Goal: Answer question/provide support: Share knowledge or assist other users

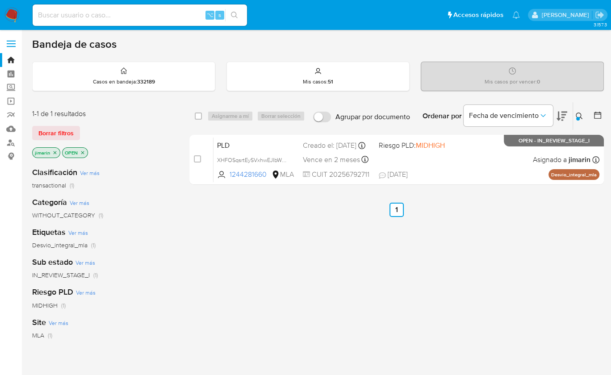
drag, startPoint x: 0, startPoint y: 0, endPoint x: 577, endPoint y: 123, distance: 590.4
click at [580, 114] on icon at bounding box center [579, 116] width 7 height 7
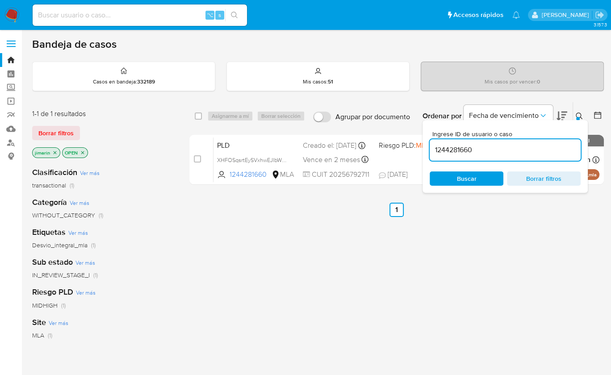
click at [536, 146] on input "1244281660" at bounding box center [505, 150] width 151 height 12
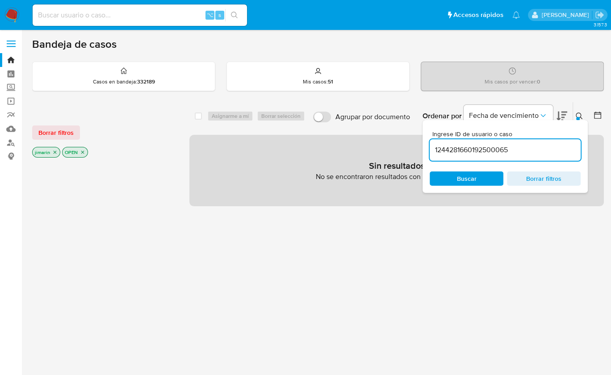
click at [510, 148] on input "1244281660192500065" at bounding box center [505, 150] width 151 height 12
paste input
type input "192500065"
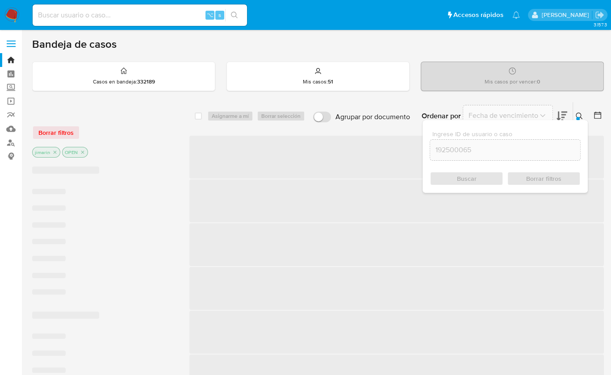
click at [585, 111] on button at bounding box center [580, 116] width 15 height 11
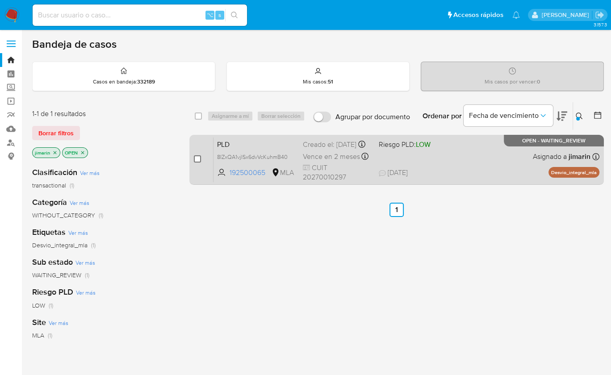
click at [200, 157] on input "checkbox" at bounding box center [197, 158] width 7 height 7
checkbox input "true"
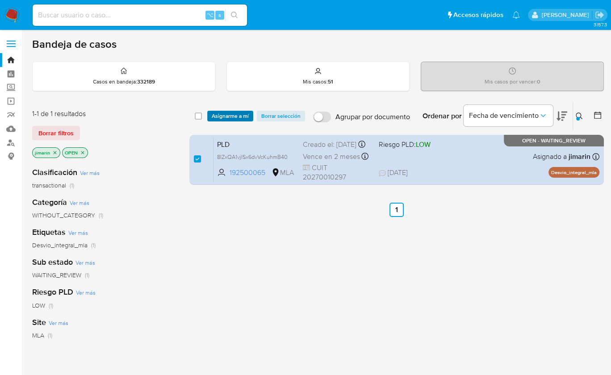
click at [230, 116] on span "Asignarme a mí" at bounding box center [230, 116] width 37 height 9
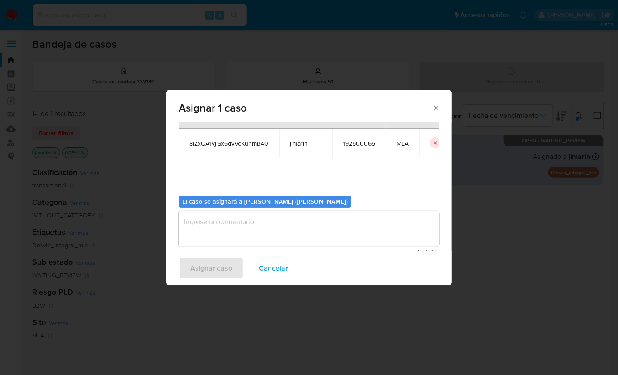
scroll to position [46, 0]
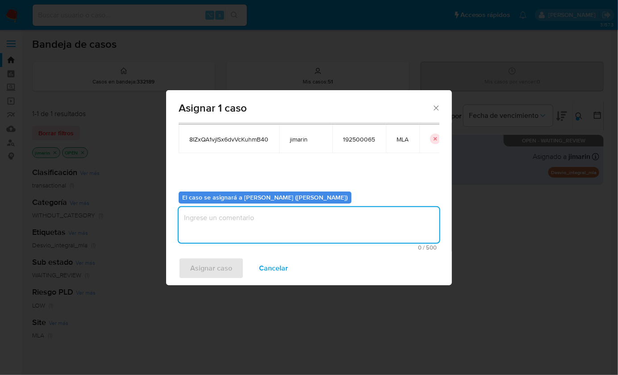
click at [247, 229] on textarea "assign-modal" at bounding box center [309, 225] width 261 height 36
click at [202, 277] on span "Asignar caso" at bounding box center [211, 269] width 42 height 20
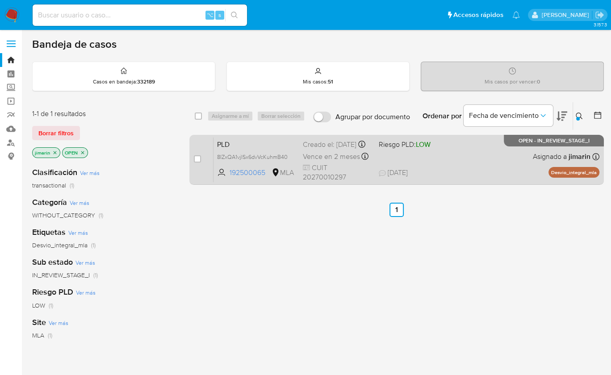
click at [449, 159] on div "PLD 8IZxQA1vjISx6dvVcKuhmB40 192500065 MLA Riesgo PLD: LOW Creado el: 12/08/202…" at bounding box center [406, 159] width 386 height 45
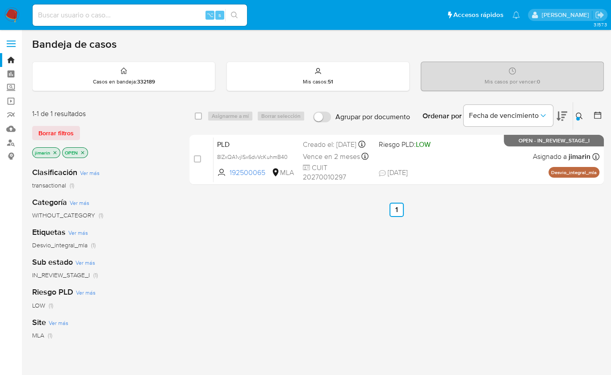
drag, startPoint x: 575, startPoint y: 114, endPoint x: 553, endPoint y: 137, distance: 31.3
click at [575, 114] on button at bounding box center [580, 116] width 15 height 11
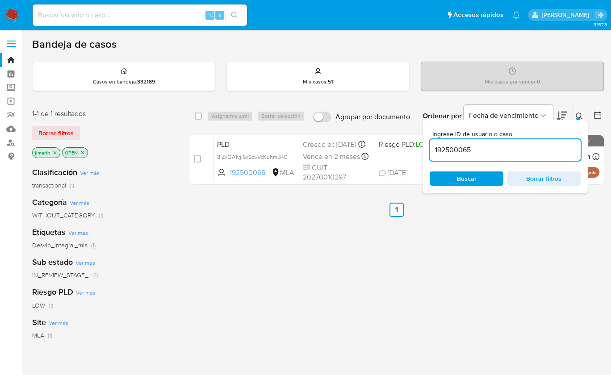
click at [539, 145] on input "192500065" at bounding box center [505, 150] width 151 height 12
click at [538, 145] on input "192500065" at bounding box center [505, 150] width 151 height 12
type input "172062726"
click at [577, 115] on icon at bounding box center [579, 116] width 7 height 7
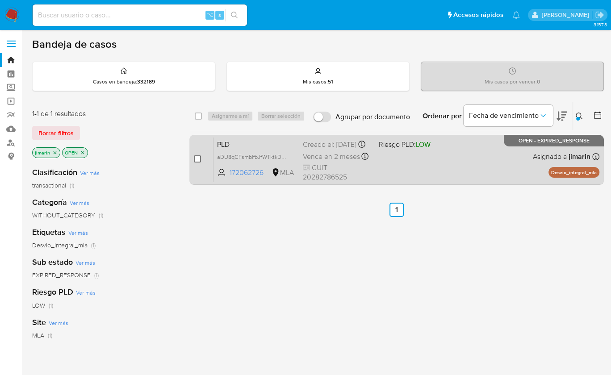
click at [198, 160] on input "checkbox" at bounding box center [197, 158] width 7 height 7
checkbox input "true"
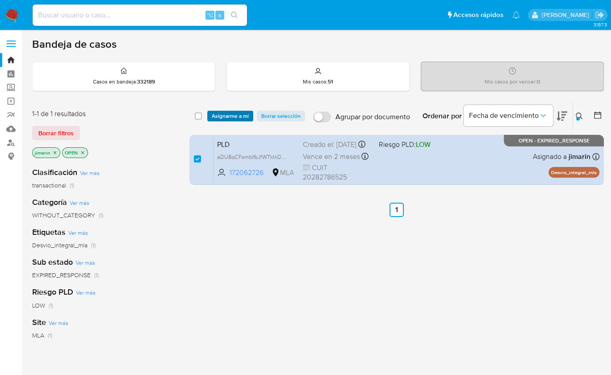
click at [233, 116] on span "Asignarme a mí" at bounding box center [230, 116] width 37 height 9
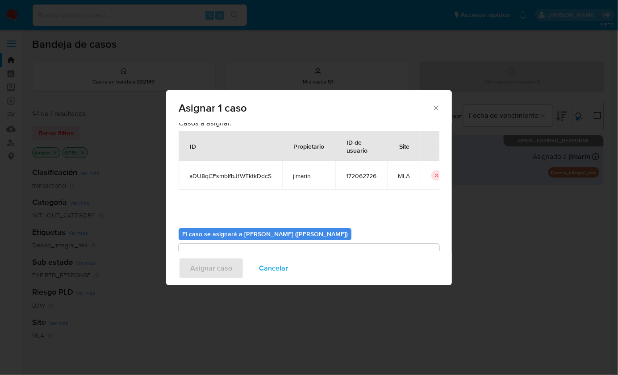
scroll to position [46, 0]
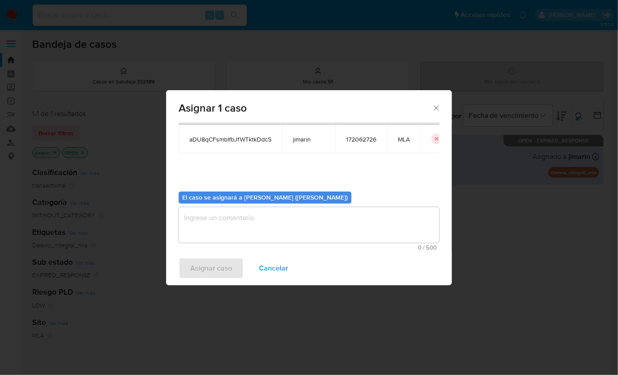
click at [225, 217] on textarea "assign-modal" at bounding box center [309, 225] width 261 height 36
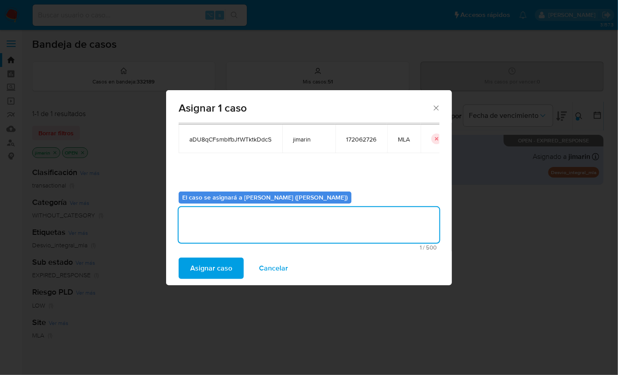
click at [208, 266] on span "Asignar caso" at bounding box center [211, 269] width 42 height 20
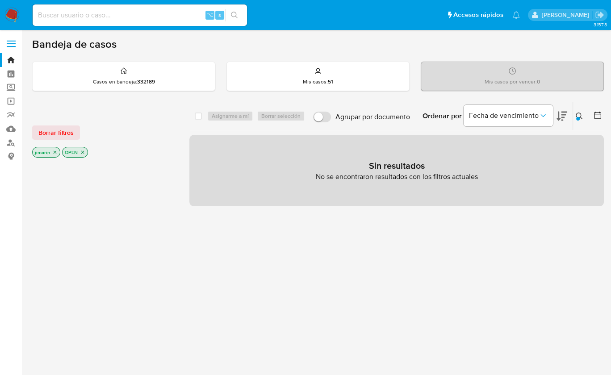
click at [84, 150] on icon "close-filter" at bounding box center [82, 152] width 5 height 5
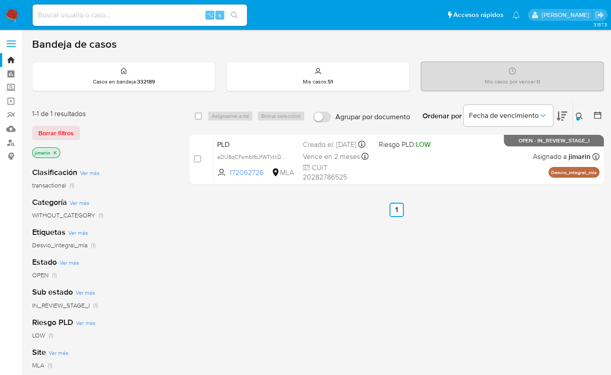
click at [54, 151] on icon "close-filter" at bounding box center [54, 152] width 5 height 5
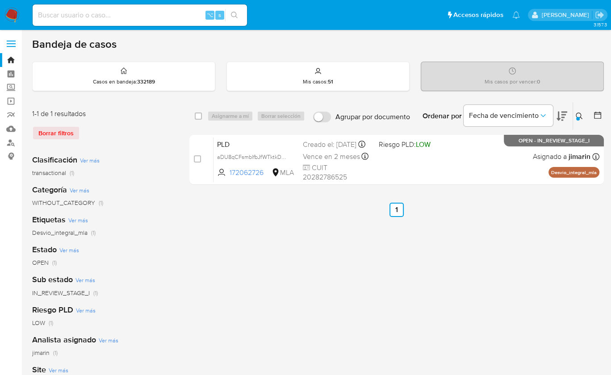
click at [579, 113] on icon at bounding box center [579, 116] width 7 height 7
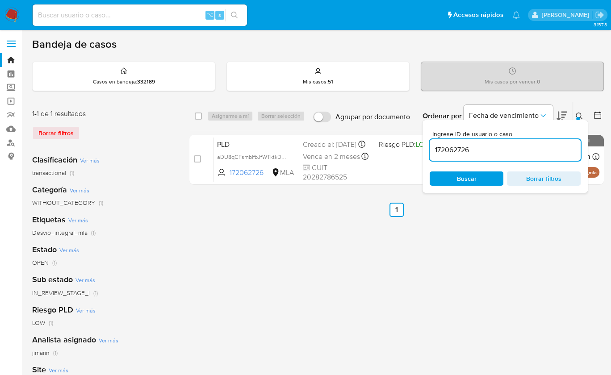
click at [545, 155] on input "172062726" at bounding box center [505, 150] width 151 height 12
click at [579, 120] on div "Ingrese ID de usuario o caso 172062726 Buscar Borrar filtros" at bounding box center [504, 156] width 165 height 73
click at [583, 112] on button at bounding box center [580, 116] width 15 height 11
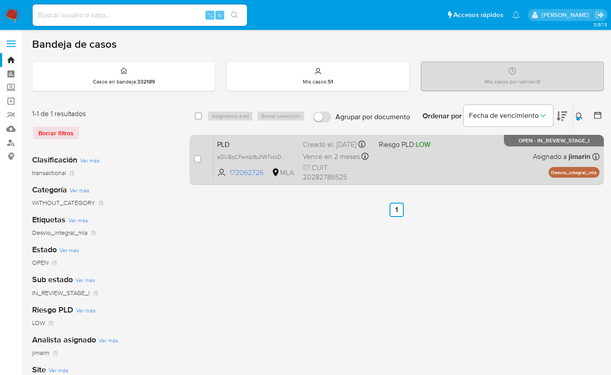
click at [447, 173] on div "PLD aDU8qCFsmblfbJfWTktkDdcS 172062726 MLA Riesgo PLD: LOW Creado el: 12/08/202…" at bounding box center [406, 159] width 386 height 45
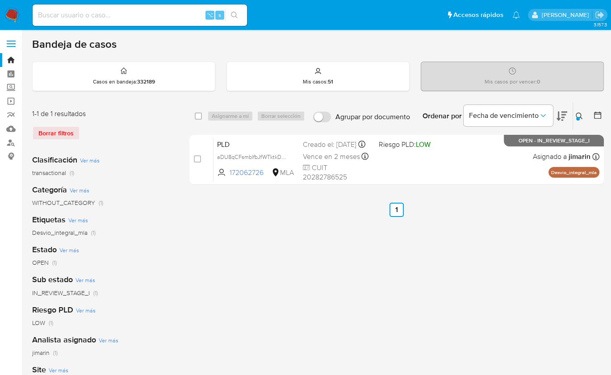
click at [580, 114] on icon at bounding box center [579, 116] width 7 height 7
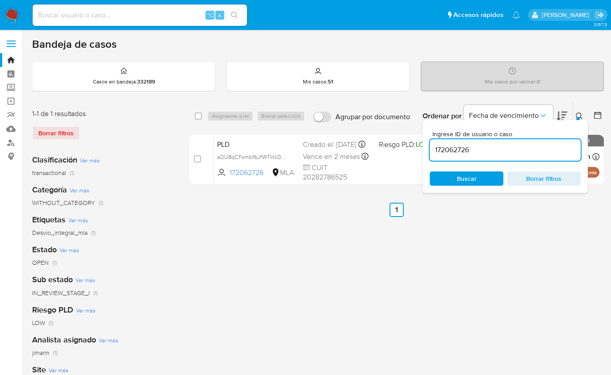
click at [535, 152] on input "172062726" at bounding box center [505, 150] width 151 height 12
drag, startPoint x: 535, startPoint y: 152, endPoint x: 527, endPoint y: 151, distance: 7.6
click at [535, 152] on input "172062726" at bounding box center [505, 150] width 151 height 12
type input "78556060"
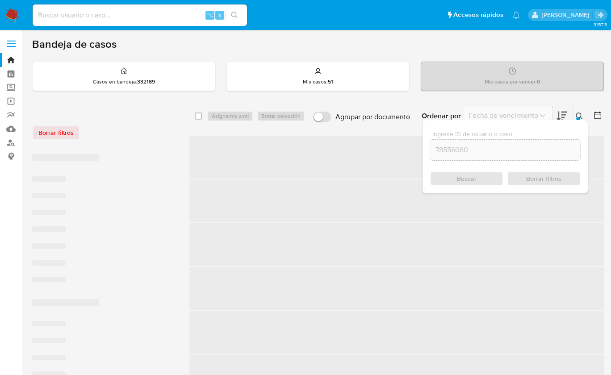
click at [580, 117] on icon at bounding box center [579, 116] width 7 height 7
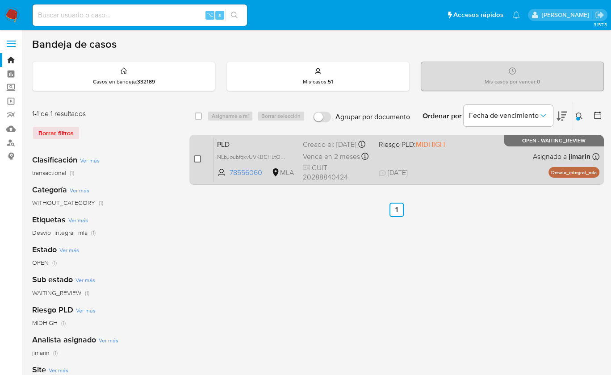
click at [194, 159] on input "checkbox" at bounding box center [197, 158] width 7 height 7
checkbox input "true"
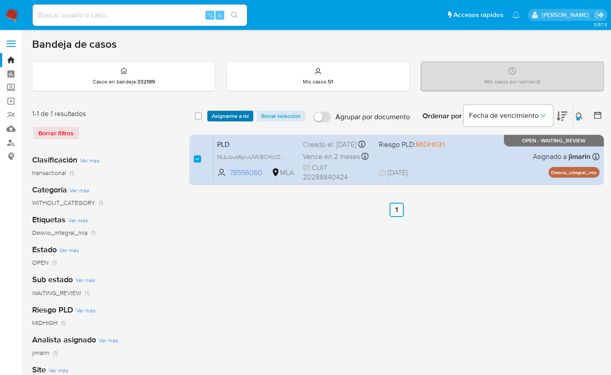
click at [223, 112] on span "Asignarme a mí" at bounding box center [230, 116] width 37 height 9
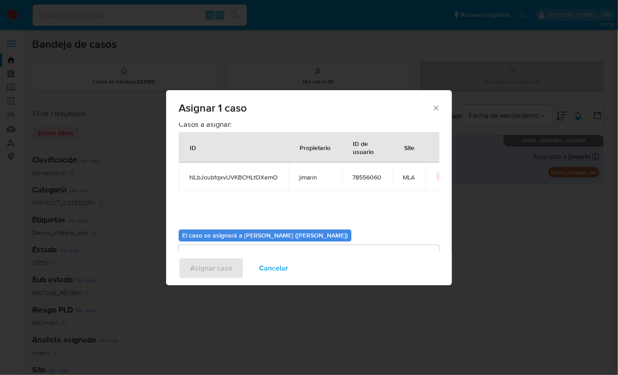
scroll to position [46, 0]
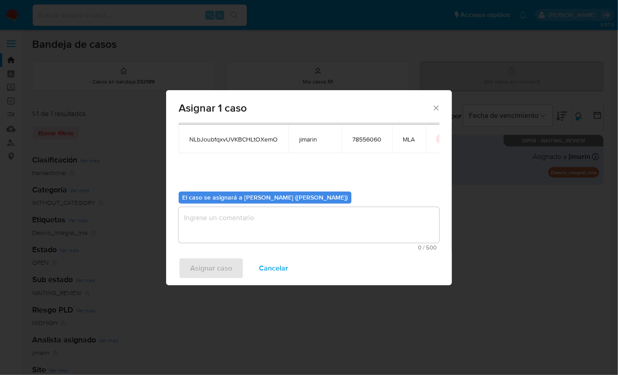
click at [239, 227] on textarea "assign-modal" at bounding box center [309, 225] width 261 height 36
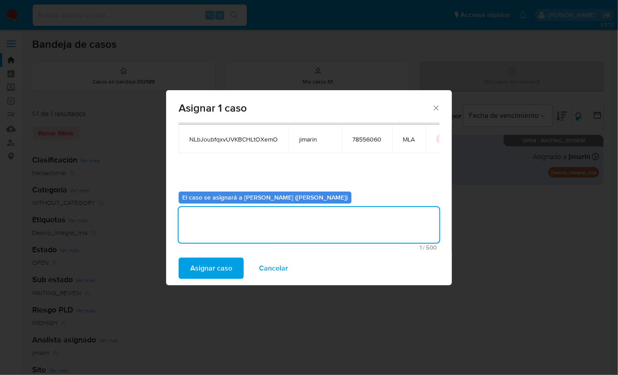
click at [216, 270] on span "Asignar caso" at bounding box center [211, 269] width 42 height 20
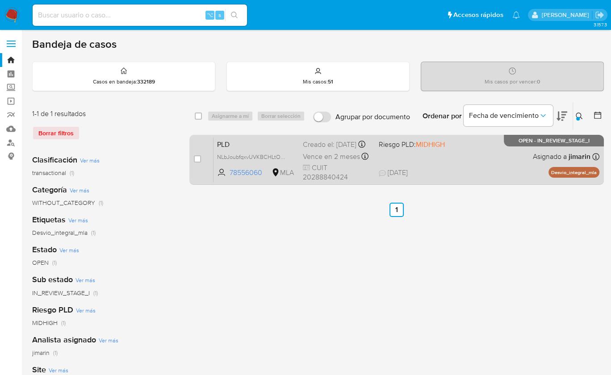
click at [478, 159] on div "PLD NLbJoubfqxvUVKBCHLtOXemO 78556060 MLA Riesgo PLD: MIDHIGH Creado el: 12/08/…" at bounding box center [406, 159] width 386 height 45
click at [200, 157] on input "checkbox" at bounding box center [197, 158] width 7 height 7
checkbox input "true"
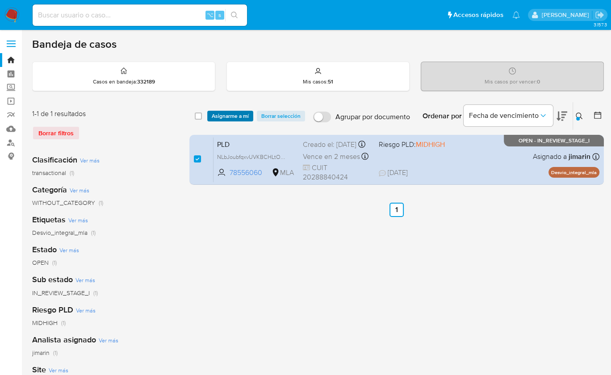
click at [230, 115] on span "Asignarme a mí" at bounding box center [230, 116] width 37 height 9
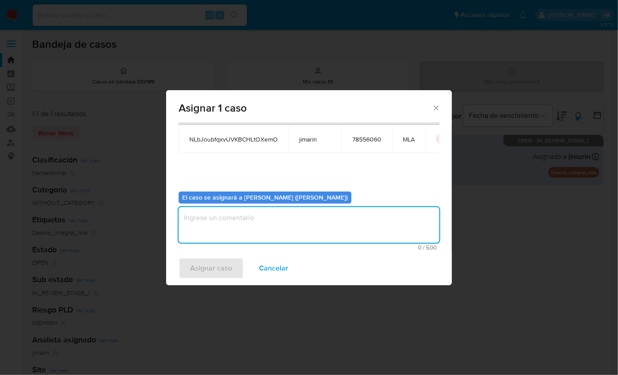
click at [235, 223] on textarea "assign-modal" at bounding box center [309, 225] width 261 height 36
click at [226, 253] on div "Asignar caso Cancelar" at bounding box center [309, 268] width 286 height 34
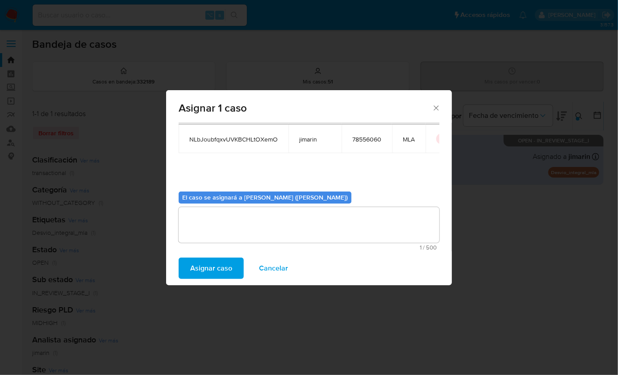
click at [224, 270] on span "Asignar caso" at bounding box center [211, 269] width 42 height 20
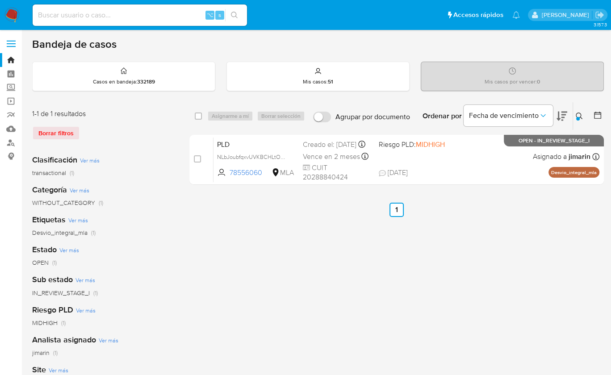
click at [576, 117] on icon at bounding box center [579, 116] width 7 height 7
click at [582, 115] on button at bounding box center [580, 116] width 15 height 11
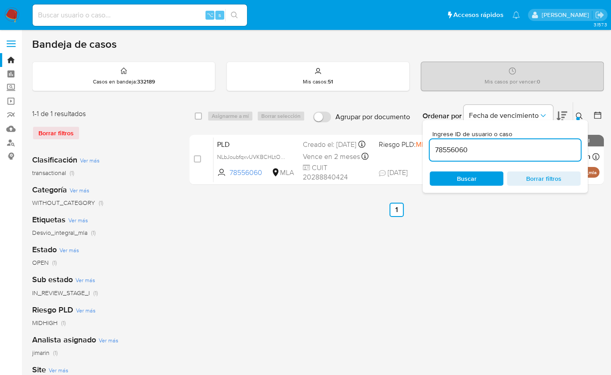
click at [537, 156] on div "78556060" at bounding box center [505, 149] width 151 height 21
click at [537, 152] on input "78556060" at bounding box center [505, 150] width 151 height 12
paste input "84100209"
type input "84100209"
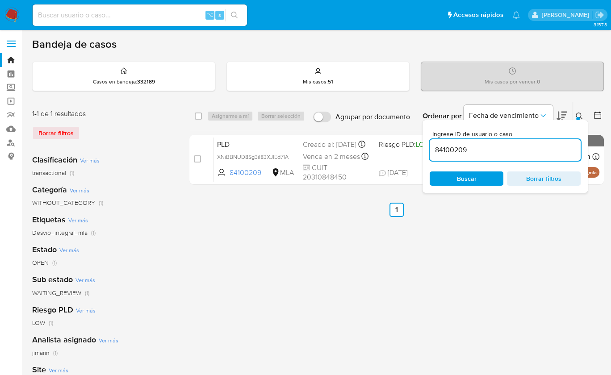
click at [578, 115] on icon at bounding box center [579, 116] width 7 height 7
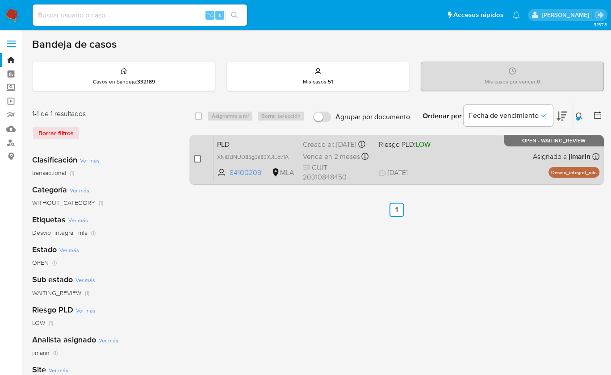
click at [200, 157] on input "checkbox" at bounding box center [197, 158] width 7 height 7
checkbox input "true"
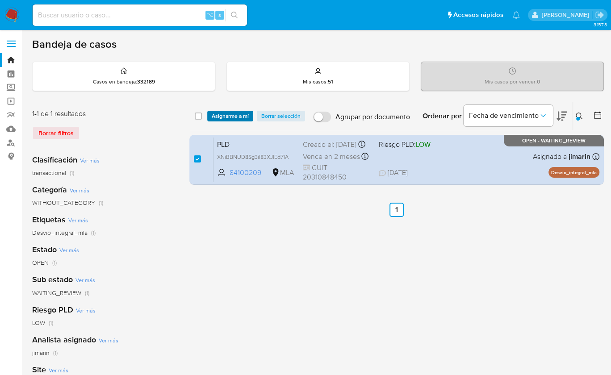
click at [216, 119] on span "Asignarme a mí" at bounding box center [230, 116] width 37 height 9
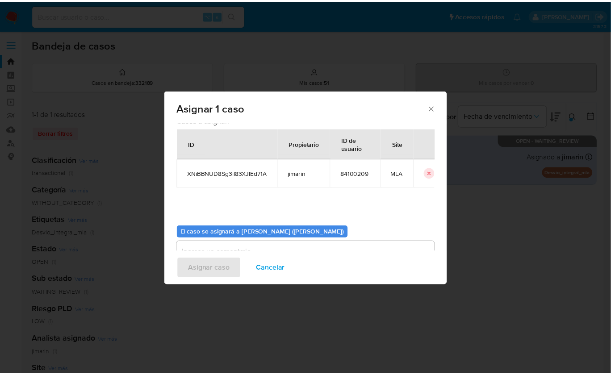
scroll to position [46, 0]
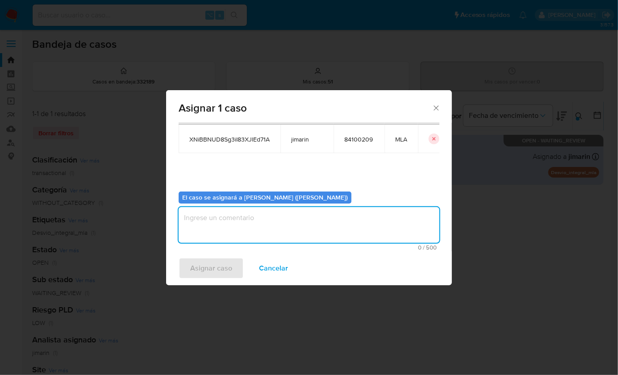
click at [259, 234] on textarea "assign-modal" at bounding box center [309, 225] width 261 height 36
click at [217, 266] on span "Asignar caso" at bounding box center [211, 269] width 42 height 20
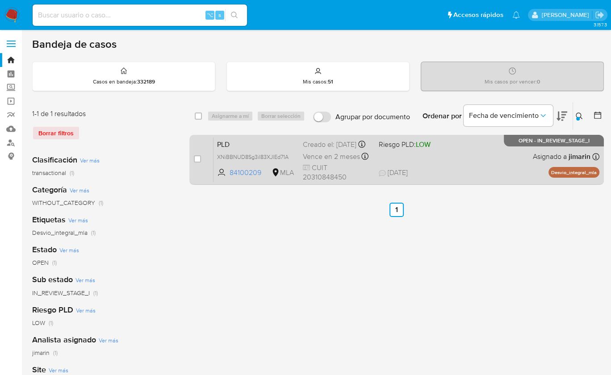
click at [465, 151] on div "PLD XNiBBNUD8Sg3iI83XJlEd71A 84100209 MLA Riesgo PLD: LOW Creado el: 12/08/2025…" at bounding box center [406, 159] width 386 height 45
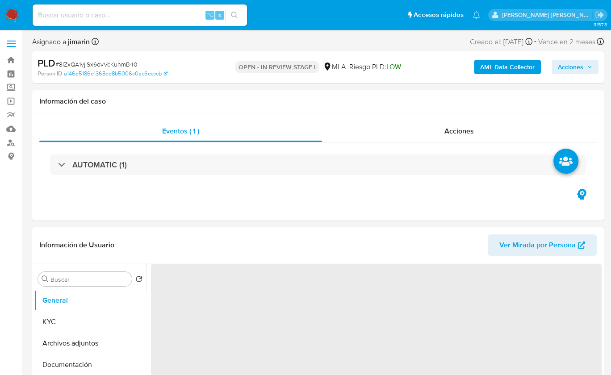
click at [94, 63] on span "# 8IZxQA1vjISx6dvVcKuhmB40" at bounding box center [96, 64] width 82 height 9
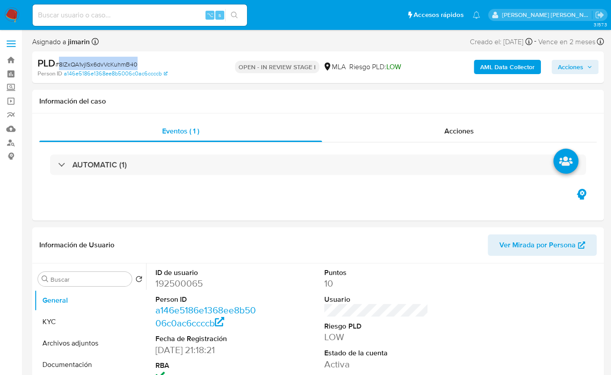
copy span "8IZxQA1vjISx6dvVcKuhmB40"
select select "10"
click at [174, 288] on dd "192500065" at bounding box center [207, 283] width 104 height 13
copy dd "192500065"
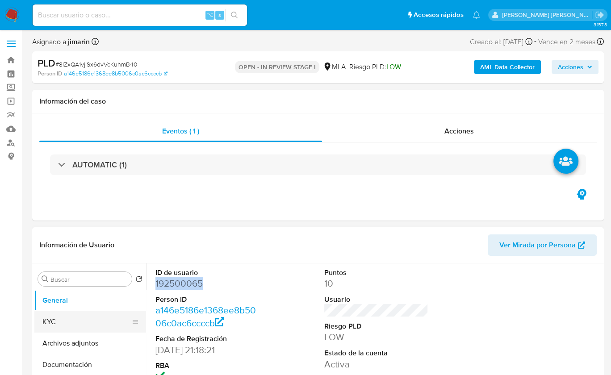
click at [74, 322] on button "KYC" at bounding box center [86, 321] width 104 height 21
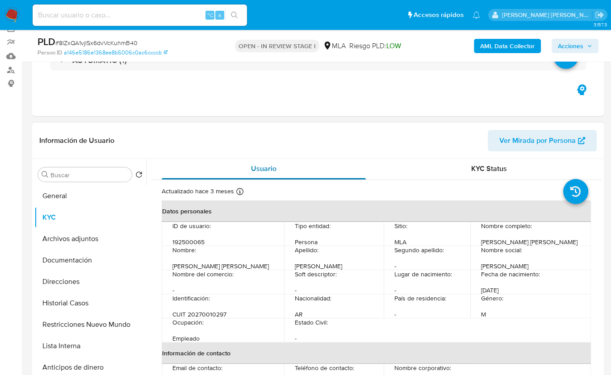
scroll to position [7, 0]
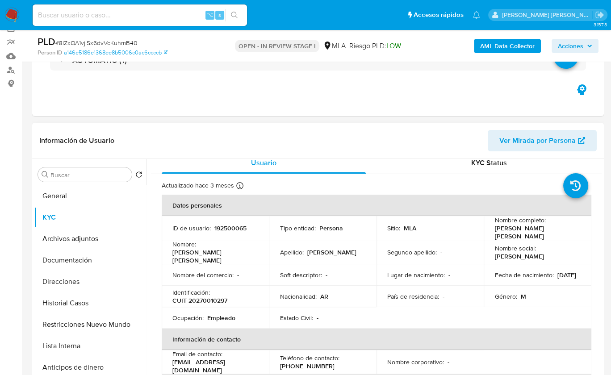
click at [205, 297] on p "CUIT 20270010297" at bounding box center [199, 301] width 55 height 8
copy p "20270010297"
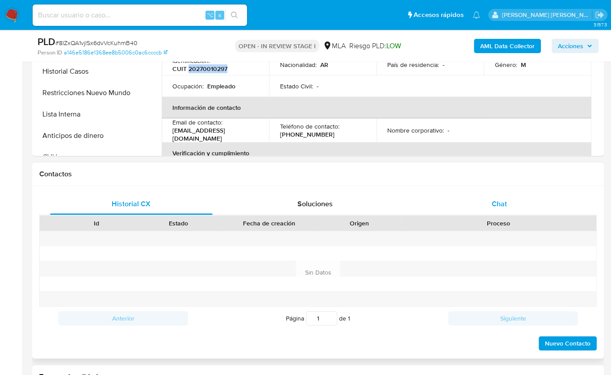
click at [487, 201] on div "Chat" at bounding box center [499, 203] width 163 height 21
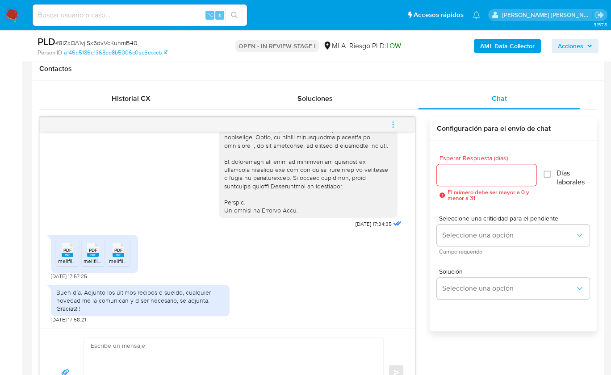
scroll to position [489, 0]
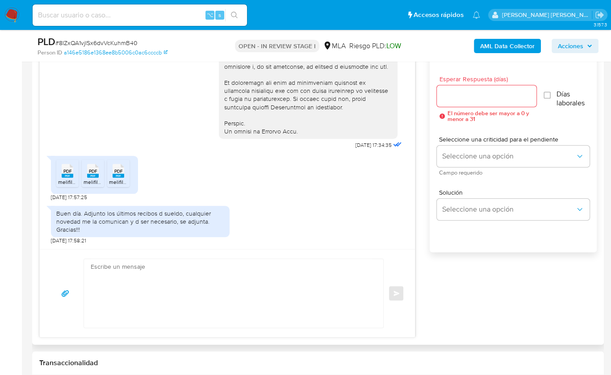
click at [65, 175] on rect at bounding box center [68, 176] width 12 height 4
click at [88, 174] on rect at bounding box center [93, 176] width 12 height 4
click at [114, 171] on span "PDF" at bounding box center [118, 171] width 8 height 6
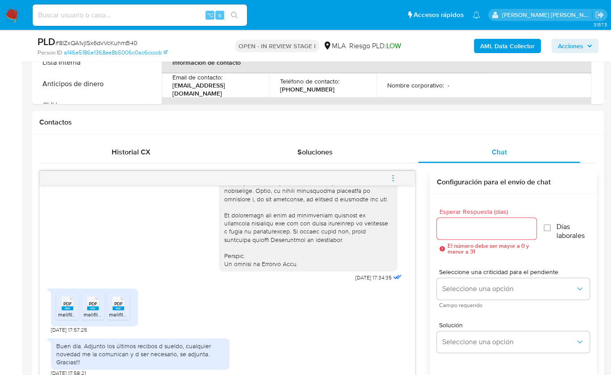
scroll to position [460, 0]
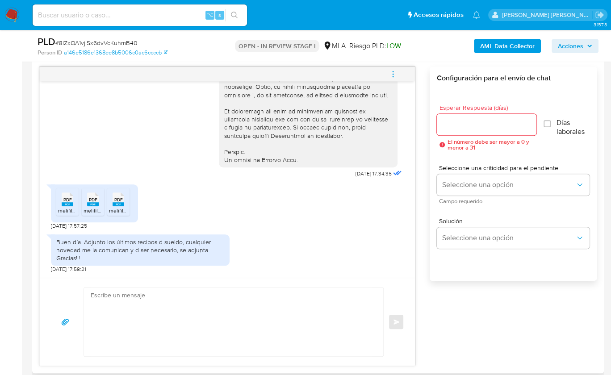
click at [257, 321] on textarea at bounding box center [231, 322] width 281 height 69
paste textarea "Hola , En función de las operaciones registradas en tu cuenta de Mercado Pago, …"
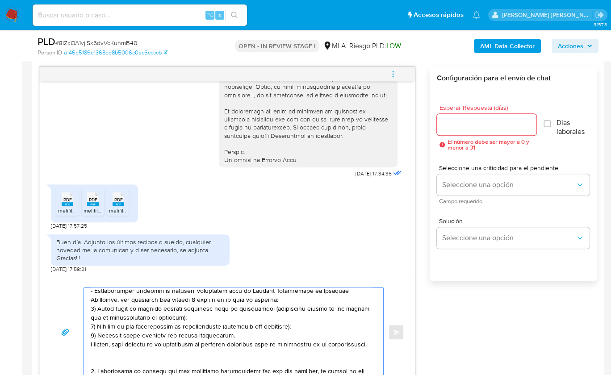
scroll to position [0, 0]
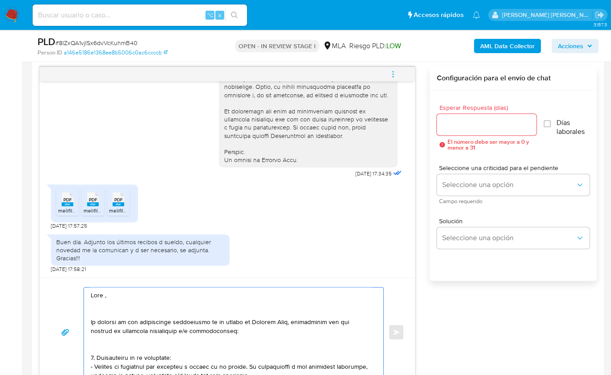
click at [104, 295] on textarea at bounding box center [231, 332] width 281 height 89
click at [104, 305] on textarea at bounding box center [231, 332] width 281 height 89
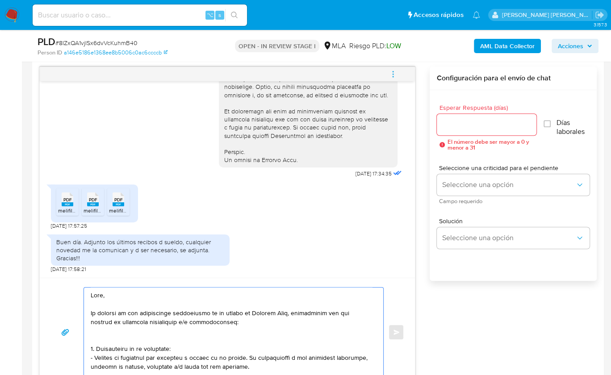
click at [97, 305] on textarea at bounding box center [231, 332] width 281 height 89
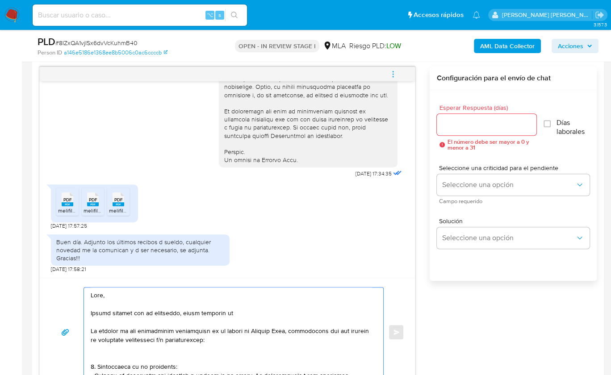
click at [243, 313] on textarea at bounding box center [231, 332] width 281 height 89
click at [238, 309] on textarea at bounding box center [231, 332] width 281 height 89
click at [291, 338] on textarea at bounding box center [231, 332] width 281 height 89
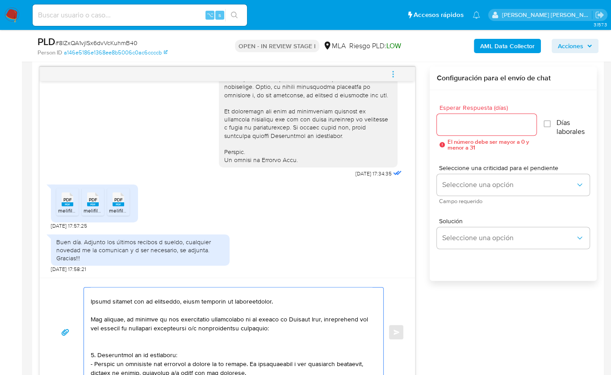
scroll to position [13, 0]
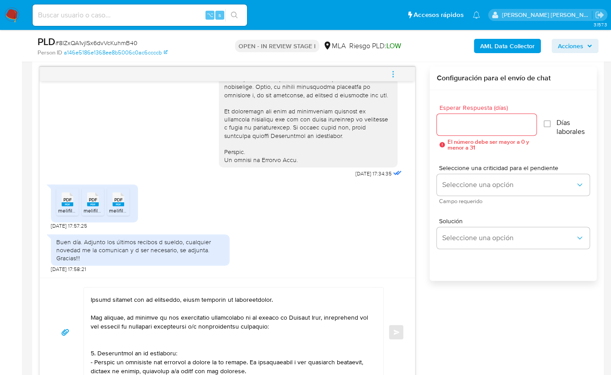
drag, startPoint x: 89, startPoint y: 338, endPoint x: 167, endPoint y: 361, distance: 80.7
click at [166, 362] on div at bounding box center [231, 332] width 295 height 89
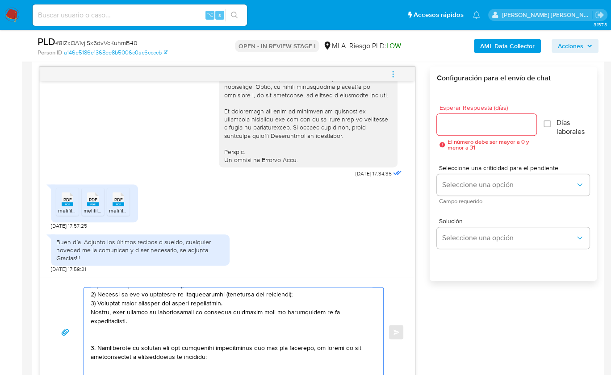
scroll to position [338, 0]
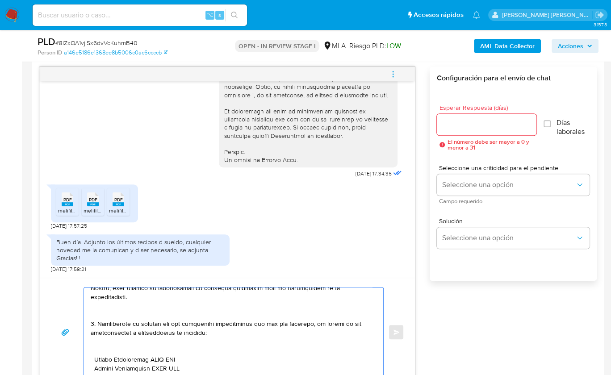
drag, startPoint x: 129, startPoint y: 342, endPoint x: 99, endPoint y: 313, distance: 41.7
click at [99, 313] on textarea at bounding box center [231, 332] width 281 height 89
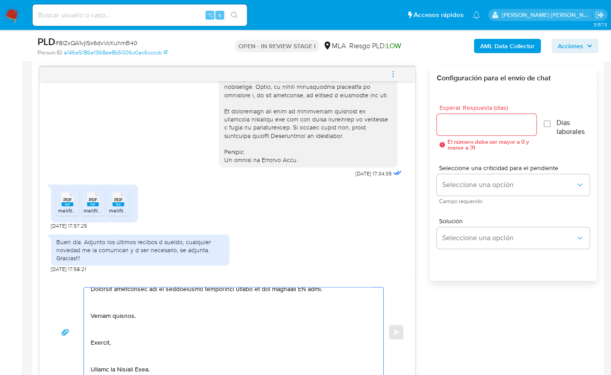
scroll to position [34, 0]
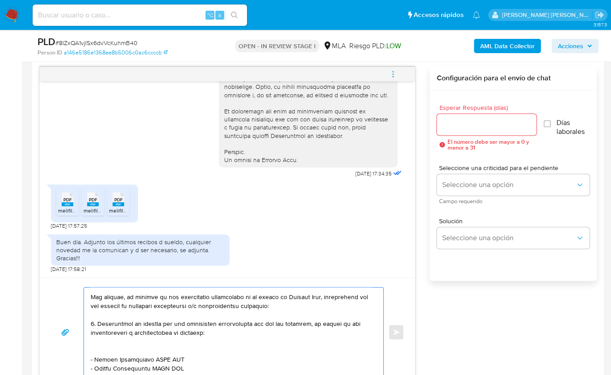
click at [94, 321] on textarea at bounding box center [231, 332] width 281 height 89
click at [124, 341] on textarea at bounding box center [231, 332] width 281 height 89
drag, startPoint x: 149, startPoint y: 350, endPoint x: 95, endPoint y: 350, distance: 54.5
click at [95, 350] on textarea at bounding box center [231, 332] width 281 height 89
paste textarea "MUTUAL DE AY. ENTRE ASOC. Y ADH. DEL CLU"
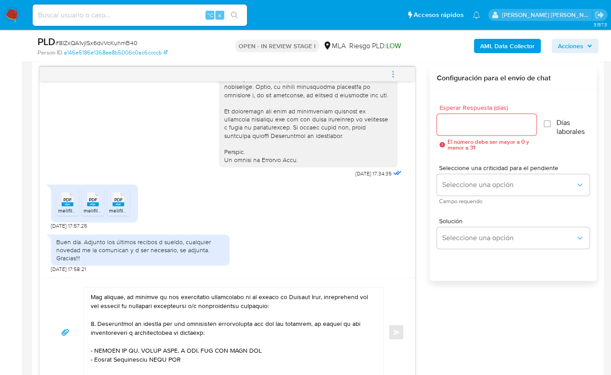
click at [248, 347] on textarea at bounding box center [231, 332] width 281 height 89
paste textarea "30645605000"
click at [305, 349] on textarea at bounding box center [231, 332] width 281 height 89
paste textarea "$ 19.000.000,00"
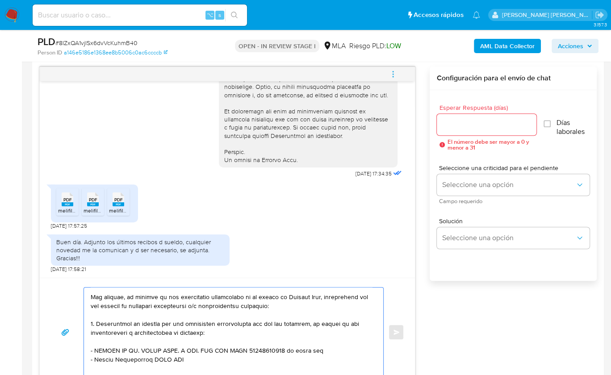
drag, startPoint x: 327, startPoint y: 348, endPoint x: 287, endPoint y: 349, distance: 40.2
click at [287, 349] on textarea at bounding box center [231, 332] width 281 height 89
drag, startPoint x: 150, startPoint y: 359, endPoint x: 96, endPoint y: 360, distance: 54.5
click at [96, 360] on textarea at bounding box center [231, 332] width 281 height 89
paste textarea "Ana Laura Urquiza"
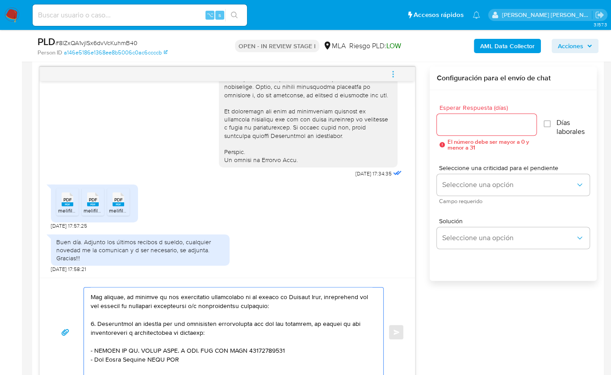
click at [171, 359] on textarea at bounding box center [231, 332] width 281 height 89
paste textarea "27347589530"
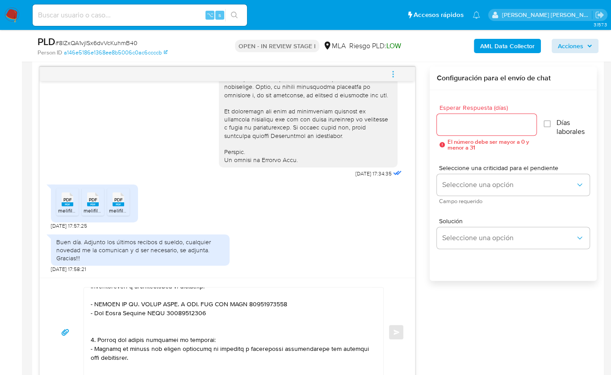
scroll to position [96, 0]
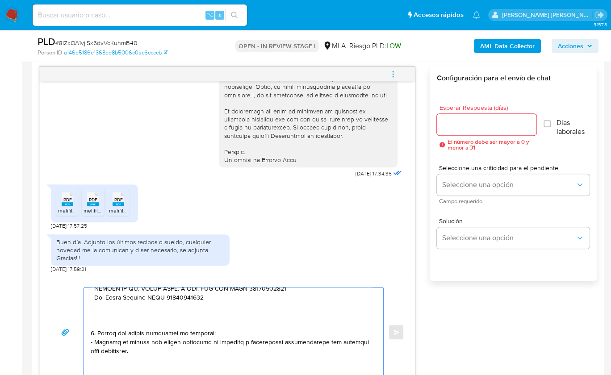
paste textarea "Mirta Graciela Martinez"
paste textarea "27160645089"
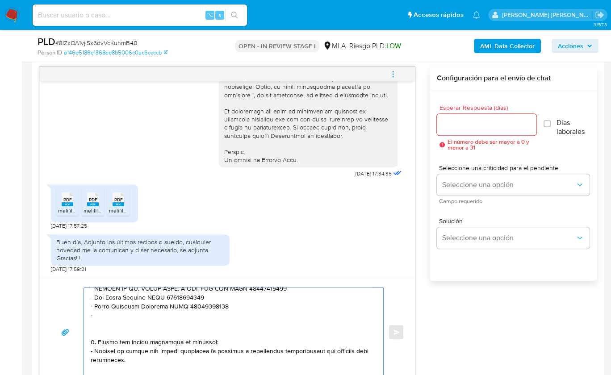
paste textarea "Guillermo Dario Urquiza"
paste textarea "23163109379"
click at [163, 322] on textarea at bounding box center [231, 332] width 281 height 89
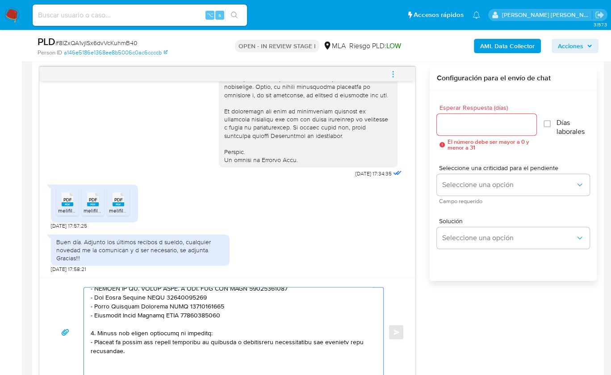
drag, startPoint x: 128, startPoint y: 348, endPoint x: 97, endPoint y: 330, distance: 35.5
click at [97, 330] on textarea at bounding box center [231, 332] width 281 height 89
drag, startPoint x: 134, startPoint y: 355, endPoint x: 79, endPoint y: 332, distance: 59.0
click at [79, 332] on div "Enviar" at bounding box center [227, 332] width 354 height 90
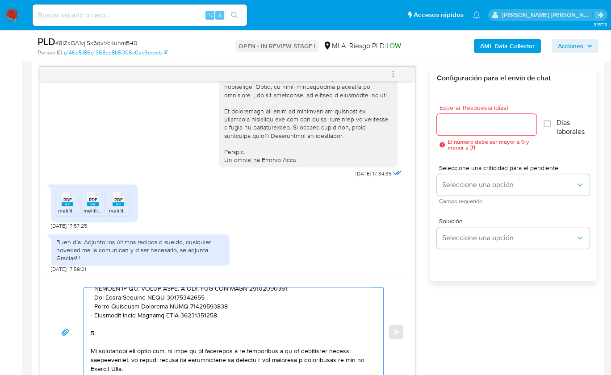
paste textarea "3. Notamos un incremento en tu operatoria e ingresos en noviembre 2024. ¿Podría…"
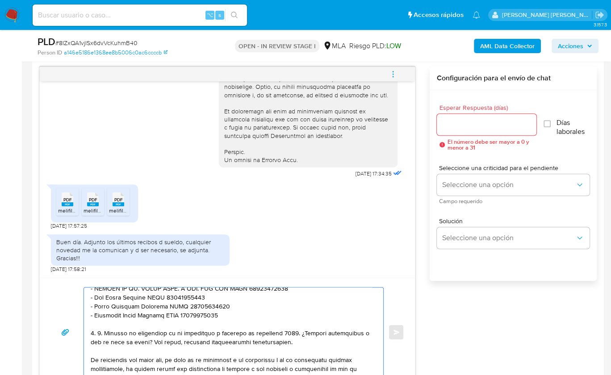
click at [103, 332] on textarea at bounding box center [231, 332] width 281 height 89
click at [266, 330] on textarea at bounding box center [231, 332] width 281 height 89
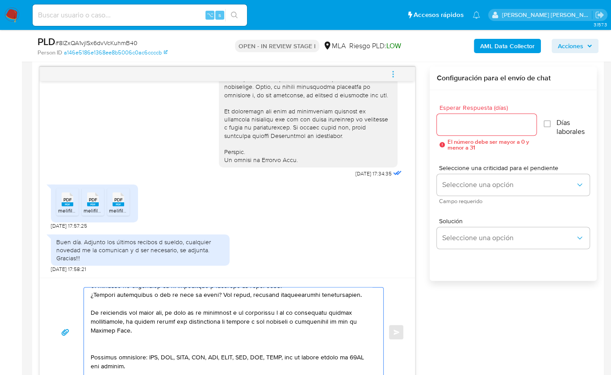
scroll to position [166, 0]
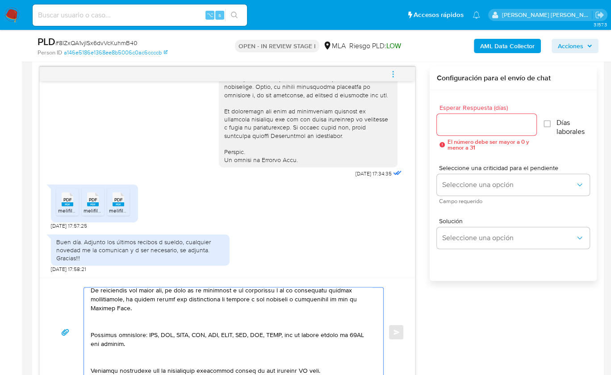
click at [124, 327] on textarea at bounding box center [231, 332] width 281 height 89
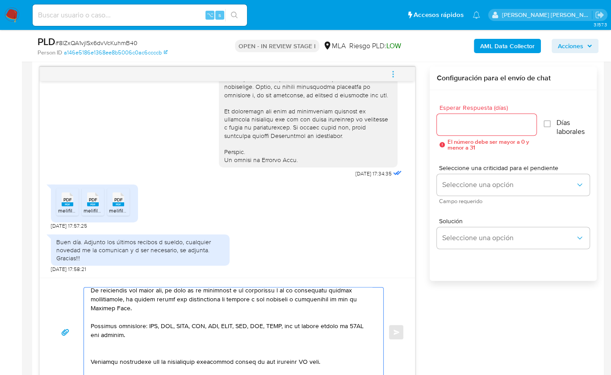
click at [118, 352] on textarea at bounding box center [231, 332] width 281 height 89
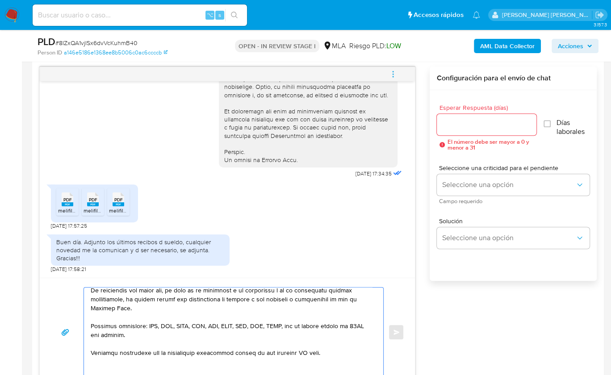
click at [304, 349] on textarea at bounding box center [231, 332] width 281 height 89
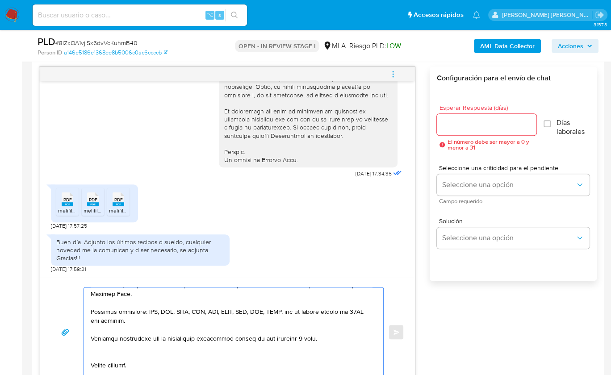
scroll to position [213, 0]
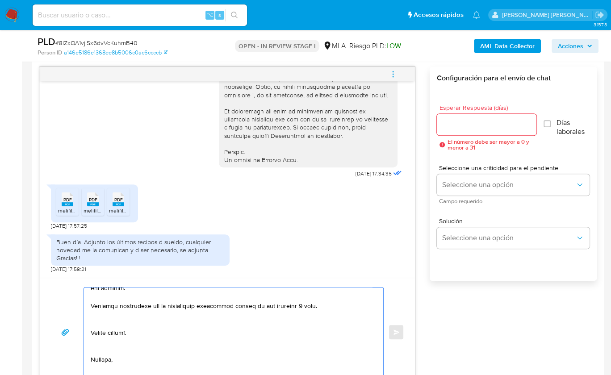
click at [97, 326] on textarea at bounding box center [231, 332] width 281 height 89
click at [96, 342] on textarea at bounding box center [231, 332] width 281 height 89
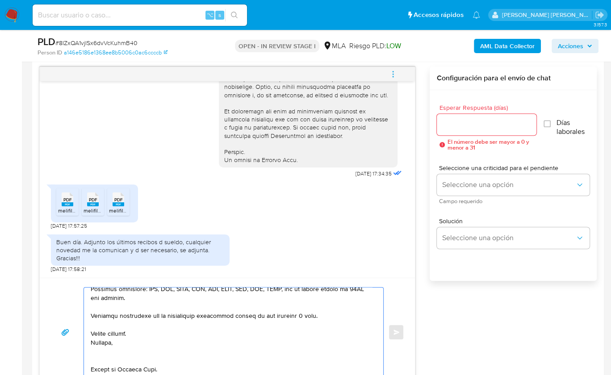
click at [98, 351] on textarea at bounding box center [231, 332] width 281 height 89
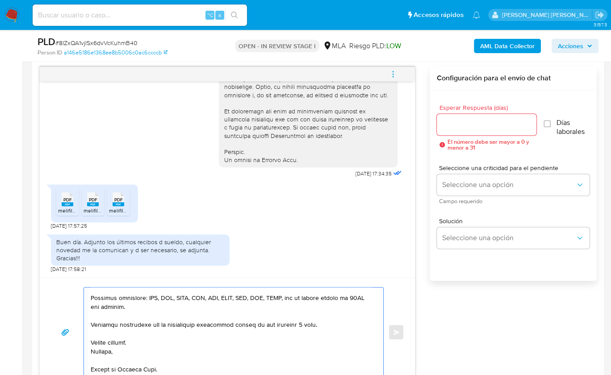
scroll to position [222, 0]
click at [97, 359] on textarea at bounding box center [231, 332] width 281 height 89
click at [98, 367] on textarea at bounding box center [231, 332] width 281 height 89
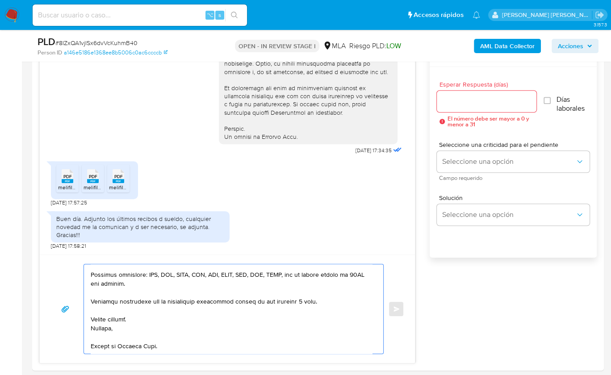
scroll to position [510, 0]
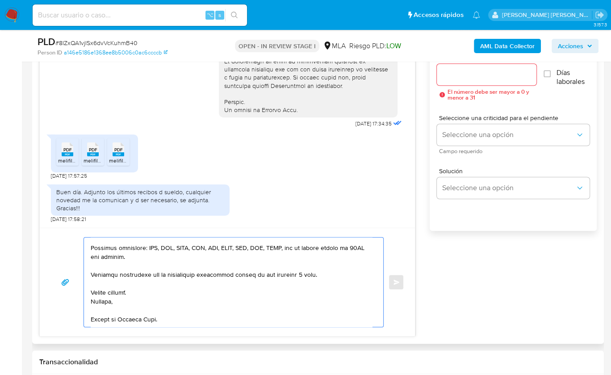
click at [99, 321] on textarea at bounding box center [231, 282] width 281 height 89
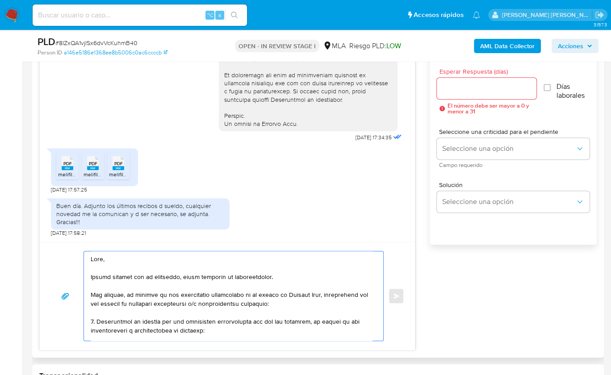
scroll to position [496, 0]
type textarea "Hola, Muchas gracias por tu respuesta, hemos recibido la documentación. Sin emb…"
click at [459, 93] on input "Esperar Respuesta (días)" at bounding box center [487, 90] width 100 height 12
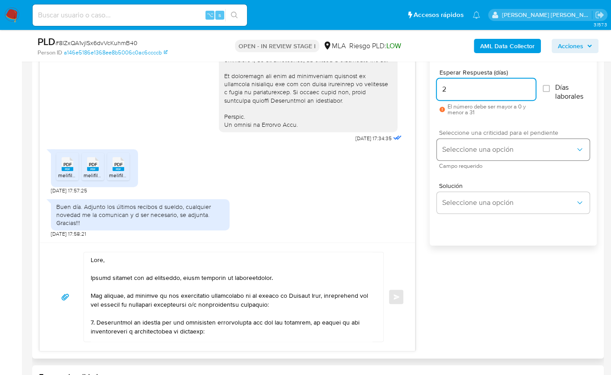
type input "2"
click at [459, 152] on span "Seleccione una opción" at bounding box center [508, 149] width 133 height 9
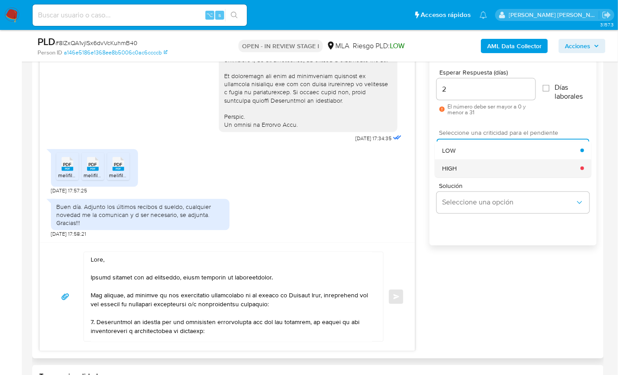
click at [474, 165] on div "HIGH" at bounding box center [511, 168] width 138 height 18
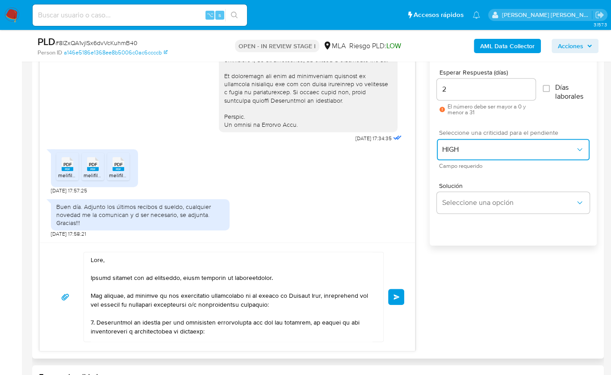
scroll to position [497, 0]
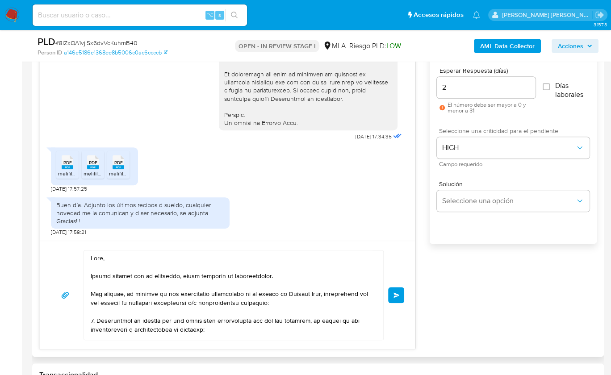
click at [393, 292] on span "Enviar" at bounding box center [396, 294] width 6 height 5
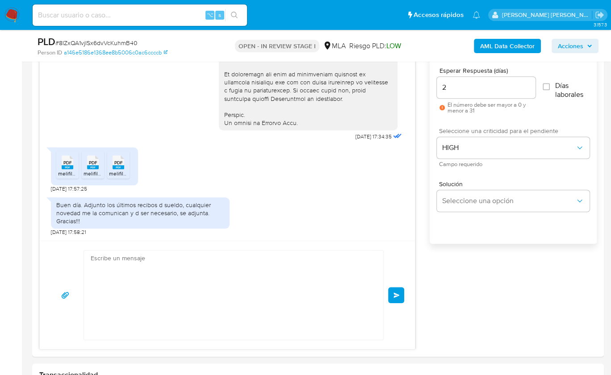
scroll to position [753, 0]
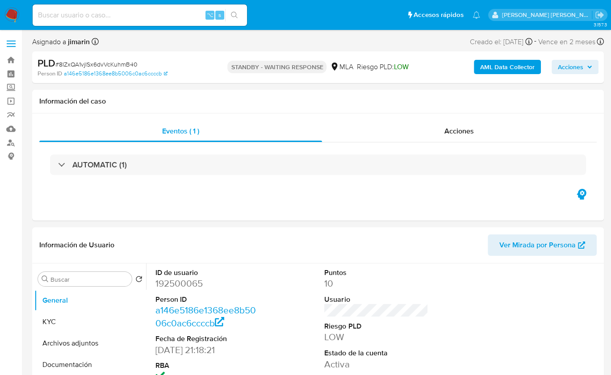
select select "10"
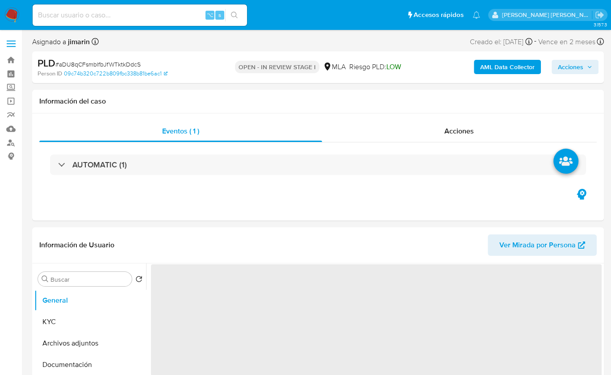
click at [127, 66] on span "# aDU8qCFsmblfbJfWTktkDdcS" at bounding box center [97, 64] width 85 height 9
copy span "aDU8qCFsmblfbJfWTktkDdcS"
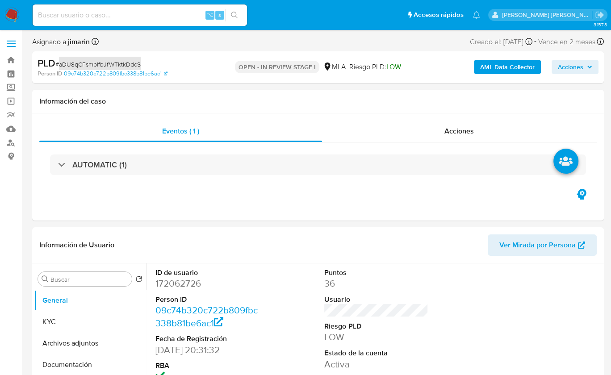
select select "10"
click at [180, 286] on dd "172062726" at bounding box center [207, 283] width 104 height 13
copy dd "172062726"
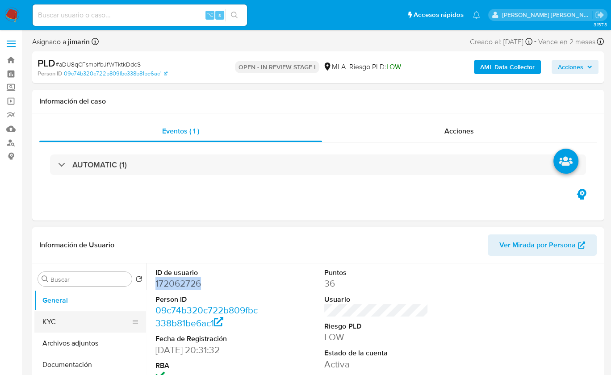
click at [60, 318] on button "KYC" at bounding box center [86, 321] width 104 height 21
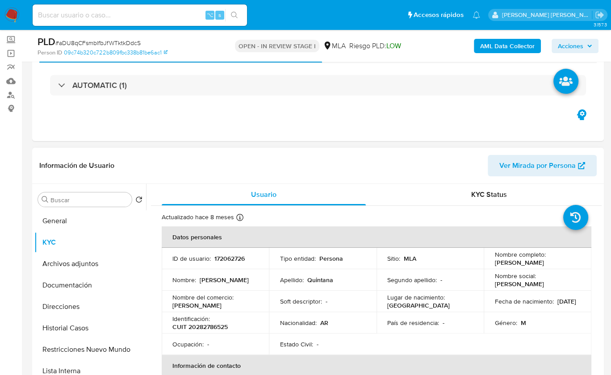
scroll to position [50, 0]
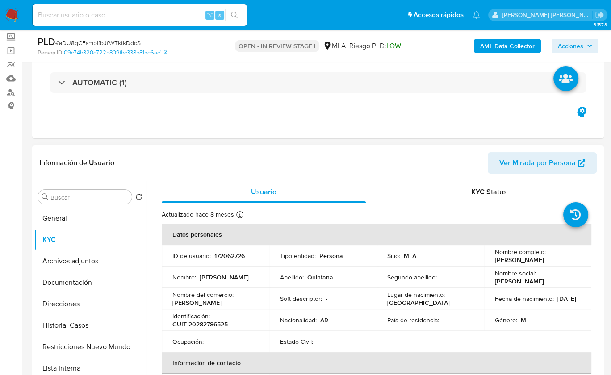
click at [206, 324] on p "CUIT 20282786525" at bounding box center [199, 324] width 55 height 8
copy p "20282786525"
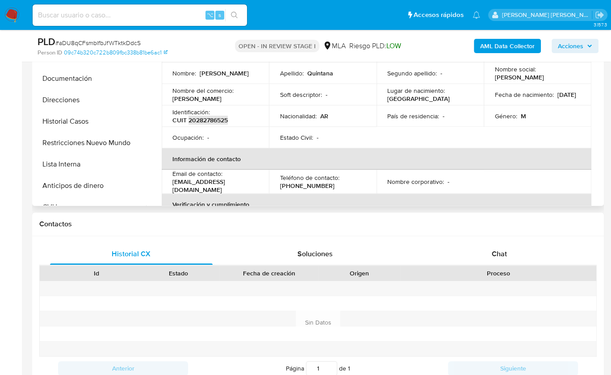
scroll to position [288, 0]
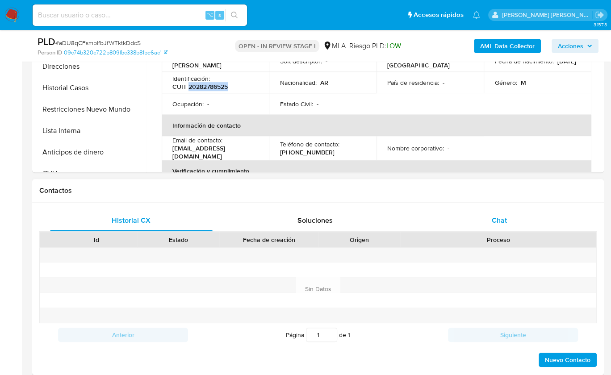
click at [514, 221] on div "Chat" at bounding box center [499, 220] width 163 height 21
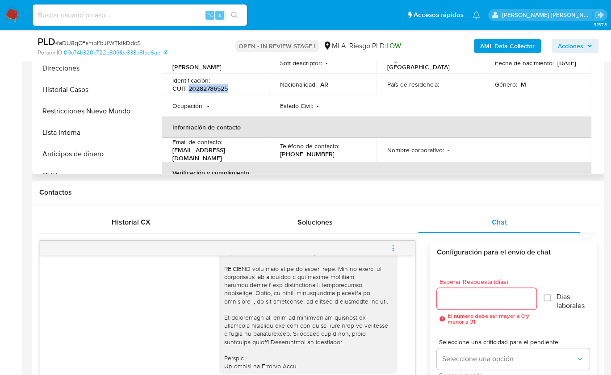
scroll to position [222, 0]
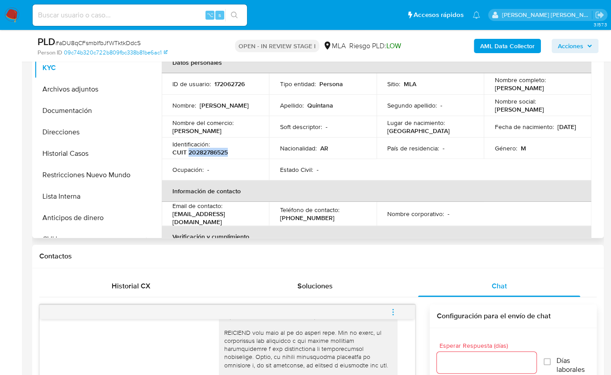
click at [222, 154] on p "CUIT 20282786525" at bounding box center [199, 152] width 55 height 8
click at [91, 120] on button "Documentación" at bounding box center [86, 110] width 104 height 21
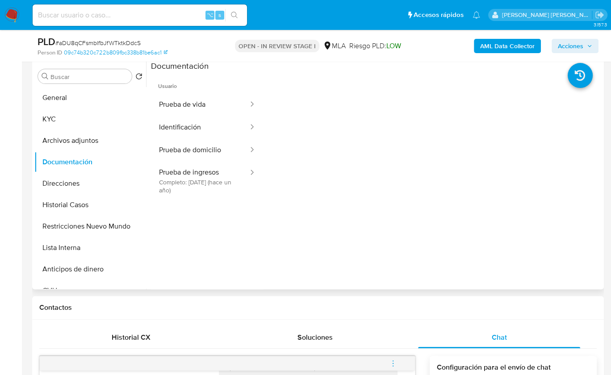
scroll to position [159, 0]
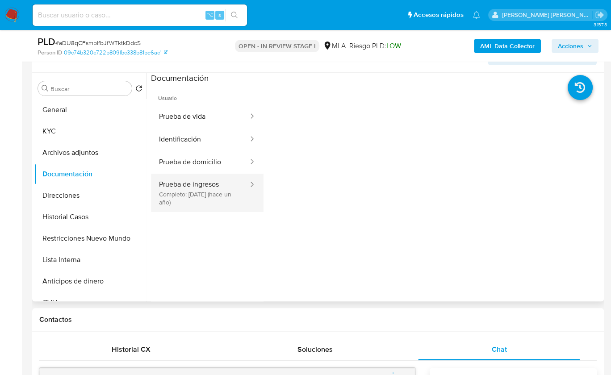
click at [208, 196] on button "Prueba de ingresos Completo: 14/03/2024 (hace un año)" at bounding box center [200, 193] width 98 height 38
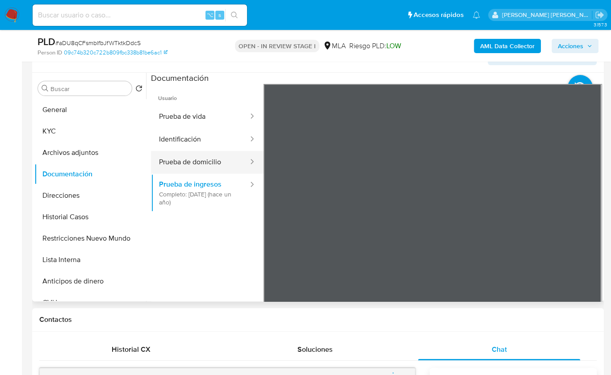
click at [174, 169] on button "Prueba de domicilio" at bounding box center [200, 162] width 98 height 23
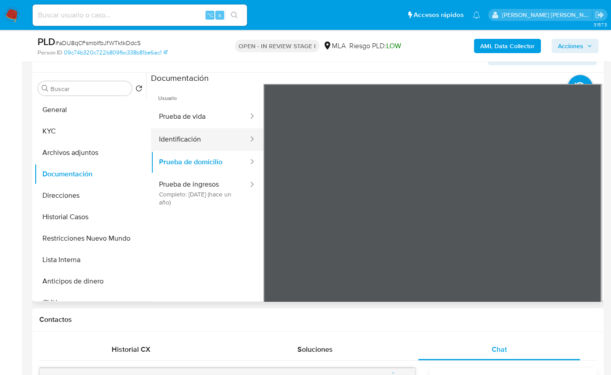
click at [190, 142] on button "Identificación" at bounding box center [200, 139] width 98 height 23
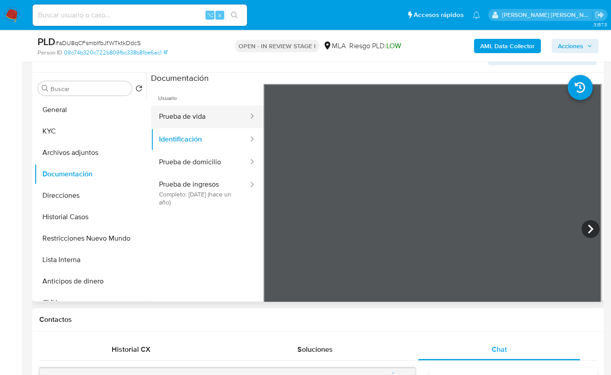
click at [196, 105] on button "Prueba de vida" at bounding box center [200, 116] width 98 height 23
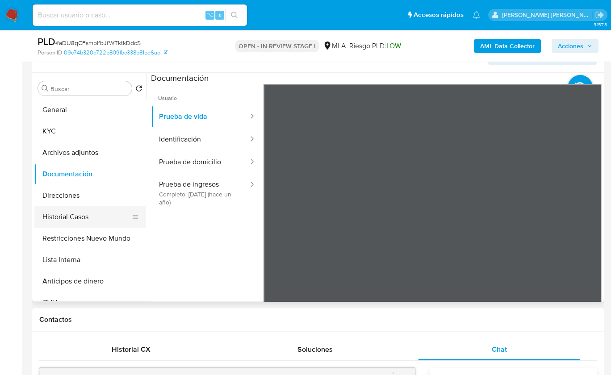
click at [88, 214] on button "Historial Casos" at bounding box center [86, 216] width 104 height 21
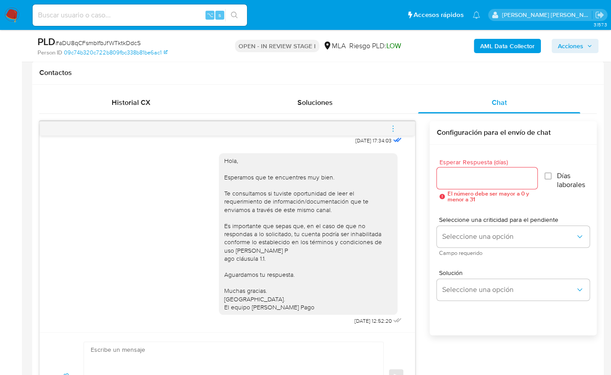
scroll to position [407, 0]
click at [130, 87] on div "Historial CX Soluciones Chat Id Estado Fecha de creación Origen Proceso Anterio…" at bounding box center [318, 255] width 572 height 343
click at [157, 96] on div "Historial CX" at bounding box center [131, 101] width 163 height 21
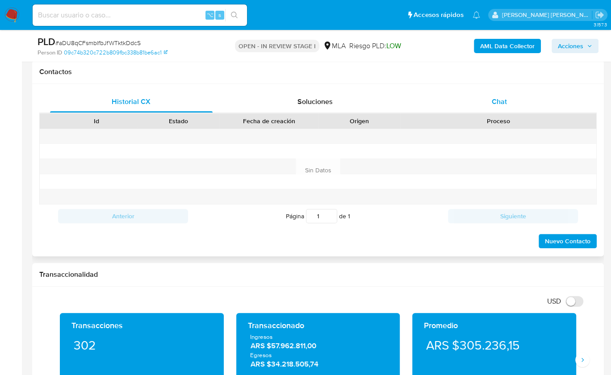
click at [444, 98] on div "Chat" at bounding box center [499, 101] width 163 height 21
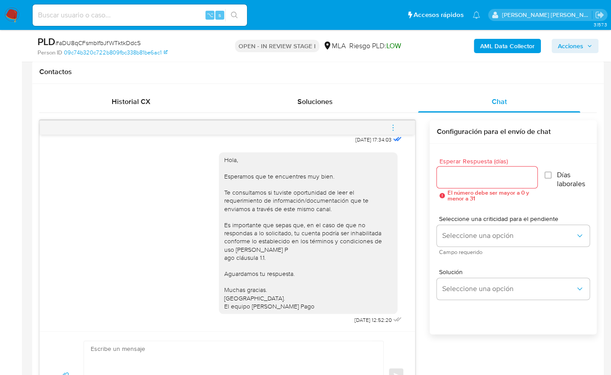
click at [240, 363] on textarea at bounding box center [231, 375] width 281 height 69
paste textarea "Hola , En función de las operaciones registradas en tu cuenta de Mercado Pago, …"
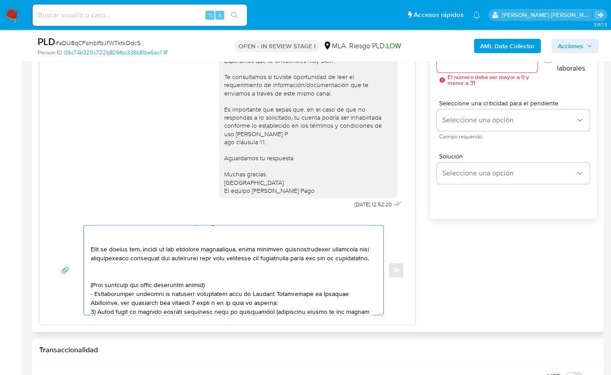
scroll to position [0, 0]
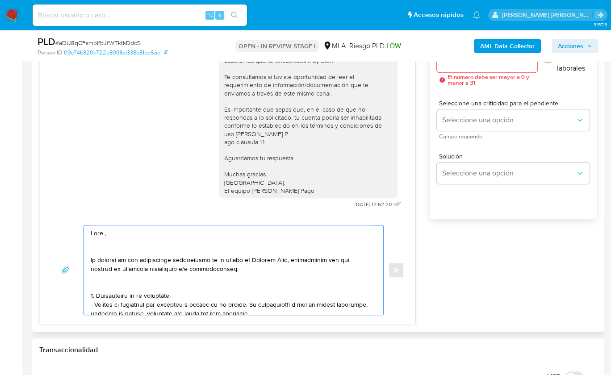
click at [104, 233] on textarea at bounding box center [231, 270] width 281 height 89
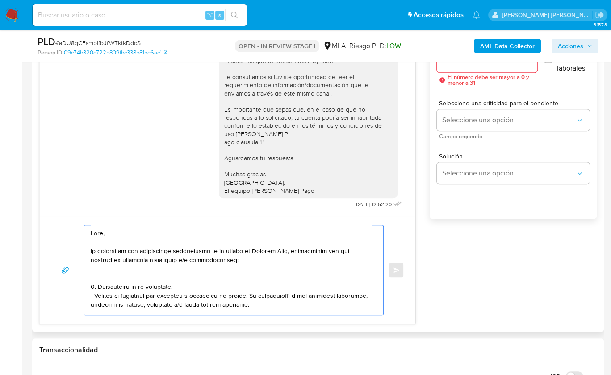
click at [138, 276] on textarea at bounding box center [231, 270] width 281 height 89
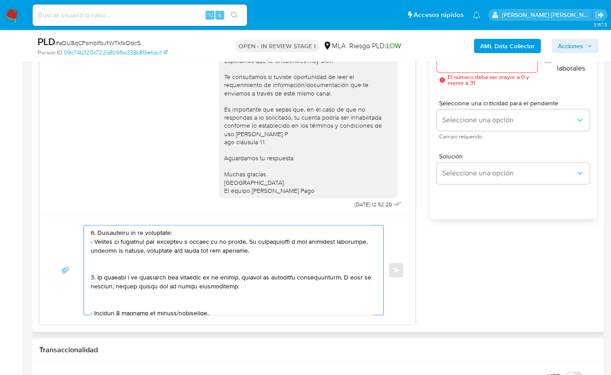
scroll to position [48, 0]
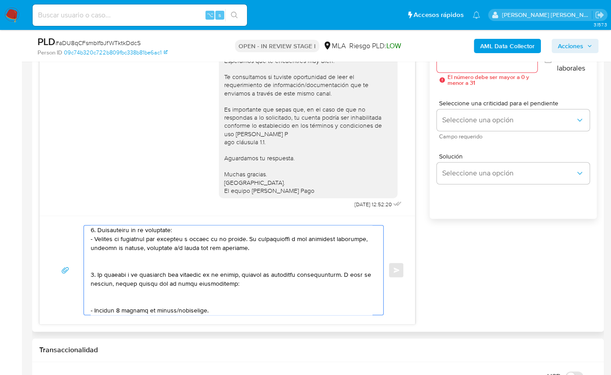
click at [115, 261] on textarea at bounding box center [231, 270] width 281 height 89
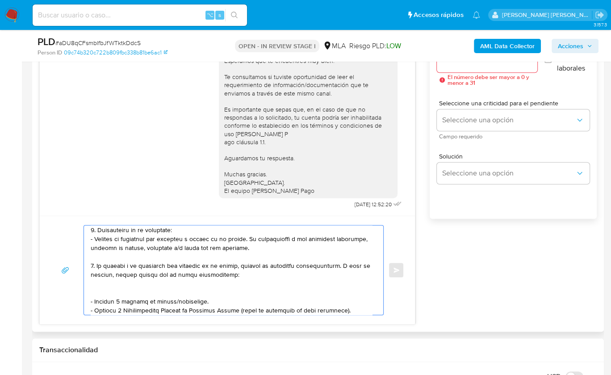
click at [248, 244] on textarea at bounding box center [231, 270] width 281 height 89
click at [113, 292] on textarea at bounding box center [231, 270] width 281 height 89
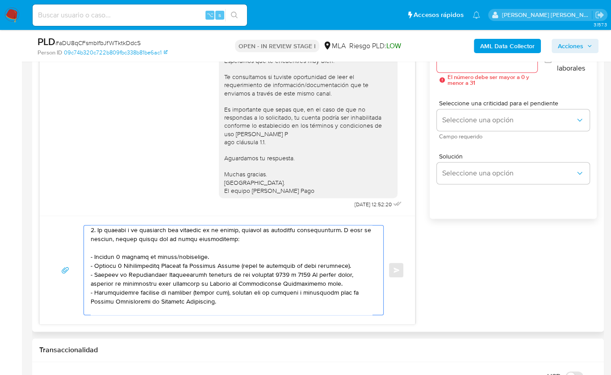
scroll to position [84, 0]
drag, startPoint x: 91, startPoint y: 292, endPoint x: 236, endPoint y: 299, distance: 145.3
click at [236, 299] on textarea at bounding box center [231, 270] width 281 height 89
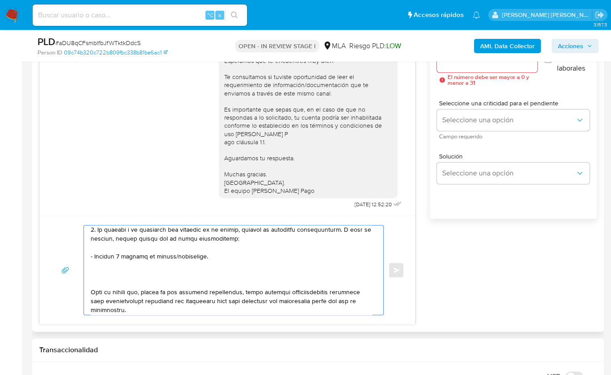
click at [92, 283] on textarea at bounding box center [231, 270] width 281 height 89
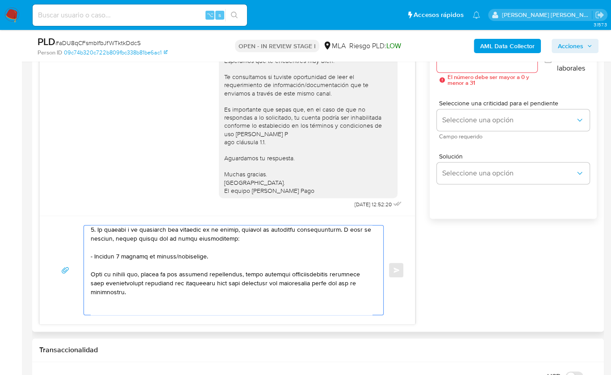
drag, startPoint x: 149, startPoint y: 290, endPoint x: 82, endPoint y: 270, distance: 69.9
click at [82, 270] on div "Enviar" at bounding box center [227, 270] width 354 height 90
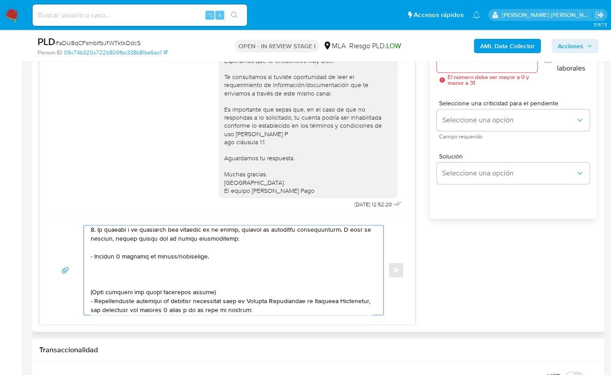
click at [97, 276] on textarea at bounding box center [231, 270] width 281 height 89
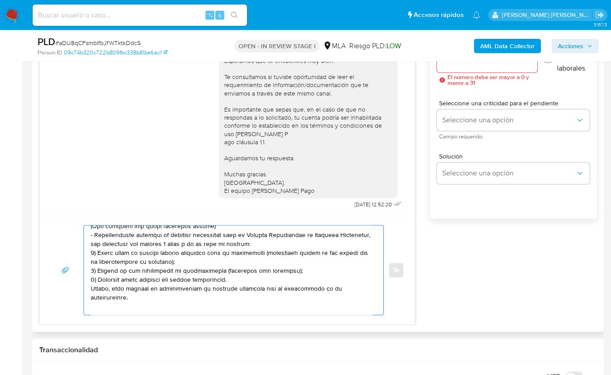
drag, startPoint x: 121, startPoint y: 284, endPoint x: 165, endPoint y: 294, distance: 44.5
click at [165, 294] on textarea at bounding box center [231, 270] width 281 height 89
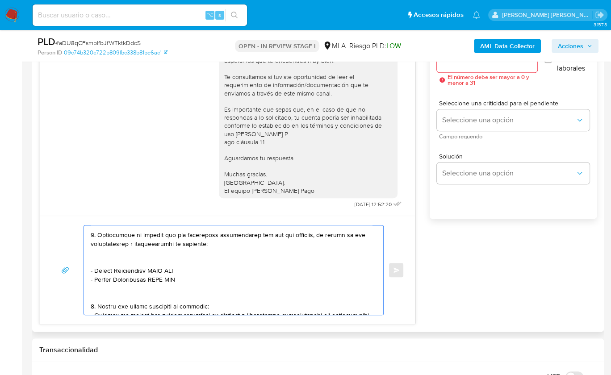
scroll to position [119, 0]
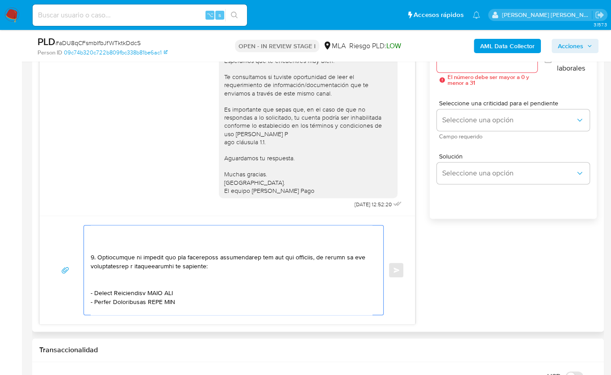
click at [99, 246] on textarea at bounding box center [231, 270] width 281 height 89
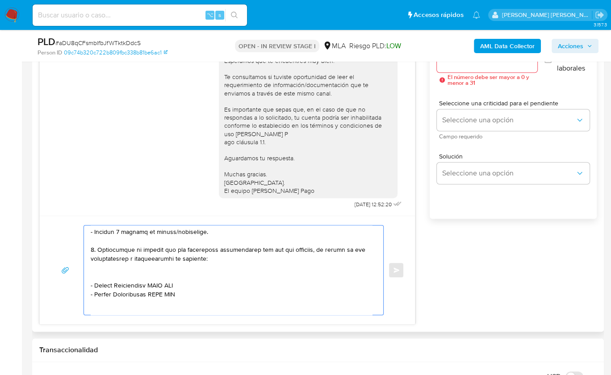
scroll to position [105, 0]
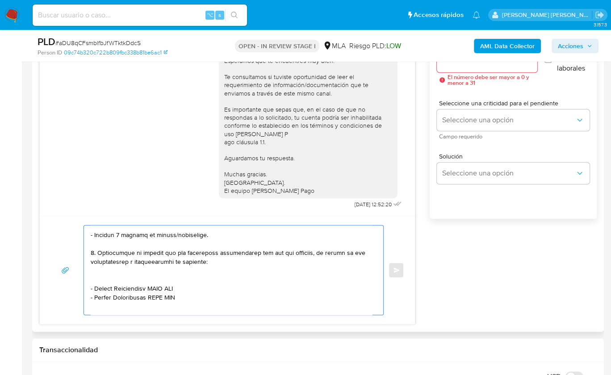
click at [93, 251] on textarea at bounding box center [231, 270] width 281 height 89
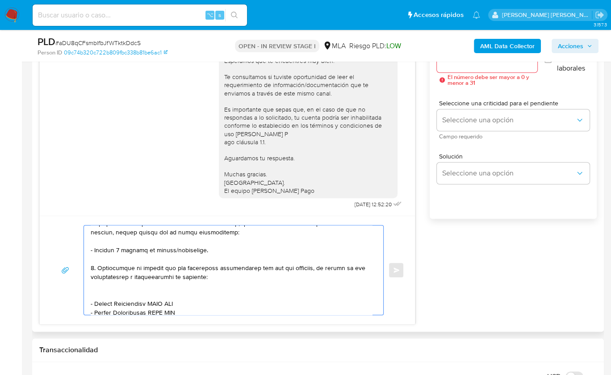
scroll to position [90, 0]
click at [148, 288] on textarea at bounding box center [231, 270] width 281 height 89
drag, startPoint x: 95, startPoint y: 293, endPoint x: 149, endPoint y: 295, distance: 54.1
click at [149, 295] on textarea at bounding box center [231, 270] width 281 height 89
paste textarea "Cynthia Soledad Silba"
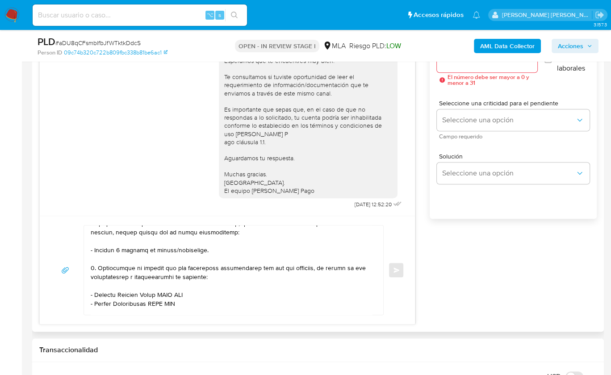
click at [177, 292] on textarea at bounding box center [231, 270] width 281 height 89
paste textarea "27287561151"
drag, startPoint x: 94, startPoint y: 302, endPoint x: 150, endPoint y: 303, distance: 55.8
click at [150, 303] on textarea at bounding box center [231, 270] width 281 height 89
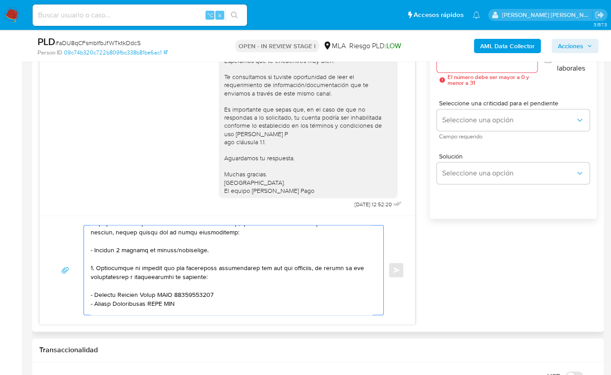
paste textarea "Arrua Flores Richard"
click at [170, 301] on textarea at bounding box center [231, 270] width 281 height 89
paste textarea "20946732142"
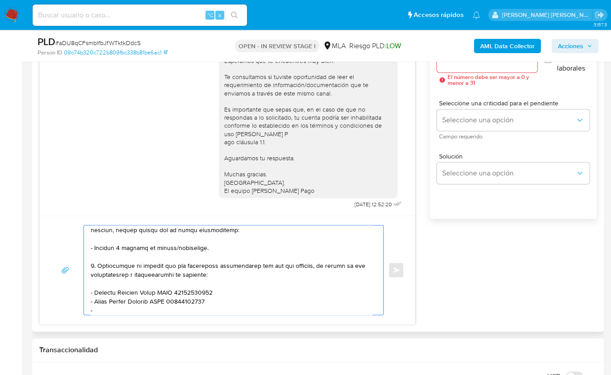
paste textarea "Jairo Ariel Quintana"
paste textarea "20371619225"
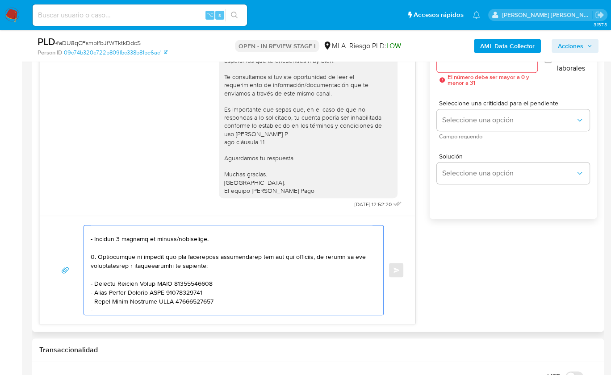
paste textarea "Miguel Ariel Gutierrez"
paste textarea "23353625799"
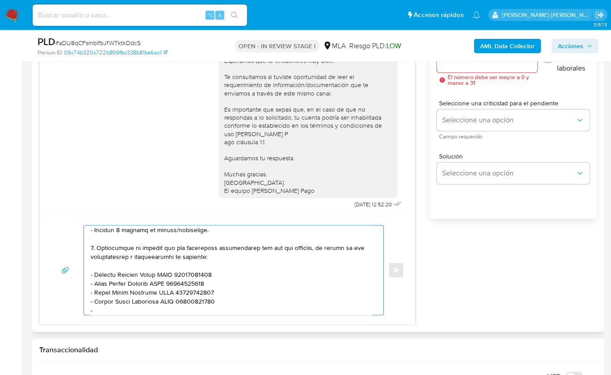
paste textarea "Fatima Benitez Sosa"
paste textarea "27955216038"
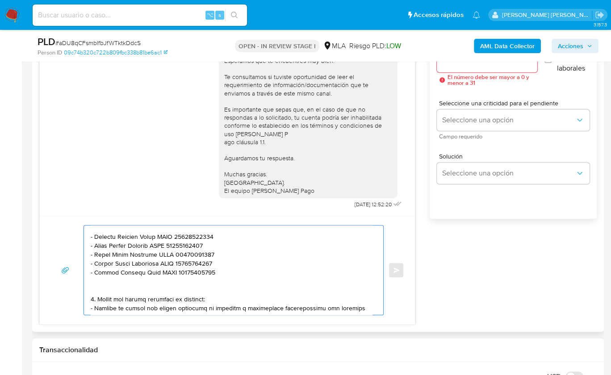
scroll to position [150, 0]
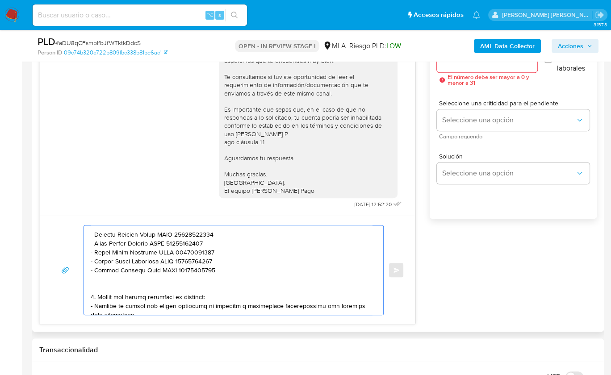
click at [122, 285] on textarea at bounding box center [231, 270] width 281 height 89
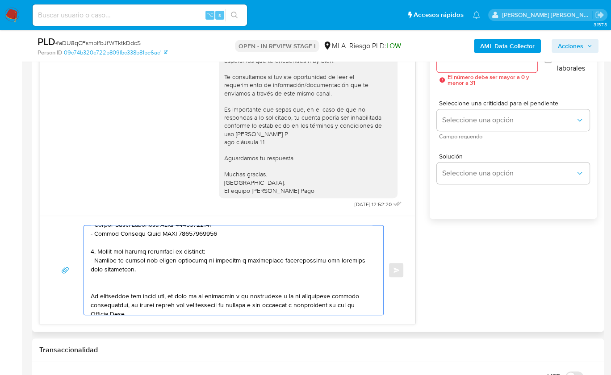
scroll to position [189, 0]
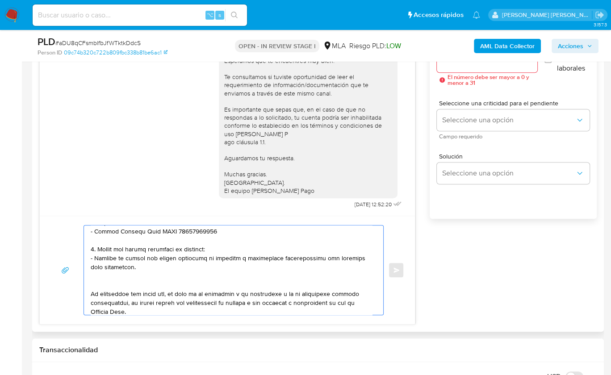
click at [128, 271] on textarea at bounding box center [231, 270] width 281 height 89
click at [129, 266] on textarea at bounding box center [231, 270] width 281 height 89
drag, startPoint x: 125, startPoint y: 262, endPoint x: 96, endPoint y: 248, distance: 32.4
click at [96, 248] on textarea at bounding box center [231, 270] width 281 height 89
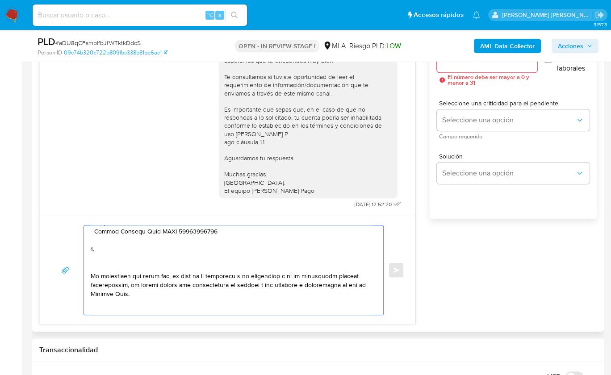
paste textarea "3. Notamos un incremento en tu operatoria e ingresos en noviembre 2024. ¿Podría…"
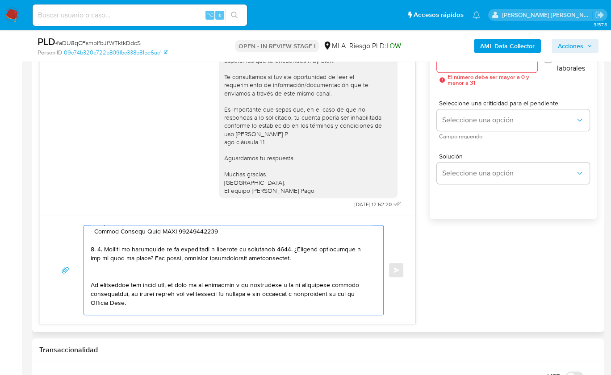
click at [104, 247] on textarea at bounding box center [231, 270] width 281 height 89
click at [260, 246] on textarea at bounding box center [231, 270] width 281 height 89
click at [136, 269] on textarea at bounding box center [231, 270] width 281 height 89
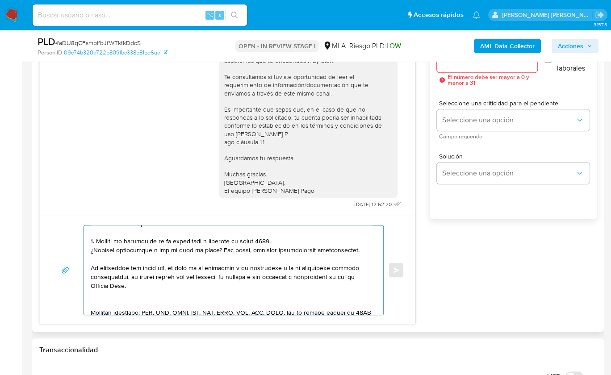
scroll to position [201, 0]
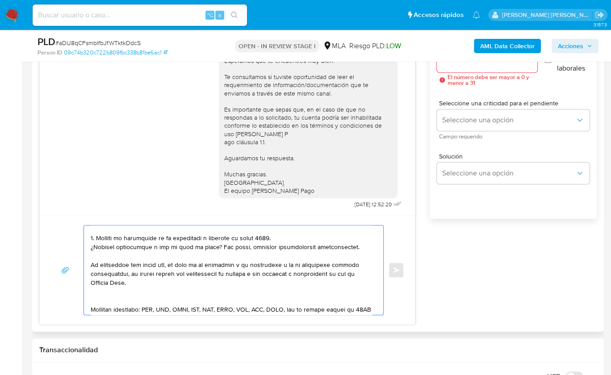
drag, startPoint x: 141, startPoint y: 283, endPoint x: 80, endPoint y: 262, distance: 64.3
click at [80, 262] on div "Enviar" at bounding box center [227, 270] width 354 height 90
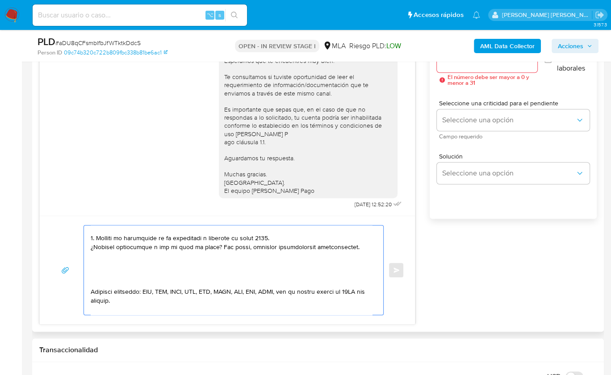
click at [95, 281] on textarea at bounding box center [231, 270] width 281 height 89
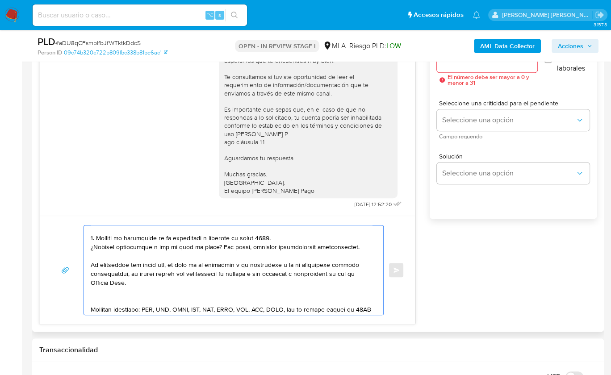
click at [115, 296] on textarea at bounding box center [231, 270] width 281 height 89
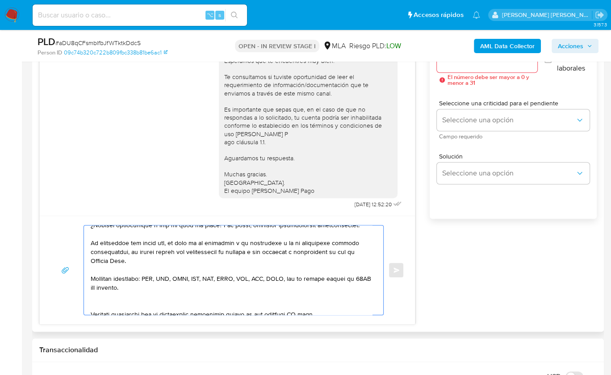
drag, startPoint x: 104, startPoint y: 303, endPoint x: 116, endPoint y: 301, distance: 12.3
click at [104, 304] on textarea at bounding box center [231, 270] width 281 height 89
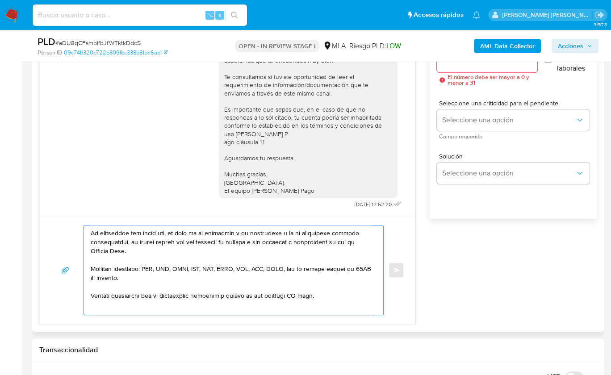
scroll to position [233, 0]
click at [303, 292] on textarea at bounding box center [231, 270] width 281 height 89
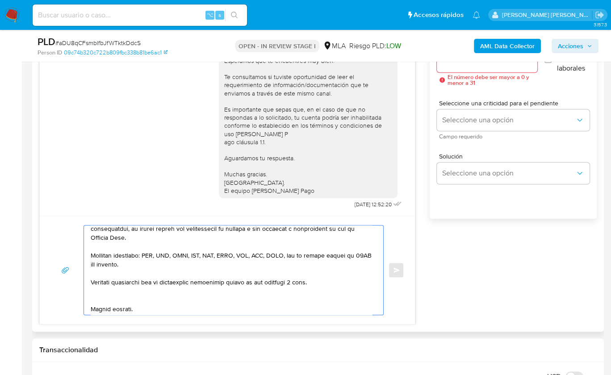
scroll to position [246, 0]
click at [104, 298] on textarea at bounding box center [231, 270] width 281 height 89
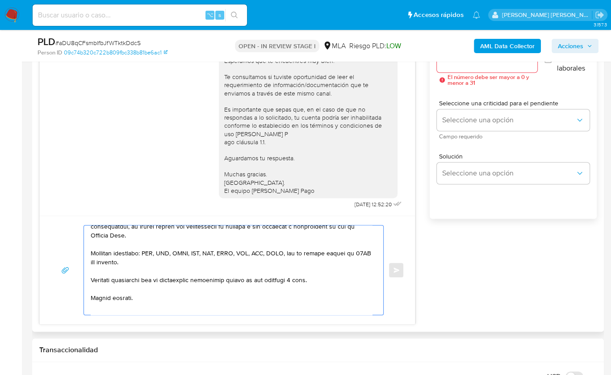
scroll to position [258, 0]
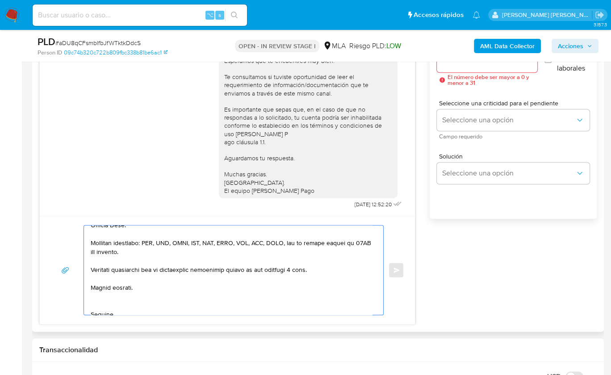
click at [95, 302] on textarea at bounding box center [231, 270] width 281 height 89
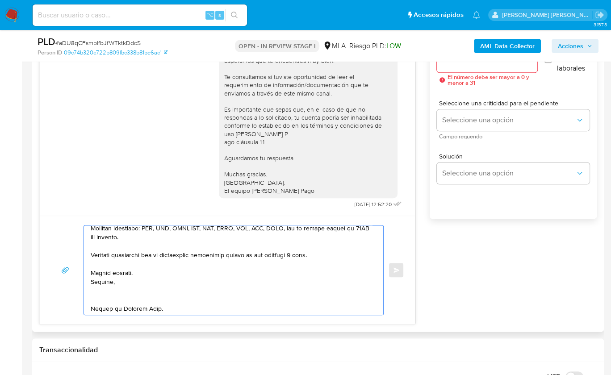
click at [100, 299] on textarea at bounding box center [231, 270] width 281 height 89
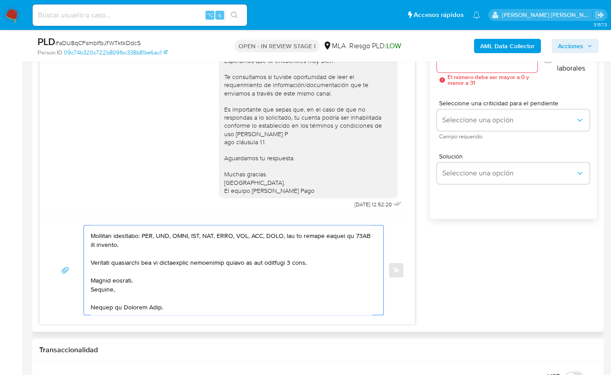
click at [103, 303] on textarea at bounding box center [231, 270] width 281 height 89
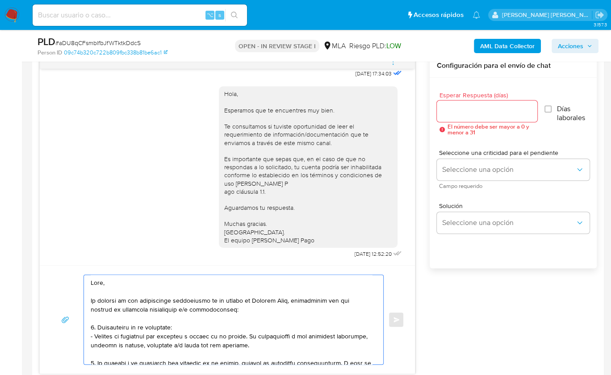
scroll to position [461, 0]
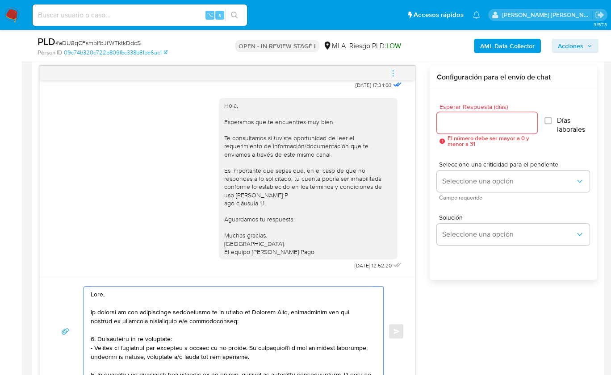
type textarea "Hola, En función de las operaciones registradas en tu cuenta de Mercado Pago, n…"
click at [468, 123] on input "Esperar Respuesta (días)" at bounding box center [487, 123] width 100 height 12
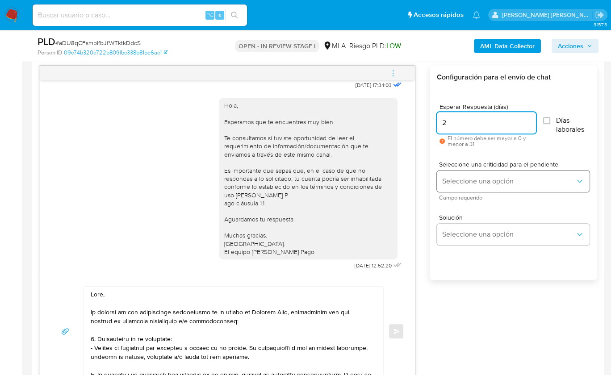
type input "2"
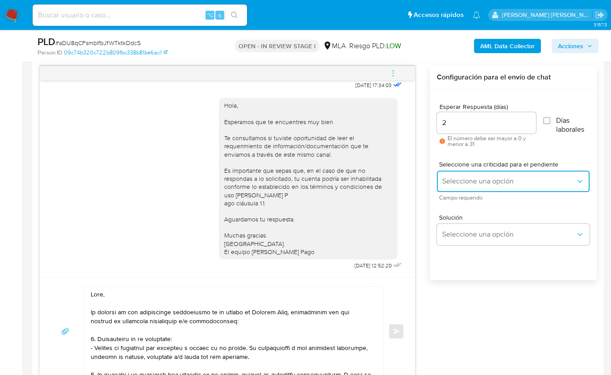
click at [463, 179] on span "Seleccione una opción" at bounding box center [508, 181] width 133 height 9
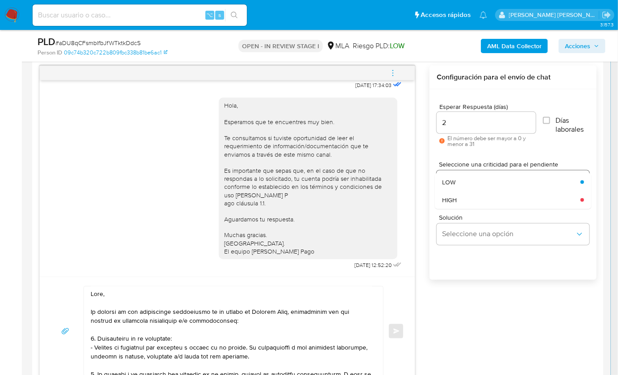
click at [472, 197] on div "HIGH" at bounding box center [508, 200] width 133 height 18
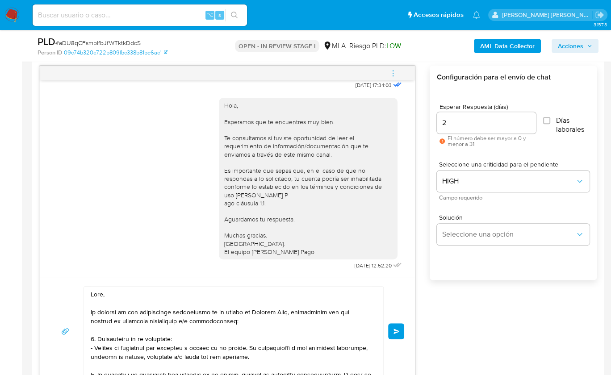
click at [397, 329] on span "Enviar" at bounding box center [396, 331] width 6 height 5
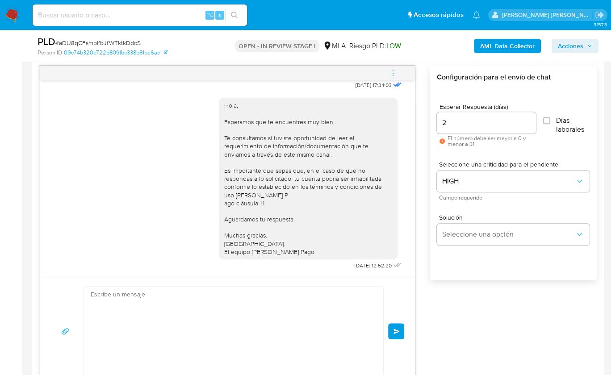
scroll to position [914, 0]
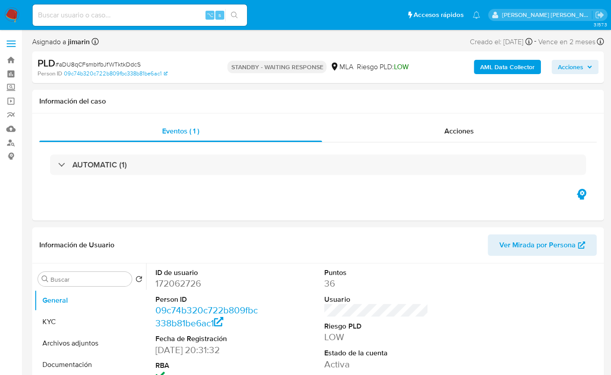
select select "10"
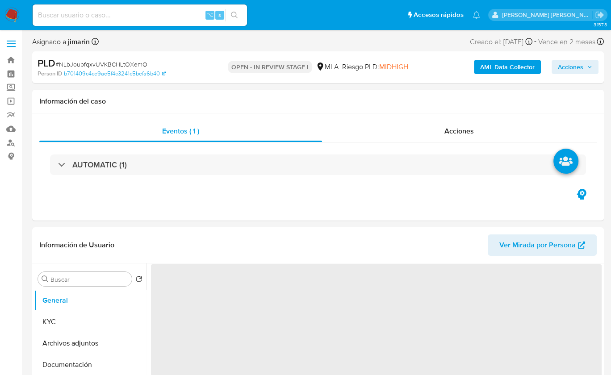
click at [116, 68] on span "# NLbJoubfqxvUVKBCHLtOXemO" at bounding box center [101, 64] width 92 height 9
copy span "NLbJoubfqxvUVKBCHLtOXemO"
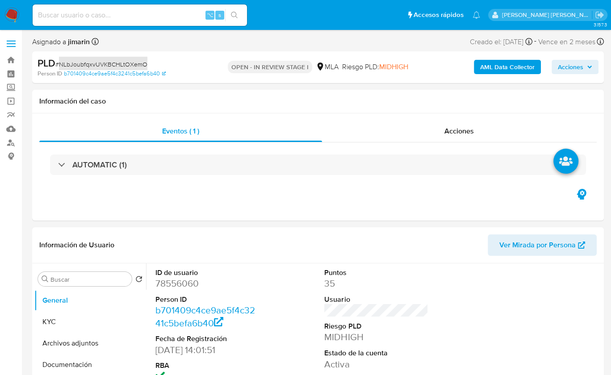
select select "10"
click at [185, 289] on dd "78556060" at bounding box center [207, 283] width 104 height 13
copy dd "78556060"
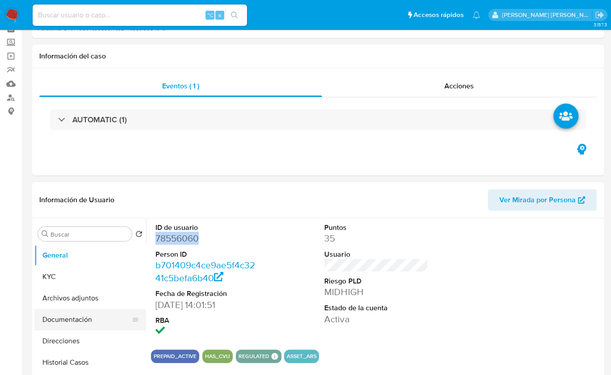
scroll to position [131, 0]
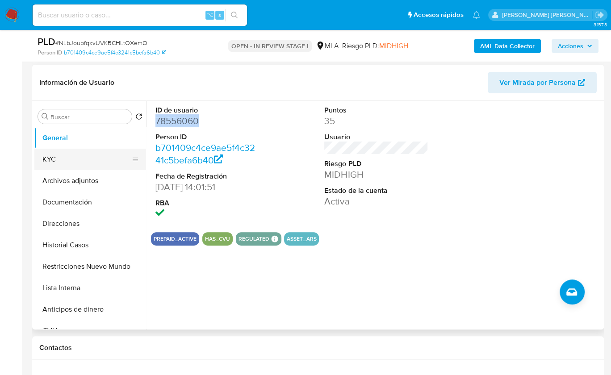
click at [57, 163] on button "KYC" at bounding box center [86, 159] width 104 height 21
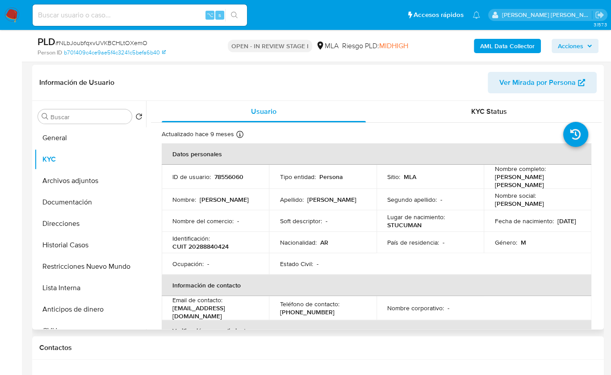
click at [209, 244] on p "CUIT 20288840424" at bounding box center [200, 246] width 56 height 8
copy p "20288840424"
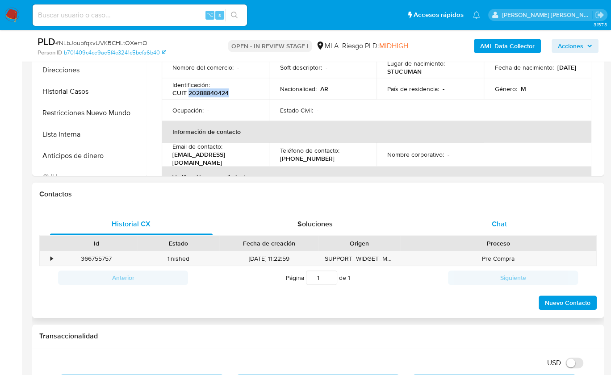
click at [505, 219] on span "Chat" at bounding box center [499, 224] width 15 height 10
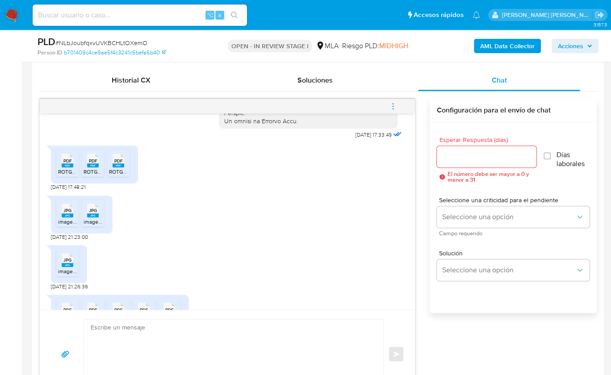
scroll to position [462, 0]
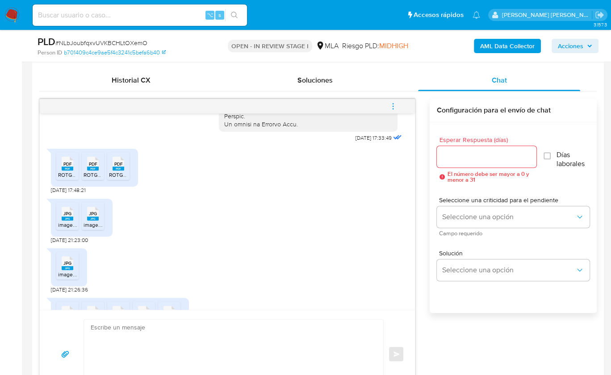
click at [63, 167] on span "PDF" at bounding box center [67, 164] width 8 height 6
click at [90, 167] on span "PDF" at bounding box center [93, 164] width 8 height 6
click at [116, 167] on span "PDF" at bounding box center [118, 164] width 8 height 6
click at [66, 217] on span "JPG" at bounding box center [67, 214] width 8 height 6
click at [94, 221] on rect at bounding box center [93, 219] width 12 height 4
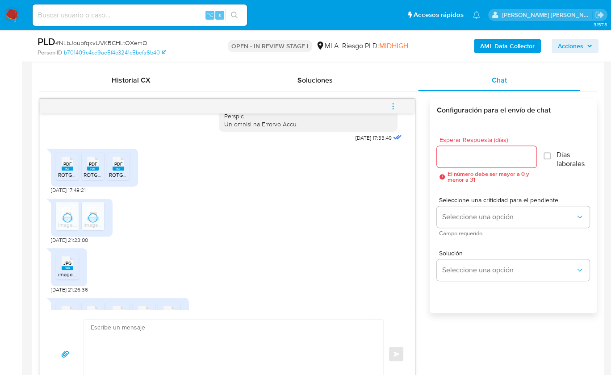
click at [64, 266] on span "JPG" at bounding box center [67, 263] width 8 height 6
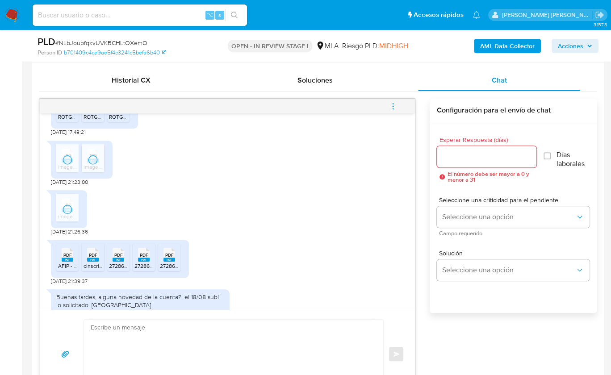
scroll to position [528, 0]
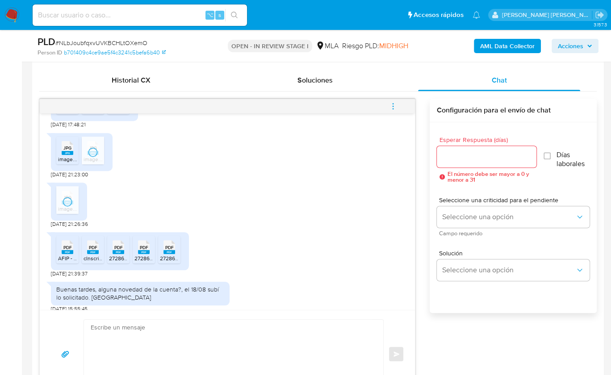
click at [75, 255] on div "PDF PDF" at bounding box center [67, 246] width 19 height 17
click at [91, 254] on rect at bounding box center [93, 252] width 12 height 4
click at [123, 254] on rect at bounding box center [119, 252] width 12 height 4
click at [147, 254] on rect at bounding box center [144, 252] width 12 height 4
click at [181, 267] on ul "PDF PDF AFIP - Administración Federal de Ingresos Públicos(1).pdf PDF PDF cIn…" at bounding box center [119, 251] width 127 height 31
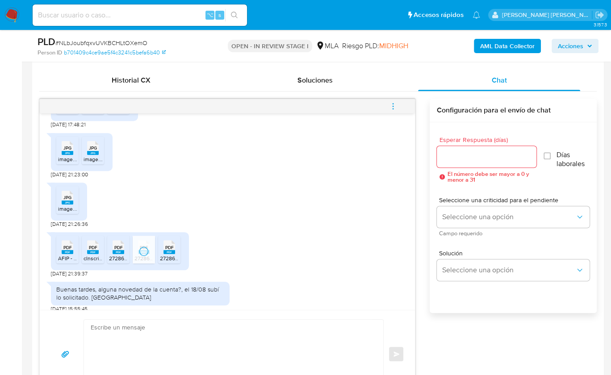
click at [175, 254] on icon at bounding box center [169, 247] width 12 height 14
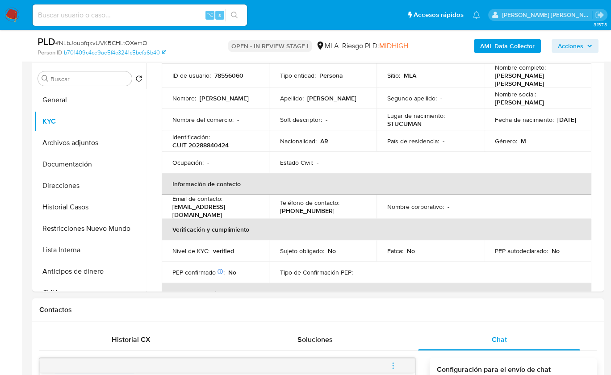
scroll to position [66, 0]
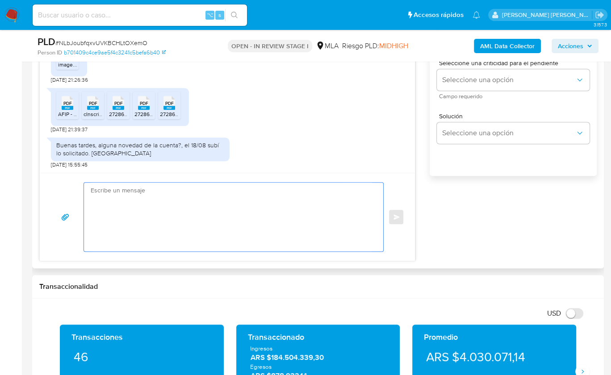
drag, startPoint x: 209, startPoint y: 224, endPoint x: 256, endPoint y: 223, distance: 47.3
click at [209, 224] on textarea at bounding box center [231, 217] width 281 height 69
paste textarea "Hola, ¡Muchas gracias por tu respuesta! Confirmamos la recepción de la document…"
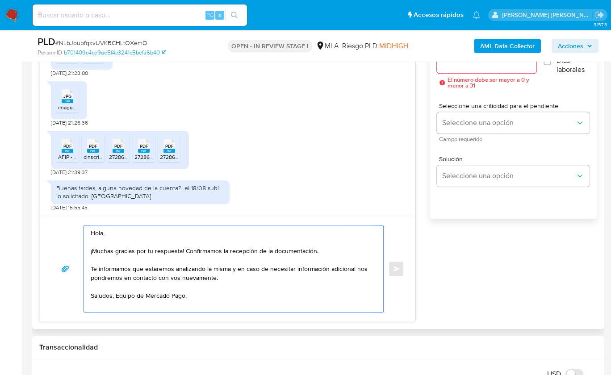
scroll to position [401, 0]
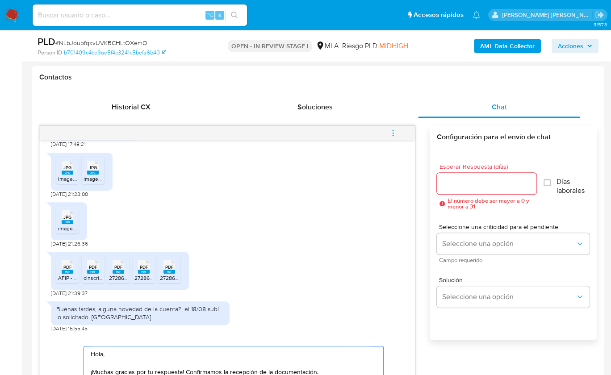
type textarea "Hola, ¡Muchas gracias por tu respuesta! Confirmamos la recepción de la document…"
click at [469, 183] on input "Esperar Respuesta (días)" at bounding box center [487, 184] width 100 height 12
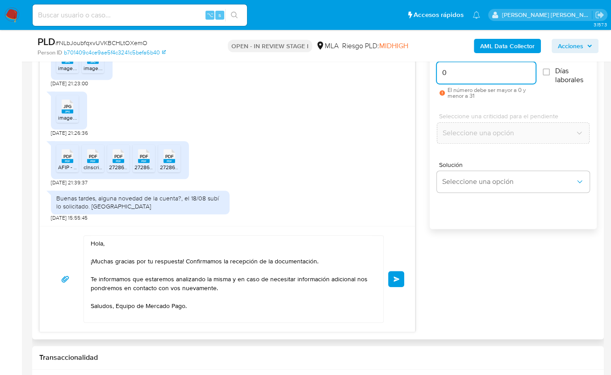
scroll to position [512, 0]
type input "0"
click at [398, 279] on span "Enviar" at bounding box center [396, 278] width 6 height 5
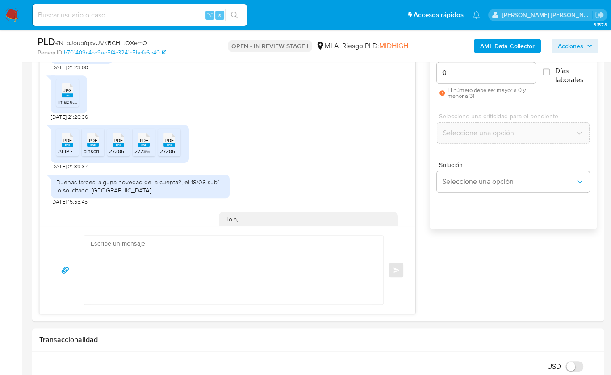
scroll to position [658, 0]
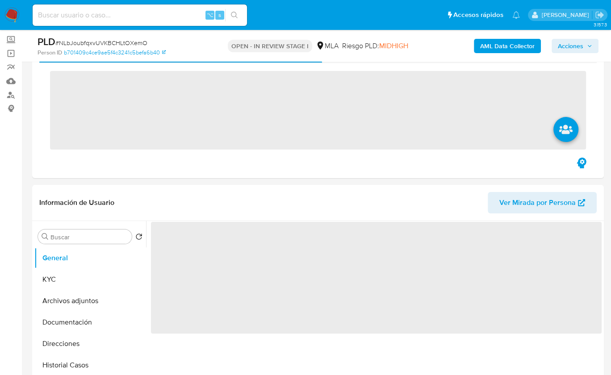
scroll to position [350, 0]
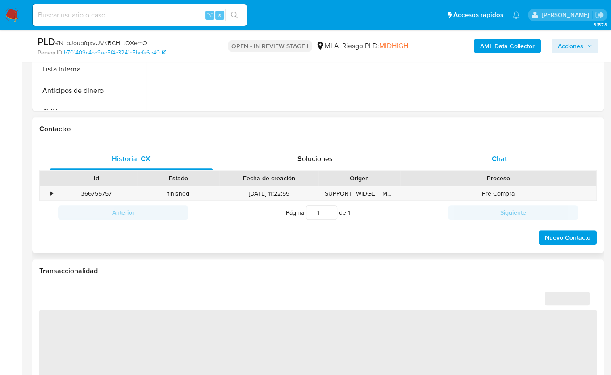
click at [503, 154] on span "Chat" at bounding box center [499, 159] width 15 height 10
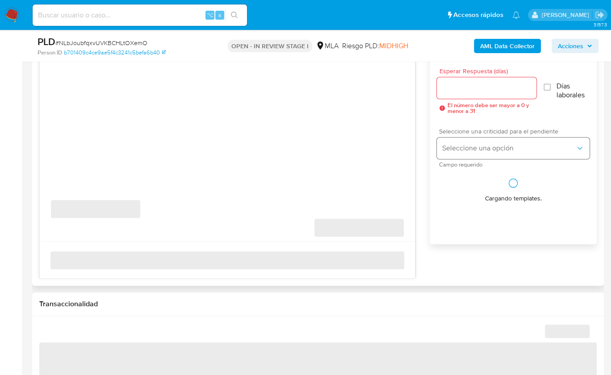
select select "10"
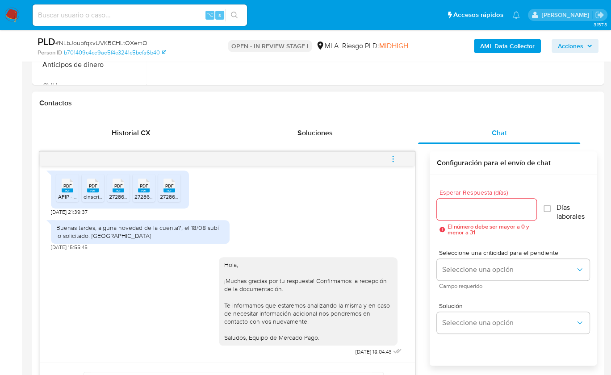
scroll to position [372, 0]
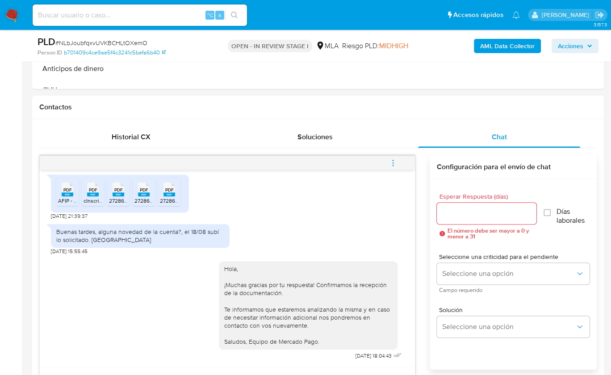
click at [399, 156] on button "menu-action" at bounding box center [392, 162] width 29 height 21
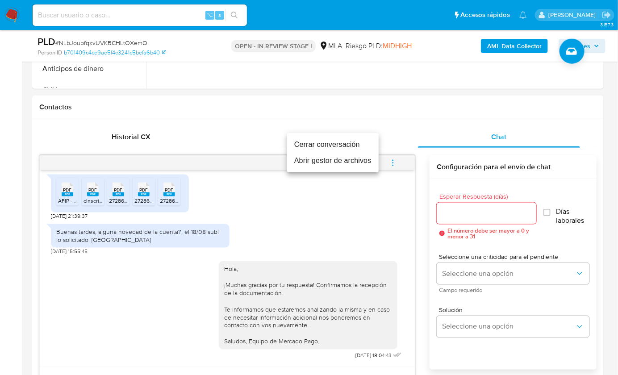
click at [341, 147] on li "Cerrar conversación" at bounding box center [333, 145] width 92 height 16
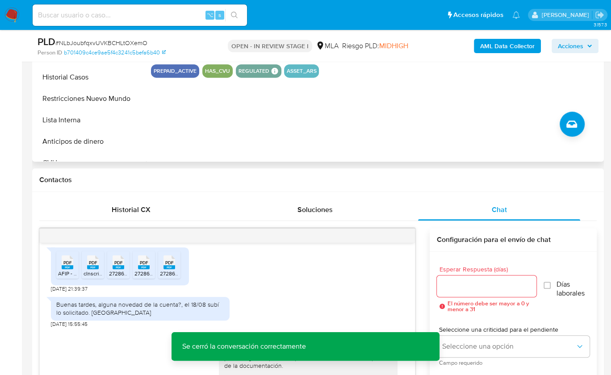
scroll to position [298, 0]
click at [103, 96] on button "Restricciones Nuevo Mundo" at bounding box center [86, 98] width 104 height 21
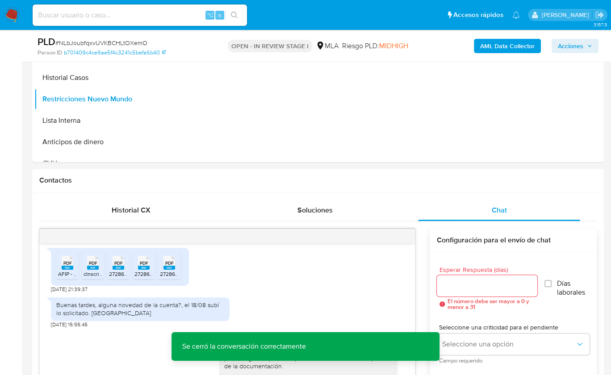
click at [494, 45] on b "AML Data Collector" at bounding box center [507, 46] width 54 height 14
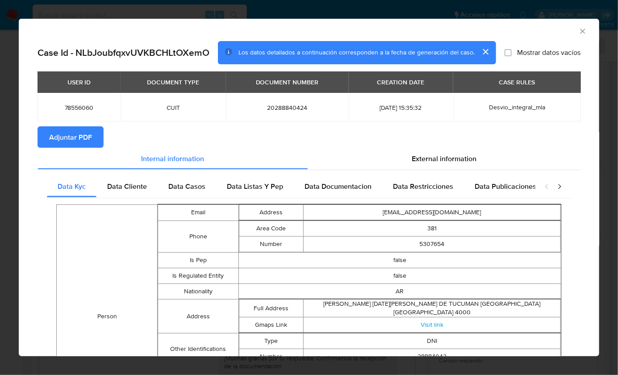
click at [84, 141] on span "Adjuntar PDF" at bounding box center [70, 137] width 43 height 20
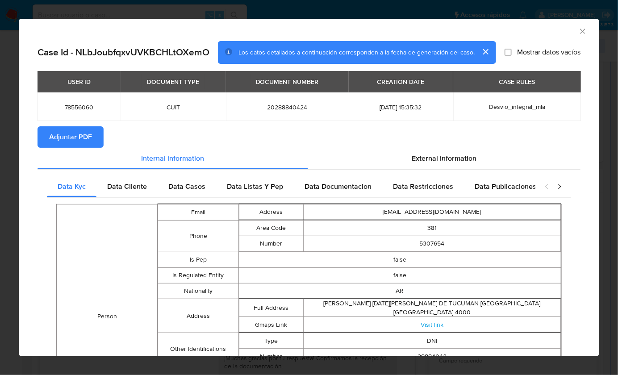
drag, startPoint x: 580, startPoint y: 30, endPoint x: 540, endPoint y: 37, distance: 40.4
click at [580, 30] on div "AML Data Collector" at bounding box center [309, 30] width 581 height 22
click at [578, 34] on icon "Cerrar ventana" at bounding box center [582, 31] width 9 height 9
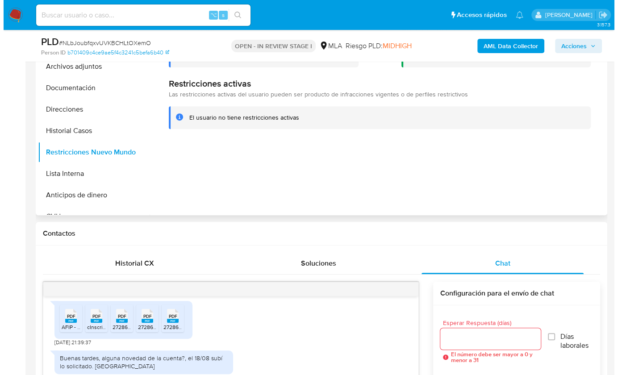
scroll to position [134, 0]
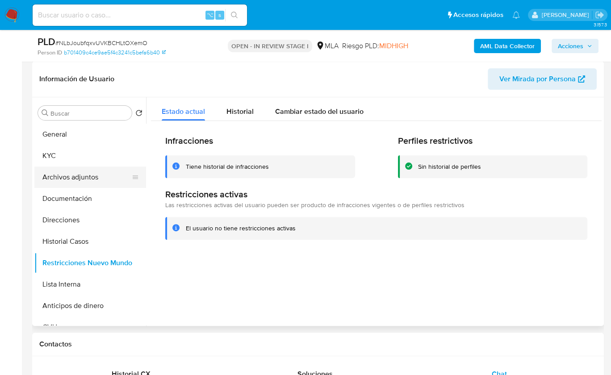
click at [69, 187] on button "Archivos adjuntos" at bounding box center [86, 177] width 104 height 21
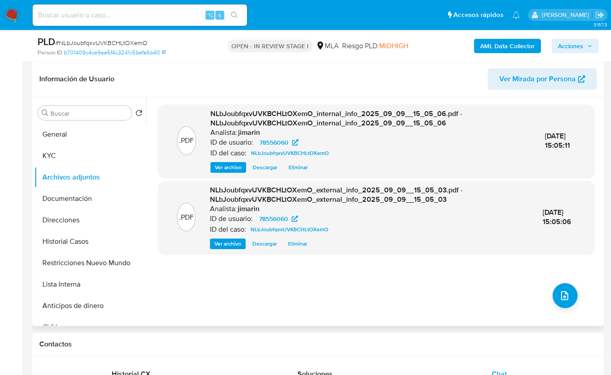
click at [574, 290] on div ".PDF NLbJoubfqxvUVKBCHLtOXemO_internal_info_2025_09_09__15_05_06.pdf - NLbJoubf…" at bounding box center [376, 211] width 436 height 214
click at [546, 288] on div ".PDF NLbJoubfqxvUVKBCHLtOXemO_internal_info_2025_09_09__15_05_06.pdf - NLbJoubf…" at bounding box center [376, 211] width 436 height 214
click at [554, 291] on button "upload-file" at bounding box center [564, 295] width 25 height 25
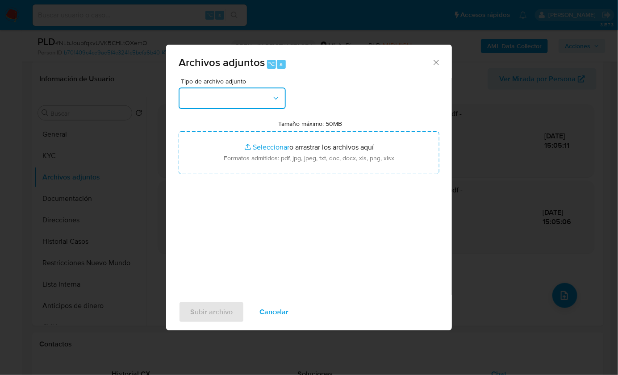
click at [224, 97] on button "button" at bounding box center [232, 98] width 107 height 21
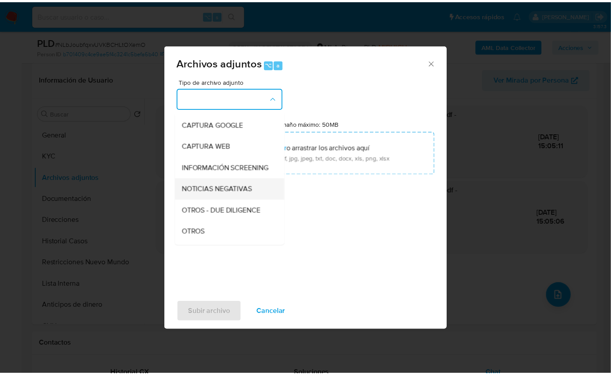
scroll to position [67, 0]
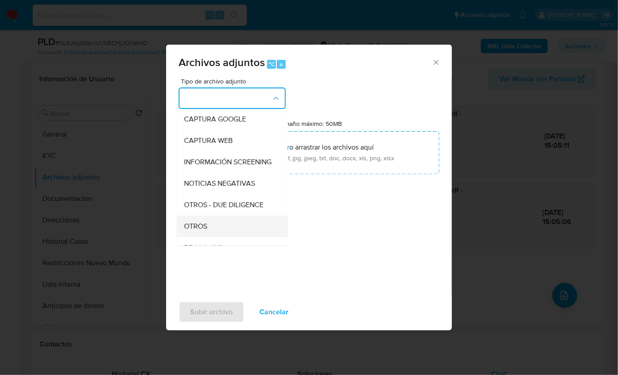
click at [204, 230] on span "OTROS" at bounding box center [195, 225] width 23 height 9
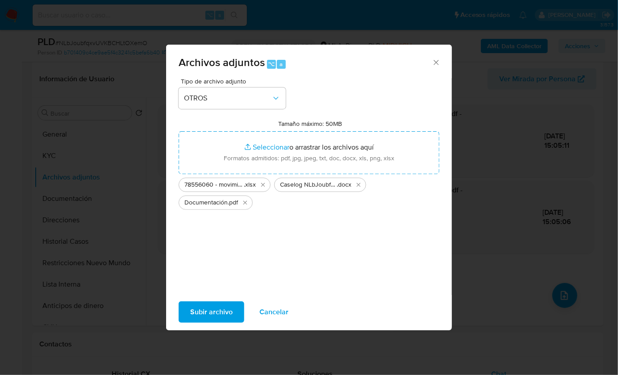
click at [214, 318] on span "Subir archivo" at bounding box center [211, 312] width 42 height 20
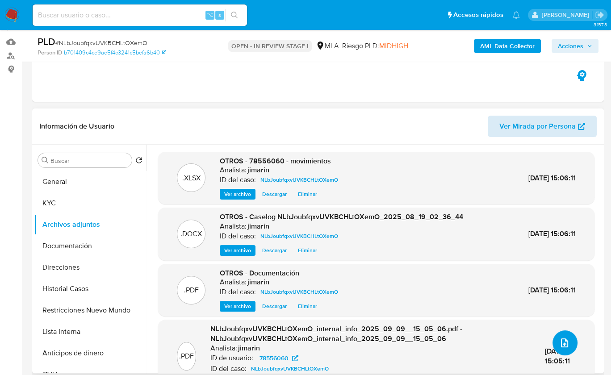
scroll to position [59, 0]
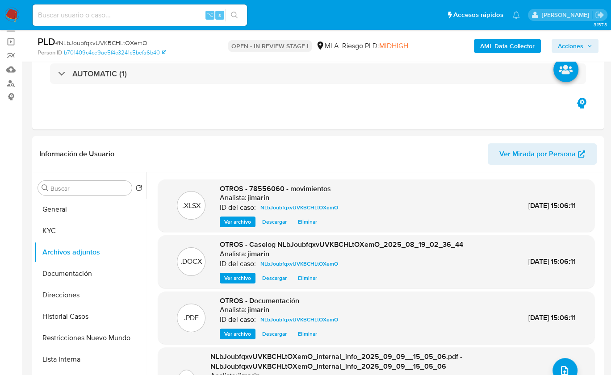
click at [563, 47] on span "Acciones" at bounding box center [570, 46] width 25 height 14
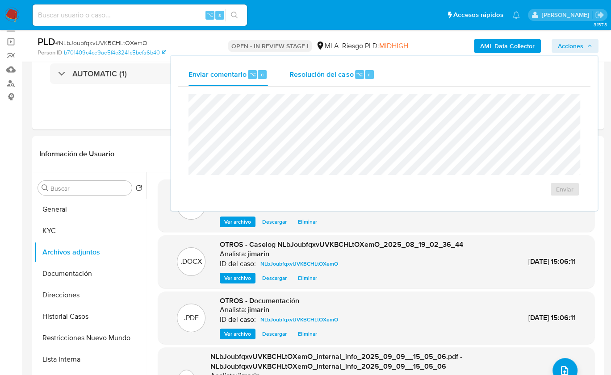
click at [330, 71] on span "Resolución del caso" at bounding box center [321, 74] width 64 height 10
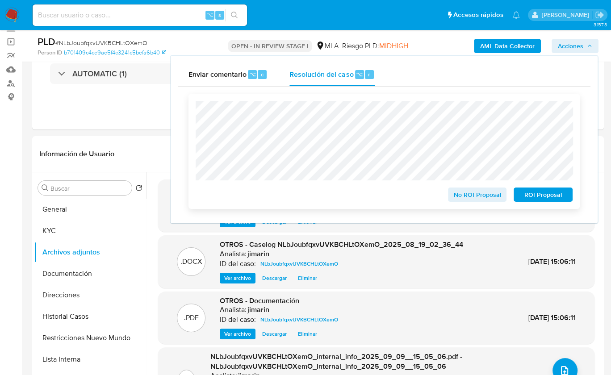
click at [459, 194] on span "No ROI Proposal" at bounding box center [477, 194] width 46 height 13
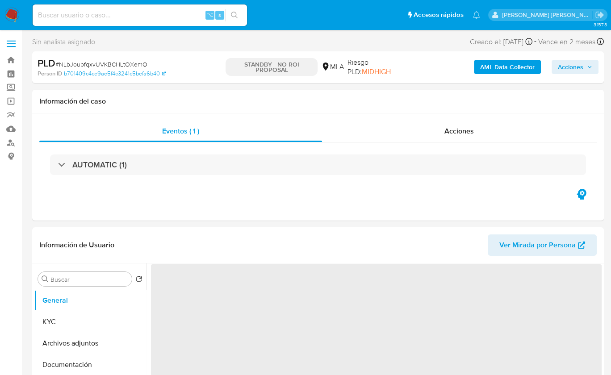
select select "10"
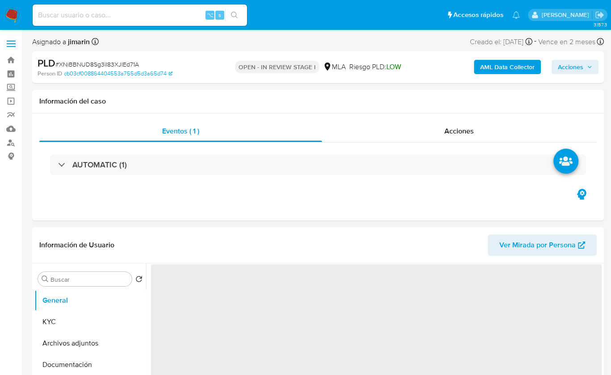
click at [123, 66] on span "# XNiBBNUD8Sg3iI83XJlEd71A" at bounding box center [97, 64] width 84 height 9
copy span "XNiBBNUD8Sg3iI83XJlEd71A"
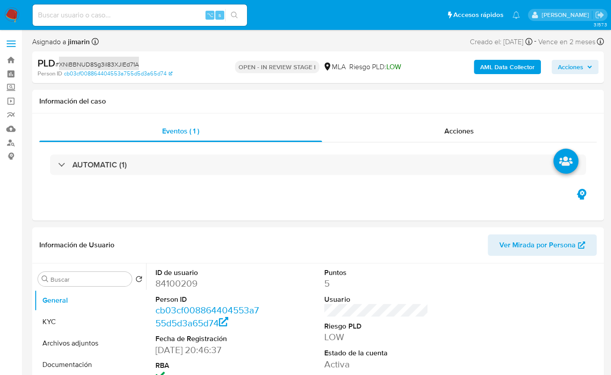
select select "10"
click at [181, 284] on dd "84100209" at bounding box center [207, 283] width 104 height 13
copy dd "84100209"
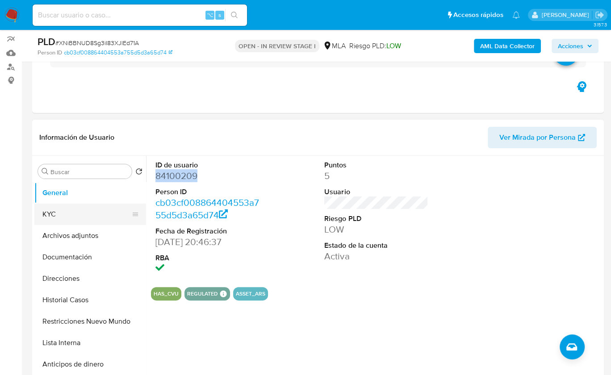
scroll to position [76, 0]
click at [58, 209] on button "KYC" at bounding box center [86, 213] width 104 height 21
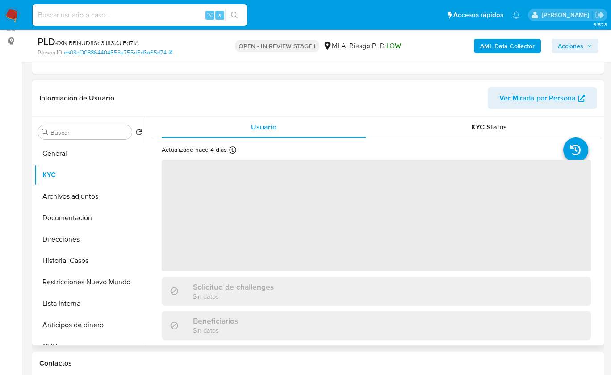
scroll to position [133, 0]
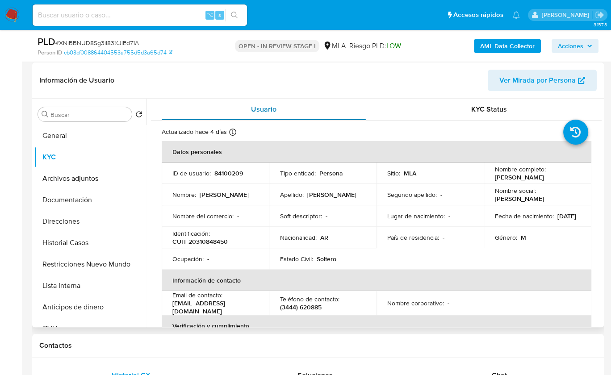
click at [259, 116] on div "Usuario" at bounding box center [264, 109] width 204 height 21
click at [217, 243] on p "CUIT 20310848450" at bounding box center [199, 242] width 55 height 8
copy p "20310848450"
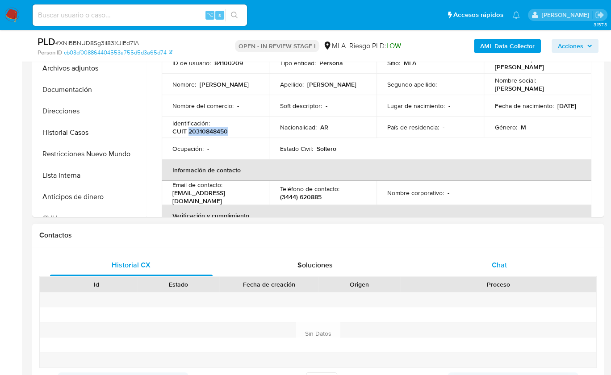
click at [516, 258] on div "Chat" at bounding box center [499, 265] width 163 height 21
click at [509, 260] on div "Chat" at bounding box center [499, 265] width 163 height 21
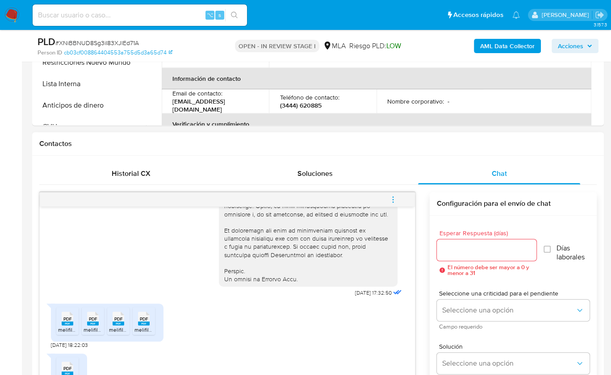
scroll to position [456, 0]
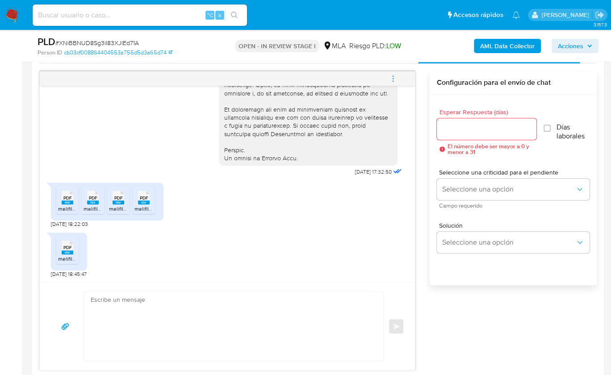
click at [67, 198] on span "PDF" at bounding box center [67, 198] width 8 height 6
click at [91, 199] on span "PDF" at bounding box center [93, 198] width 8 height 6
click at [111, 200] on div "PDF PDF" at bounding box center [118, 196] width 19 height 17
drag, startPoint x: 146, startPoint y: 199, endPoint x: 88, endPoint y: 237, distance: 68.6
click at [146, 199] on span "PDF" at bounding box center [144, 198] width 8 height 6
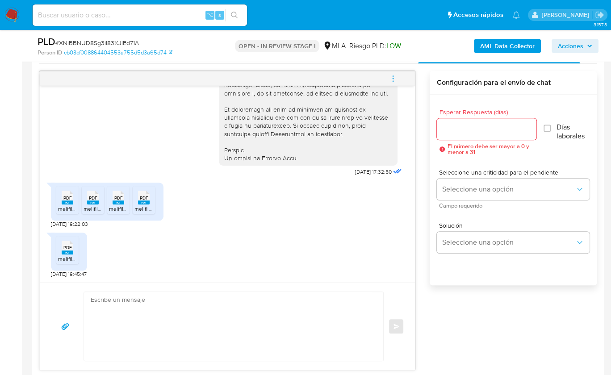
click at [71, 245] on span "PDF" at bounding box center [67, 248] width 8 height 6
click at [488, 295] on div "Esperar Respuesta (días) El número debe ser mayor a 0 y menor a 31 Días laboral…" at bounding box center [513, 202] width 167 height 214
click at [415, 186] on div "18/08/2025 17:32:50 PDF PDF melifile6709028185699322675.pdf PDF PDF melifile563…" at bounding box center [317, 221] width 557 height 300
click at [423, 183] on div "18/08/2025 17:32:50 PDF PDF melifile6709028185699322675.pdf PDF PDF melifile563…" at bounding box center [317, 221] width 557 height 300
click at [221, 302] on textarea at bounding box center [231, 326] width 281 height 69
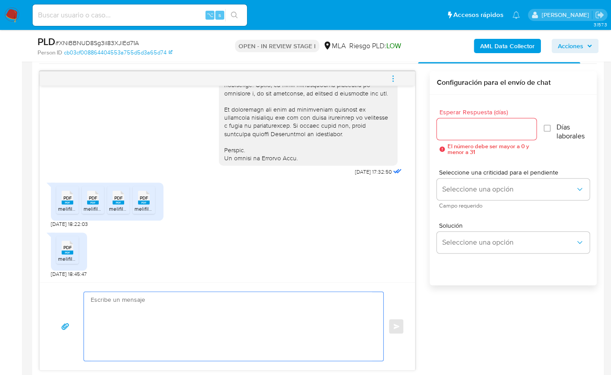
paste textarea "Hola, ¡Muchas gracias por tu respuesta! Confirmamos la recepción de la document…"
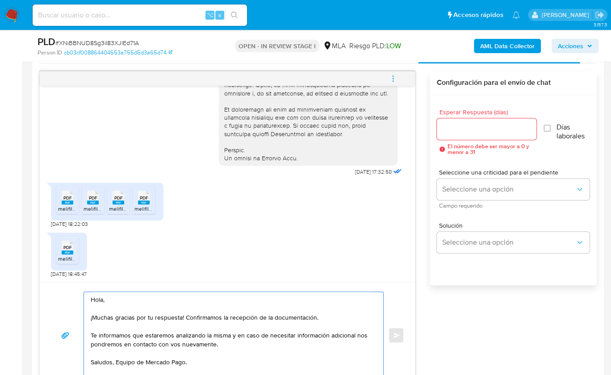
type textarea "Hola, ¡Muchas gracias por tu respuesta! Confirmamos la recepción de la document…"
click at [459, 135] on div at bounding box center [487, 128] width 100 height 21
click at [458, 132] on input "Esperar Respuesta (días)" at bounding box center [487, 129] width 100 height 12
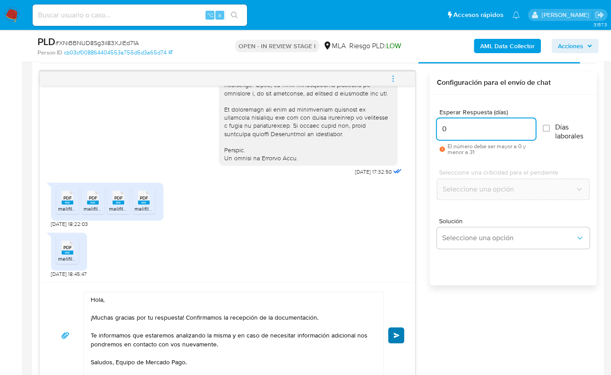
type input "0"
click at [397, 334] on span "Enviar" at bounding box center [396, 335] width 6 height 5
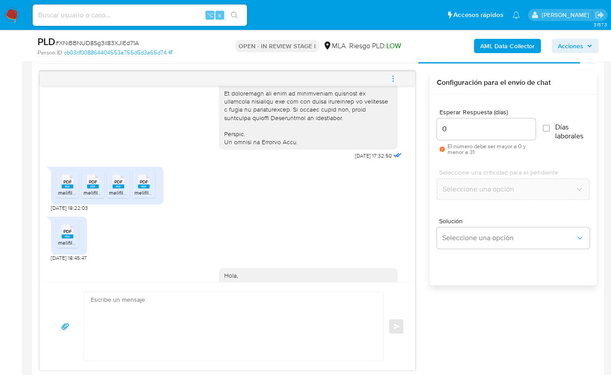
scroll to position [524, 0]
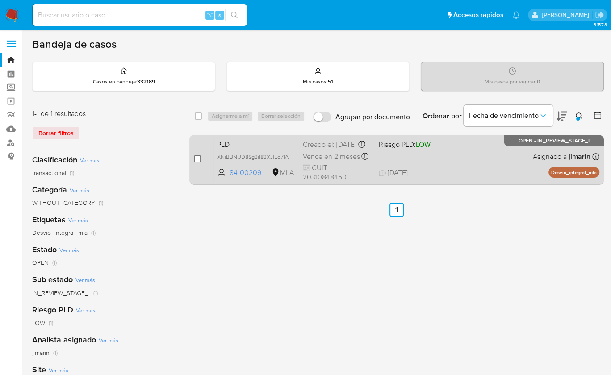
click at [199, 159] on input "checkbox" at bounding box center [197, 158] width 7 height 7
checkbox input "true"
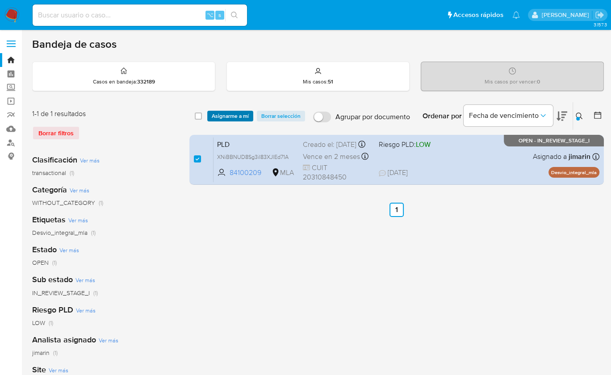
click at [230, 115] on span "Asignarme a mí" at bounding box center [230, 116] width 37 height 9
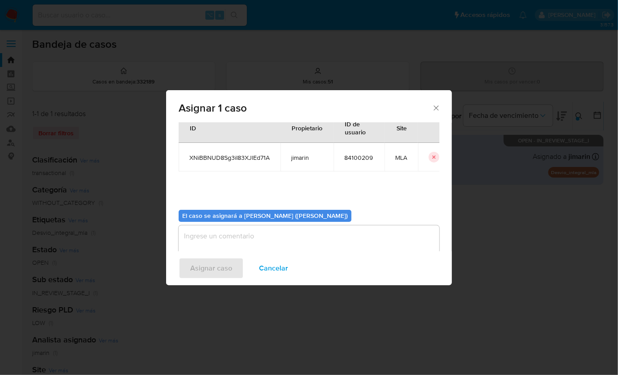
scroll to position [46, 0]
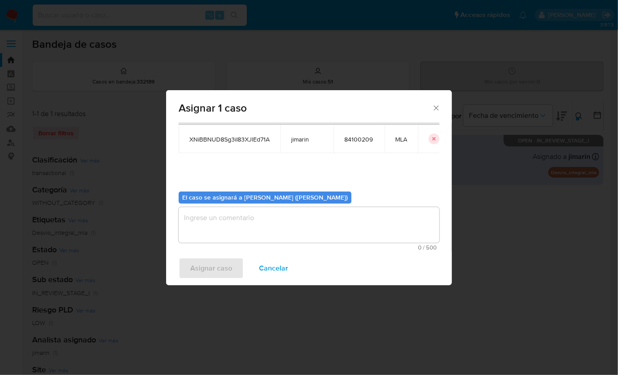
click at [248, 219] on textarea "assign-modal" at bounding box center [309, 225] width 261 height 36
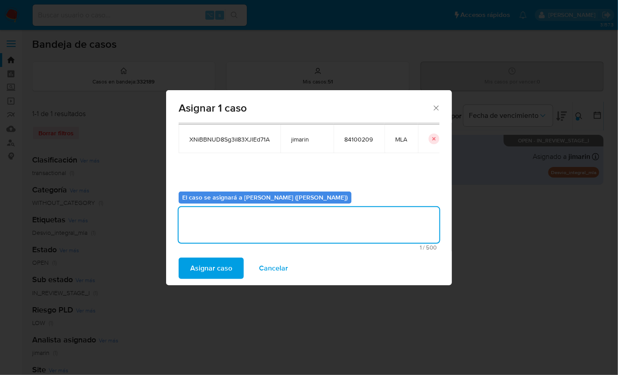
click at [207, 266] on span "Asignar caso" at bounding box center [211, 269] width 42 height 20
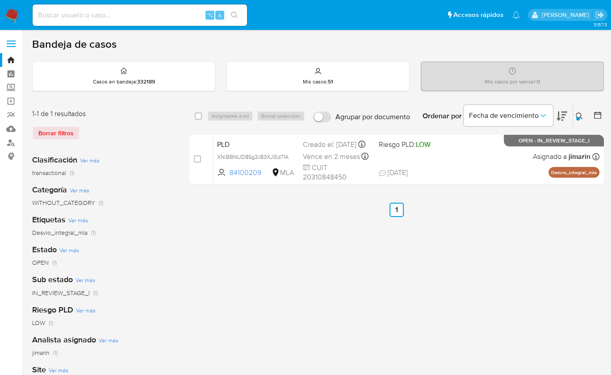
click at [577, 118] on div at bounding box center [578, 119] width 4 height 4
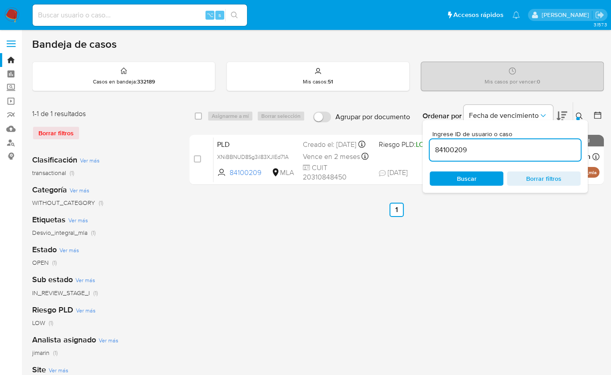
click at [485, 159] on div "84100209" at bounding box center [505, 149] width 151 height 21
click at [484, 153] on input "84100209" at bounding box center [505, 150] width 151 height 12
paste input "26284971"
type input "26284971"
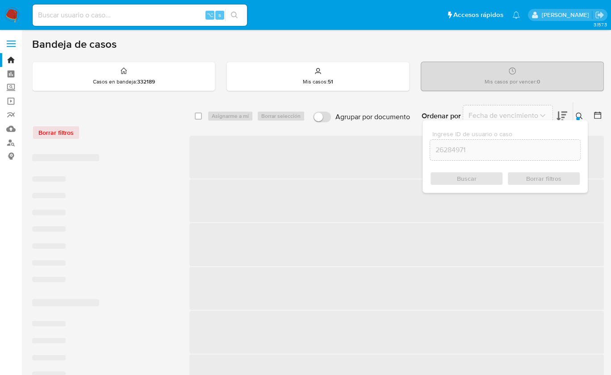
click at [577, 113] on icon at bounding box center [579, 116] width 7 height 7
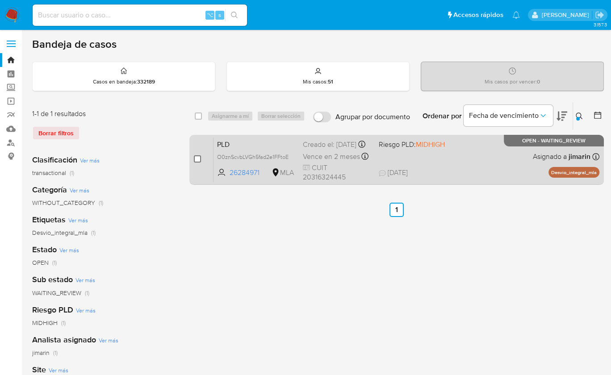
click at [197, 159] on input "checkbox" at bounding box center [197, 158] width 7 height 7
checkbox input "true"
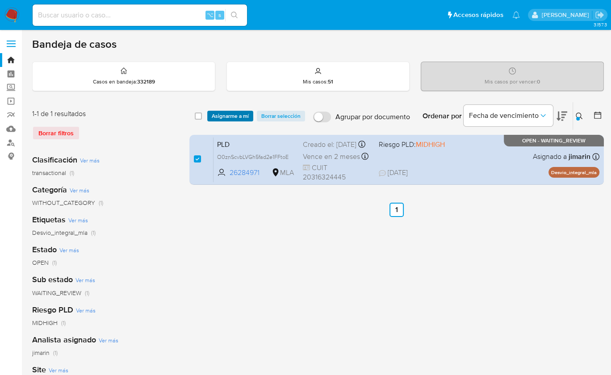
click at [222, 116] on span "Asignarme a mí" at bounding box center [230, 116] width 37 height 9
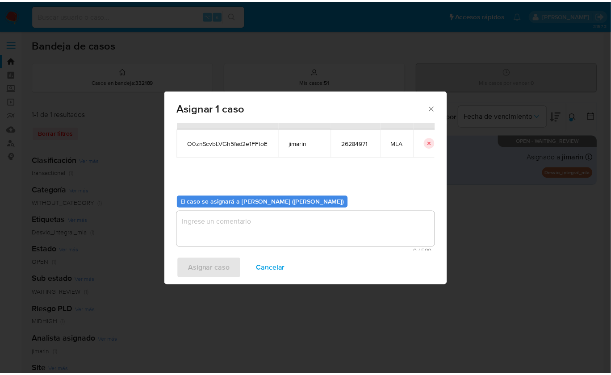
scroll to position [46, 0]
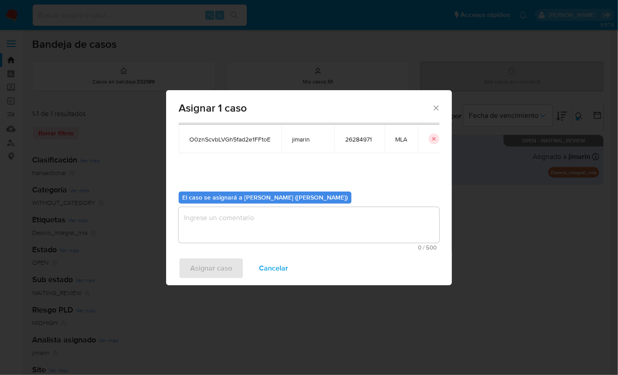
click at [240, 242] on textarea "assign-modal" at bounding box center [309, 225] width 261 height 36
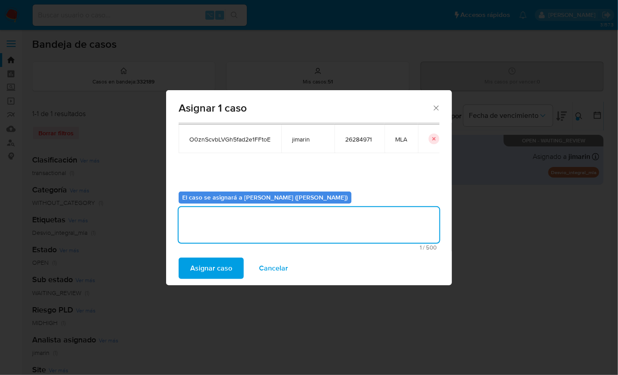
click at [219, 263] on span "Asignar caso" at bounding box center [211, 269] width 42 height 20
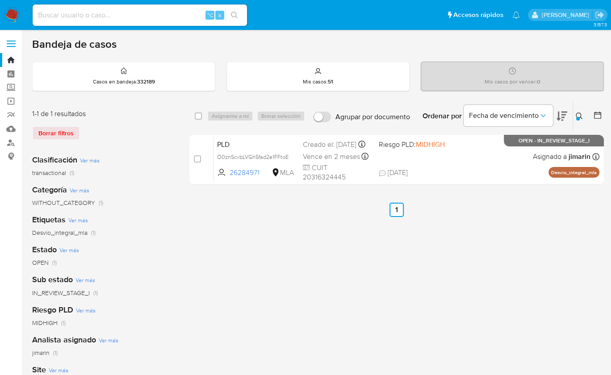
click at [576, 117] on icon at bounding box center [579, 116] width 7 height 7
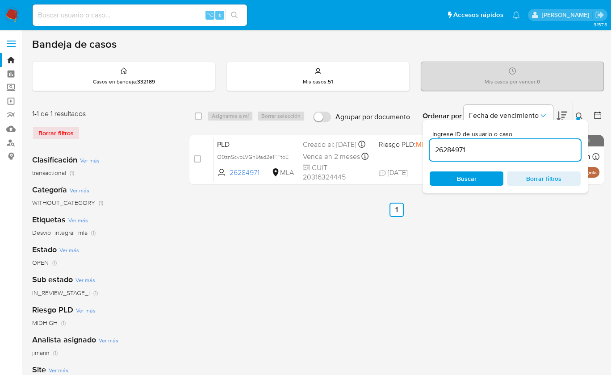
click at [493, 155] on div "26284971" at bounding box center [505, 149] width 151 height 21
click at [493, 152] on input "26284971" at bounding box center [505, 150] width 151 height 12
click at [574, 117] on button at bounding box center [580, 116] width 15 height 11
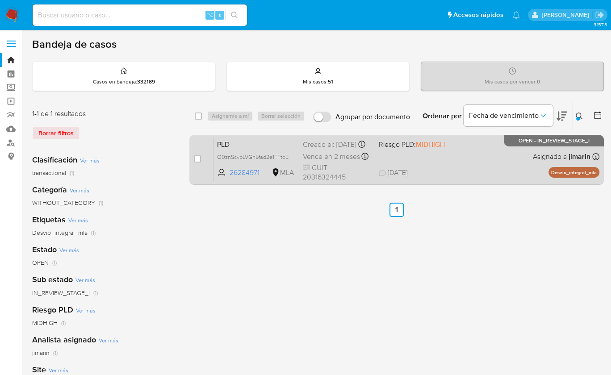
click at [511, 163] on div "PLD O0znScvbLVGh5fad2e1FFtoE 26284971 MLA Riesgo PLD: MIDHIGH Creado el: 12/08/…" at bounding box center [406, 159] width 386 height 45
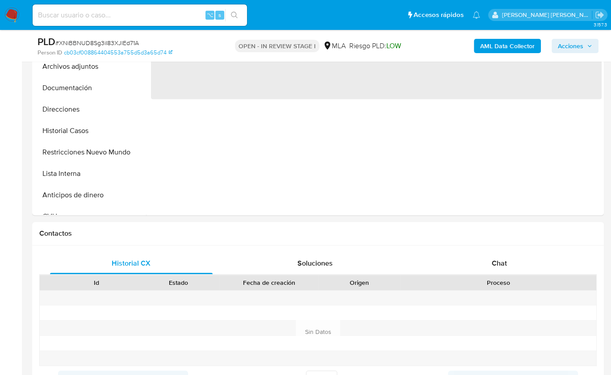
scroll to position [247, 0]
click at [514, 274] on div "Proceso" at bounding box center [498, 281] width 196 height 15
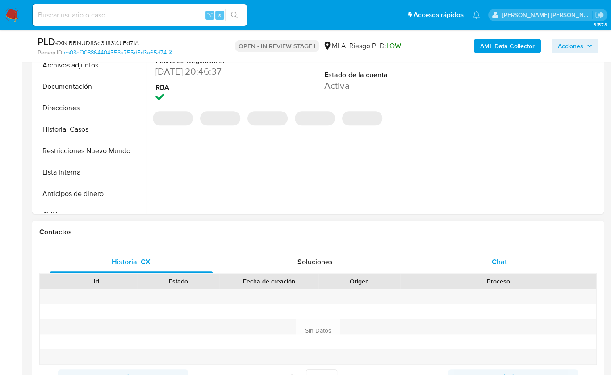
click at [515, 258] on div "Chat" at bounding box center [499, 261] width 163 height 21
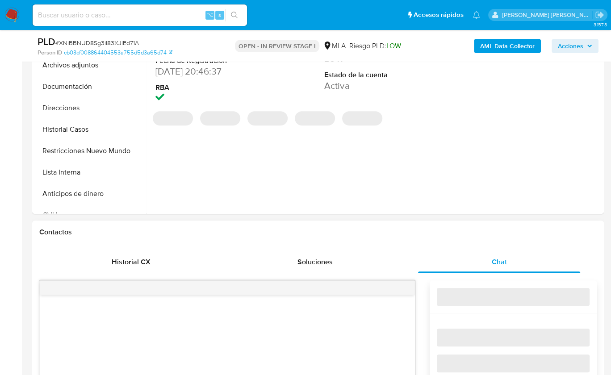
select select "10"
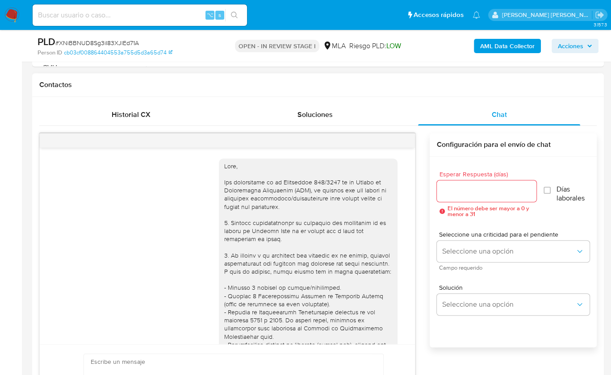
scroll to position [524, 0]
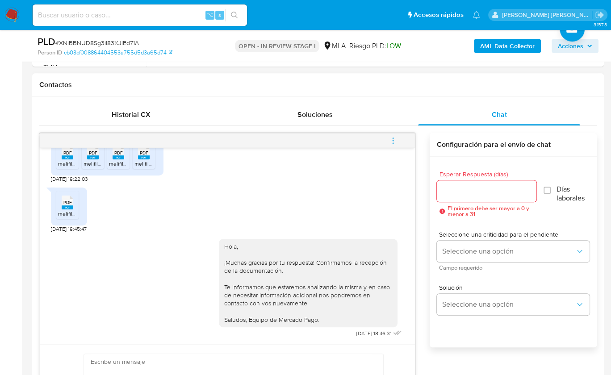
click at [400, 140] on button "menu-action" at bounding box center [392, 140] width 29 height 21
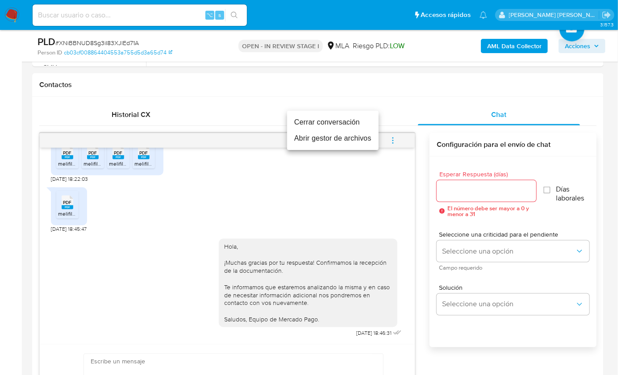
click at [329, 123] on li "Cerrar conversación" at bounding box center [333, 122] width 92 height 16
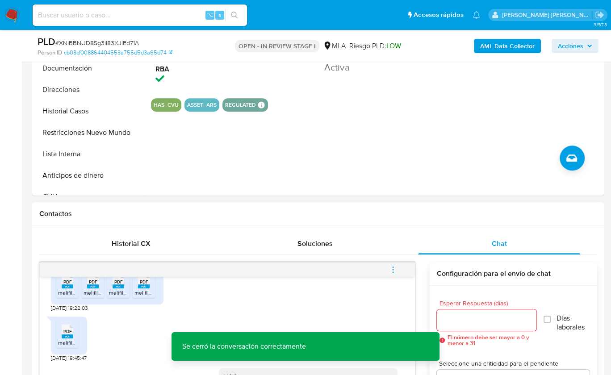
scroll to position [255, 0]
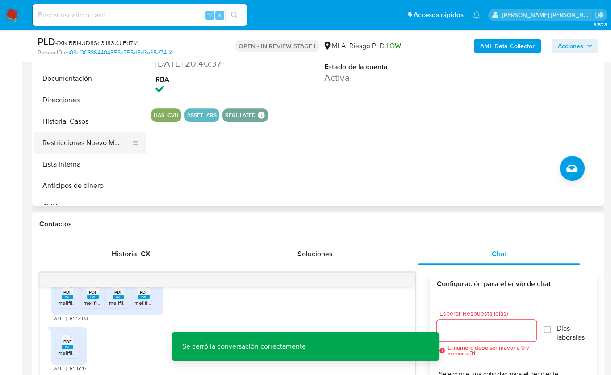
click at [98, 140] on button "Restricciones Nuevo Mundo" at bounding box center [86, 142] width 104 height 21
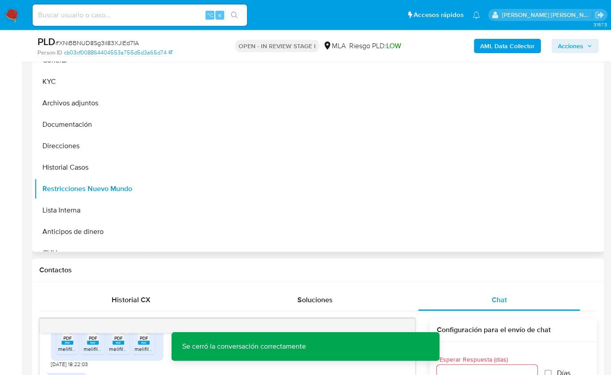
scroll to position [195, 0]
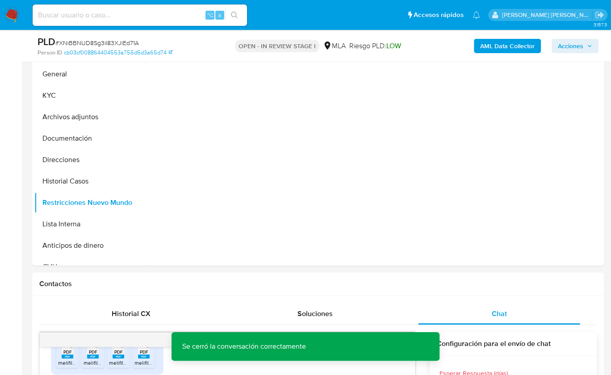
click at [485, 43] on b "AML Data Collector" at bounding box center [507, 46] width 54 height 14
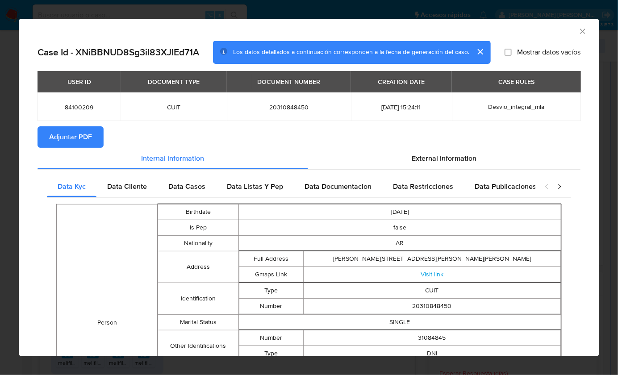
click at [84, 133] on span "Adjuntar PDF" at bounding box center [70, 137] width 43 height 20
click at [578, 29] on icon "Cerrar ventana" at bounding box center [582, 31] width 9 height 9
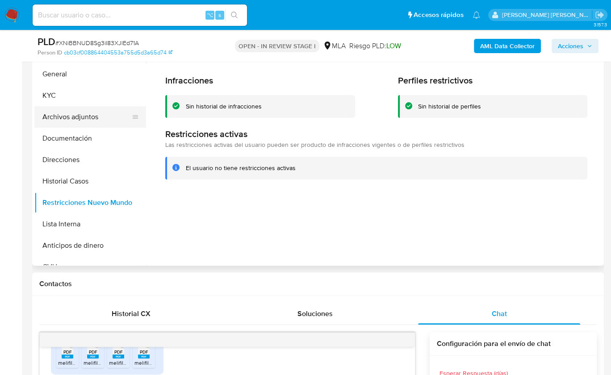
click at [78, 117] on button "Archivos adjuntos" at bounding box center [86, 116] width 104 height 21
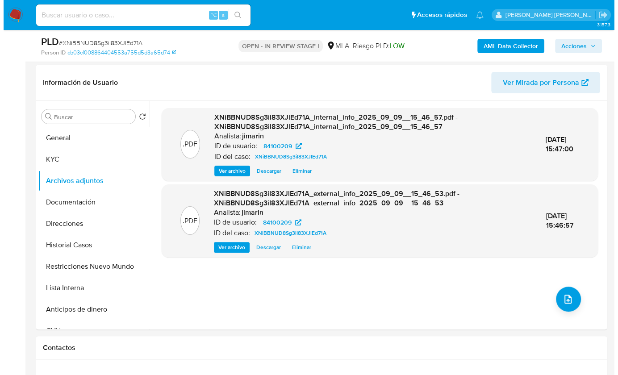
scroll to position [126, 0]
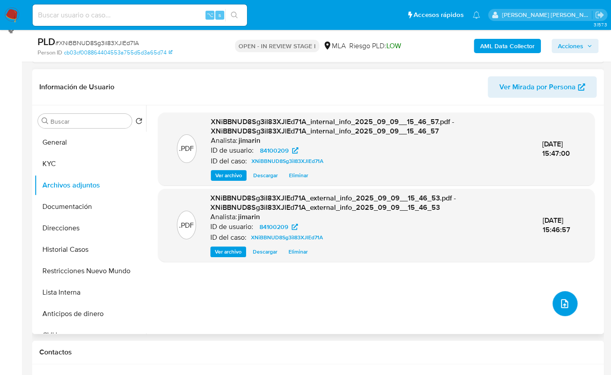
click at [561, 302] on icon "upload-file" at bounding box center [564, 303] width 7 height 9
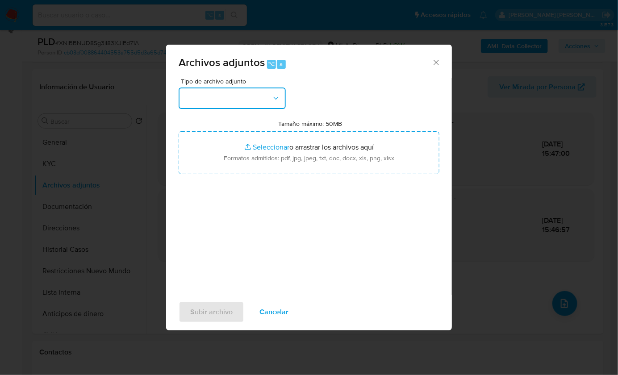
click at [253, 94] on button "button" at bounding box center [232, 98] width 107 height 21
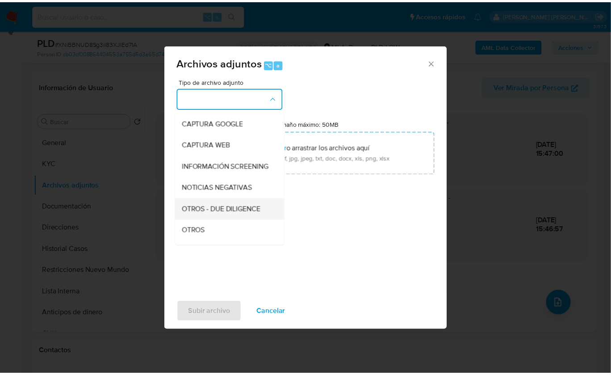
scroll to position [63, 0]
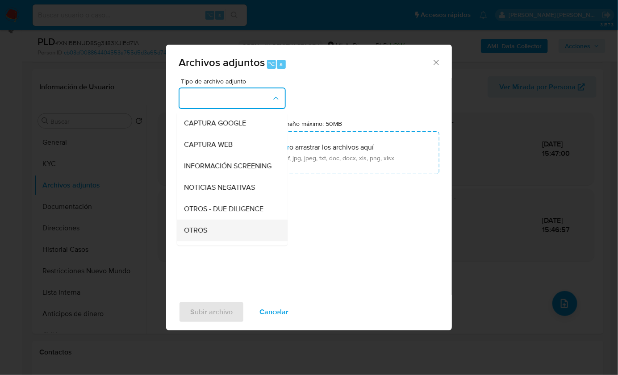
click at [196, 234] on span "OTROS" at bounding box center [195, 230] width 23 height 9
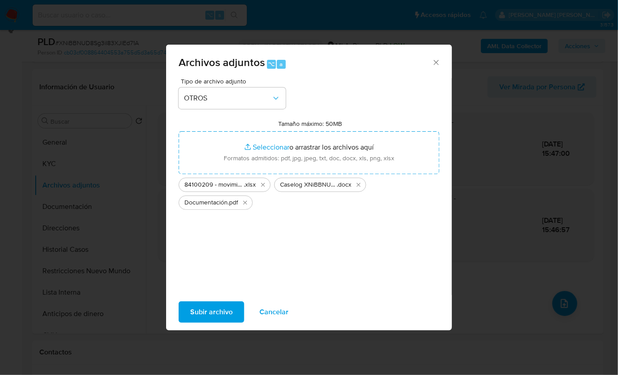
click at [220, 302] on span "Subir archivo" at bounding box center [211, 312] width 42 height 20
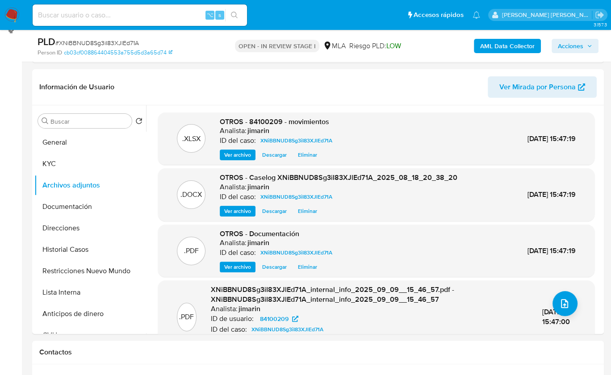
click at [581, 46] on span "Acciones" at bounding box center [570, 46] width 25 height 14
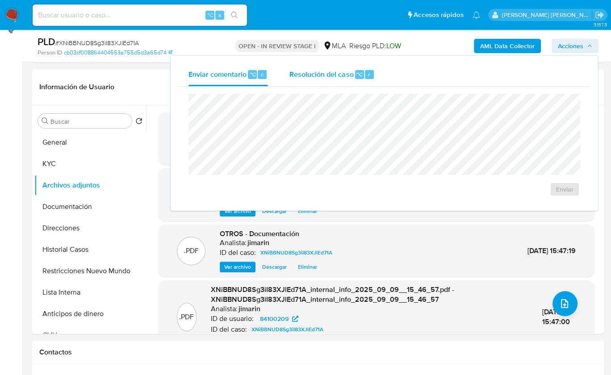
click at [362, 71] on div "⌥" at bounding box center [359, 74] width 9 height 9
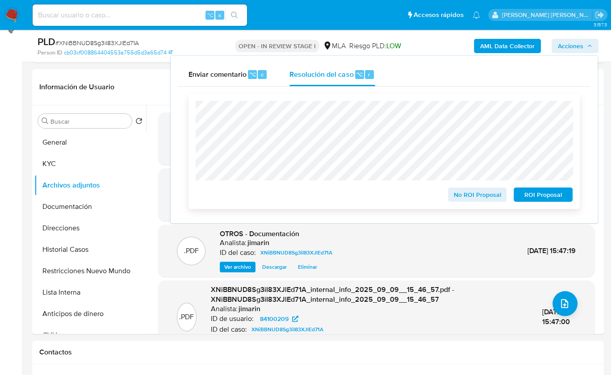
click at [463, 194] on span "No ROI Proposal" at bounding box center [477, 194] width 46 height 13
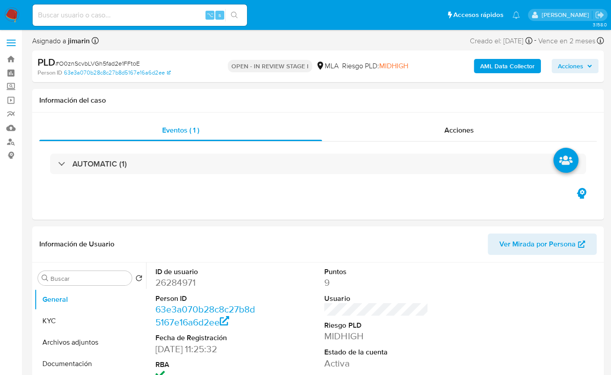
scroll to position [2, 0]
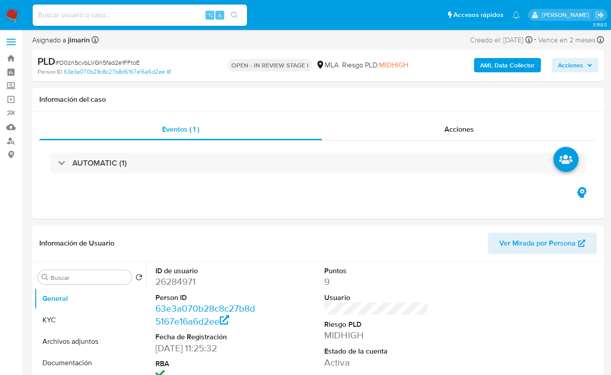
select select "10"
click at [130, 64] on span "# O0znScvbLVGh5fad2e1FFtoE" at bounding box center [97, 62] width 84 height 9
copy span "O0znScvbLVGh5fad2e1FFtoE"
click at [184, 276] on dd "26284971" at bounding box center [207, 282] width 104 height 13
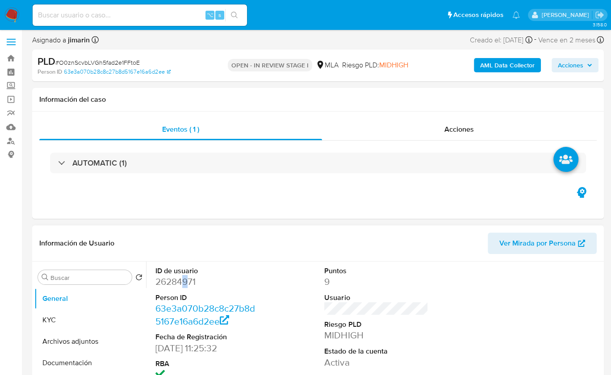
click at [184, 276] on dd "26284971" at bounding box center [207, 282] width 104 height 13
copy dd "9"
click at [182, 283] on dd "26284971" at bounding box center [207, 282] width 104 height 13
click at [182, 284] on dd "26284971" at bounding box center [207, 282] width 104 height 13
click at [289, 205] on div "Eventos ( 1 ) Acciones AUTOMATIC (1)" at bounding box center [318, 165] width 572 height 107
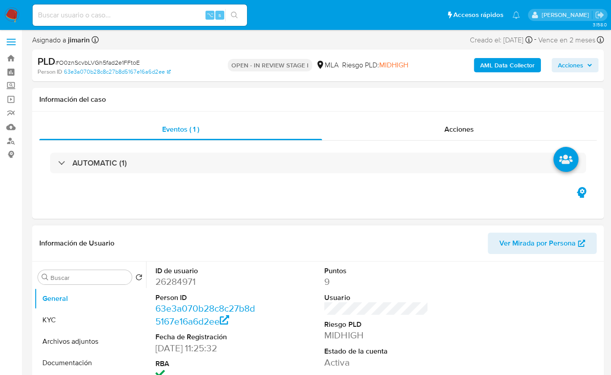
click at [419, 241] on header "Información de Usuario Ver Mirada por Persona" at bounding box center [317, 243] width 557 height 21
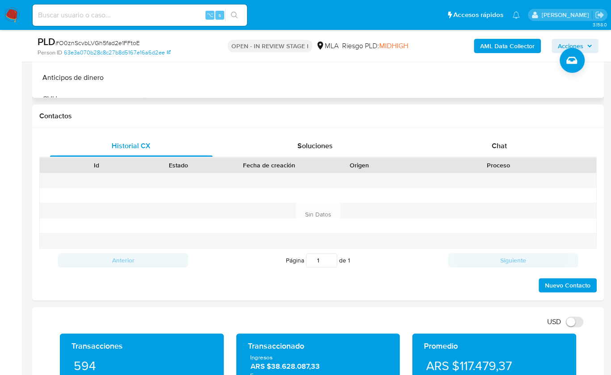
scroll to position [210, 0]
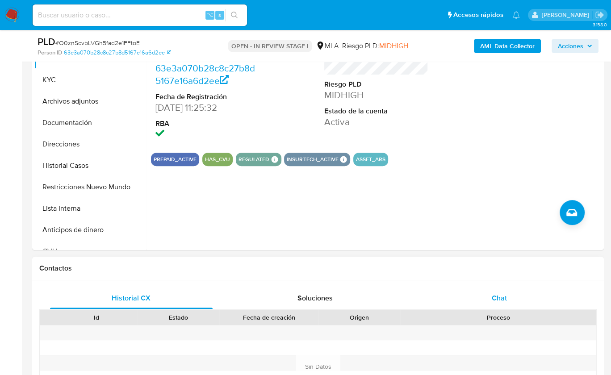
click at [494, 292] on div "Chat" at bounding box center [499, 298] width 163 height 21
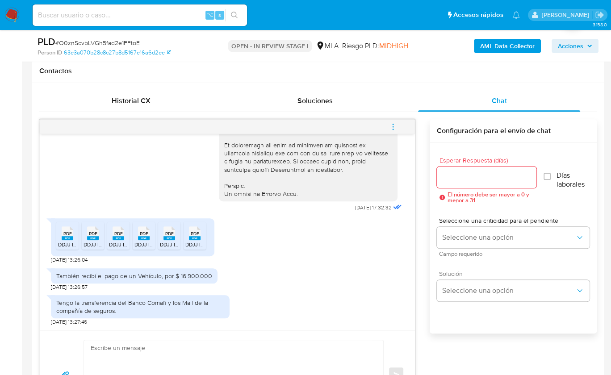
scroll to position [414, 0]
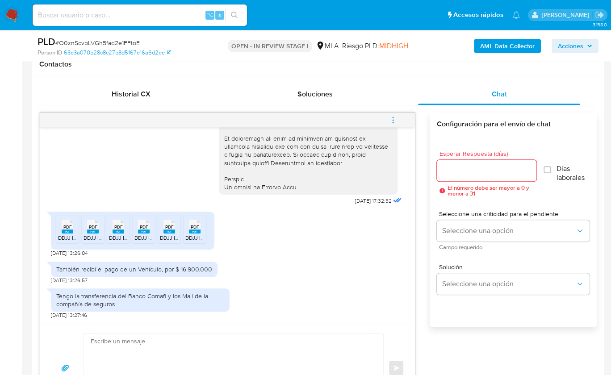
click at [66, 228] on span "PDF" at bounding box center [67, 227] width 8 height 6
click at [94, 227] on span "PDF" at bounding box center [93, 227] width 8 height 6
click at [117, 225] on span "PDF" at bounding box center [118, 227] width 8 height 6
click at [147, 226] on span "PDF" at bounding box center [144, 227] width 8 height 6
click at [173, 227] on icon at bounding box center [169, 227] width 12 height 14
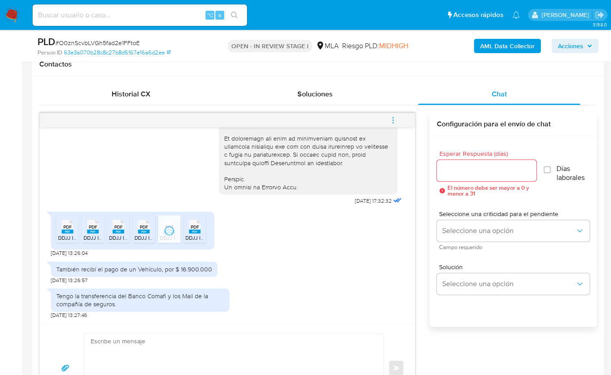
click at [201, 232] on div "PDF PDF" at bounding box center [194, 225] width 19 height 17
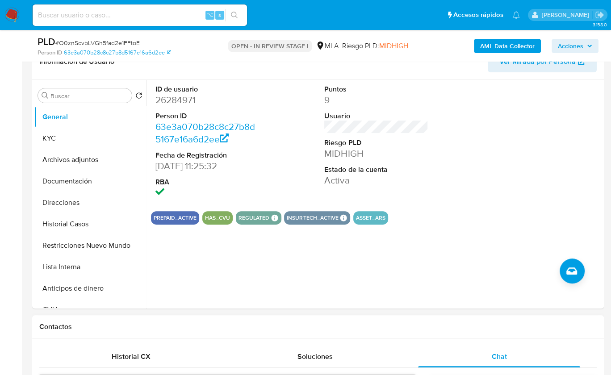
scroll to position [150, 0]
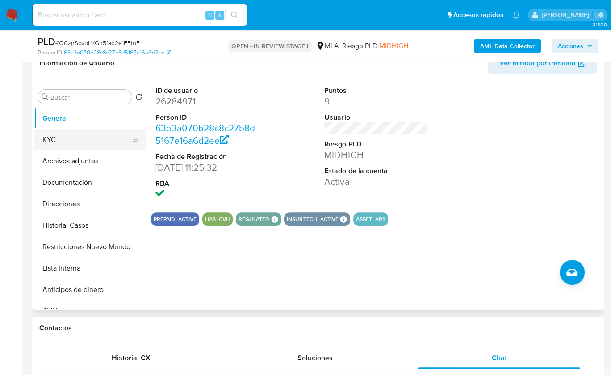
click at [48, 133] on button "KYC" at bounding box center [86, 139] width 104 height 21
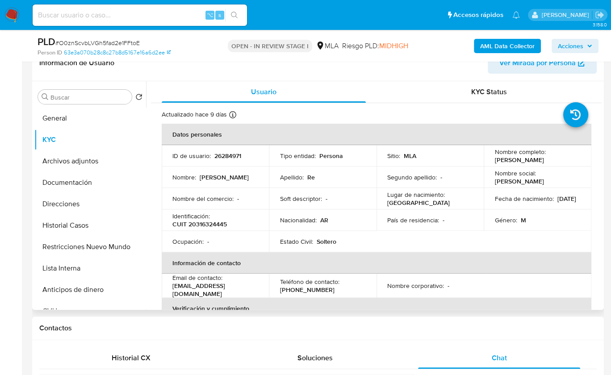
click at [220, 229] on td "Identificación : CUIT 20316324445" at bounding box center [215, 219] width 107 height 21
click at [220, 226] on p "CUIT 20316324445" at bounding box center [199, 224] width 54 height 8
copy p "20316324445"
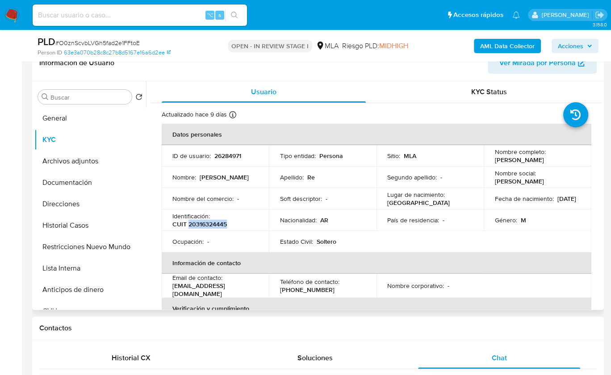
click at [213, 225] on p "CUIT 20316324445" at bounding box center [199, 224] width 54 height 8
click at [75, 224] on button "Historial Casos" at bounding box center [86, 225] width 104 height 21
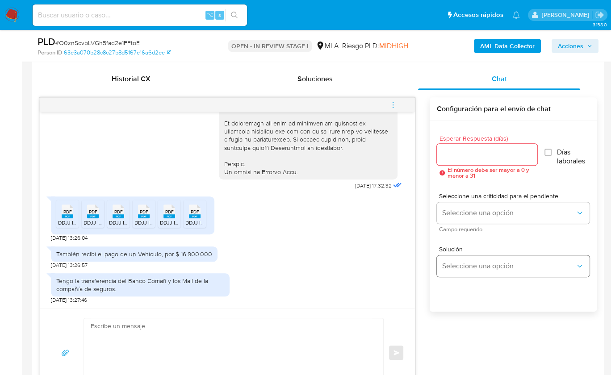
scroll to position [432, 0]
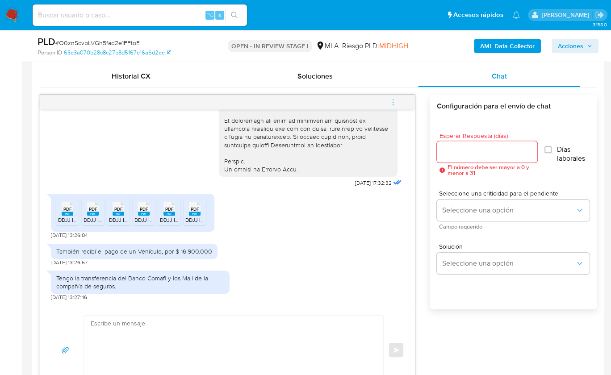
click at [478, 329] on div "Esperar Respuesta (días) El número debe ser mayor a 0 y menor a 31 Días laboral…" at bounding box center [513, 225] width 167 height 214
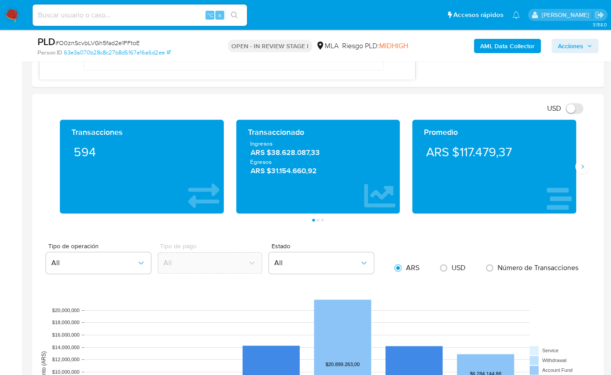
scroll to position [772, 0]
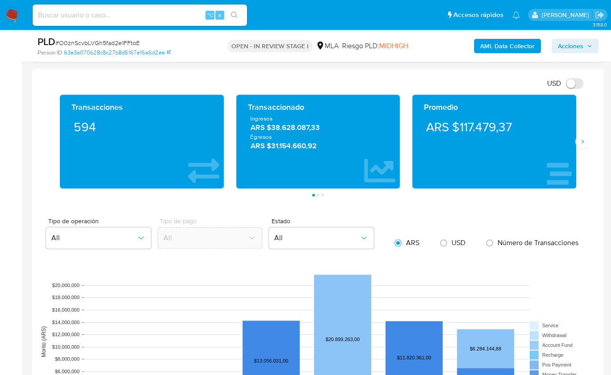
click at [576, 147] on div "Promedio ARS $117.479,37" at bounding box center [494, 142] width 164 height 94
click at [582, 143] on button "Siguiente" at bounding box center [582, 141] width 14 height 14
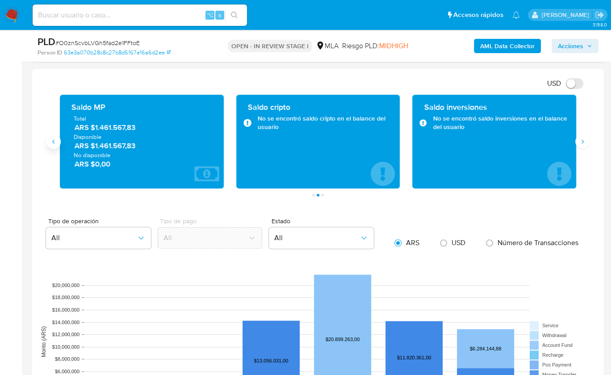
click at [54, 141] on icon "Anterior" at bounding box center [53, 142] width 2 height 4
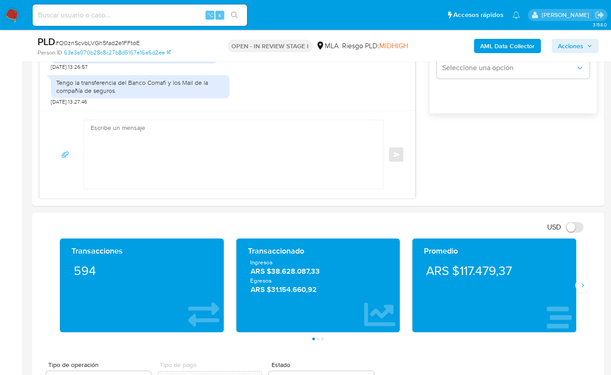
scroll to position [652, 0]
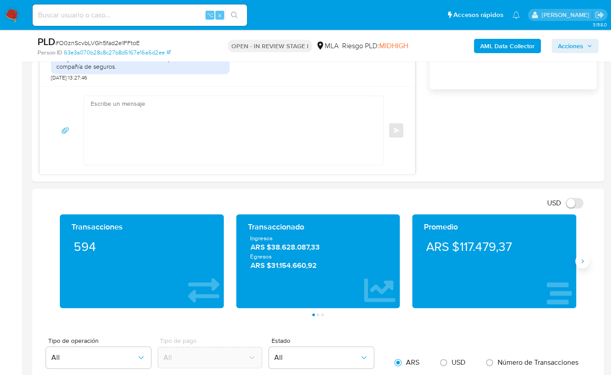
click at [584, 265] on button "Siguiente" at bounding box center [582, 261] width 14 height 14
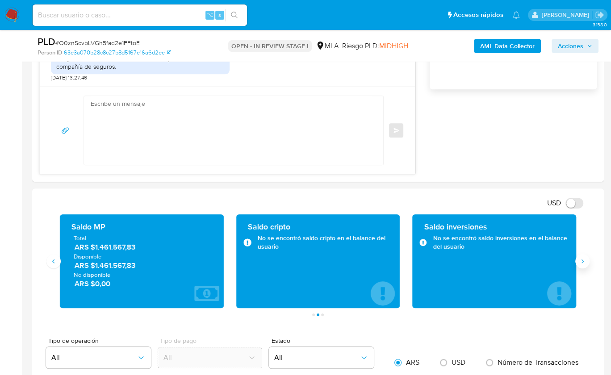
click at [584, 263] on icon "Siguiente" at bounding box center [582, 261] width 7 height 7
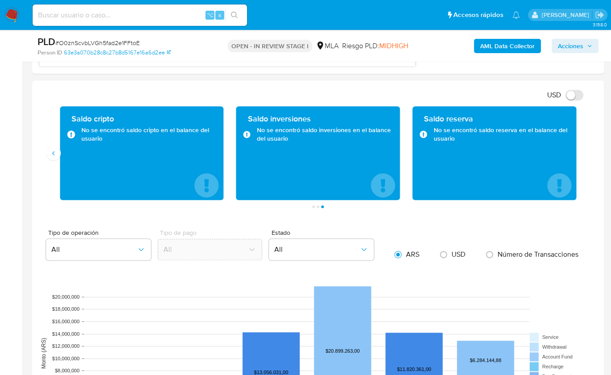
scroll to position [788, 0]
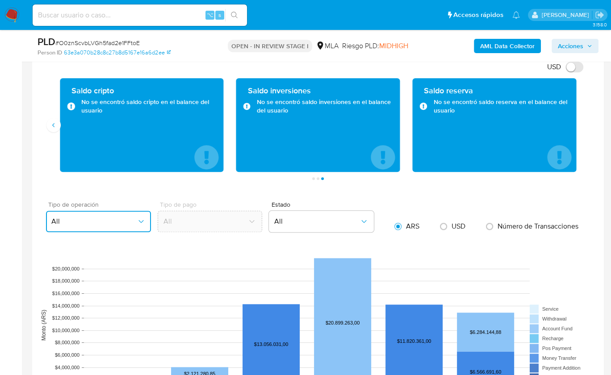
click at [113, 215] on button "All" at bounding box center [98, 221] width 105 height 21
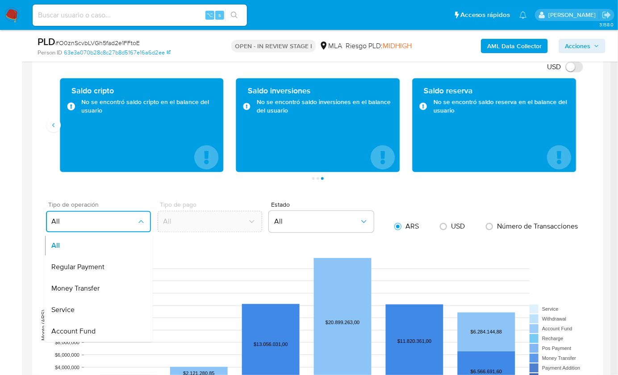
click at [113, 215] on button "All" at bounding box center [98, 221] width 105 height 21
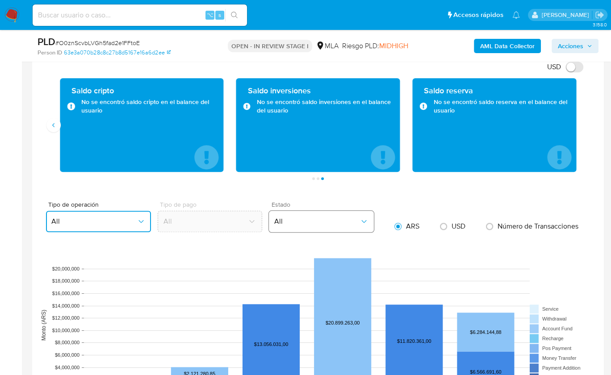
click at [322, 217] on span "All" at bounding box center [316, 221] width 85 height 9
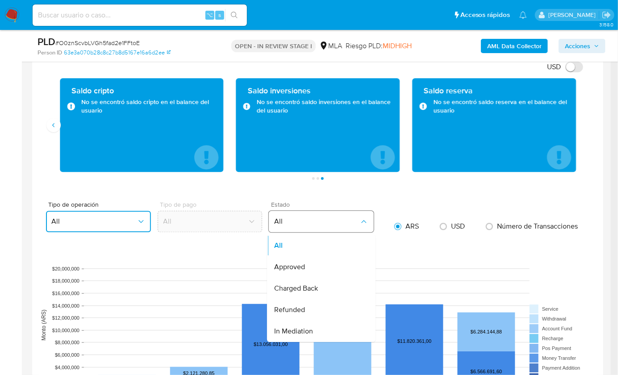
click at [322, 217] on span "All" at bounding box center [316, 221] width 85 height 9
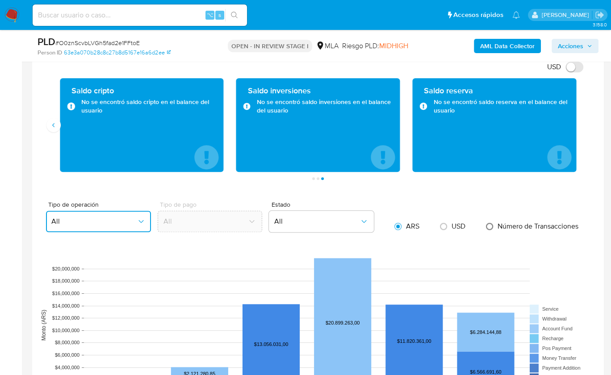
click at [483, 227] on input "radio" at bounding box center [489, 226] width 14 height 14
radio input "true"
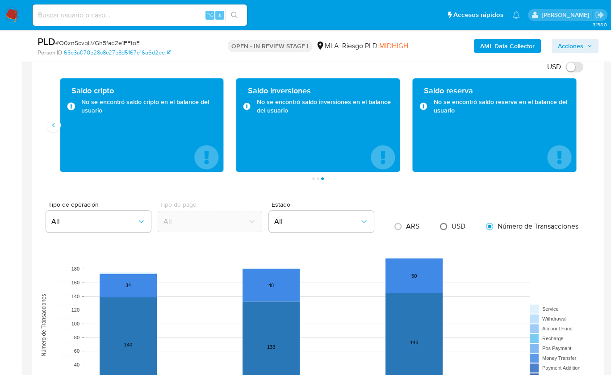
click at [440, 226] on input "radio" at bounding box center [443, 226] width 14 height 14
radio input "true"
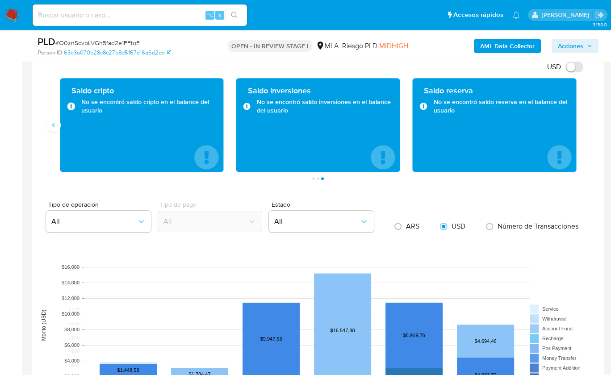
click at [409, 226] on span "ARS" at bounding box center [412, 226] width 13 height 10
click at [405, 226] on input "radio" at bounding box center [398, 226] width 14 height 14
radio input "true"
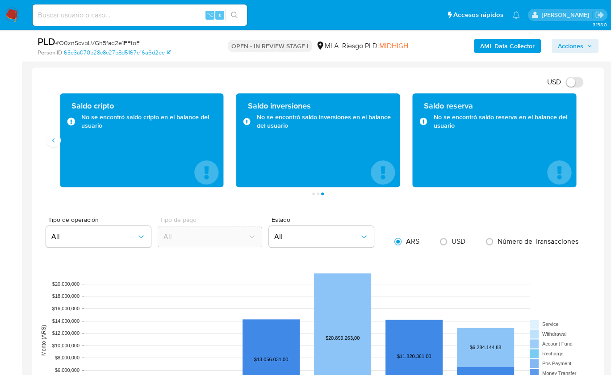
scroll to position [711, 0]
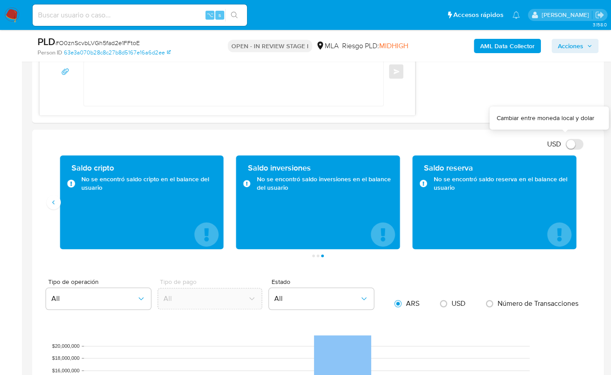
click at [581, 143] on input "USD" at bounding box center [574, 144] width 18 height 11
click at [579, 140] on input "USD" at bounding box center [574, 144] width 18 height 11
checkbox input "false"
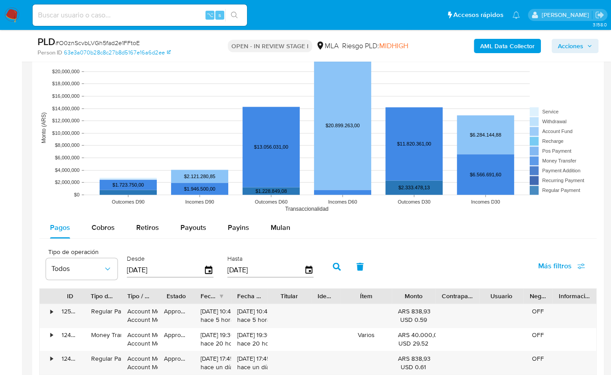
scroll to position [988, 0]
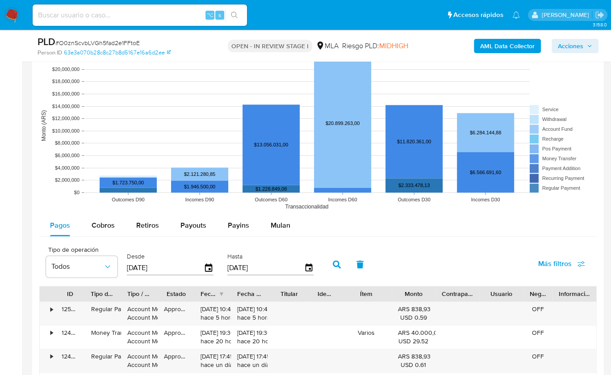
click at [322, 207] on text "Transaccionalidad" at bounding box center [306, 207] width 43 height 6
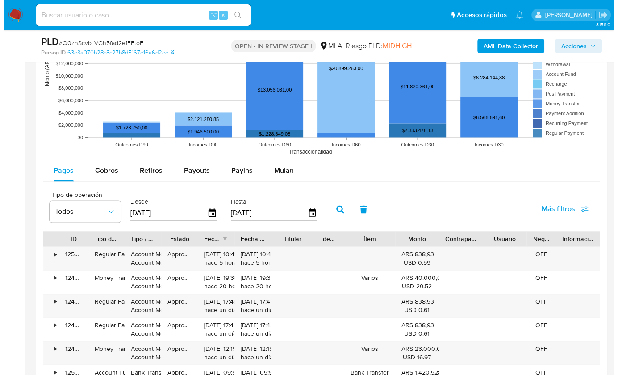
scroll to position [1050, 0]
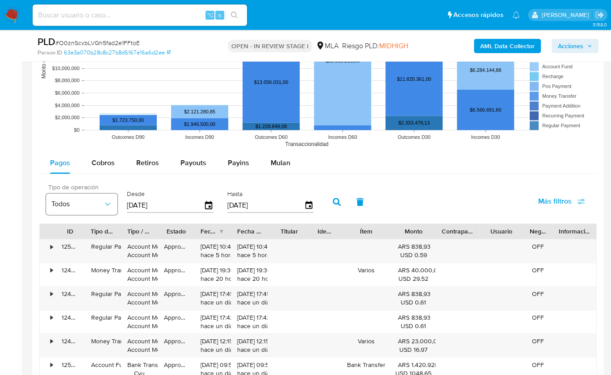
click at [117, 209] on div "Tipo de operación Todos Desde 12/06/2025 Hasta 09/09/2025" at bounding box center [182, 201] width 281 height 36
click at [89, 201] on span "Todos" at bounding box center [77, 204] width 52 height 9
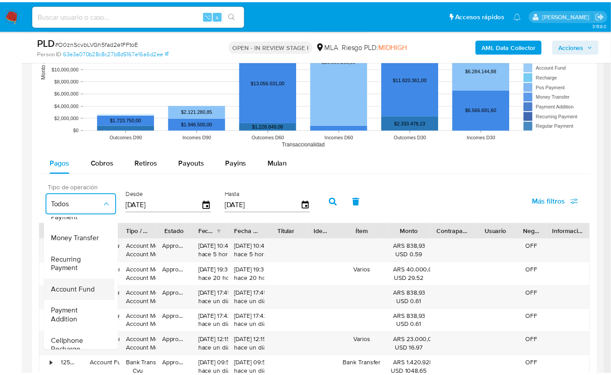
scroll to position [0, 0]
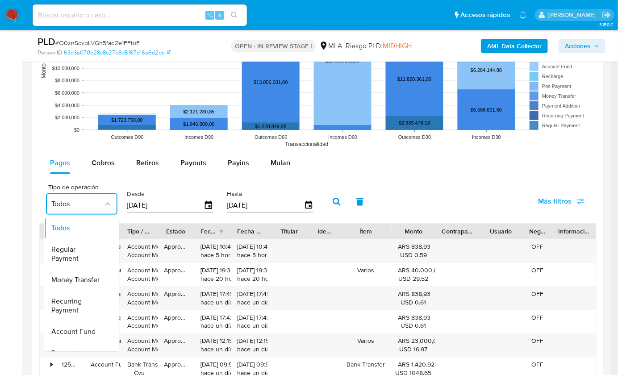
click at [415, 179] on div "Tipo de operación Todos Todos Regular Payment Money Transfer Recurring Payment …" at bounding box center [317, 201] width 557 height 45
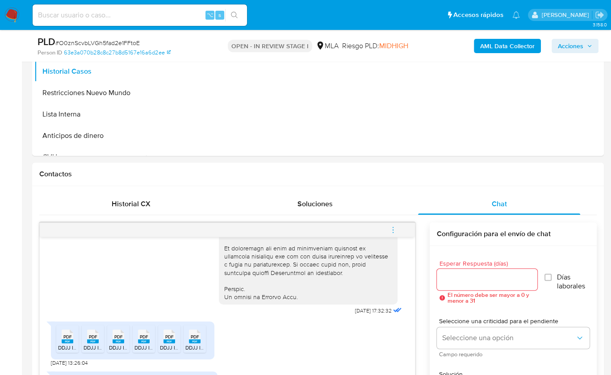
scroll to position [280, 0]
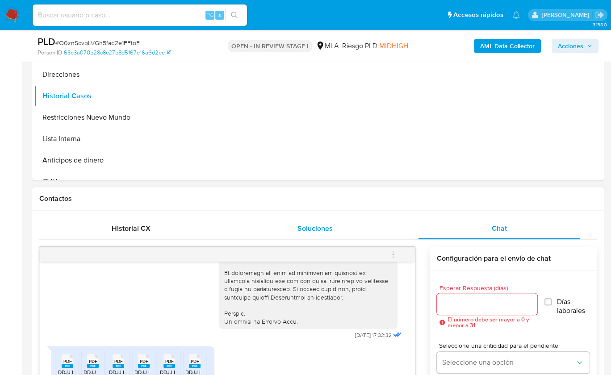
click at [359, 223] on div "Soluciones" at bounding box center [315, 228] width 163 height 21
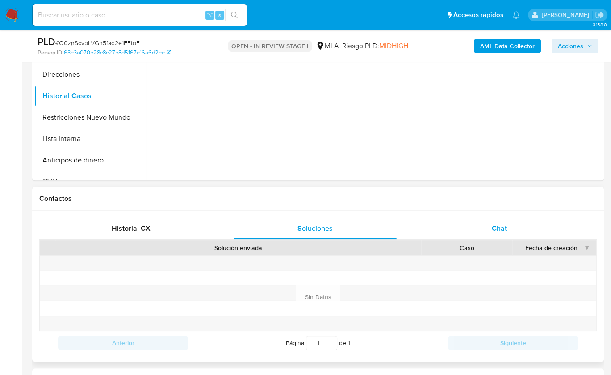
click at [496, 223] on span "Chat" at bounding box center [499, 228] width 15 height 10
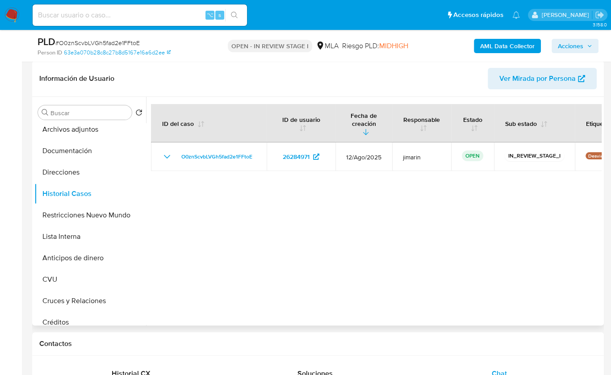
scroll to position [106, 0]
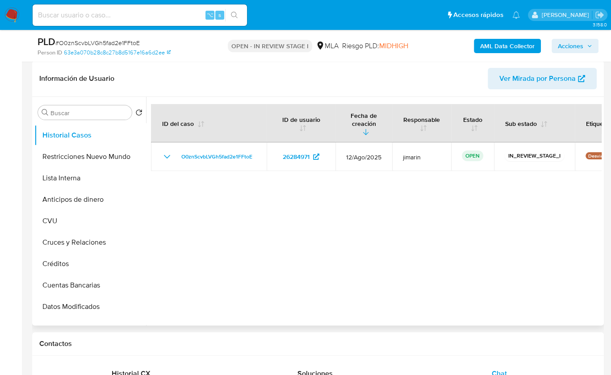
click at [501, 78] on span "Ver Mirada por Persona" at bounding box center [537, 78] width 76 height 21
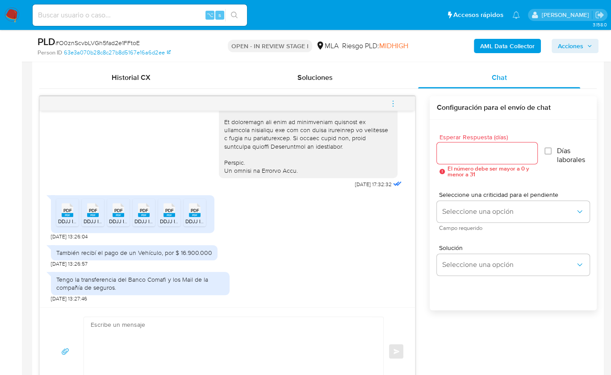
scroll to position [431, 0]
click at [184, 335] on textarea at bounding box center [231, 351] width 281 height 69
click at [194, 335] on textarea at bounding box center [231, 351] width 281 height 69
click at [195, 334] on textarea at bounding box center [231, 351] width 281 height 69
click at [164, 336] on textarea at bounding box center [231, 351] width 281 height 69
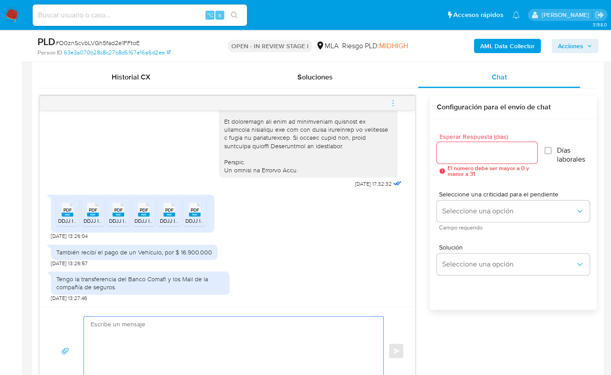
click at [177, 336] on textarea at bounding box center [231, 351] width 281 height 69
click at [177, 337] on textarea at bounding box center [231, 351] width 281 height 69
click at [177, 336] on textarea at bounding box center [231, 351] width 281 height 69
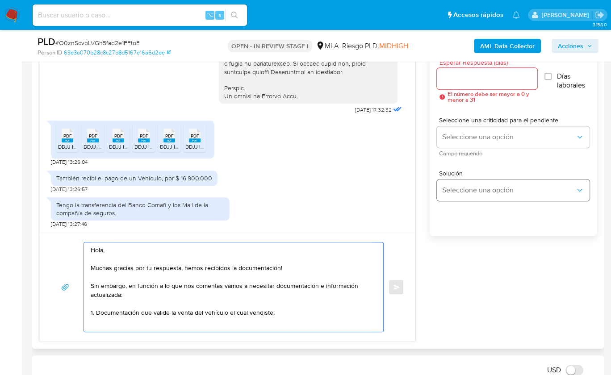
scroll to position [3, 0]
paste textarea "Notamos un incremento en tu operatoria e ingresos en noviembre 2024. ¿Podrías e…"
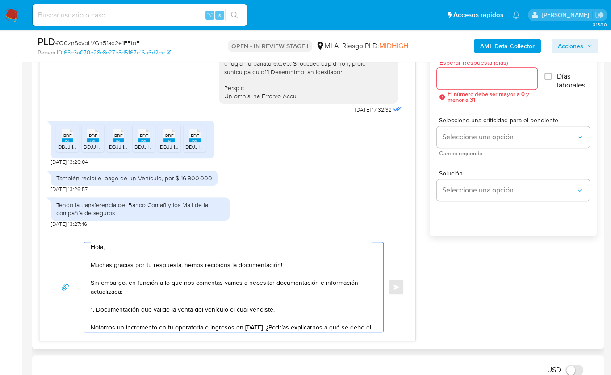
scroll to position [12, 0]
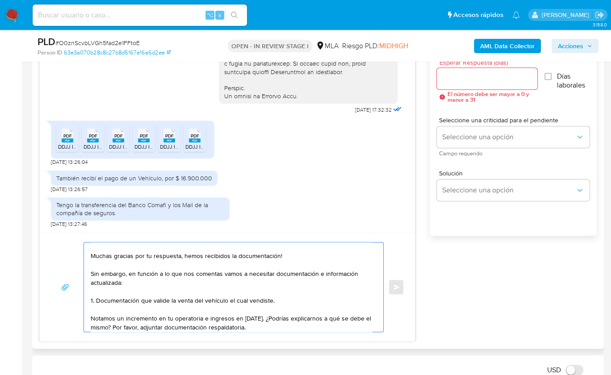
click at [91, 317] on textarea "Hola, Muchas gracias por tu respuesta, hemos recibidos la documentación! Sin em…" at bounding box center [231, 286] width 281 height 89
click at [278, 299] on textarea "Hola, Muchas gracias por tu respuesta, hemos recibidos la documentación! Sin em…" at bounding box center [231, 286] width 281 height 89
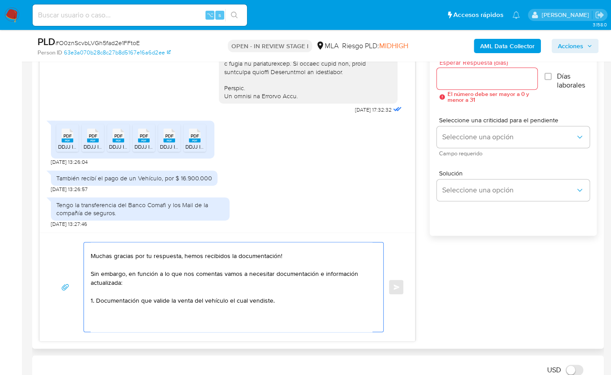
paste textarea "De acuerdo a la actividad que realices en tu cuenta"
click at [91, 315] on textarea "Hola, Muchas gracias por tu respuesta, hemos recibidos la documentación! Sin em…" at bounding box center [231, 286] width 281 height 89
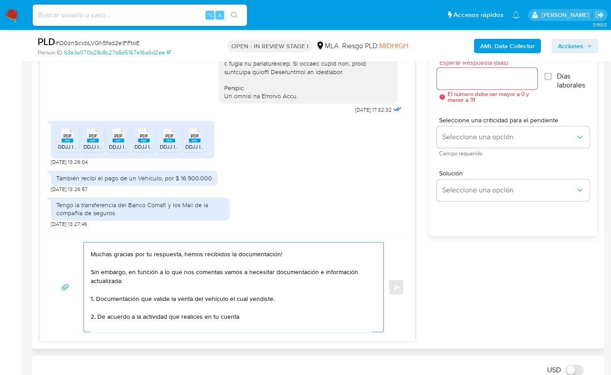
scroll to position [21, 0]
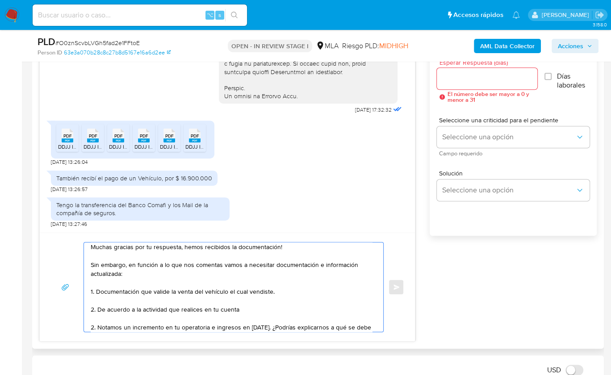
click at [242, 307] on textarea "Hola, Muchas gracias por tu respuesta, hemos recibidos la documentación! Sin em…" at bounding box center [231, 286] width 281 height 89
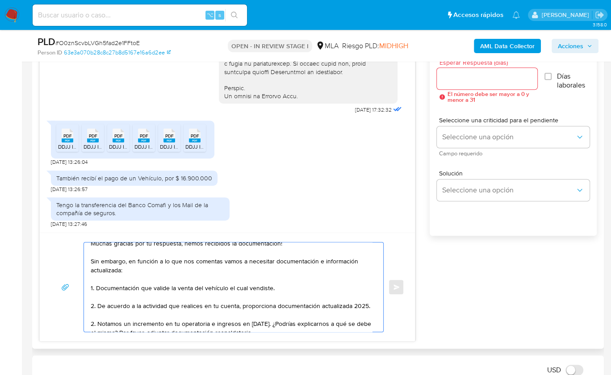
scroll to position [35, 0]
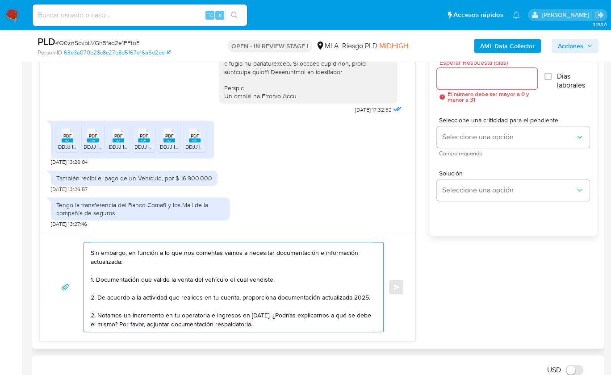
click at [237, 294] on textarea "Hola, Muchas gracias por tu respuesta, hemos recibidos la documentación! Sin em…" at bounding box center [231, 286] width 281 height 89
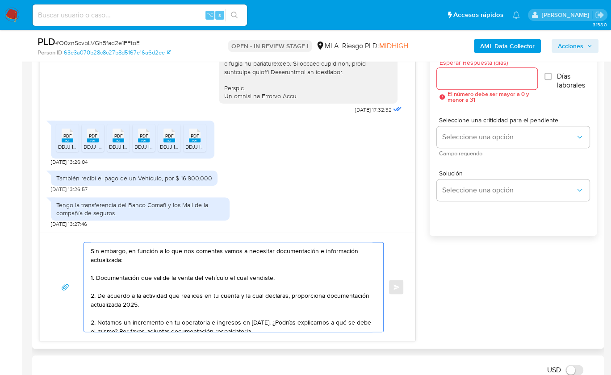
click at [197, 306] on textarea "Hola, Muchas gracias por tu respuesta, hemos recibidos la documentación! Sin em…" at bounding box center [231, 286] width 281 height 89
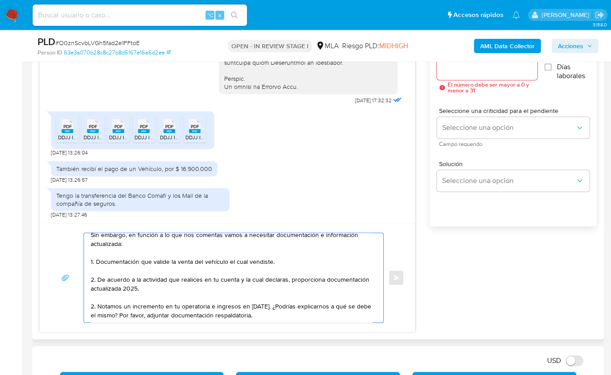
scroll to position [518, 0]
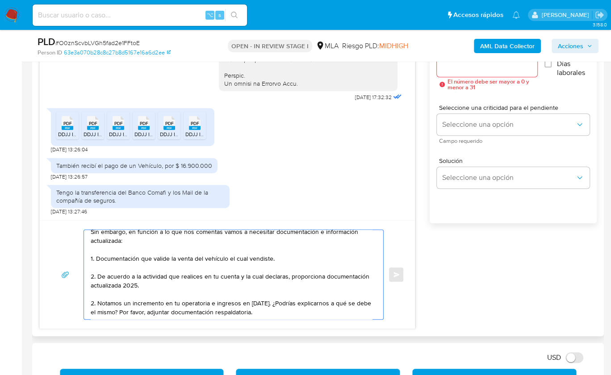
click at [263, 302] on textarea "Hola, Muchas gracias por tu respuesta, hemos recibidos la documentación! Sin em…" at bounding box center [231, 274] width 281 height 89
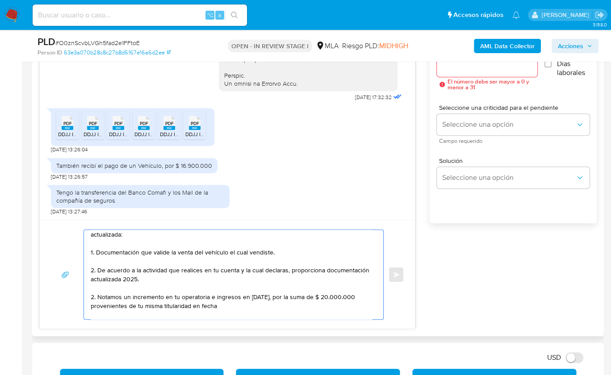
paste textarea "16/7"
drag, startPoint x: 238, startPoint y: 303, endPoint x: 214, endPoint y: 304, distance: 24.1
click at [214, 304] on textarea "Hola, Muchas gracias por tu respuesta, hemos recibidos la documentación! Sin em…" at bounding box center [231, 274] width 281 height 89
paste textarea "16/7/2025"
click at [214, 305] on textarea "Hola, Muchas gracias por tu respuesta, hemos recibidos la documentación! Sin em…" at bounding box center [231, 274] width 281 height 89
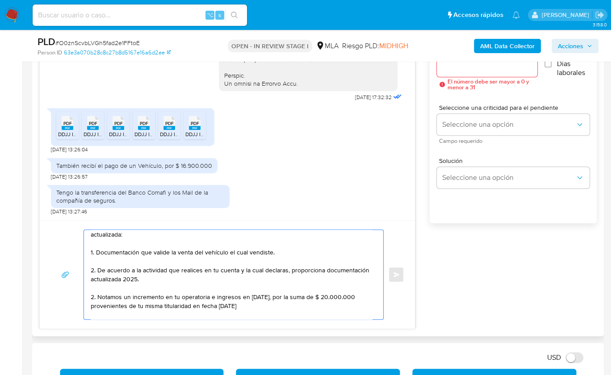
click at [272, 305] on textarea "Hola, Muchas gracias por tu respuesta, hemos recibidos la documentación! Sin em…" at bounding box center [231, 274] width 281 height 89
drag, startPoint x: 210, startPoint y: 296, endPoint x: 278, endPoint y: 296, distance: 67.4
click at [278, 296] on textarea "Hola, Muchas gracias por tu respuesta, hemos recibidos la documentación! Sin em…" at bounding box center [231, 274] width 281 height 89
click at [204, 308] on textarea "Hola, Muchas gracias por tu respuesta, hemos recibidos la documentación! Sin em…" at bounding box center [231, 274] width 281 height 89
click at [201, 302] on textarea "Hola, Muchas gracias por tu respuesta, hemos recibidos la documentación! Sin em…" at bounding box center [231, 274] width 281 height 89
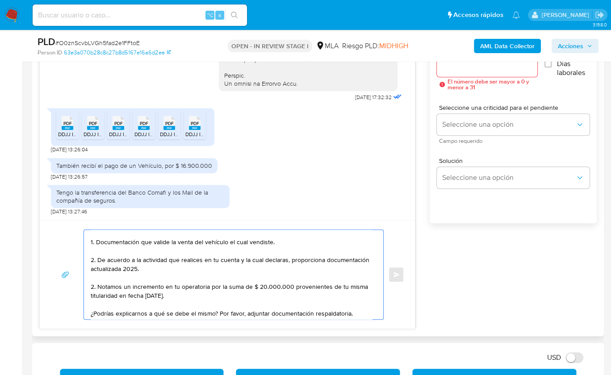
scroll to position [59, 0]
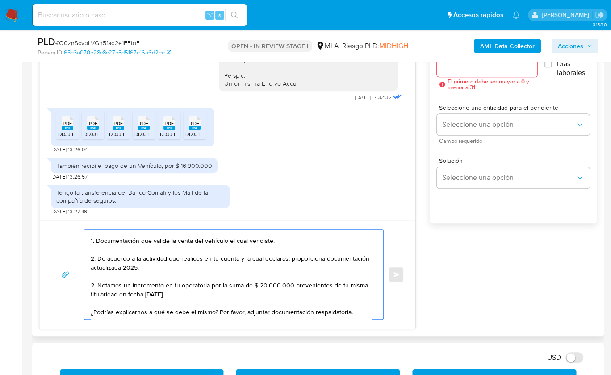
click at [124, 305] on textarea "Hola, Muchas gracias por tu respuesta, hemos recibidos la documentación! Sin em…" at bounding box center [231, 274] width 281 height 89
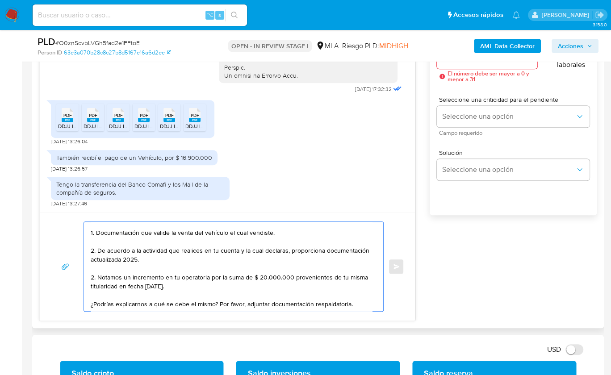
scroll to position [529, 0]
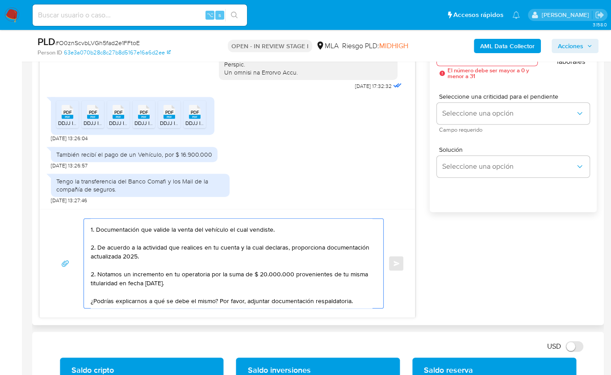
click at [355, 300] on textarea "Hola, Muchas gracias por tu respuesta, hemos recibidos la documentación! Sin em…" at bounding box center [231, 263] width 281 height 89
paste textarea "Es importante que sepas que, en caso de no responder a lo solicitado o si lo pr…"
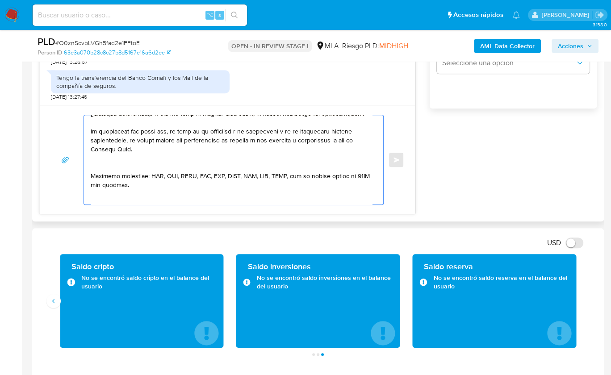
scroll to position [144, 0]
click at [125, 162] on textarea at bounding box center [231, 159] width 281 height 89
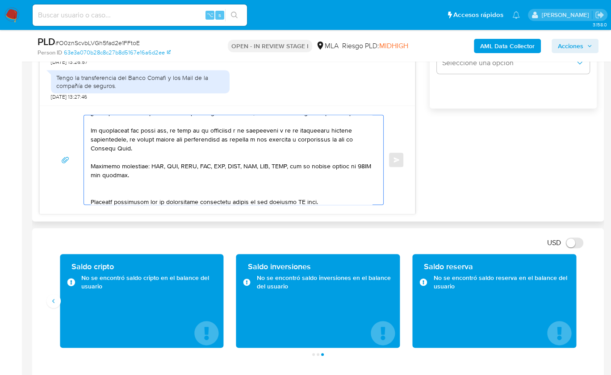
click at [114, 189] on textarea at bounding box center [231, 159] width 281 height 89
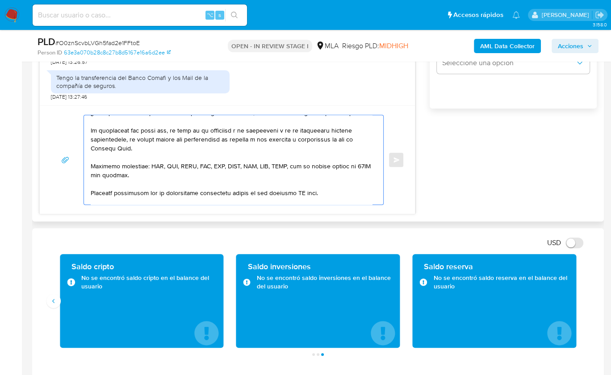
click at [305, 191] on textarea at bounding box center [231, 159] width 281 height 89
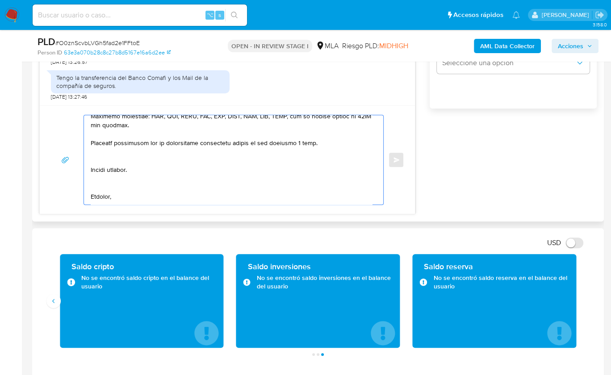
scroll to position [195, 0]
click at [106, 160] on textarea at bounding box center [231, 159] width 281 height 89
click at [99, 177] on textarea at bounding box center [231, 159] width 281 height 89
click at [96, 192] on textarea at bounding box center [231, 159] width 281 height 89
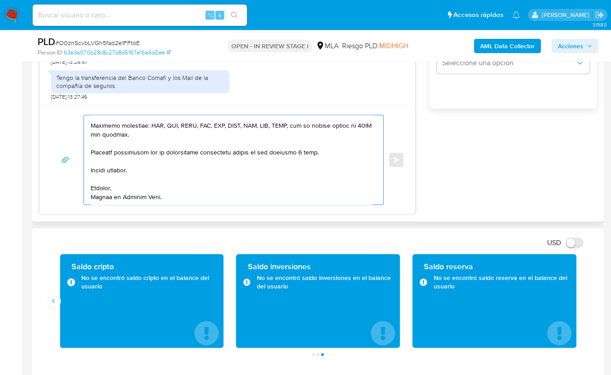
scroll to position [193, 0]
click at [98, 173] on textarea at bounding box center [231, 159] width 281 height 89
click at [120, 196] on textarea at bounding box center [231, 159] width 281 height 89
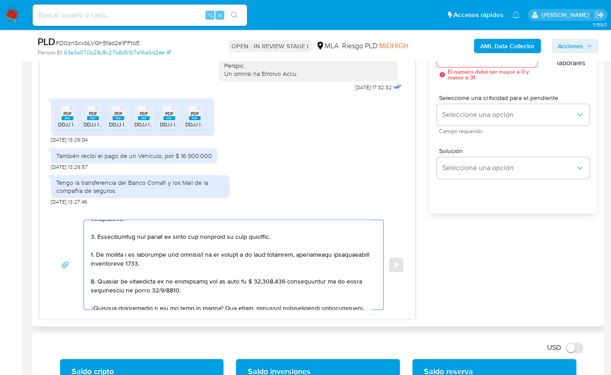
scroll to position [500, 0]
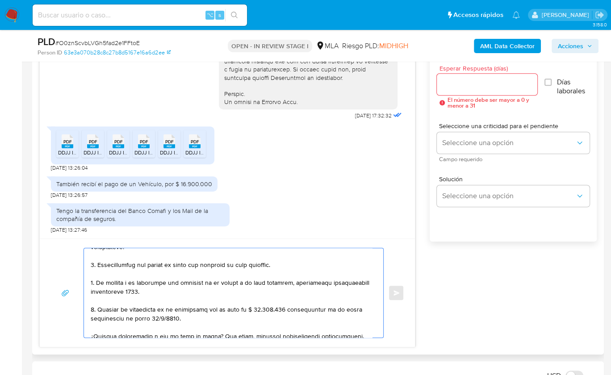
type textarea "Hola, Muchas gracias por tu respuesta, hemos recibidos la documentación! Sin em…"
click at [447, 81] on input "Esperar Respuesta (días)" at bounding box center [487, 85] width 100 height 12
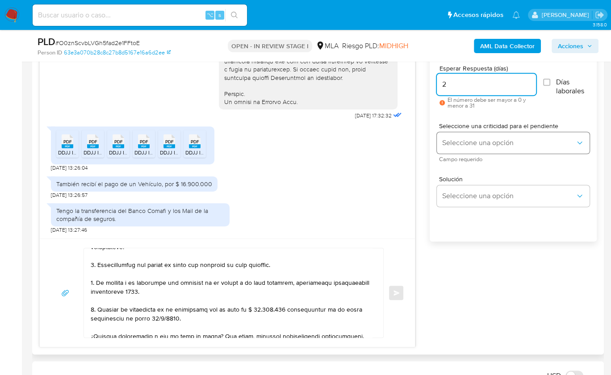
type input "2"
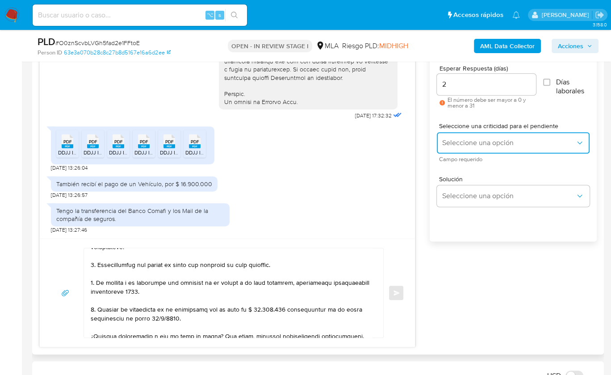
click at [456, 142] on span "Seleccione una opción" at bounding box center [508, 142] width 133 height 9
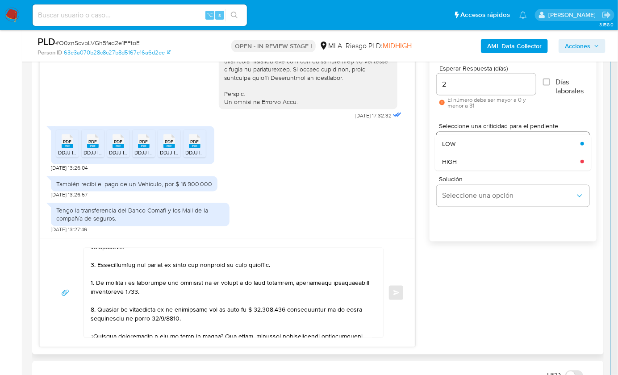
click at [452, 153] on div "HIGH" at bounding box center [508, 162] width 133 height 18
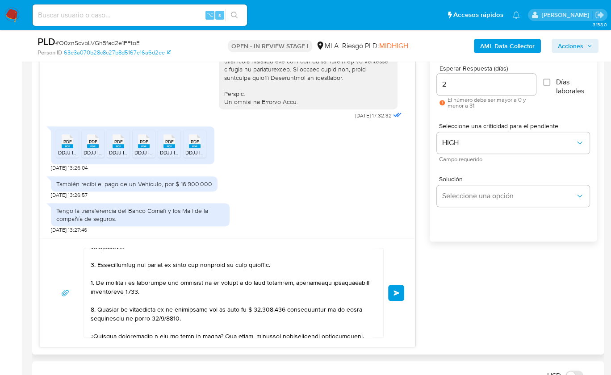
click at [397, 285] on button "Enviar" at bounding box center [396, 293] width 16 height 16
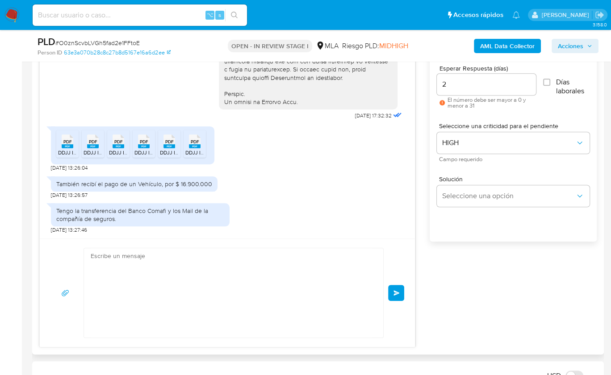
scroll to position [748, 0]
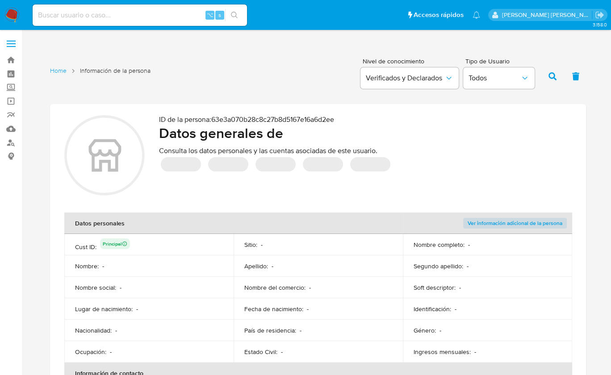
click at [491, 166] on div "‌ ‌ ‌ ‌ ‌" at bounding box center [365, 164] width 413 height 18
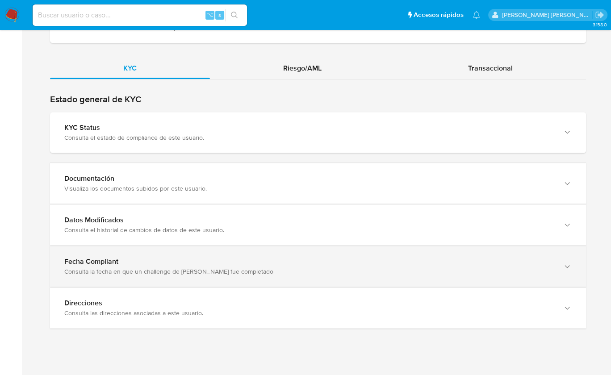
scroll to position [811, 0]
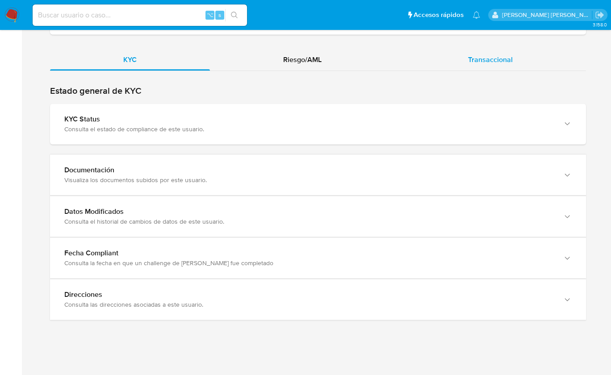
click at [499, 62] on span "Transaccional" at bounding box center [490, 59] width 45 height 10
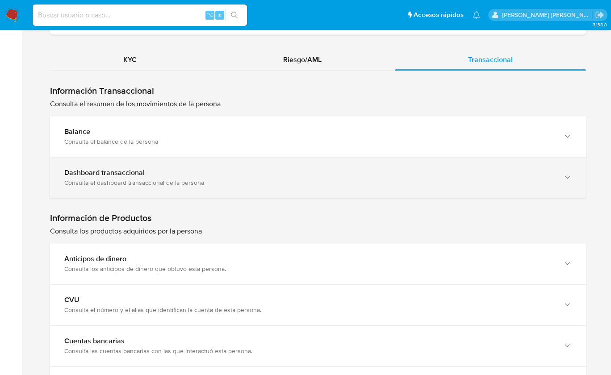
drag, startPoint x: 155, startPoint y: 175, endPoint x: 163, endPoint y: 174, distance: 8.1
click at [155, 175] on div "Dashboard transaccional Consulta el dashboard transaccional de la persona" at bounding box center [308, 177] width 489 height 18
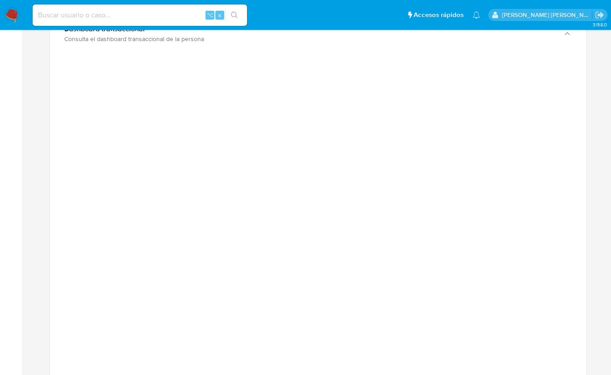
scroll to position [952, 0]
click at [594, 106] on div "Home Información de la persona Nivel de conocimiento Verificados y Declarados T…" at bounding box center [318, 122] width 572 height 2041
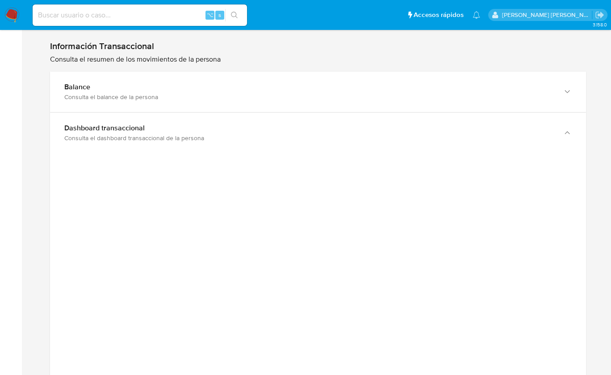
scroll to position [739, 0]
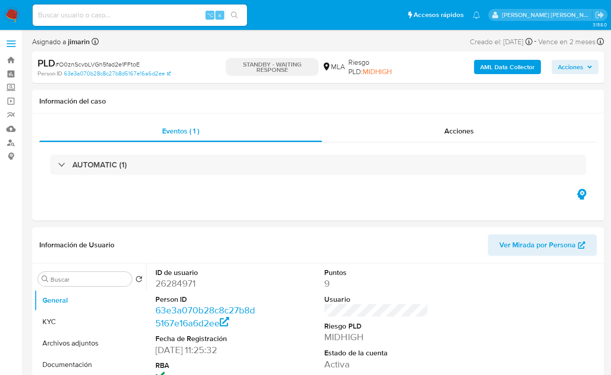
select select "10"
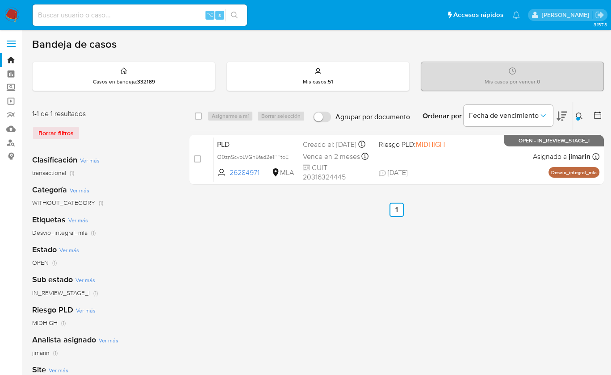
click at [579, 117] on div at bounding box center [578, 119] width 4 height 4
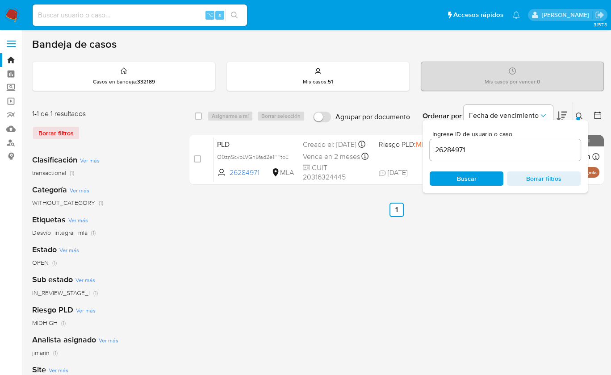
click at [556, 146] on input "26284971" at bounding box center [505, 150] width 151 height 12
type input "87014905"
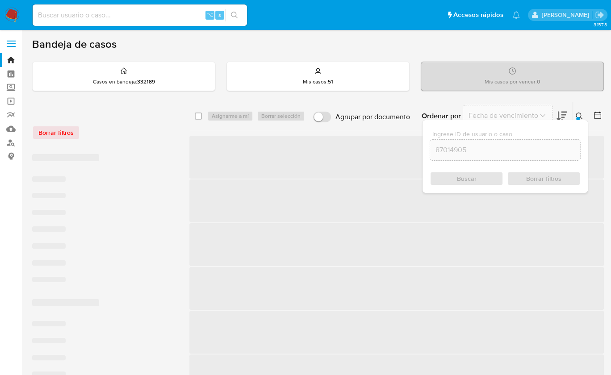
click at [577, 120] on div "Ingrese ID de usuario o caso 87014905 Buscar Borrar filtros" at bounding box center [504, 156] width 165 height 73
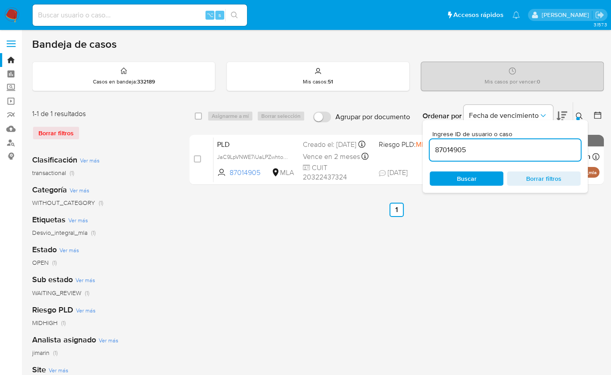
click at [577, 113] on icon at bounding box center [579, 116] width 7 height 7
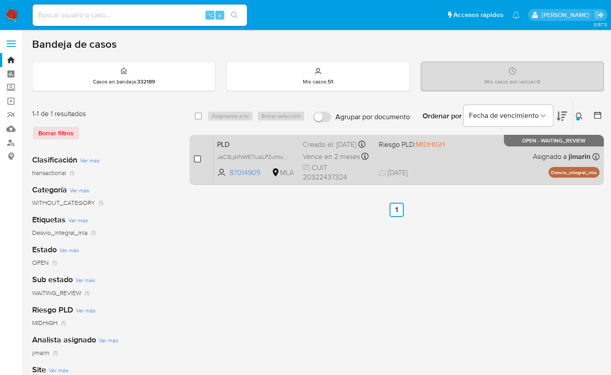
click at [196, 161] on input "checkbox" at bounding box center [197, 158] width 7 height 7
checkbox input "true"
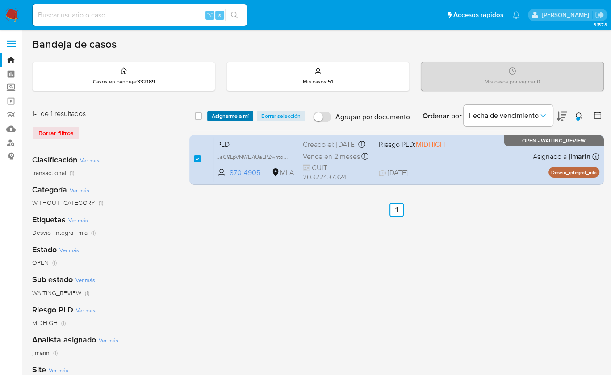
click at [230, 118] on span "Asignarme a mí" at bounding box center [230, 116] width 37 height 9
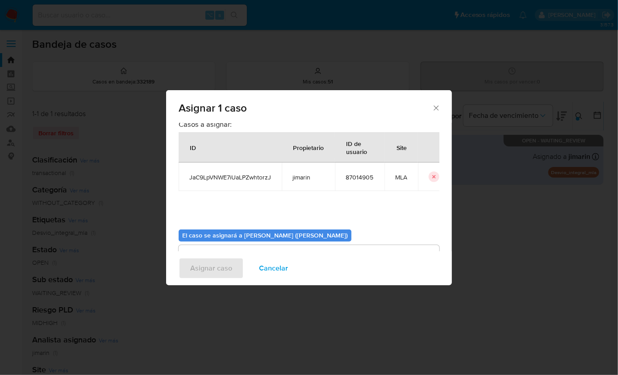
scroll to position [46, 0]
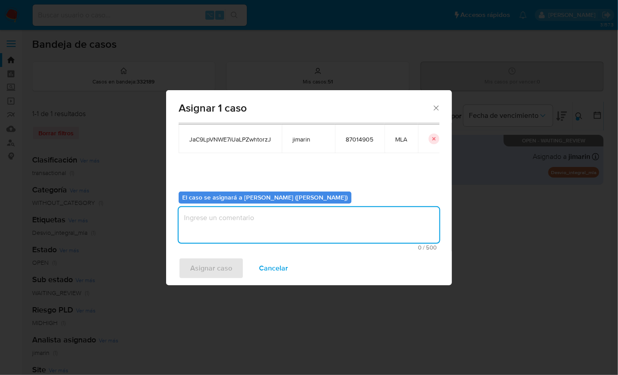
click at [253, 233] on textarea "assign-modal" at bounding box center [309, 225] width 261 height 36
click at [221, 267] on span "Asignar caso" at bounding box center [211, 269] width 42 height 20
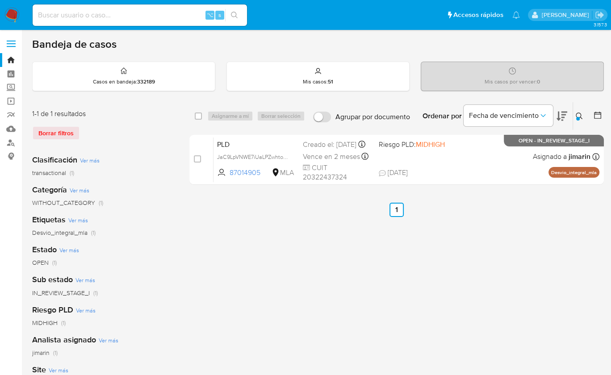
click at [584, 112] on button at bounding box center [580, 116] width 15 height 11
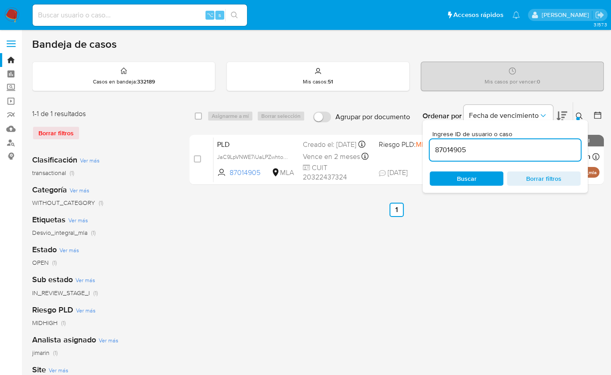
click at [531, 152] on input "87014905" at bounding box center [505, 150] width 151 height 12
click at [576, 116] on icon at bounding box center [579, 116] width 7 height 7
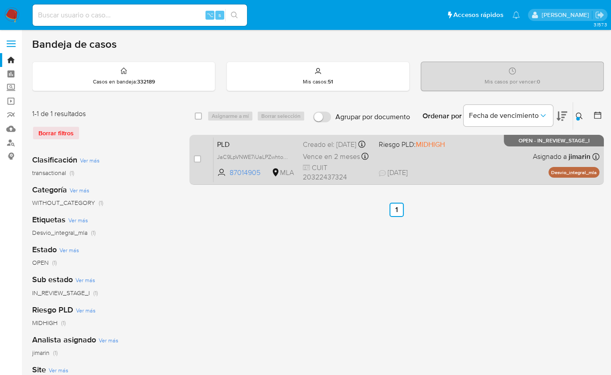
click at [431, 174] on span "[DATE] [DATE] 22:35" at bounding box center [451, 173] width 145 height 10
click at [196, 156] on input "checkbox" at bounding box center [197, 158] width 7 height 7
checkbox input "true"
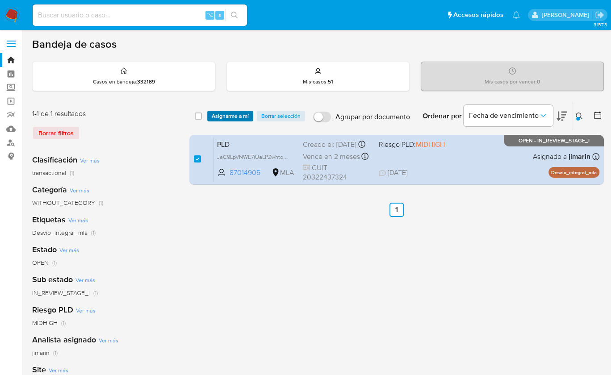
click at [217, 116] on span "Asignarme a mí" at bounding box center [230, 116] width 37 height 9
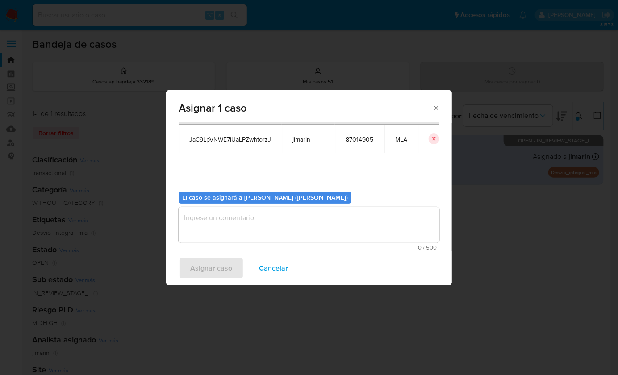
click at [252, 245] on span "0 / 500" at bounding box center [308, 248] width 255 height 6
click at [249, 228] on textarea "assign-modal" at bounding box center [309, 225] width 261 height 36
click at [213, 272] on span "Asignar caso" at bounding box center [211, 269] width 42 height 20
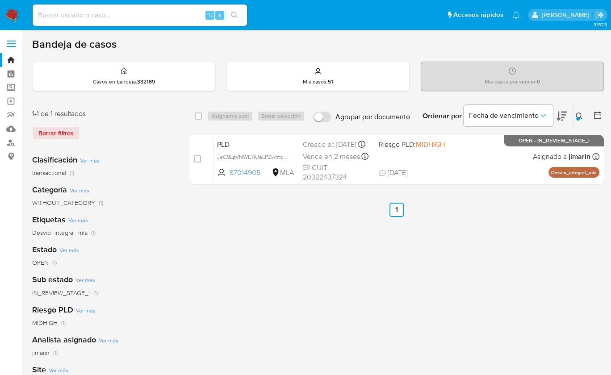
click at [582, 115] on icon at bounding box center [579, 116] width 7 height 7
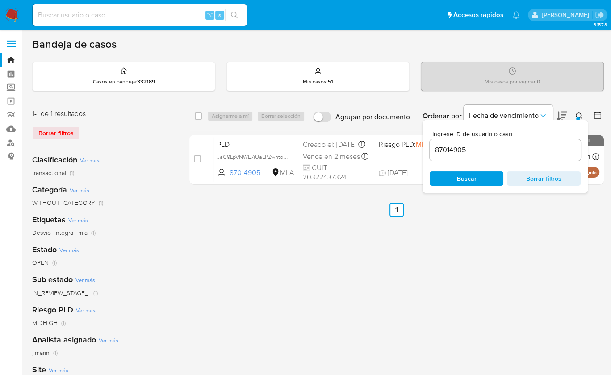
click at [525, 153] on input "87014905" at bounding box center [505, 150] width 151 height 12
type input "410939040"
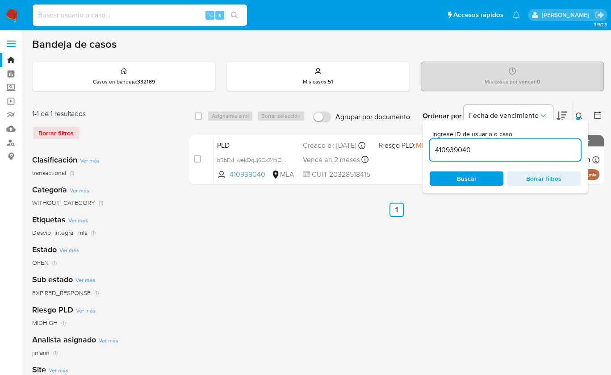
click at [577, 117] on div at bounding box center [578, 119] width 4 height 4
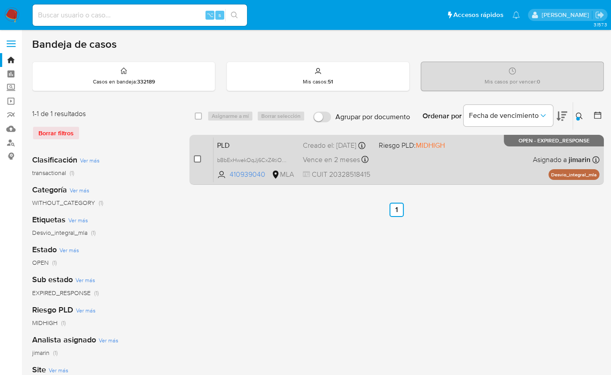
click at [196, 157] on input "checkbox" at bounding box center [197, 158] width 7 height 7
checkbox input "true"
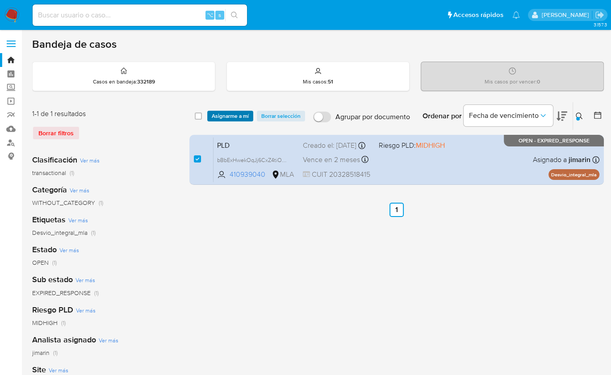
click at [232, 112] on span "Asignarme a mí" at bounding box center [230, 116] width 37 height 9
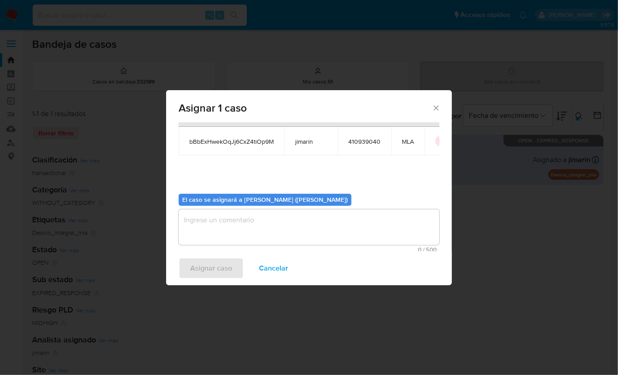
scroll to position [46, 0]
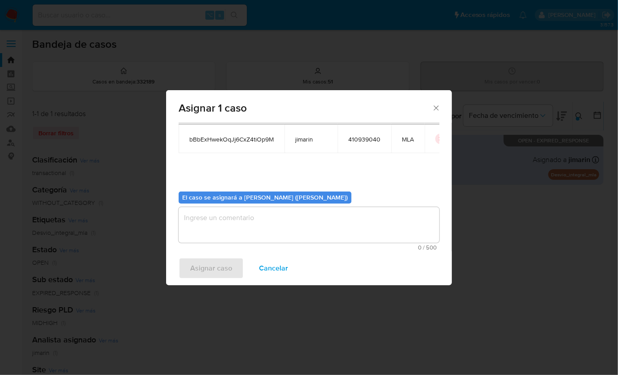
click at [231, 222] on textarea "assign-modal" at bounding box center [309, 225] width 261 height 36
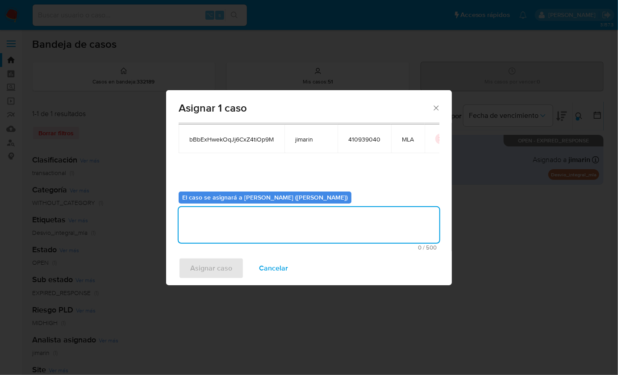
click at [218, 268] on span "Asignar caso" at bounding box center [211, 269] width 42 height 20
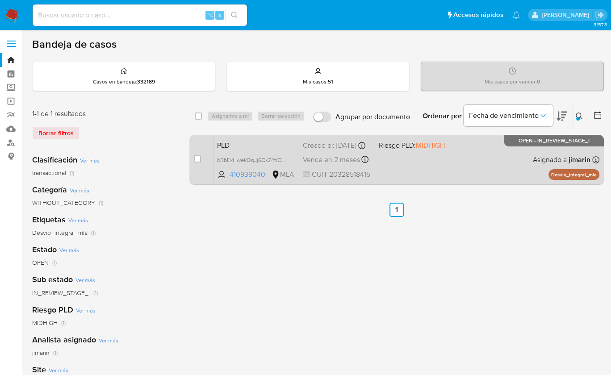
click at [463, 153] on div "PLD bBbExHwekOqJj6CxZ4tiOp9M 410939040 MLA Riesgo PLD: MIDHIGH Creado el: [DATE…" at bounding box center [406, 159] width 386 height 45
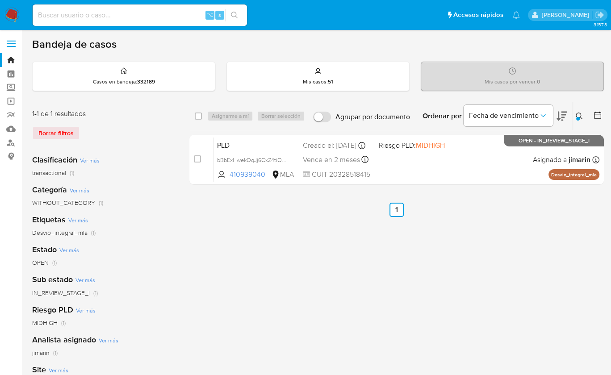
click at [509, 308] on div "select-all-cases-checkbox Asignarme a mí Borrar selección Agrupar por documento…" at bounding box center [396, 298] width 414 height 392
click at [571, 113] on div "Ordenar por Fecha de vencimiento" at bounding box center [493, 116] width 157 height 28
click at [573, 113] on button at bounding box center [580, 116] width 15 height 11
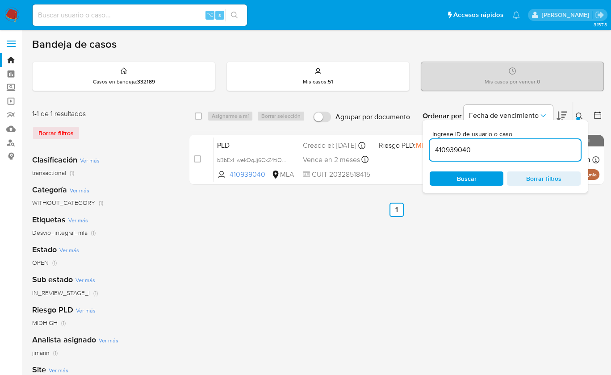
click at [519, 150] on input "410939040" at bounding box center [505, 150] width 151 height 12
click at [518, 150] on input "410939040" at bounding box center [505, 150] width 151 height 12
type input "163052596"
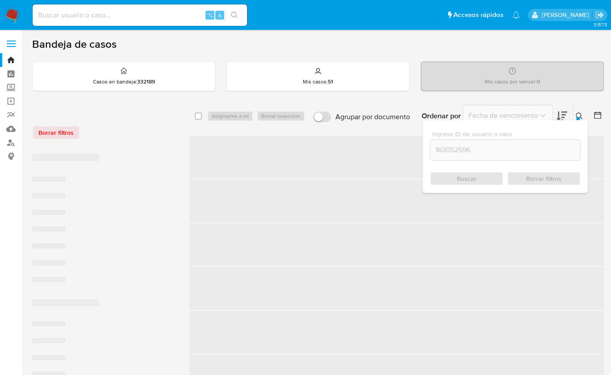
click at [577, 115] on icon at bounding box center [579, 116] width 7 height 7
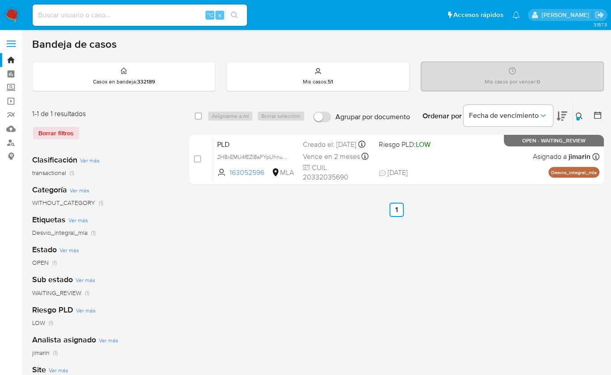
click at [226, 119] on div "Asignarme a mí Borrar selección" at bounding box center [257, 116] width 101 height 11
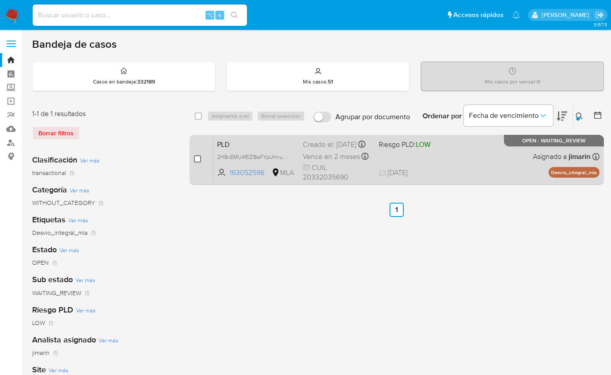
click at [194, 159] on input "checkbox" at bounding box center [197, 158] width 7 height 7
checkbox input "true"
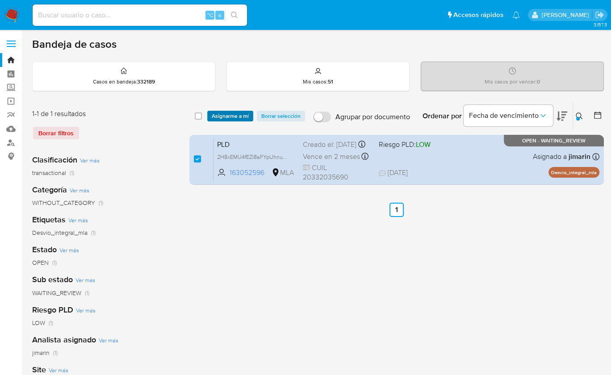
click at [211, 118] on button "Asignarme a mí" at bounding box center [230, 116] width 46 height 11
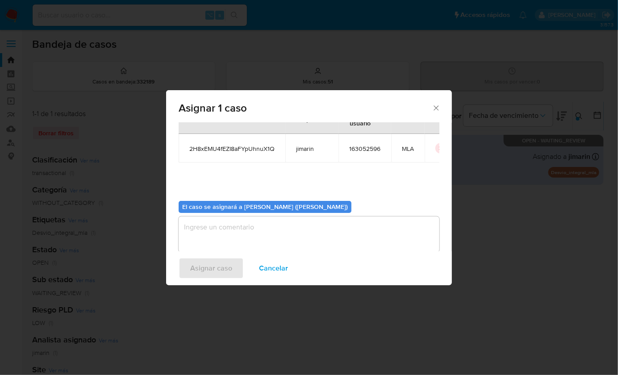
scroll to position [46, 0]
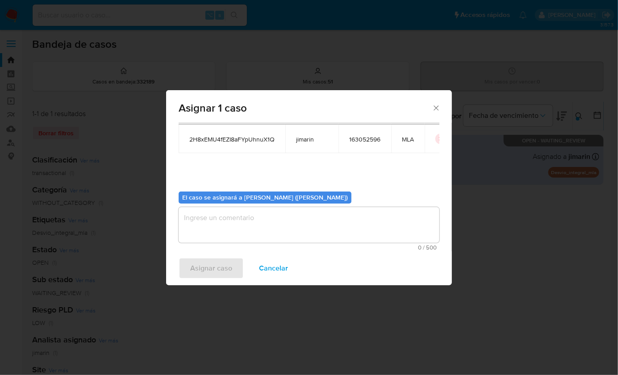
click at [252, 236] on textarea "assign-modal" at bounding box center [309, 225] width 261 height 36
click at [218, 272] on span "Asignar caso" at bounding box center [211, 269] width 42 height 20
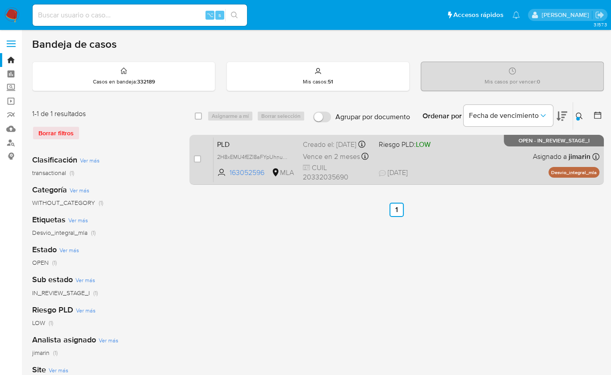
click at [462, 150] on div "PLD 2H8xEMU4fEZI8aFYpUhnuX1Q 163052596 MLA Riesgo PLD: LOW Creado el: [DATE] Cr…" at bounding box center [406, 159] width 386 height 45
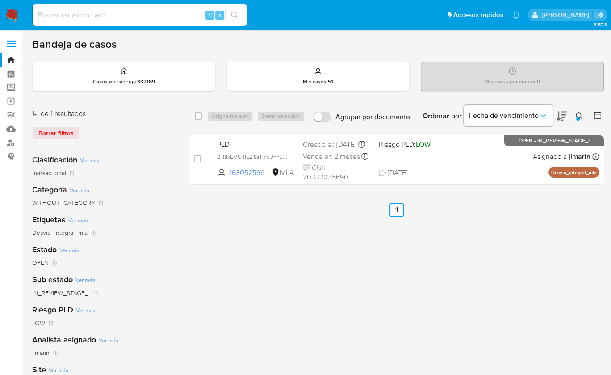
click at [582, 115] on icon at bounding box center [579, 116] width 7 height 7
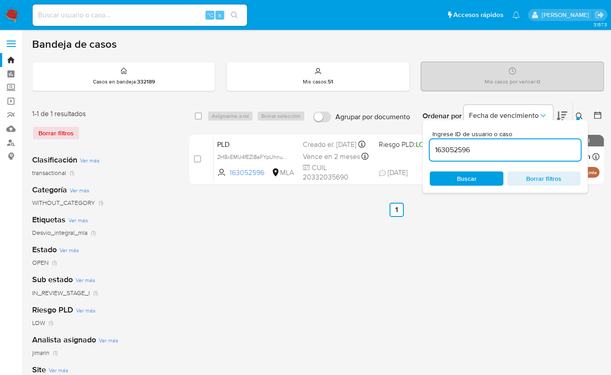
click at [540, 152] on input "163052596" at bounding box center [505, 150] width 151 height 12
type input "159551663"
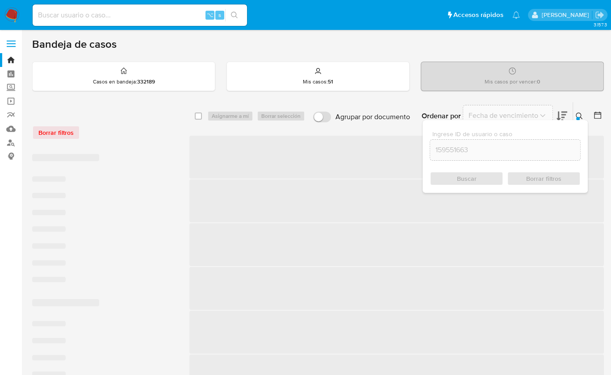
click at [577, 117] on div at bounding box center [578, 119] width 4 height 4
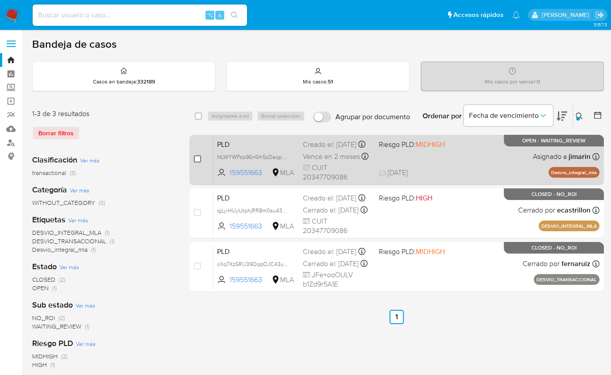
click at [199, 158] on input "checkbox" at bounding box center [197, 158] width 7 height 7
checkbox input "true"
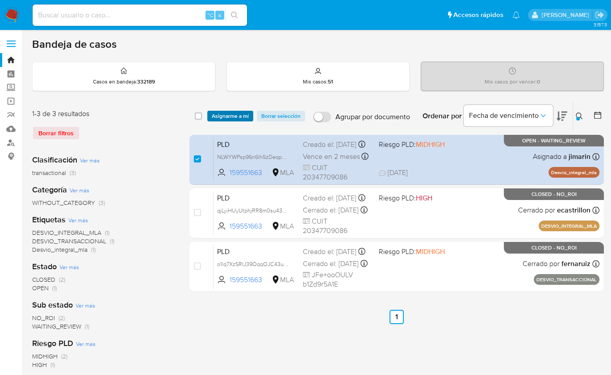
click at [230, 114] on span "Asignarme a mí" at bounding box center [230, 116] width 37 height 9
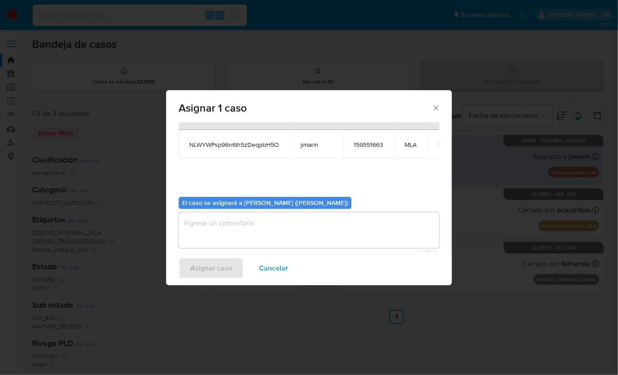
scroll to position [46, 0]
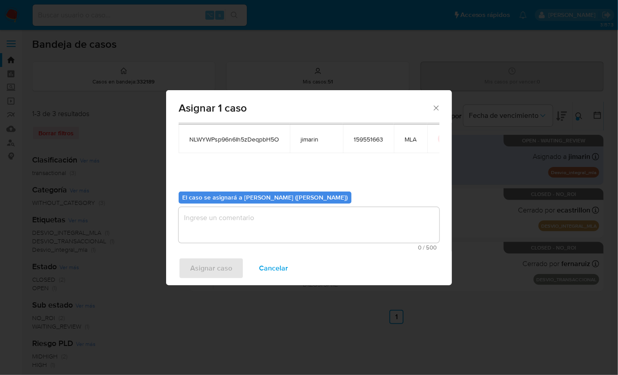
click at [260, 205] on div "El caso se asignará a [PERSON_NAME] (jimarin) 0 / 500 500 caracteres restantes" at bounding box center [309, 217] width 261 height 67
click at [259, 221] on textarea "assign-modal" at bounding box center [309, 225] width 261 height 36
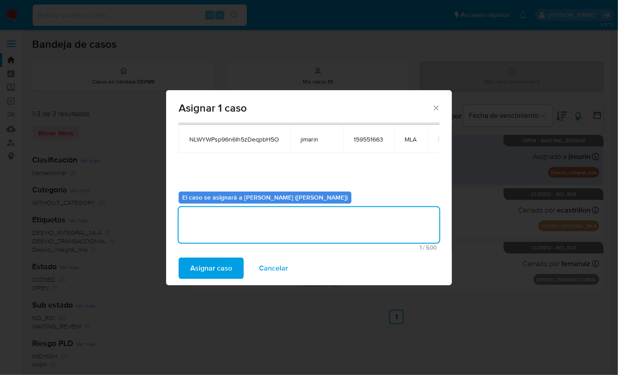
click at [217, 275] on span "Asignar caso" at bounding box center [211, 269] width 42 height 20
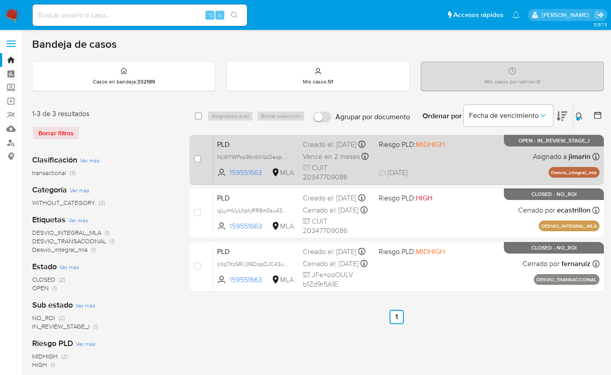
click at [469, 163] on div "PLD NLWYWPsp96n6Ih5zDeqpbH5O 159551663 MLA Riesgo PLD: MIDHIGH Creado el: [DATE…" at bounding box center [406, 159] width 386 height 45
click at [196, 157] on input "checkbox" at bounding box center [197, 158] width 7 height 7
checkbox input "true"
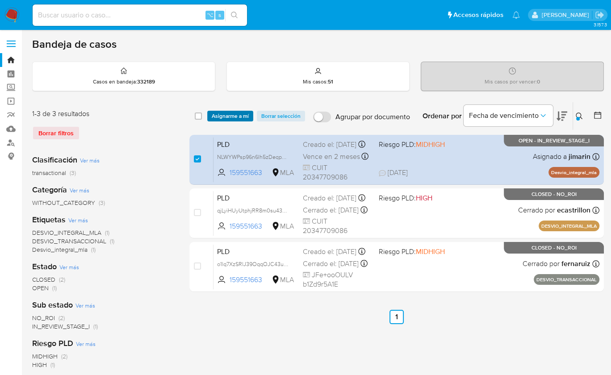
click at [232, 115] on span "Asignarme a mí" at bounding box center [230, 116] width 37 height 9
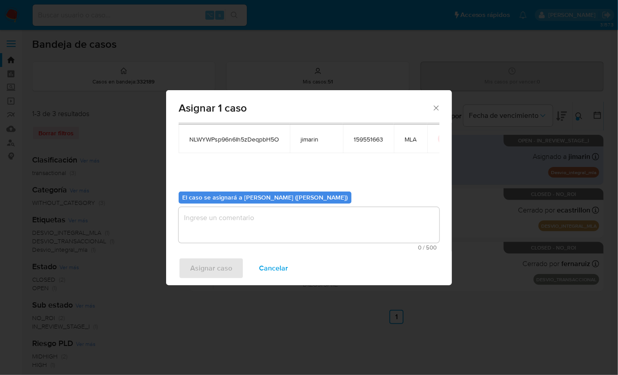
click at [249, 230] on textarea "assign-modal" at bounding box center [309, 225] width 261 height 36
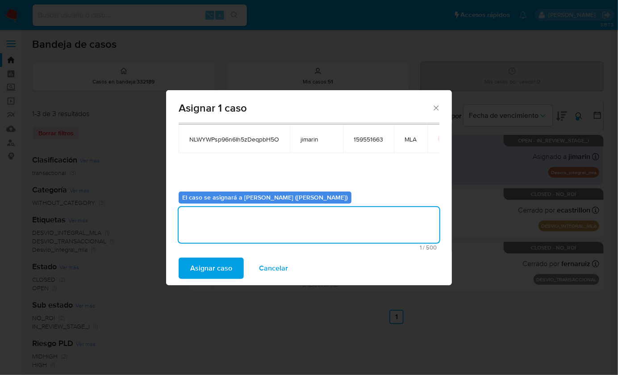
click at [219, 266] on span "Asignar caso" at bounding box center [211, 269] width 42 height 20
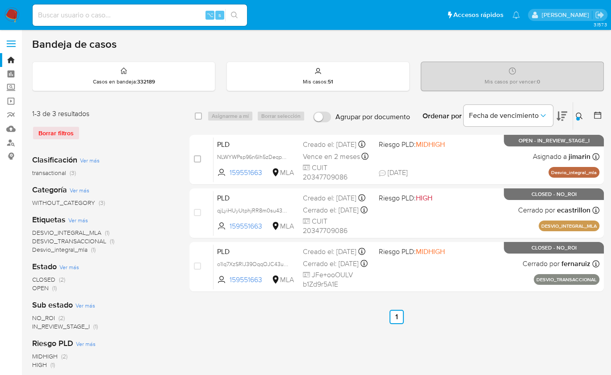
click at [578, 114] on icon at bounding box center [579, 116] width 7 height 7
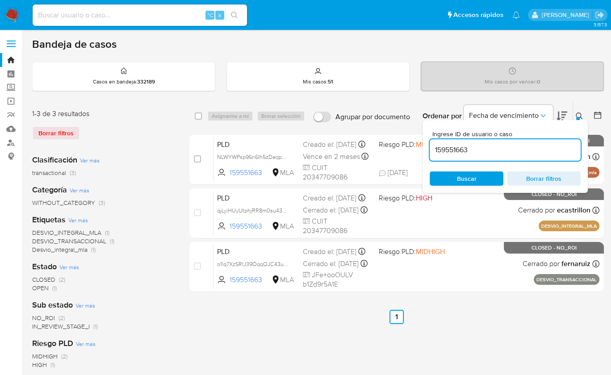
click at [543, 146] on input "159551663" at bounding box center [505, 150] width 151 height 12
type input "464041848"
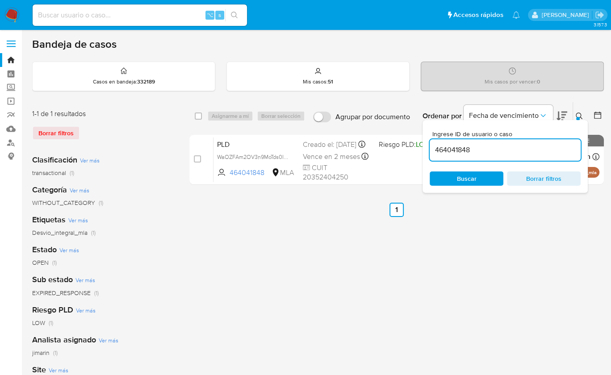
click at [578, 113] on icon at bounding box center [579, 116] width 7 height 7
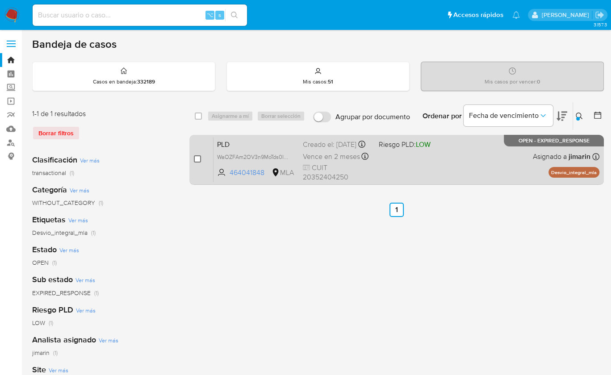
click at [197, 158] on input "checkbox" at bounding box center [197, 158] width 7 height 7
checkbox input "true"
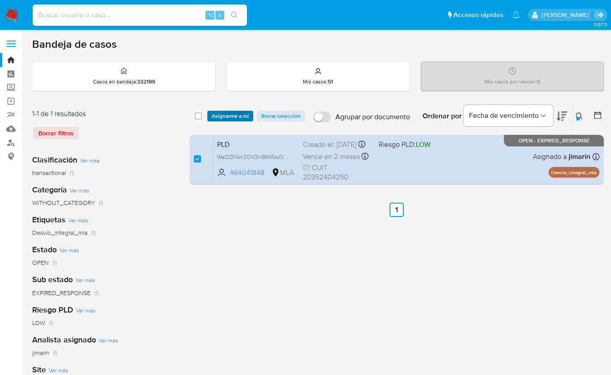
click at [226, 120] on span "Asignarme a mí" at bounding box center [230, 116] width 37 height 9
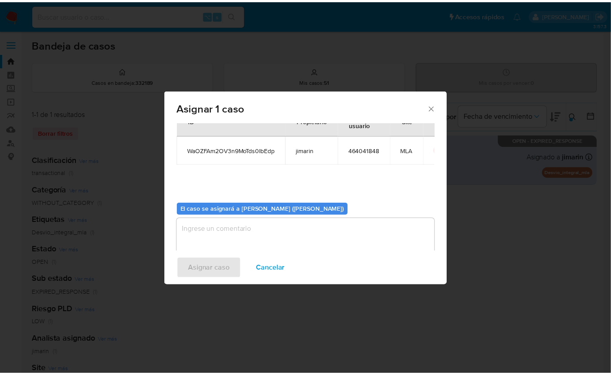
scroll to position [46, 0]
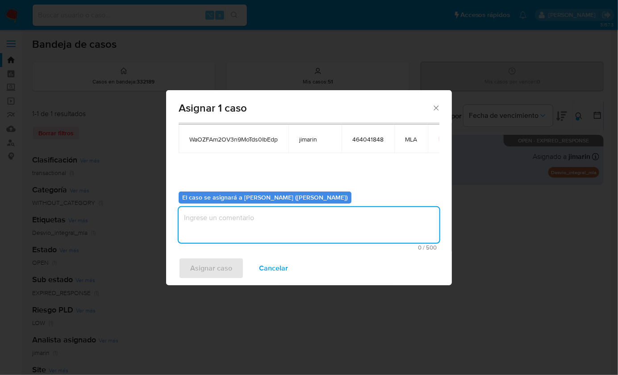
click at [236, 229] on textarea "assign-modal" at bounding box center [309, 225] width 261 height 36
click at [209, 264] on span "Asignar caso" at bounding box center [211, 269] width 42 height 20
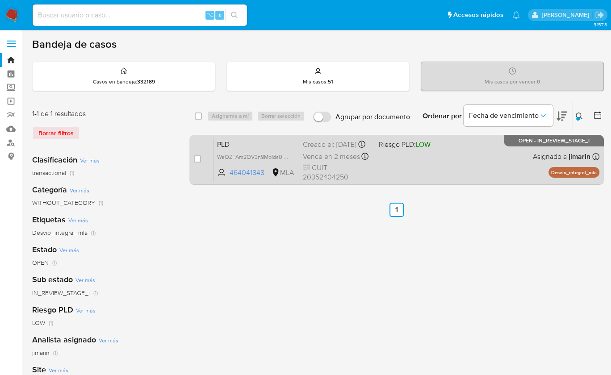
click at [432, 163] on div "PLD WaOZFAm2OV3n9MoTds0IbEdp 464041848 MLA Riesgo PLD: LOW Creado el: [DATE] Cr…" at bounding box center [406, 159] width 386 height 45
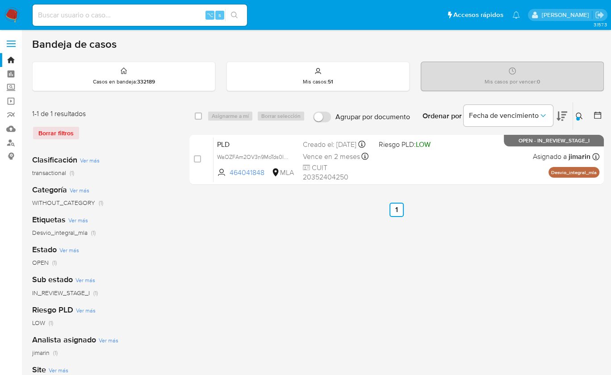
click at [16, 19] on img at bounding box center [11, 15] width 15 height 15
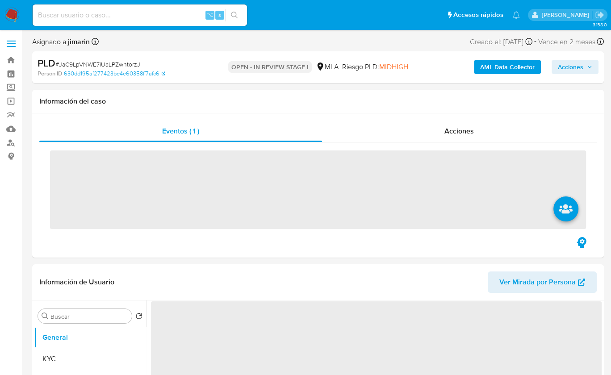
click at [107, 68] on span "# JaC9LpVNWE7iUaLPZwhtorzJ" at bounding box center [97, 64] width 85 height 9
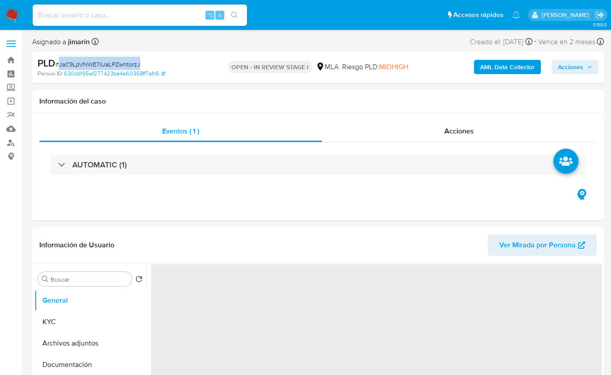
copy span "JaC9LpVNWE7iUaLPZwhtorzJ"
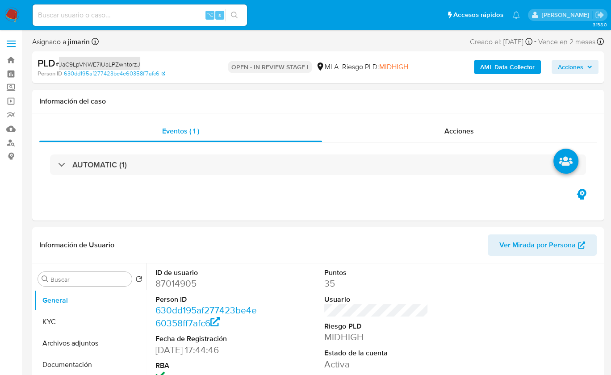
select select "10"
click at [177, 285] on dd "87014905" at bounding box center [207, 283] width 104 height 13
copy dd "87014905"
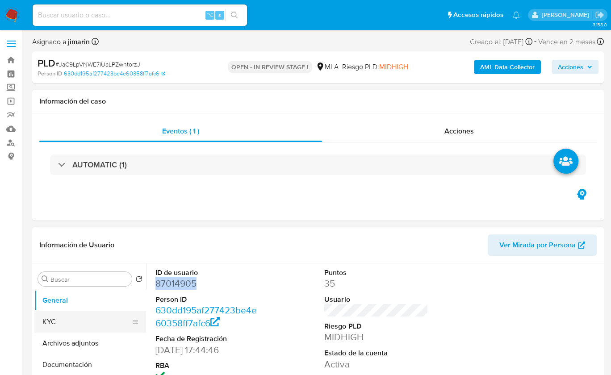
click at [53, 321] on button "KYC" at bounding box center [86, 321] width 104 height 21
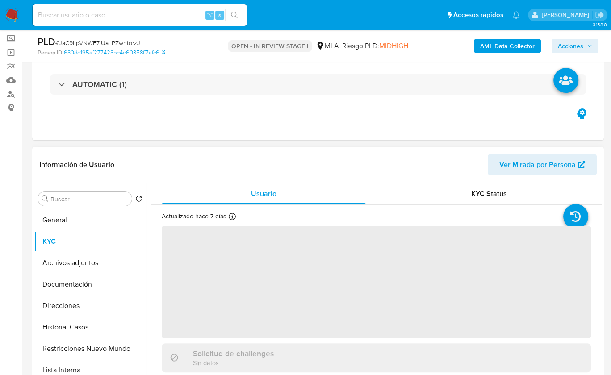
scroll to position [68, 0]
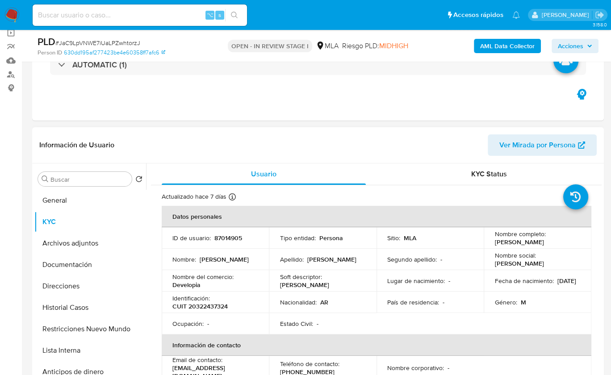
click at [208, 304] on p "CUIT 20322437324" at bounding box center [199, 306] width 55 height 8
click at [218, 304] on p "CUIT 20322437324" at bounding box center [199, 306] width 55 height 8
copy p "20322437324"
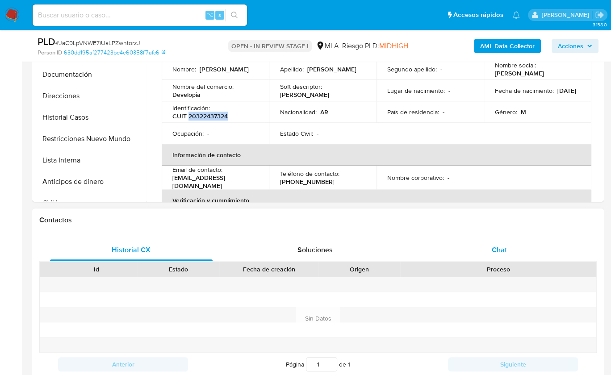
click at [522, 246] on div "Chat" at bounding box center [499, 249] width 163 height 21
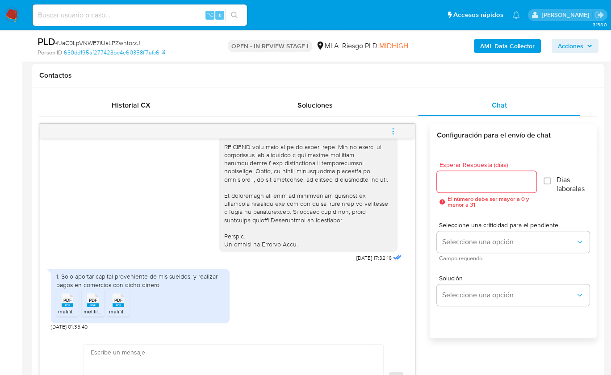
scroll to position [412, 0]
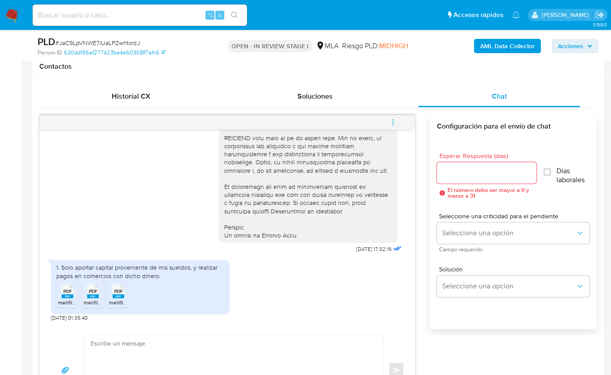
click at [69, 294] on rect at bounding box center [68, 296] width 12 height 4
click at [98, 295] on rect at bounding box center [93, 296] width 12 height 4
click at [114, 296] on rect at bounding box center [119, 296] width 12 height 4
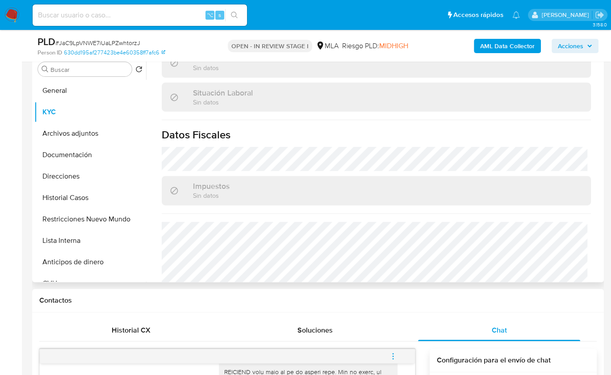
scroll to position [429, 0]
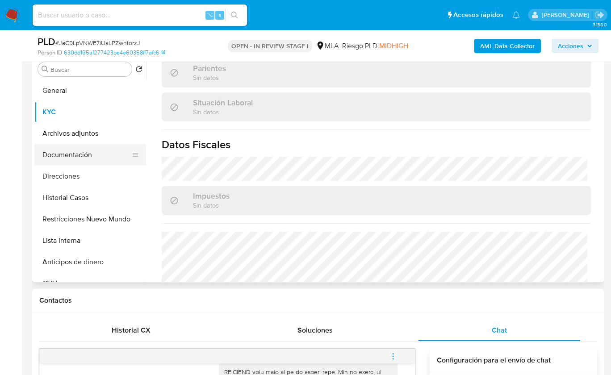
click at [82, 155] on button "Documentación" at bounding box center [86, 154] width 104 height 21
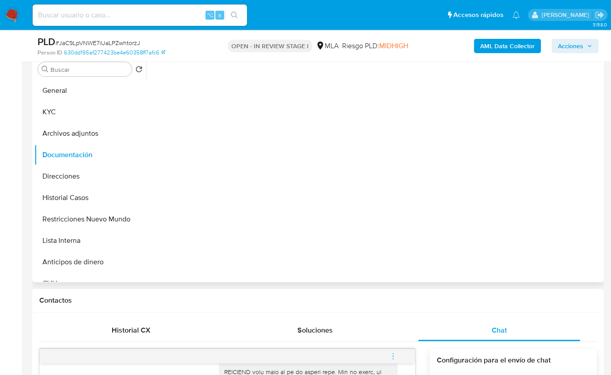
scroll to position [0, 0]
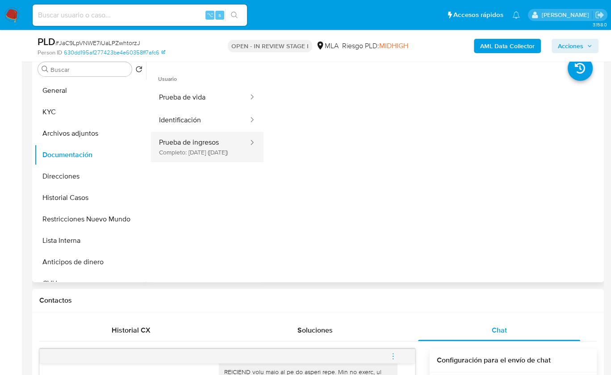
click at [207, 159] on button "Prueba de ingresos Completo: 02/09/2025 (hace 7 días)" at bounding box center [200, 147] width 98 height 30
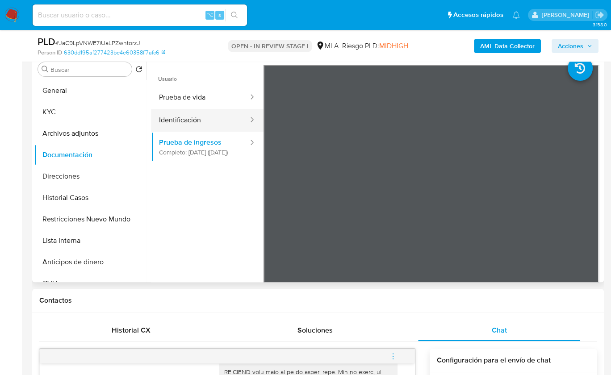
click at [196, 119] on button "Identificación" at bounding box center [200, 120] width 98 height 23
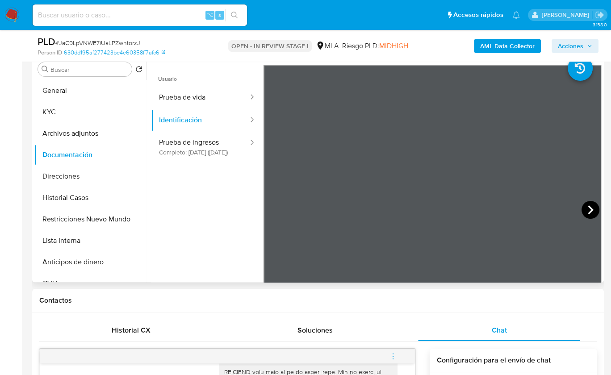
click at [584, 204] on icon at bounding box center [590, 210] width 18 height 18
click at [77, 181] on button "Direcciones" at bounding box center [86, 176] width 104 height 21
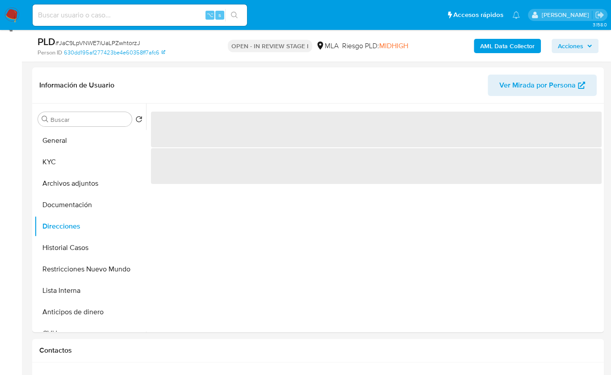
scroll to position [119, 0]
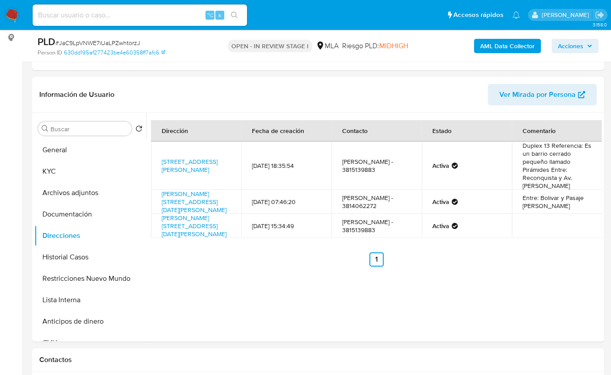
click at [412, 214] on td "Rafael García Pinto - 3814062272" at bounding box center [376, 202] width 90 height 24
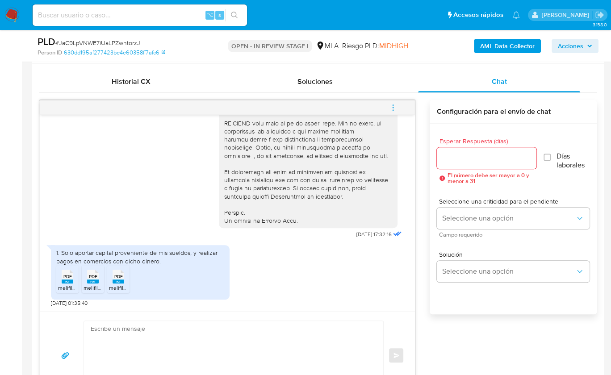
click at [197, 330] on textarea at bounding box center [231, 355] width 281 height 69
paste textarea "Hola, ¡Muchas gracias por tu respuesta! Confirmamos la recepción de la document…"
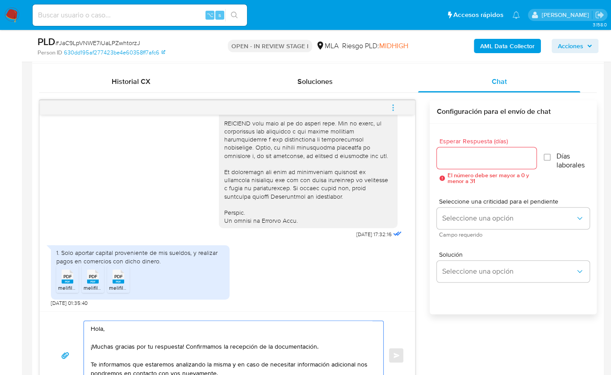
scroll to position [455, 0]
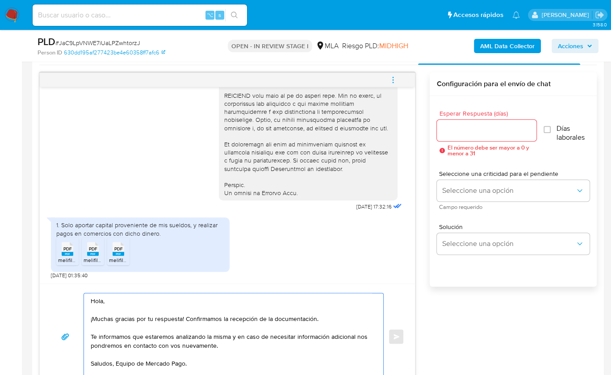
type textarea "Hola, ¡Muchas gracias por tu respuesta! Confirmamos la recepción de la document…"
click at [460, 129] on input "Esperar Respuesta (días)" at bounding box center [487, 131] width 100 height 12
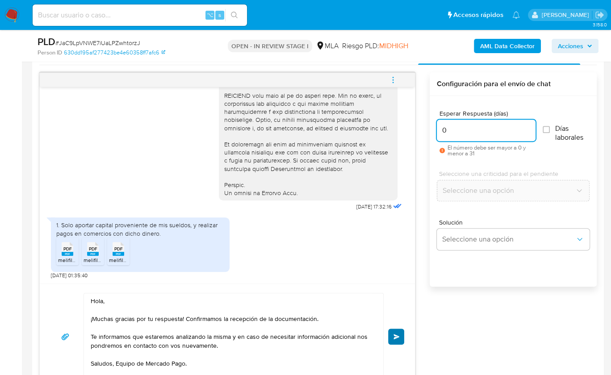
type input "0"
click at [396, 334] on span "Enviar" at bounding box center [396, 336] width 6 height 5
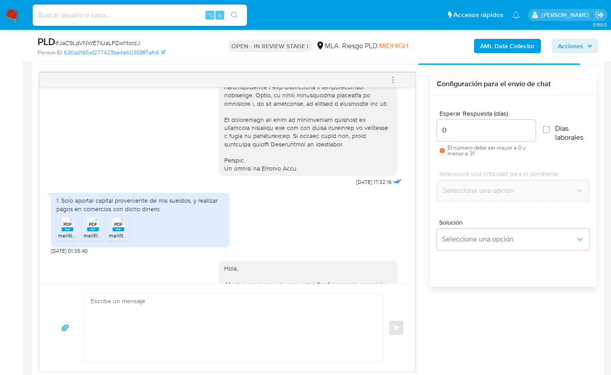
scroll to position [499, 0]
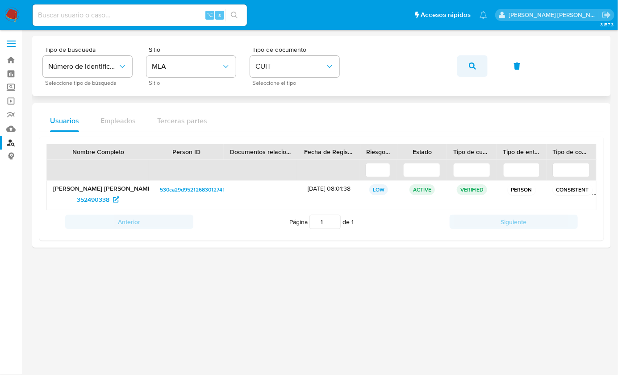
click at [469, 69] on icon "button" at bounding box center [472, 66] width 7 height 7
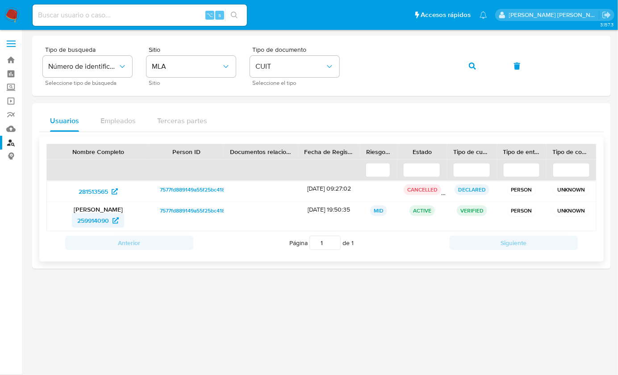
click at [88, 215] on span "259914090" at bounding box center [93, 220] width 32 height 14
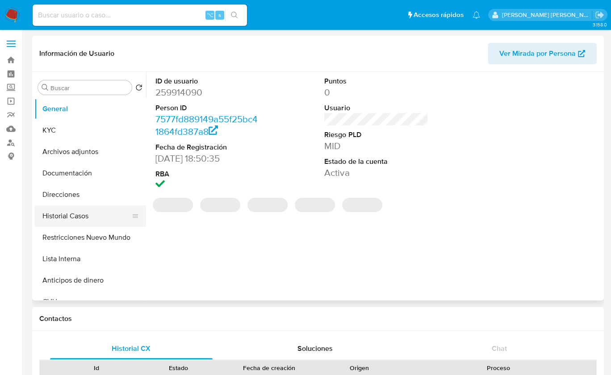
click at [90, 213] on button "Historial Casos" at bounding box center [86, 215] width 104 height 21
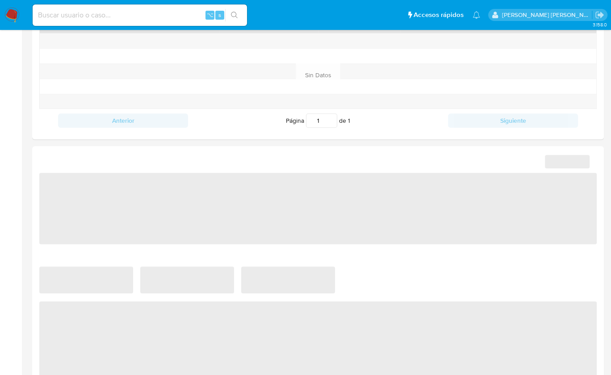
select select "10"
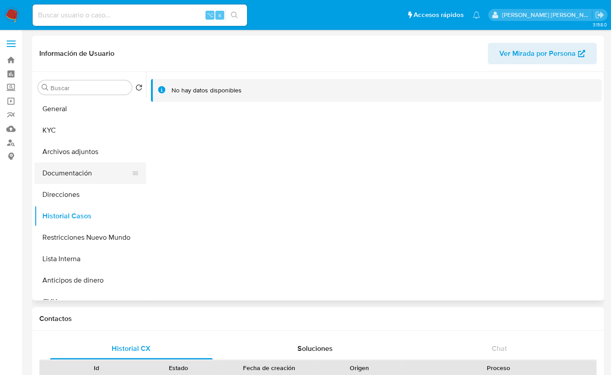
click at [101, 177] on button "Documentación" at bounding box center [86, 173] width 104 height 21
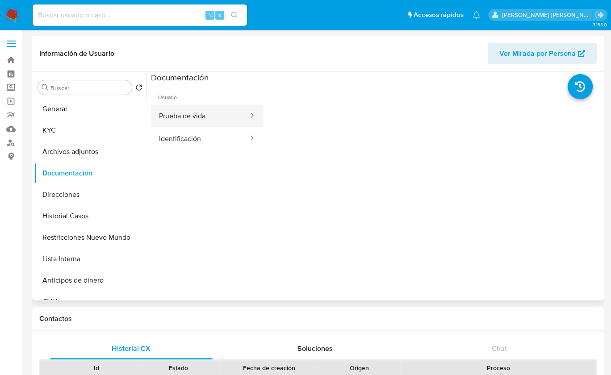
click at [188, 123] on button "Prueba de vida" at bounding box center [200, 115] width 98 height 23
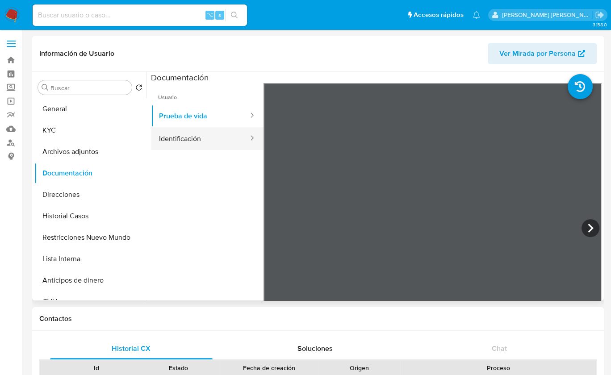
click at [196, 137] on button "Identificación" at bounding box center [200, 138] width 98 height 23
click at [589, 225] on icon at bounding box center [590, 228] width 18 height 18
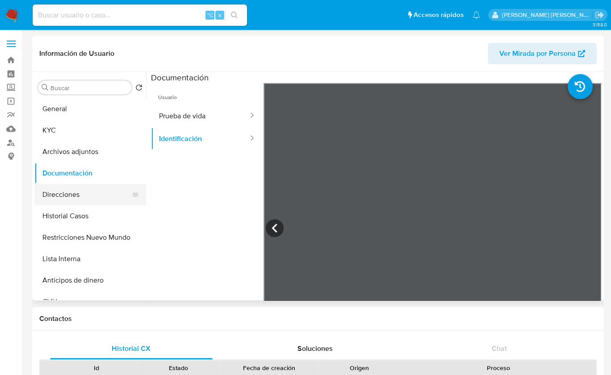
click at [86, 197] on button "Direcciones" at bounding box center [86, 194] width 104 height 21
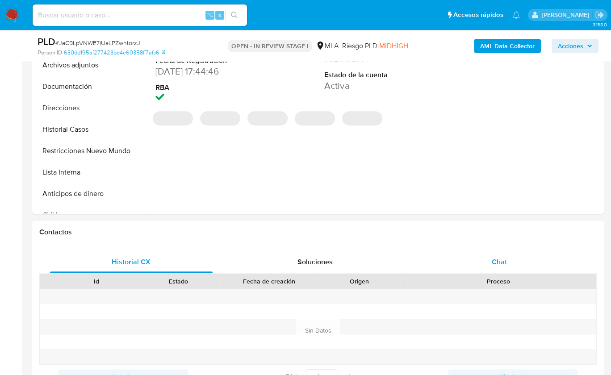
drag, startPoint x: 497, startPoint y: 255, endPoint x: 502, endPoint y: 255, distance: 5.4
click at [497, 255] on div "Chat" at bounding box center [499, 261] width 163 height 21
select select "10"
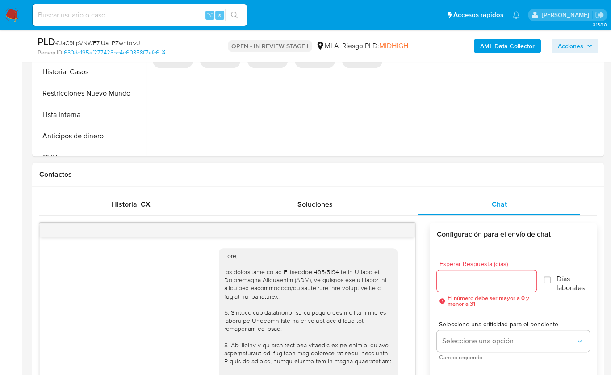
scroll to position [499, 0]
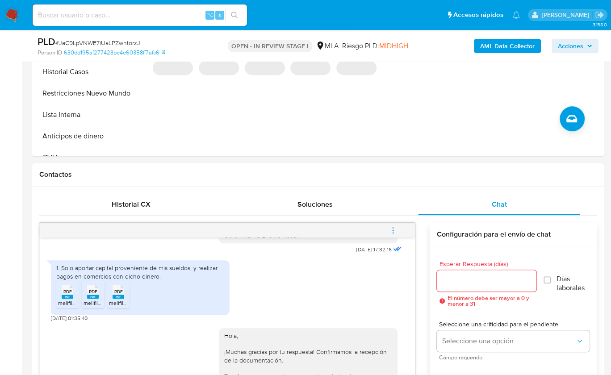
click at [393, 235] on span "menu-action" at bounding box center [393, 230] width 8 height 21
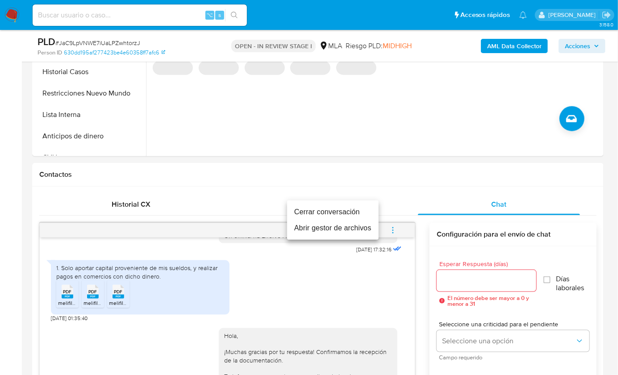
click at [360, 209] on li "Cerrar conversación" at bounding box center [333, 212] width 92 height 16
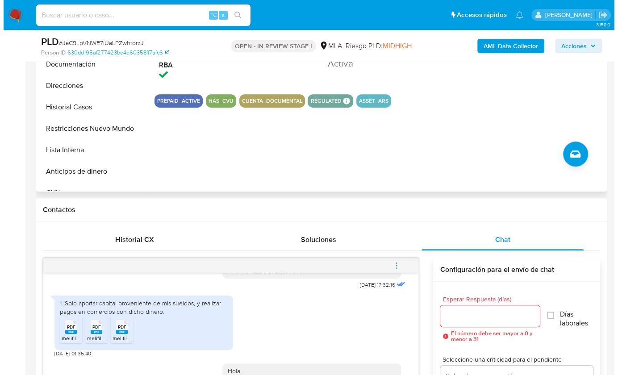
scroll to position [145, 0]
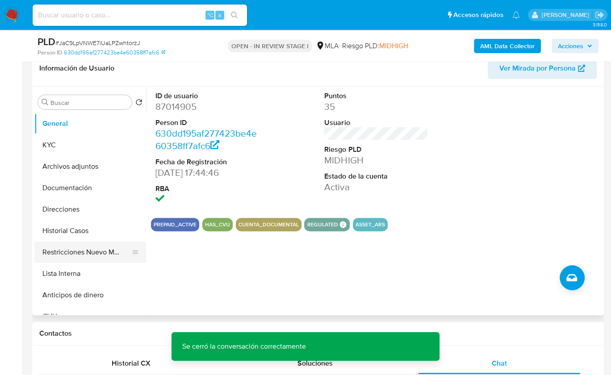
click at [117, 251] on button "Restricciones Nuevo Mundo" at bounding box center [86, 252] width 104 height 21
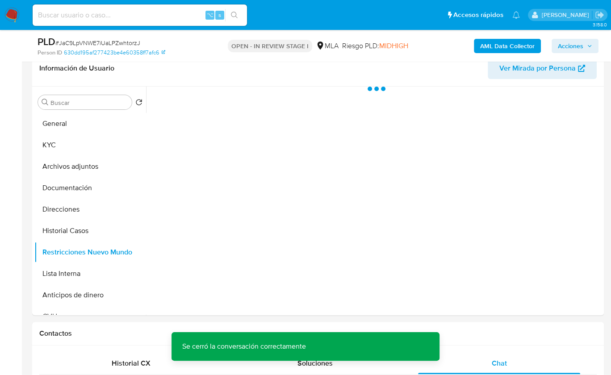
click at [496, 37] on div "AML Data Collector Acciones" at bounding box center [506, 45] width 184 height 21
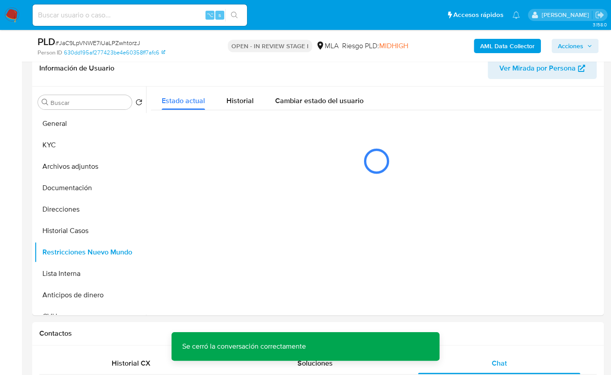
click at [489, 42] on b "AML Data Collector" at bounding box center [507, 46] width 54 height 14
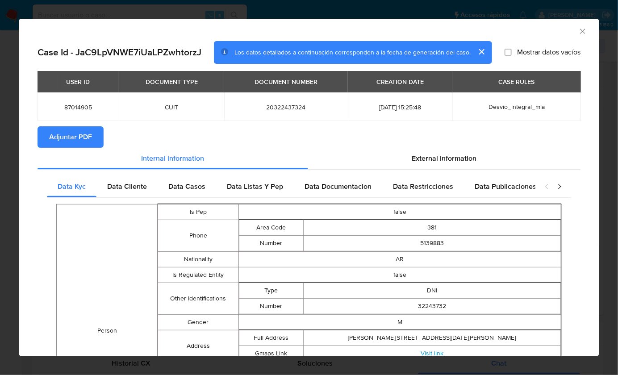
click at [88, 137] on span "Adjuntar PDF" at bounding box center [70, 137] width 43 height 20
click at [579, 31] on icon "Cerrar ventana" at bounding box center [582, 31] width 9 height 9
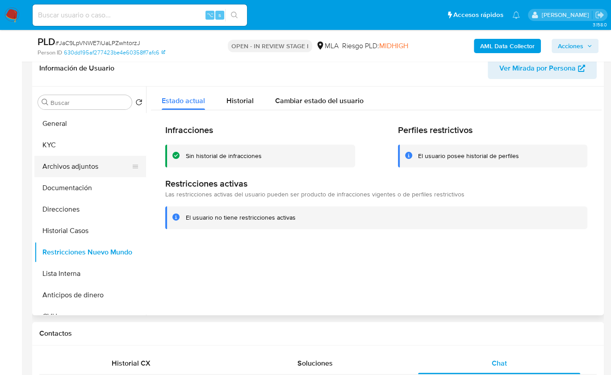
click at [68, 162] on button "Archivos adjuntos" at bounding box center [86, 166] width 104 height 21
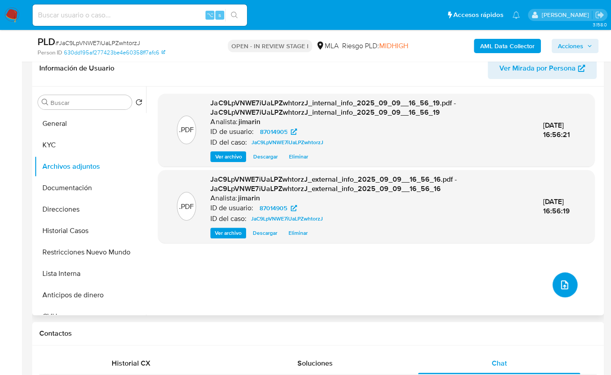
click at [553, 286] on button "upload-file" at bounding box center [564, 284] width 25 height 25
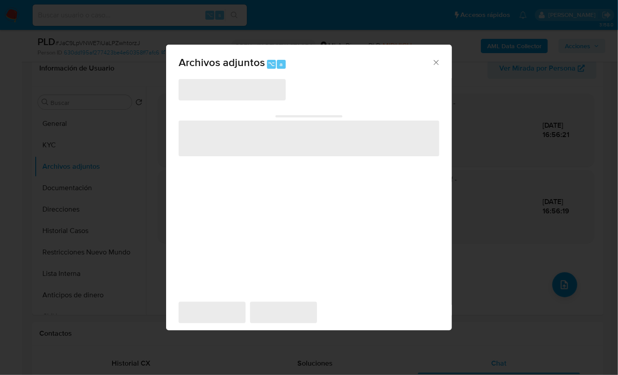
click at [554, 285] on div "Archivos adjuntos ⌥ a ‌ ‌ ‌ ‌ ‌" at bounding box center [309, 187] width 618 height 375
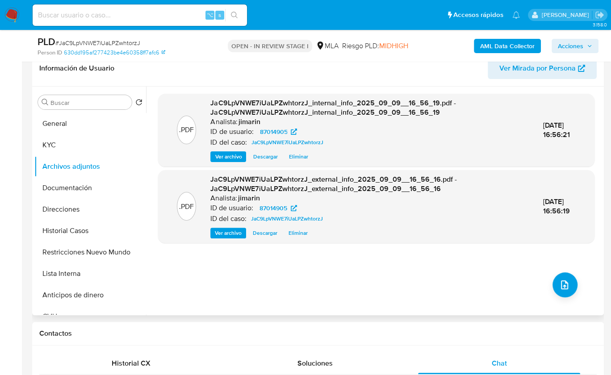
click at [544, 285] on div ".PDF JaC9LpVNWE7iUaLPZwhtorzJ_internal_info_2025_09_09__16_56_19.pdf - JaC9LpVN…" at bounding box center [376, 201] width 436 height 214
click at [569, 285] on button "upload-file" at bounding box center [564, 284] width 25 height 25
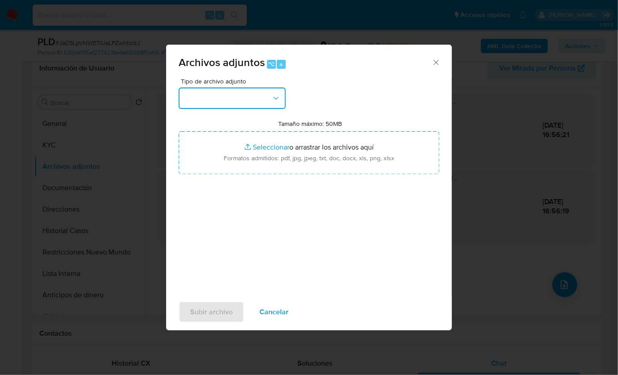
click at [246, 89] on button "button" at bounding box center [232, 98] width 107 height 21
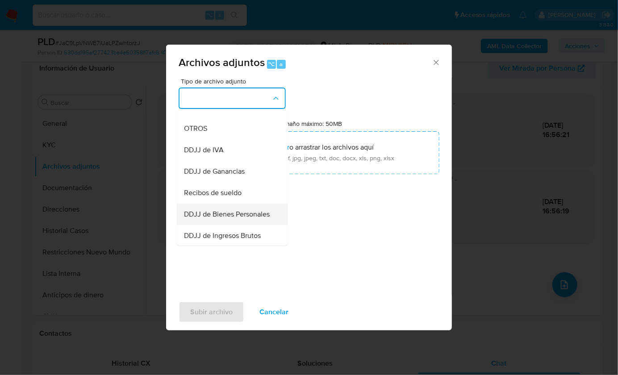
scroll to position [200, 0]
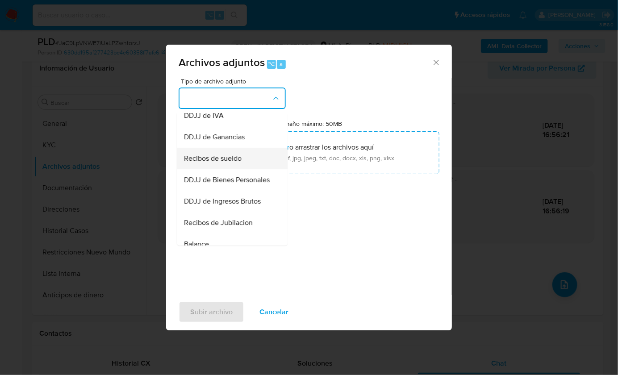
click at [234, 163] on span "Recibos de sueldo" at bounding box center [213, 158] width 58 height 9
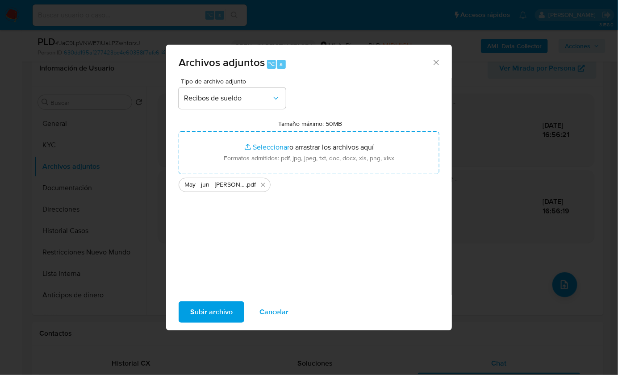
click at [205, 313] on span "Subir archivo" at bounding box center [211, 312] width 42 height 20
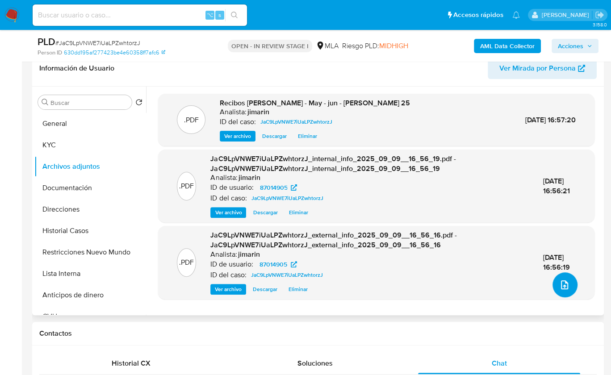
click at [559, 286] on icon "upload-file" at bounding box center [564, 285] width 11 height 11
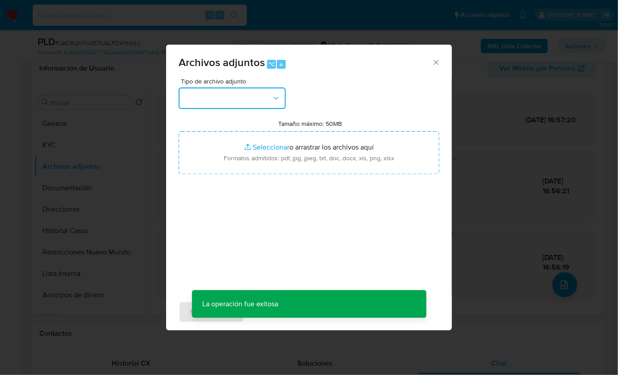
click at [249, 99] on button "button" at bounding box center [232, 98] width 107 height 21
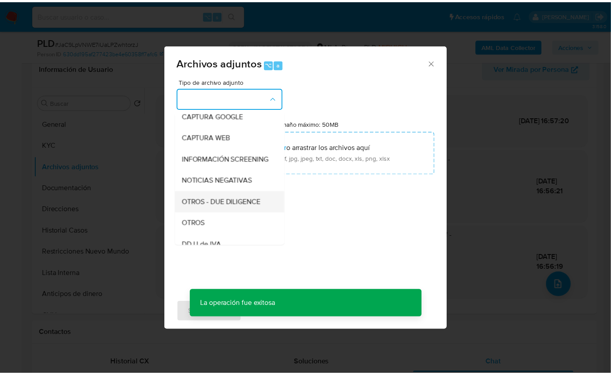
scroll to position [72, 0]
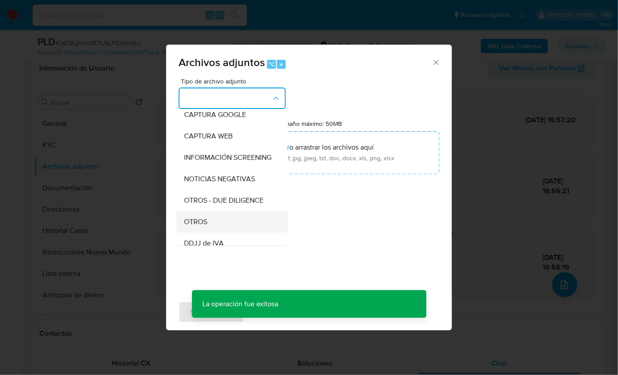
click at [201, 226] on span "OTROS" at bounding box center [195, 221] width 23 height 9
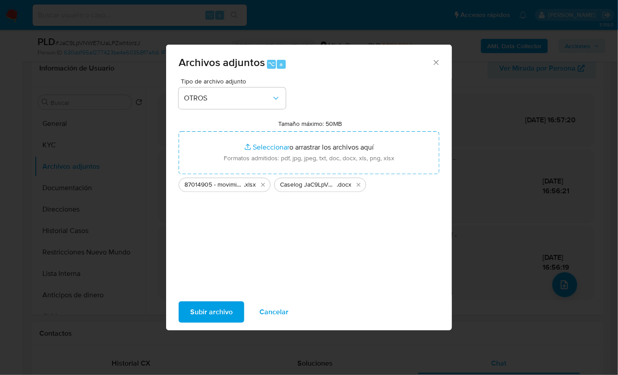
click at [223, 311] on span "Subir archivo" at bounding box center [211, 312] width 42 height 20
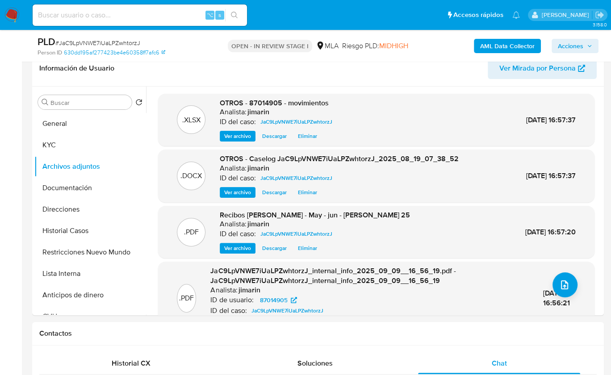
click at [589, 45] on icon "button" at bounding box center [589, 45] width 5 height 5
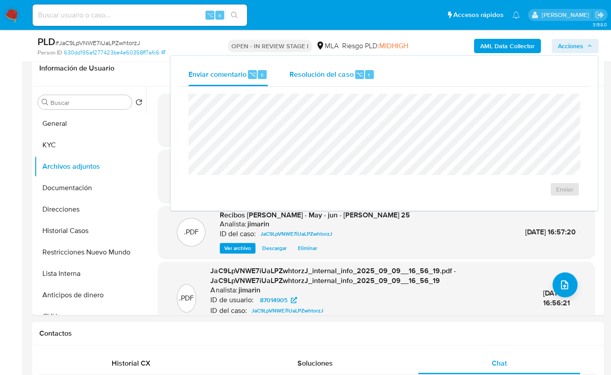
click at [320, 67] on div "Resolución del caso ⌥ r" at bounding box center [331, 74] width 85 height 23
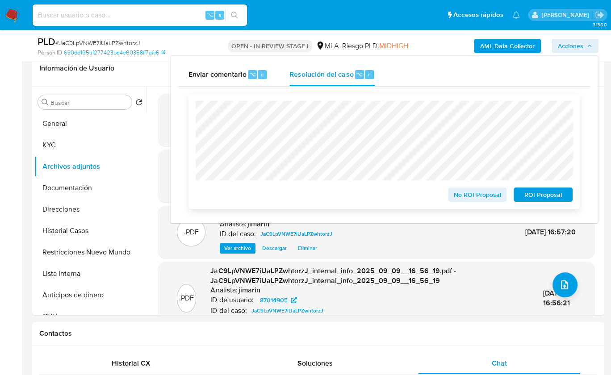
click at [464, 201] on span "No ROI Proposal" at bounding box center [477, 194] width 46 height 13
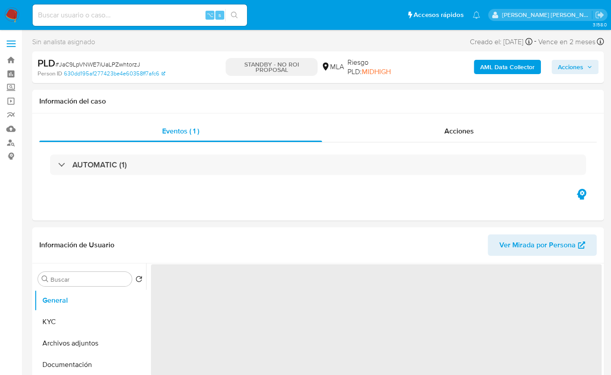
select select "10"
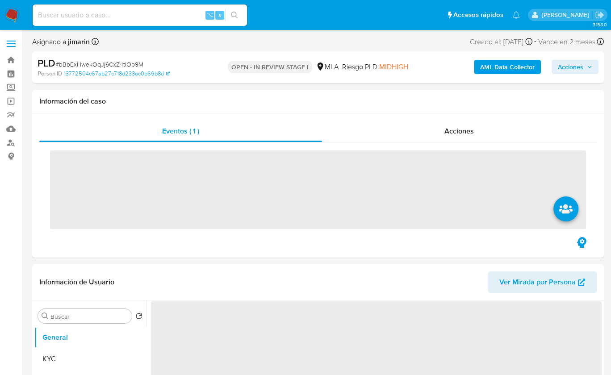
click at [118, 63] on span "# bBbExHwekOqJj6CxZ4tiOp9M" at bounding box center [99, 64] width 88 height 9
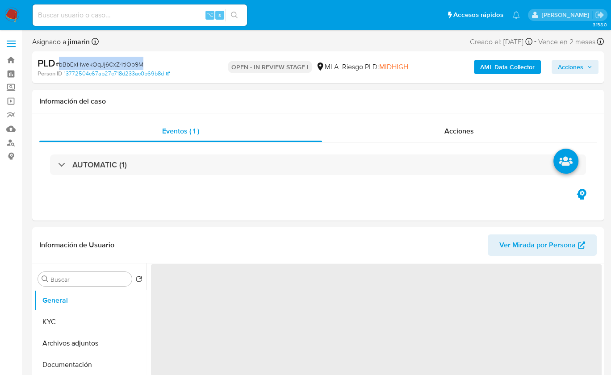
click at [118, 63] on span "# bBbExHwekOqJj6CxZ4tiOp9M" at bounding box center [99, 64] width 88 height 9
copy span "bBbExHwekOqJj6CxZ4tiOp9M"
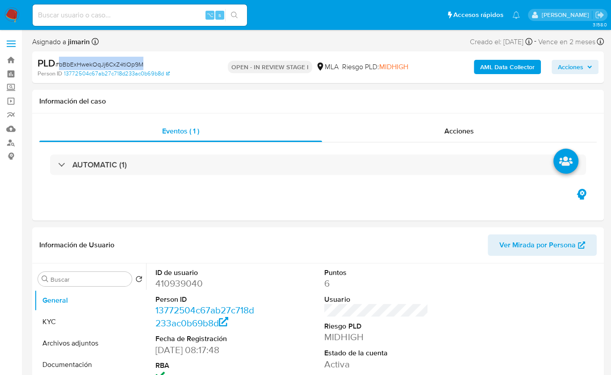
select select "10"
click at [180, 289] on dd "410939040" at bounding box center [207, 283] width 104 height 13
click at [179, 289] on dd "410939040" at bounding box center [207, 283] width 104 height 13
copy dd "410939040"
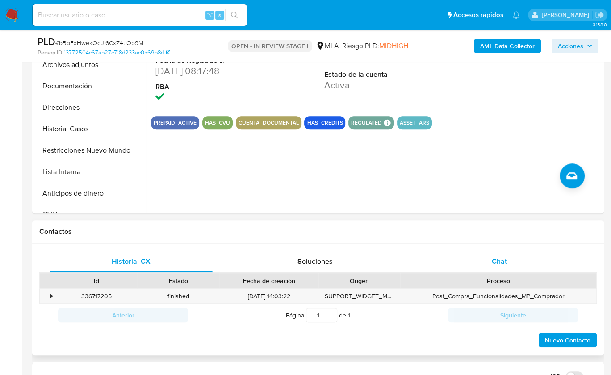
click at [493, 251] on div "Chat" at bounding box center [499, 261] width 163 height 21
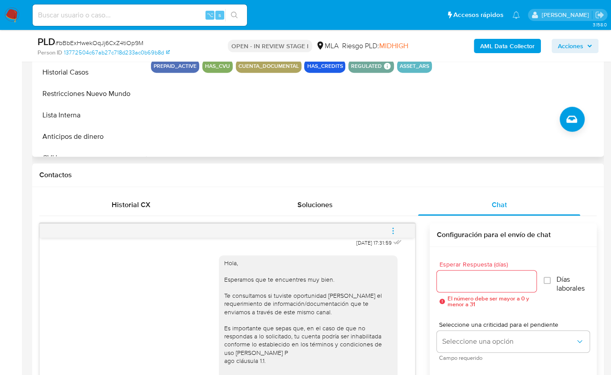
scroll to position [144, 0]
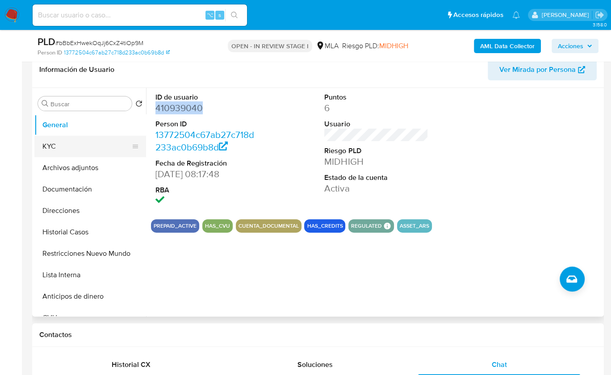
click at [54, 144] on button "KYC" at bounding box center [86, 146] width 104 height 21
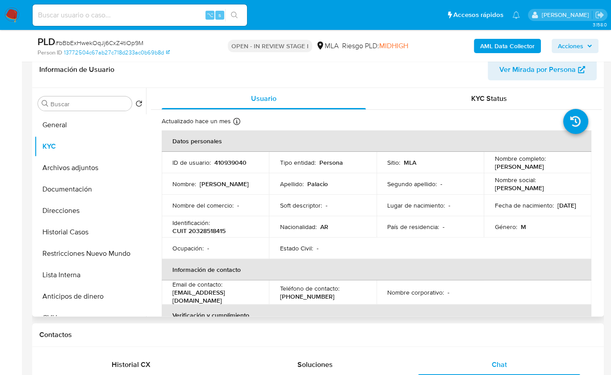
click at [217, 229] on p "CUIT 20328518415" at bounding box center [198, 231] width 53 height 8
copy p "20328518415"
click at [212, 232] on p "CUIT 20328518415" at bounding box center [198, 231] width 53 height 8
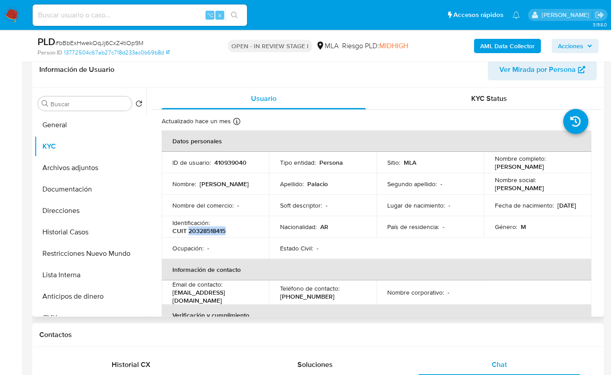
copy p "20328518415"
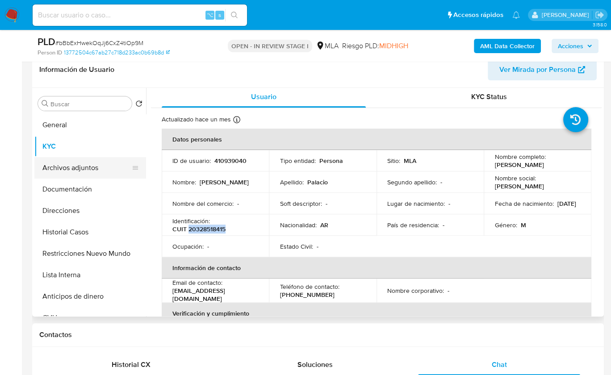
click at [66, 177] on button "Archivos adjuntos" at bounding box center [86, 167] width 104 height 21
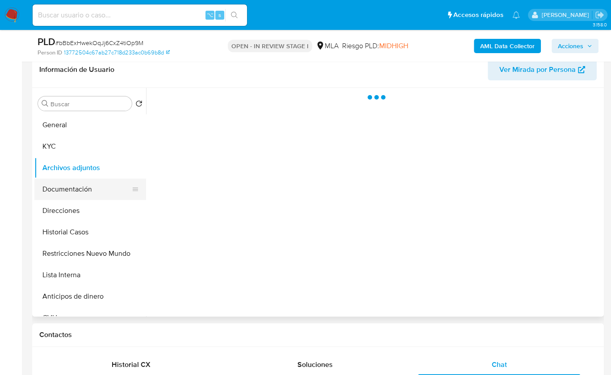
scroll to position [0, 0]
click at [75, 181] on button "Documentación" at bounding box center [86, 189] width 104 height 21
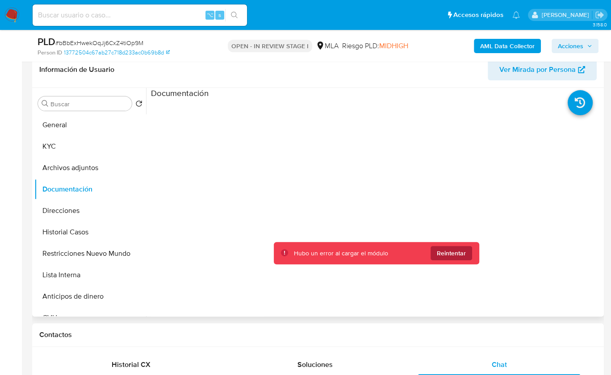
click at [453, 251] on span "Reintentar" at bounding box center [451, 253] width 29 height 14
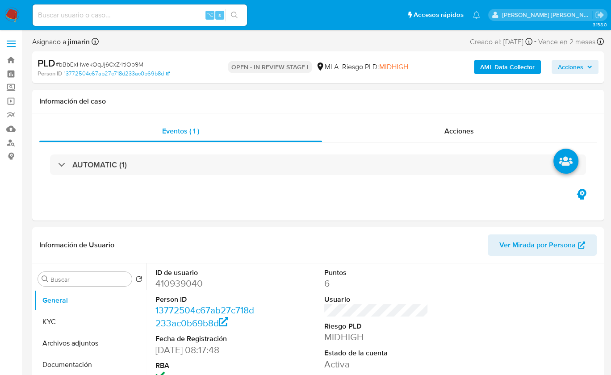
select select "10"
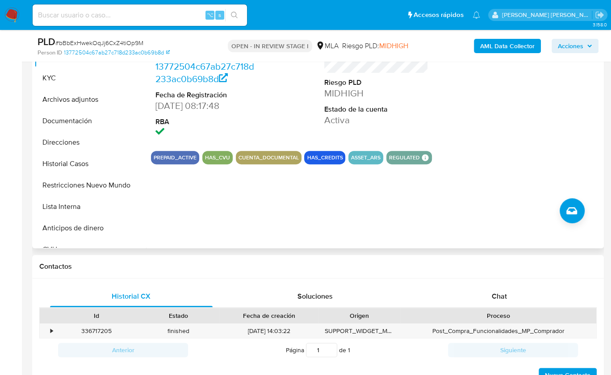
scroll to position [235, 0]
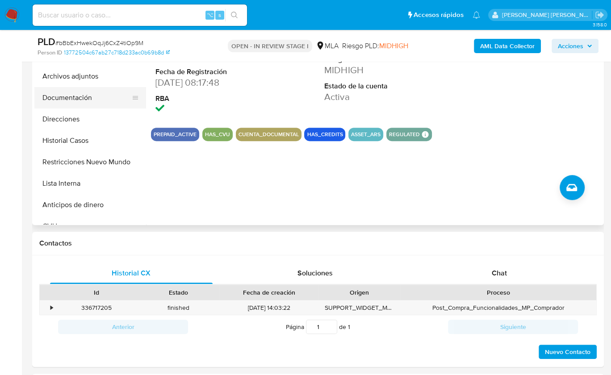
click at [84, 98] on button "Documentación" at bounding box center [86, 97] width 104 height 21
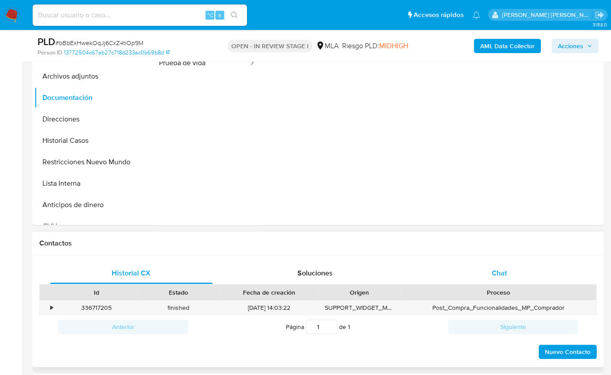
click at [488, 276] on div "Chat" at bounding box center [499, 273] width 163 height 21
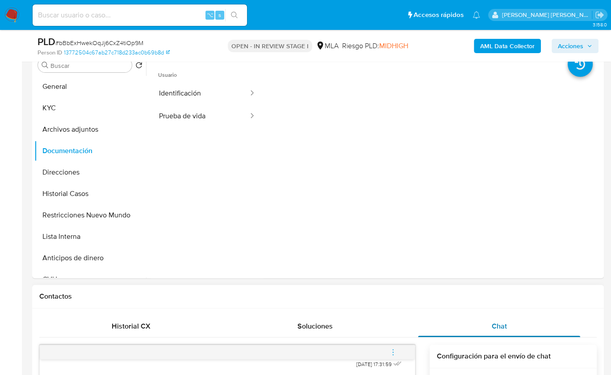
scroll to position [169, 0]
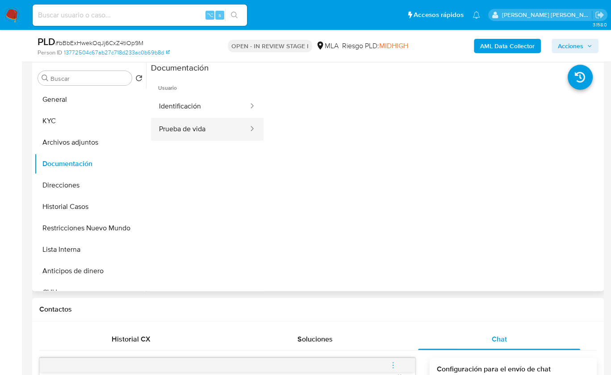
click at [197, 129] on button "Prueba de vida" at bounding box center [200, 129] width 98 height 23
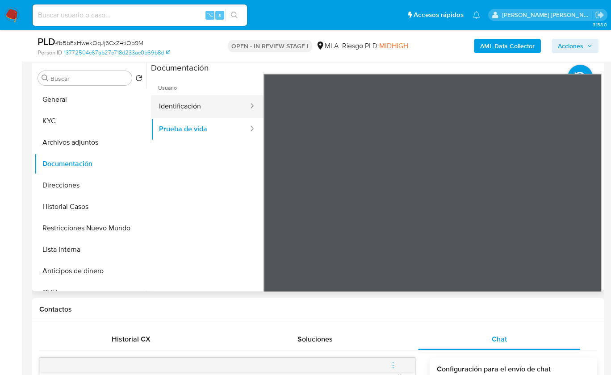
click at [197, 100] on button "Identificación" at bounding box center [200, 106] width 98 height 23
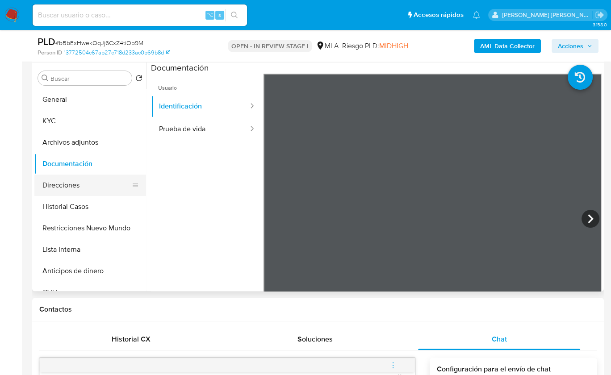
click at [78, 184] on button "Direcciones" at bounding box center [86, 185] width 104 height 21
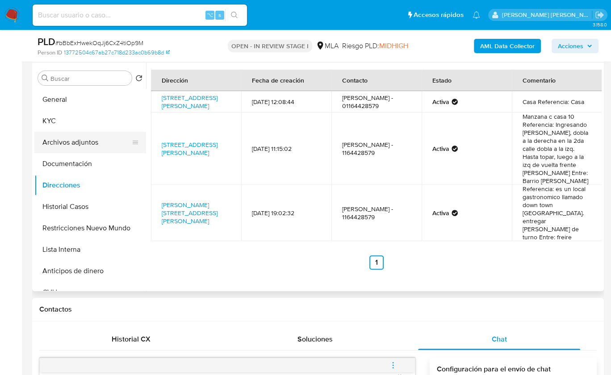
click at [83, 139] on button "Archivos adjuntos" at bounding box center [86, 142] width 104 height 21
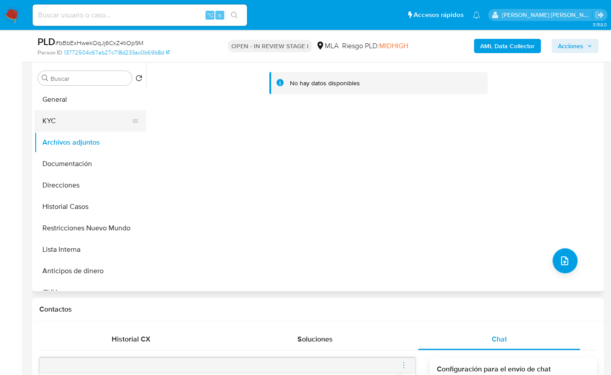
click at [70, 122] on button "KYC" at bounding box center [86, 120] width 104 height 21
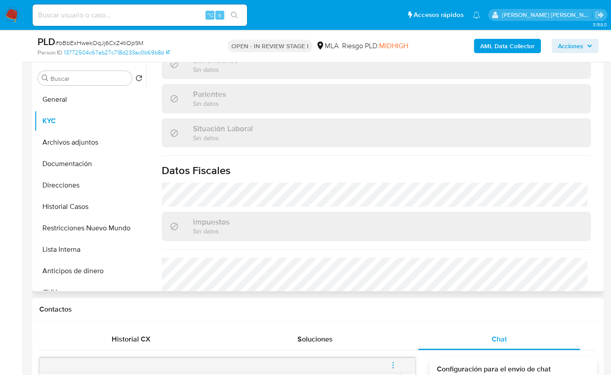
scroll to position [492, 0]
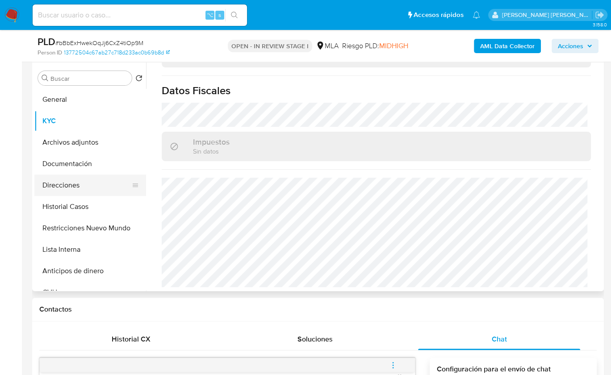
click at [73, 185] on button "Direcciones" at bounding box center [86, 185] width 104 height 21
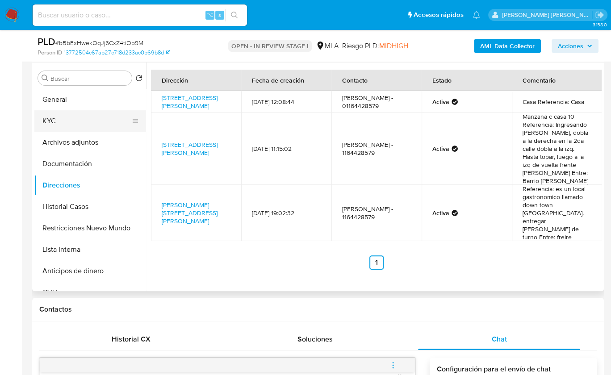
click at [63, 124] on button "KYC" at bounding box center [86, 120] width 104 height 21
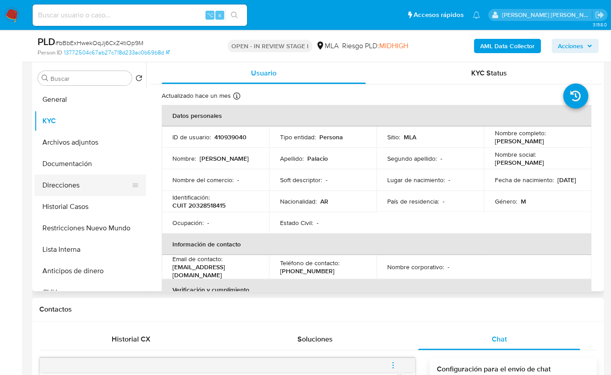
click at [83, 192] on button "Direcciones" at bounding box center [86, 185] width 104 height 21
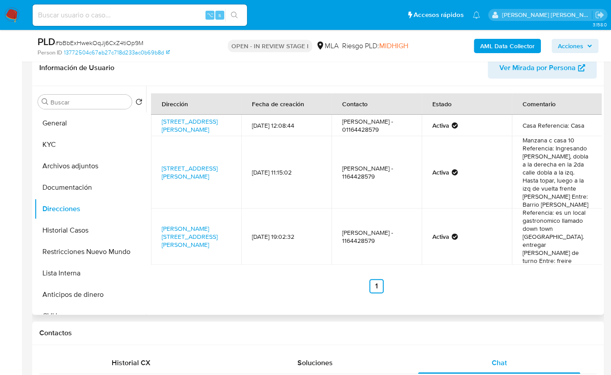
scroll to position [144, 0]
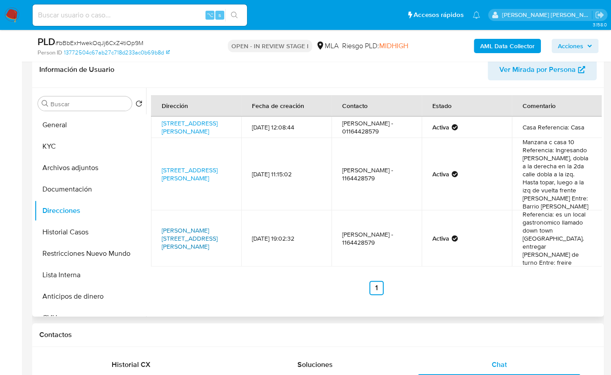
click at [193, 232] on link "[PERSON_NAME][STREET_ADDRESS][PERSON_NAME]" at bounding box center [190, 238] width 56 height 25
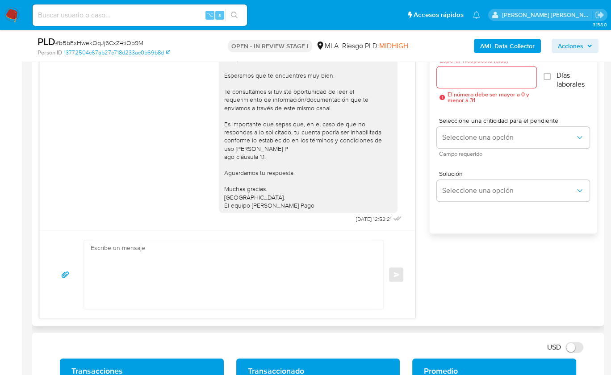
scroll to position [509, 0]
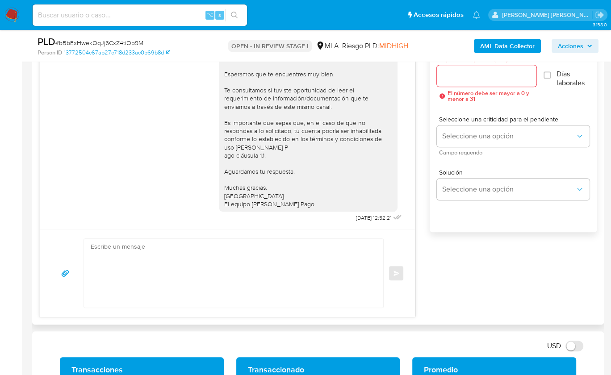
click at [268, 248] on textarea at bounding box center [231, 273] width 281 height 69
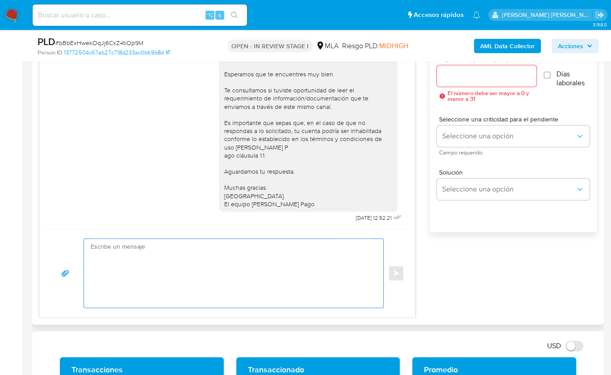
paste textarea "Lore , Ip dolorsi am con adipiscinge seddoeiusmo te in utlabo et Dolorem Aliq, …"
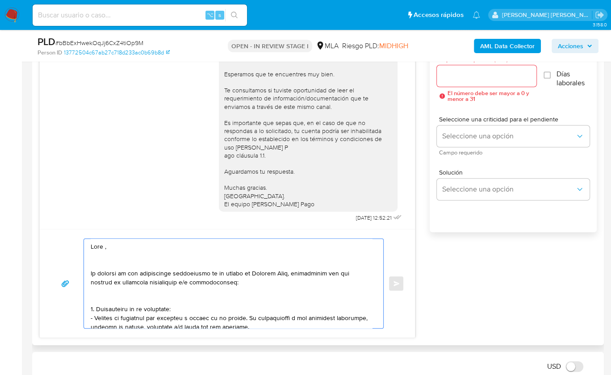
scroll to position [0, 0]
click at [104, 245] on textarea at bounding box center [231, 283] width 281 height 89
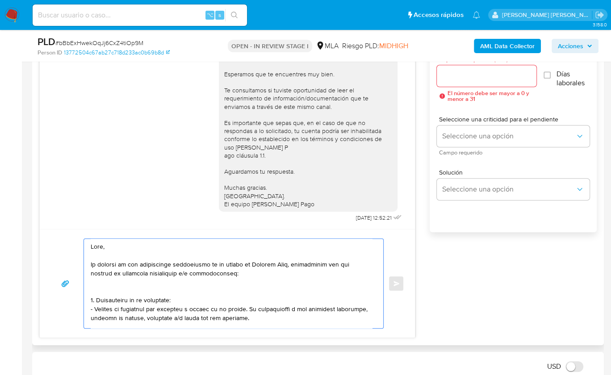
click at [108, 287] on textarea at bounding box center [231, 283] width 281 height 89
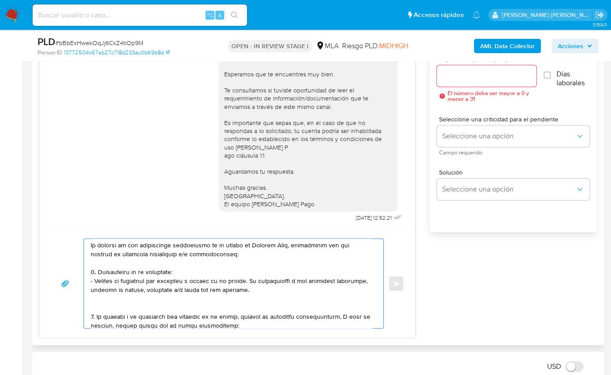
click at [105, 301] on textarea at bounding box center [231, 283] width 281 height 89
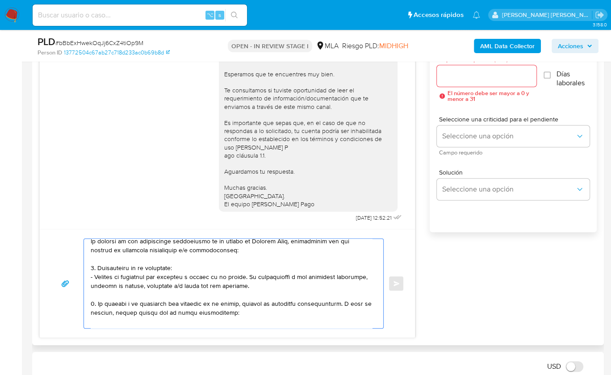
scroll to position [33, 0]
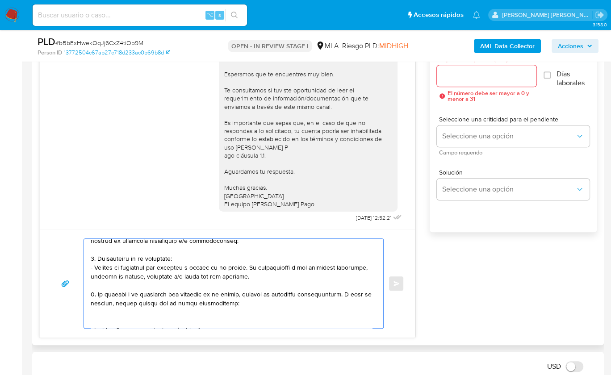
click at [100, 311] on textarea at bounding box center [231, 283] width 281 height 89
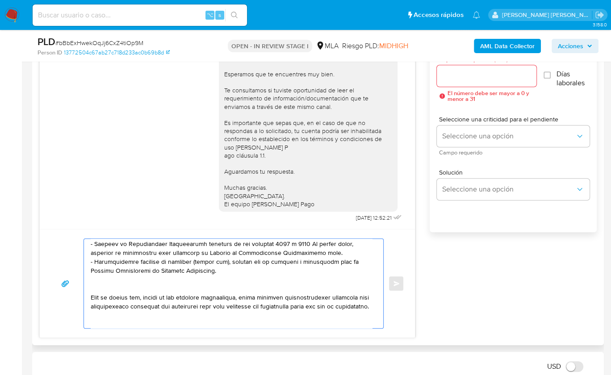
scroll to position [128, 0]
click at [108, 282] on textarea at bounding box center [231, 283] width 281 height 89
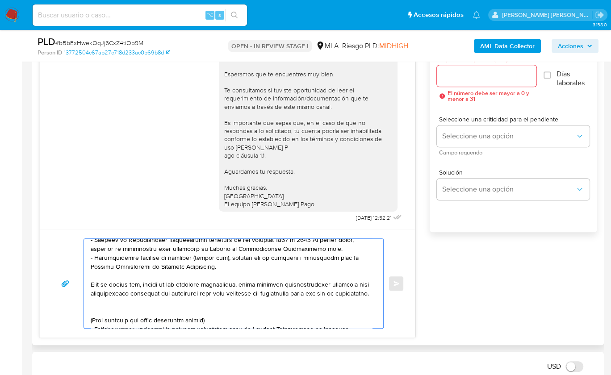
scroll to position [142, 0]
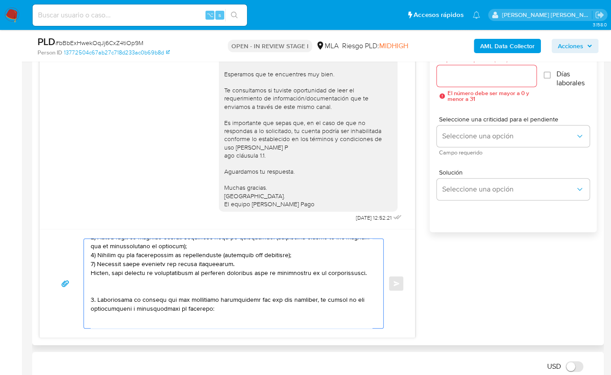
drag, startPoint x: 99, startPoint y: 306, endPoint x: 117, endPoint y: 302, distance: 17.9
click at [117, 302] on textarea at bounding box center [231, 283] width 281 height 89
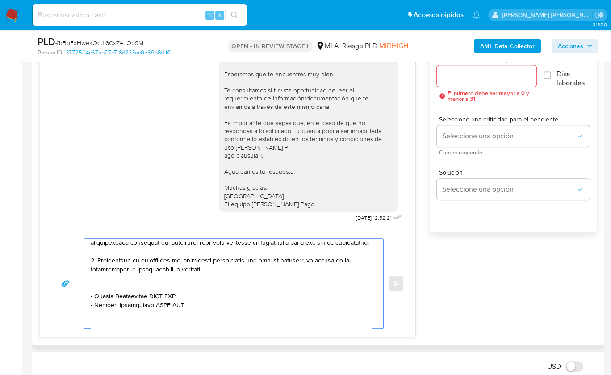
scroll to position [199, 0]
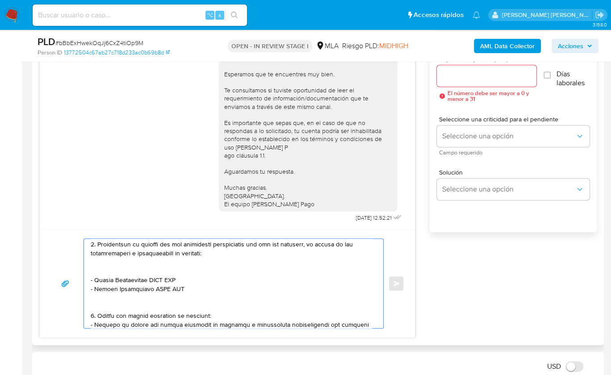
click at [97, 280] on textarea at bounding box center [231, 283] width 281 height 89
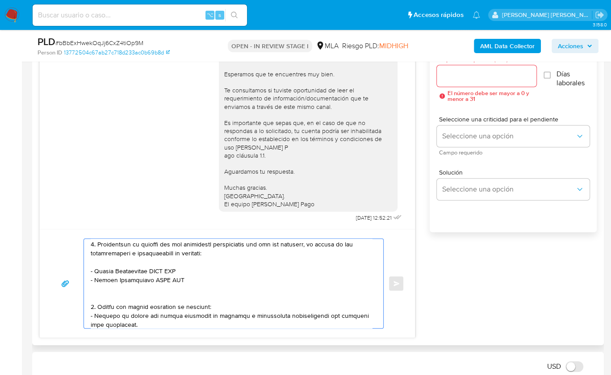
drag, startPoint x: 204, startPoint y: 293, endPoint x: 91, endPoint y: 252, distance: 120.4
click at [91, 252] on textarea at bounding box center [231, 283] width 281 height 89
click at [98, 280] on textarea at bounding box center [231, 283] width 281 height 89
drag, startPoint x: 93, startPoint y: 277, endPoint x: 150, endPoint y: 278, distance: 56.3
click at [150, 278] on textarea at bounding box center [231, 283] width 281 height 89
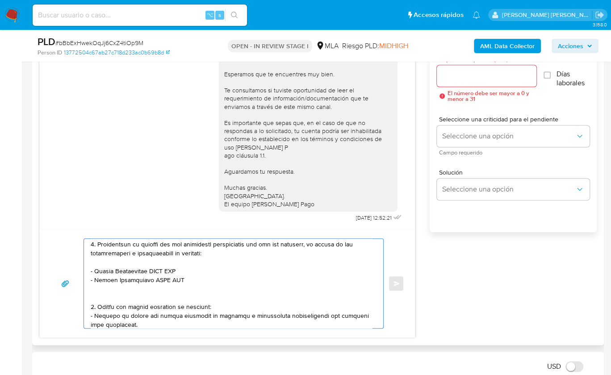
paste textarea "[PERSON_NAME] [PERSON_NAME]"
click at [209, 279] on textarea at bounding box center [231, 283] width 281 height 89
paste textarea "20375965616"
drag, startPoint x: 94, startPoint y: 287, endPoint x: 150, endPoint y: 289, distance: 55.9
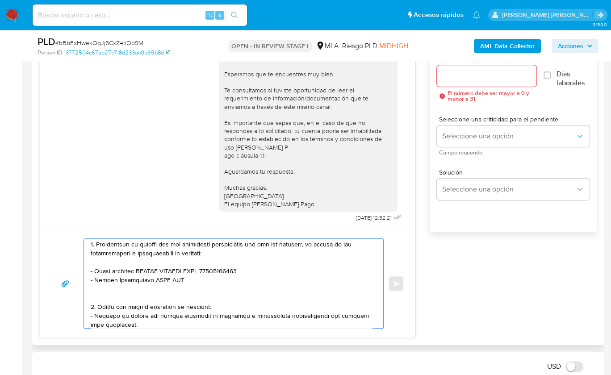
click at [150, 289] on textarea at bounding box center [231, 283] width 281 height 89
paste textarea "[PERSON_NAME]"
click at [184, 288] on textarea at bounding box center [231, 283] width 281 height 89
paste textarea "20335617968"
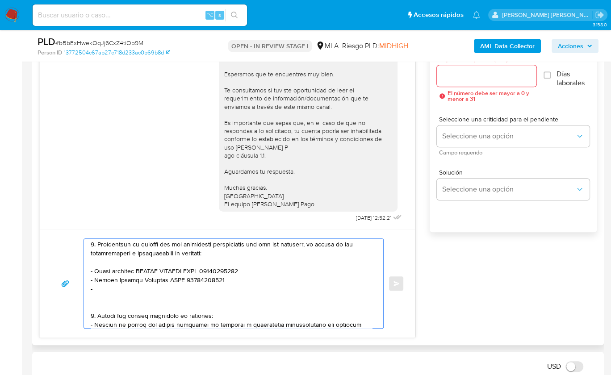
paste textarea "[PERSON_NAME] [PERSON_NAME]"
paste textarea "27281024898"
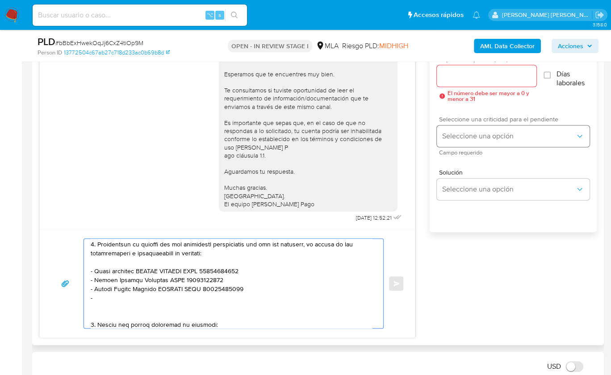
paste textarea "[PERSON_NAME] Caso [PERSON_NAME] [PERSON_NAME]"
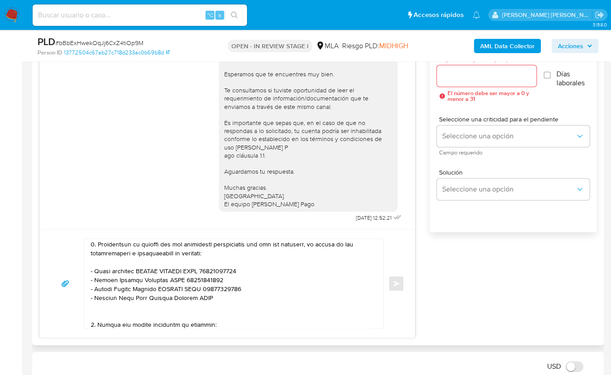
paste textarea "27183912599"
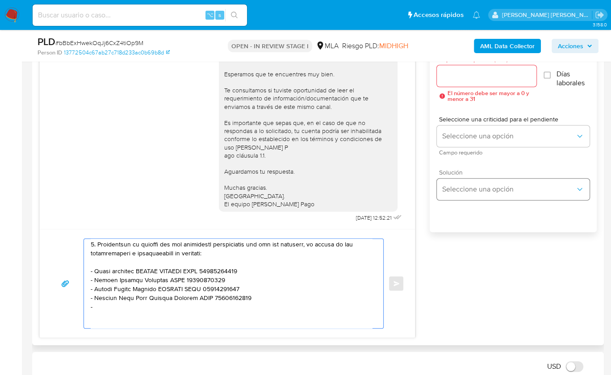
paste textarea "[PERSON_NAME]"
paste textarea "20420106565"
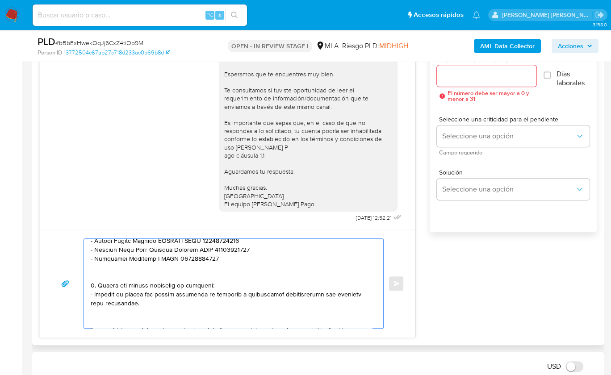
scroll to position [258, 0]
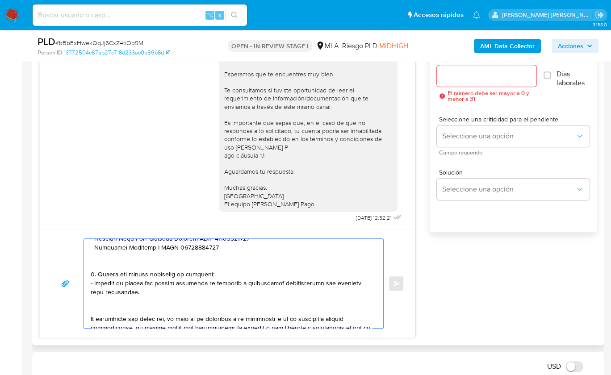
click at [146, 268] on textarea at bounding box center [231, 283] width 281 height 89
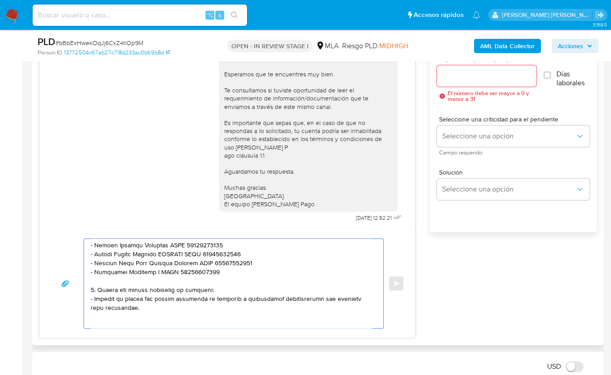
scroll to position [261, 0]
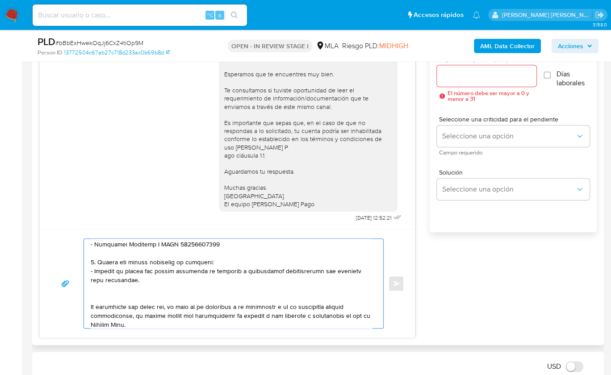
click at [129, 288] on textarea at bounding box center [231, 283] width 281 height 89
drag, startPoint x: 123, startPoint y: 286, endPoint x: 99, endPoint y: 269, distance: 30.1
click at [99, 269] on textarea at bounding box center [231, 283] width 281 height 89
paste textarea "Notamos un incremento en tu operatoria e ingresos en noviembre 2024. ¿Podrías e…"
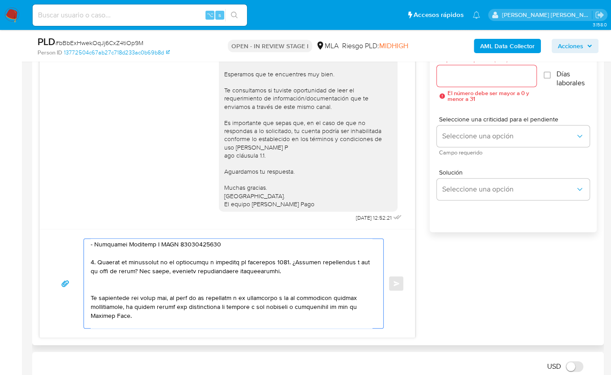
click at [258, 268] on textarea at bounding box center [231, 283] width 281 height 89
click at [337, 272] on textarea at bounding box center [231, 283] width 281 height 89
click at [145, 297] on textarea at bounding box center [231, 283] width 281 height 89
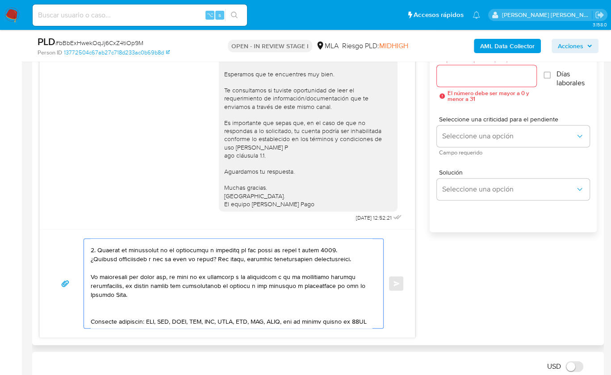
click at [106, 316] on textarea at bounding box center [231, 283] width 281 height 89
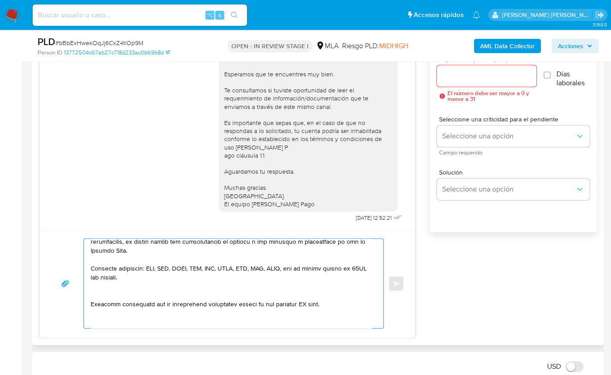
scroll to position [337, 0]
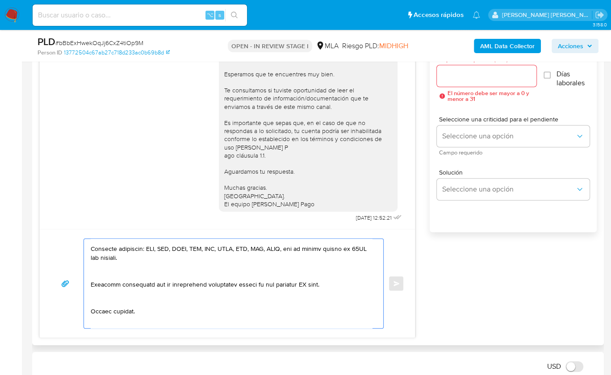
click at [104, 284] on textarea at bounding box center [231, 283] width 281 height 89
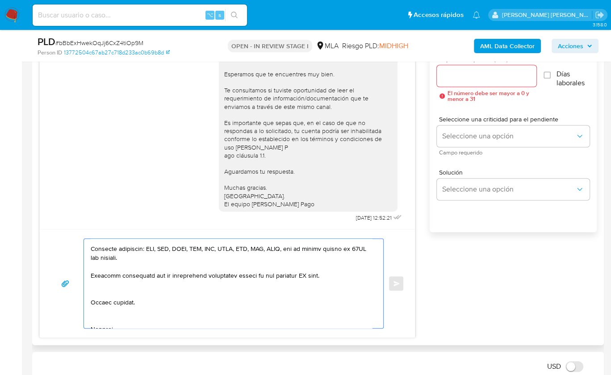
click at [302, 283] on textarea at bounding box center [231, 283] width 281 height 89
click at [115, 300] on textarea at bounding box center [231, 283] width 281 height 89
click at [96, 316] on textarea at bounding box center [231, 283] width 281 height 89
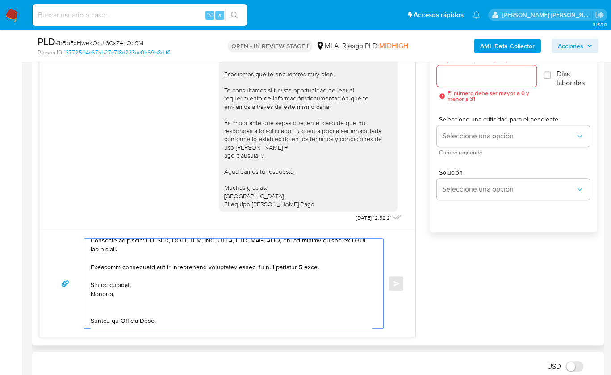
click at [97, 312] on textarea at bounding box center [231, 283] width 281 height 89
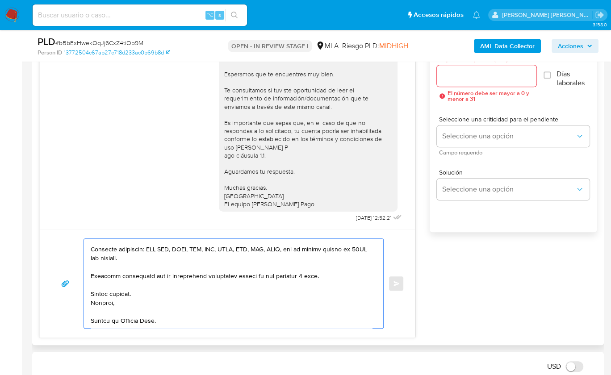
drag, startPoint x: 105, startPoint y: 314, endPoint x: 112, endPoint y: 315, distance: 6.8
click at [104, 314] on textarea at bounding box center [231, 283] width 281 height 89
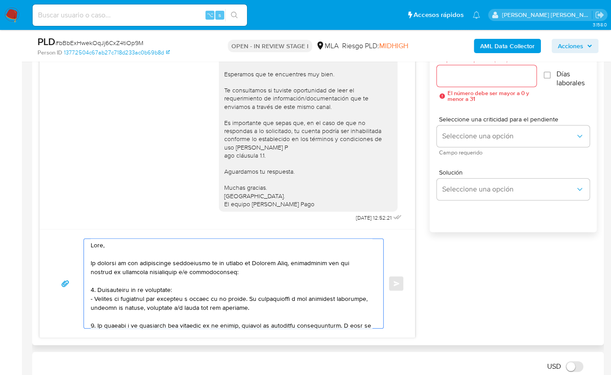
scroll to position [0, 0]
type textarea "Lore, Ip dolorsi am con adipiscinge seddoeiusmo te in utlabo et Dolorem Aliq, e…"
click at [463, 77] on input "Esperar Respuesta (días)" at bounding box center [487, 76] width 100 height 12
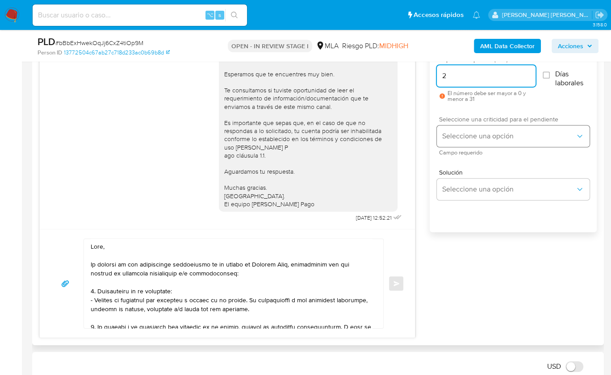
type input "2"
click at [452, 141] on button "Seleccione una opción" at bounding box center [513, 135] width 153 height 21
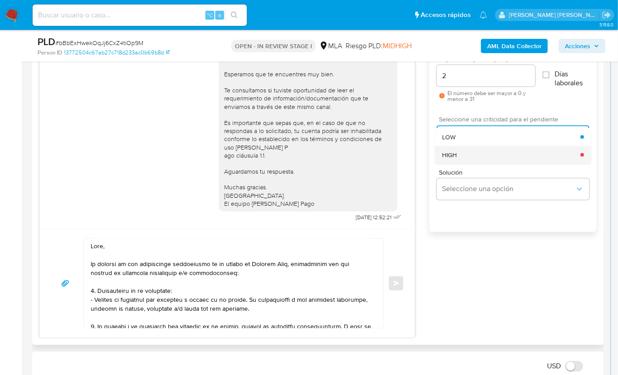
click at [464, 159] on div "HIGH" at bounding box center [511, 155] width 138 height 18
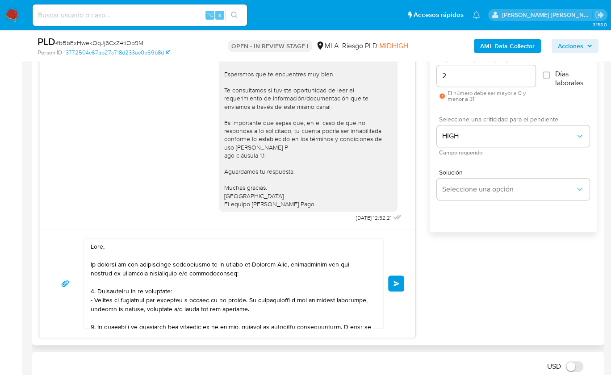
click at [397, 282] on span "Enviar" at bounding box center [396, 283] width 6 height 5
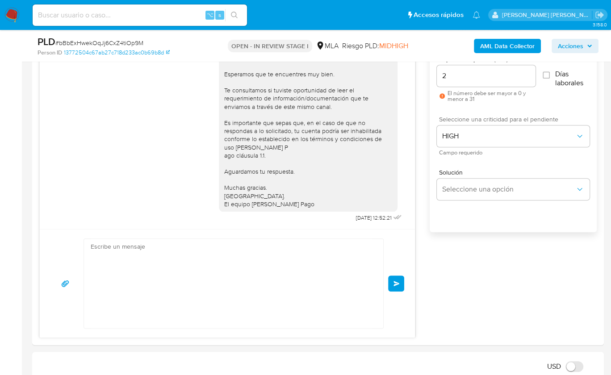
scroll to position [1028, 0]
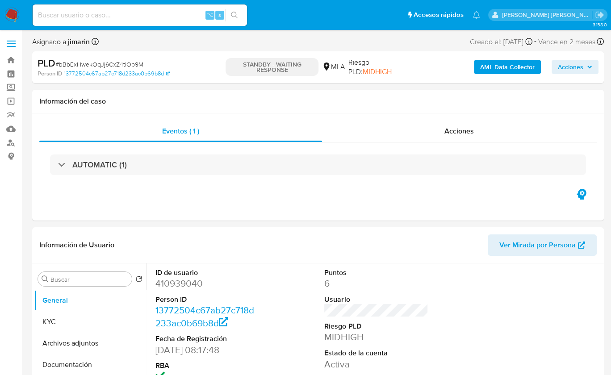
select select "10"
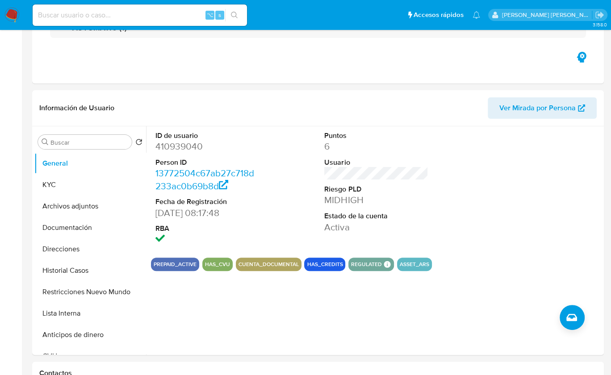
scroll to position [138, 0]
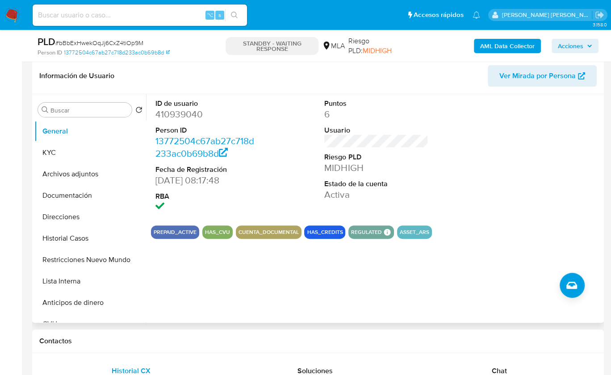
click at [182, 114] on dd "410939040" at bounding box center [207, 114] width 104 height 13
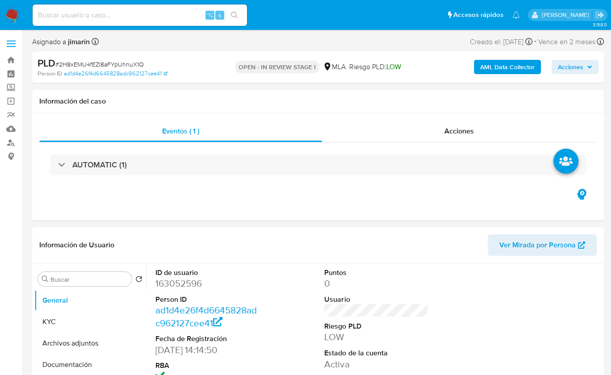
select select "10"
click at [134, 67] on span "# 2H8xEMU4fEZI8aFYpUhnuX1Q" at bounding box center [99, 64] width 88 height 9
copy span "2H8xEMU4fEZI8aFYpUhnuX1Q"
click at [184, 283] on dd "163052596" at bounding box center [207, 283] width 104 height 13
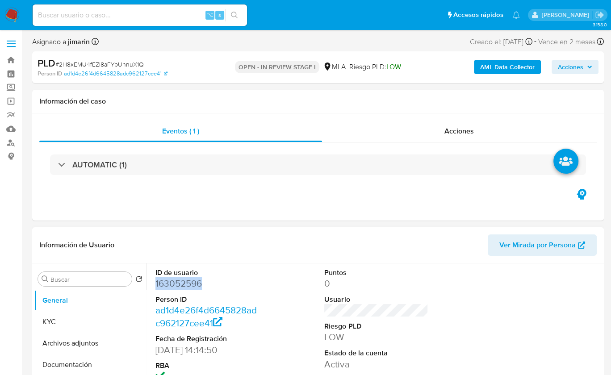
click at [183, 283] on dd "163052596" at bounding box center [207, 283] width 104 height 13
copy dd "163052596"
click at [184, 286] on dd "163052596" at bounding box center [207, 283] width 104 height 13
click at [185, 286] on dd "163052596" at bounding box center [207, 283] width 104 height 13
copy dd "163052596"
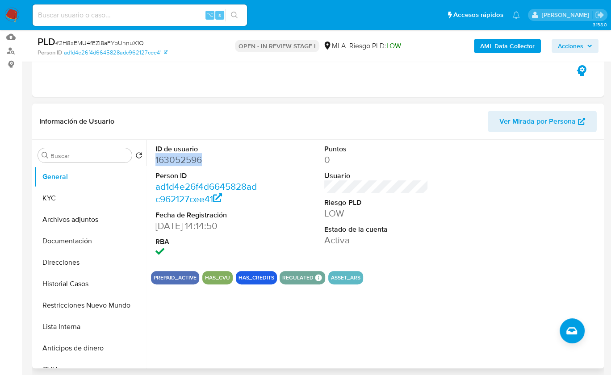
scroll to position [138, 0]
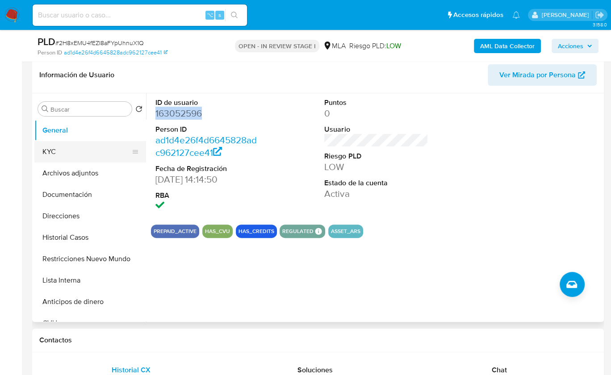
click at [70, 146] on button "KYC" at bounding box center [86, 151] width 104 height 21
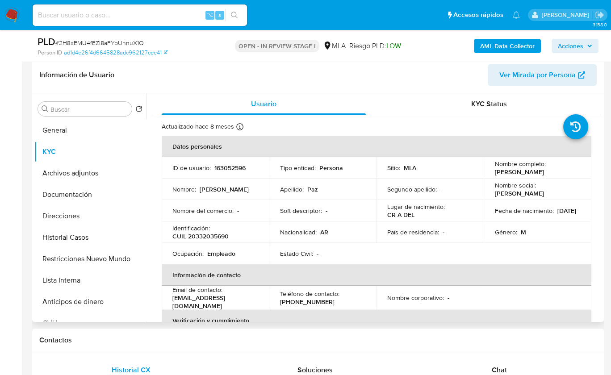
click at [221, 238] on p "CUIL 20332035690" at bounding box center [200, 236] width 56 height 8
copy p "20332035690"
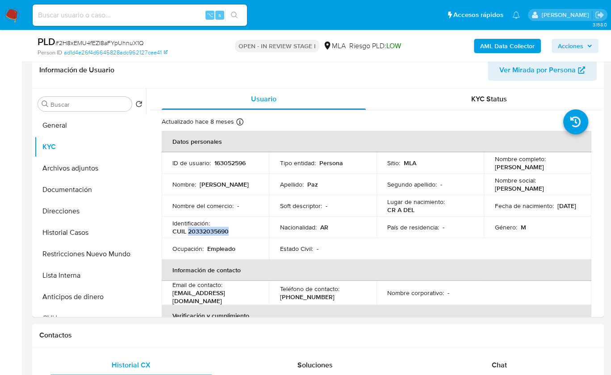
scroll to position [329, 0]
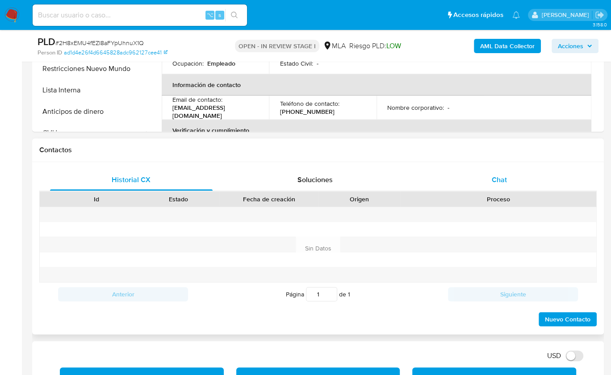
click at [494, 171] on div "Chat" at bounding box center [499, 179] width 163 height 21
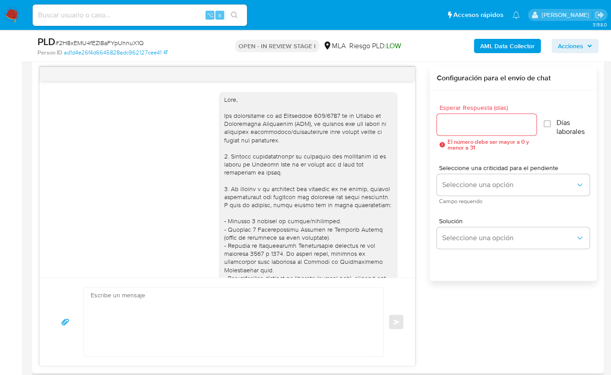
scroll to position [533, 0]
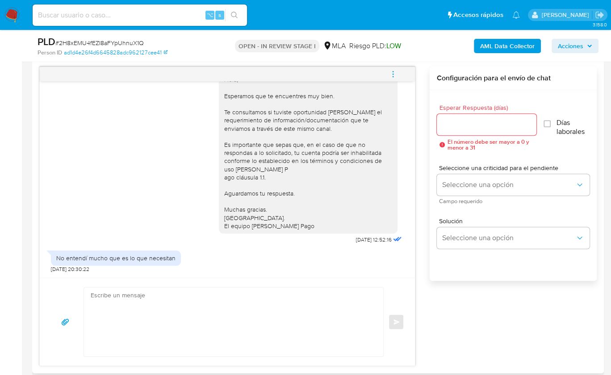
click at [225, 309] on textarea at bounding box center [231, 322] width 281 height 69
click at [225, 314] on textarea at bounding box center [231, 322] width 281 height 69
click at [253, 313] on textarea at bounding box center [231, 322] width 281 height 69
click at [409, 315] on div "Enviar" at bounding box center [227, 322] width 375 height 88
click at [418, 304] on div "[DATE] 17:31:44 Hola, Esperamos que te encuentres muy bien. Te consultamos si t…" at bounding box center [317, 217] width 557 height 300
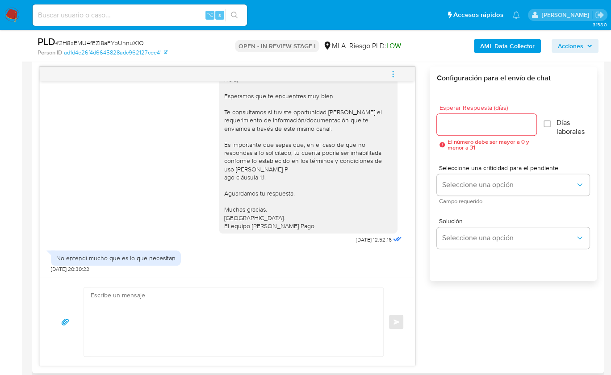
click at [455, 304] on div "[DATE] 17:31:44 Hola, Esperamos que te encuentres muy bien. Te consultamos si t…" at bounding box center [317, 217] width 557 height 300
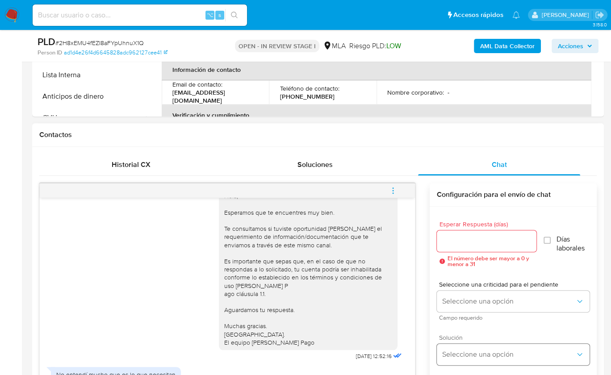
scroll to position [471, 0]
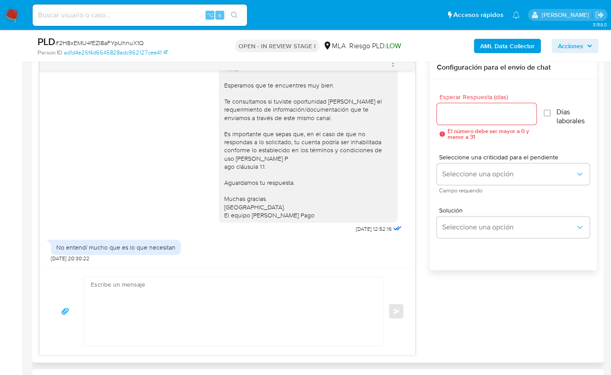
click at [276, 273] on div "Enviar" at bounding box center [227, 311] width 375 height 88
click at [277, 294] on textarea at bounding box center [231, 311] width 281 height 69
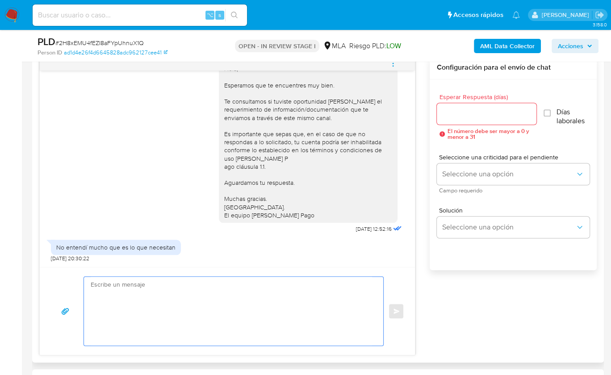
paste textarea "Lore , Ip dolorsi am con adipiscinge seddoeiusmo te in utlabo et Dolorem Aliq, …"
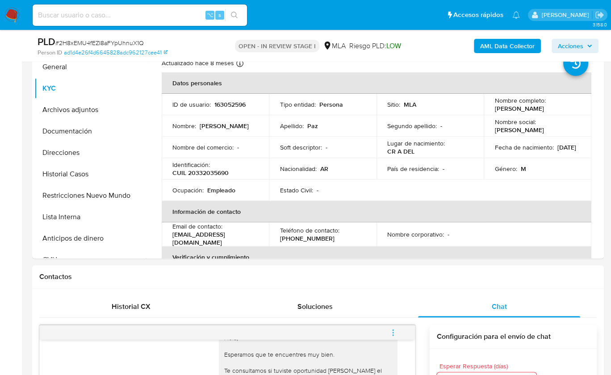
scroll to position [191, 0]
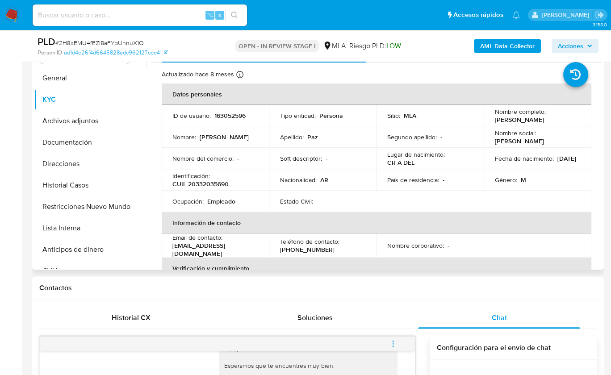
click at [503, 121] on p "[PERSON_NAME]" at bounding box center [518, 120] width 49 height 8
copy p "[PERSON_NAME]"
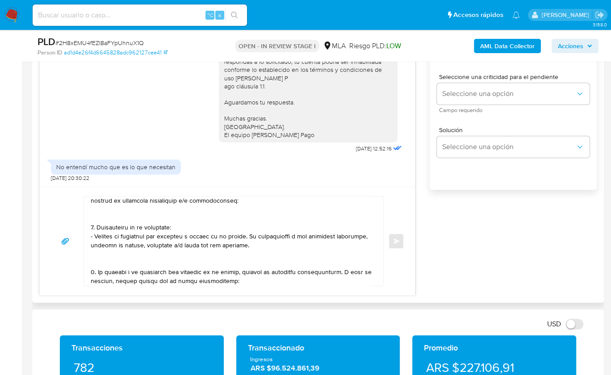
scroll to position [0, 0]
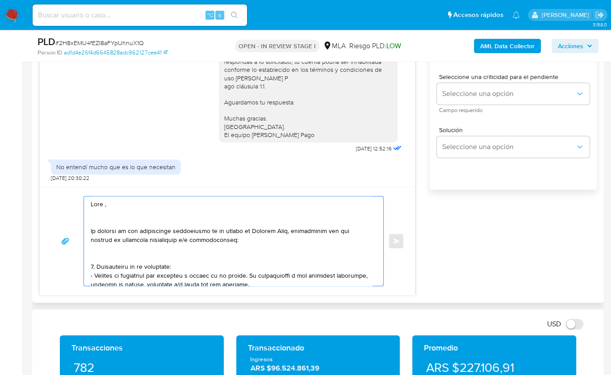
click at [105, 204] on textarea at bounding box center [231, 240] width 281 height 89
paste textarea "[PERSON_NAME]"
click at [116, 216] on textarea at bounding box center [231, 240] width 281 height 89
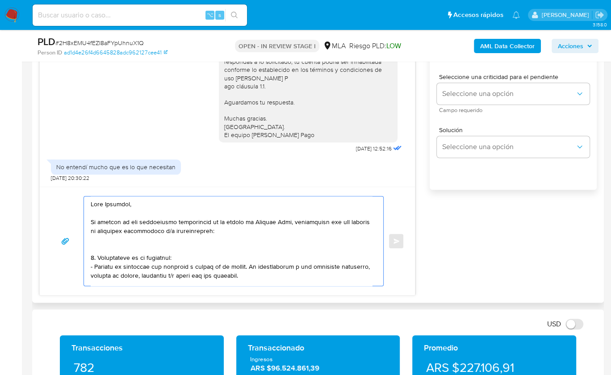
click at [112, 244] on textarea at bounding box center [231, 240] width 281 height 89
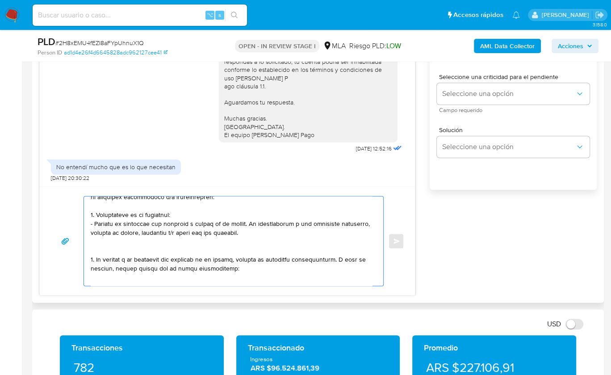
scroll to position [38, 0]
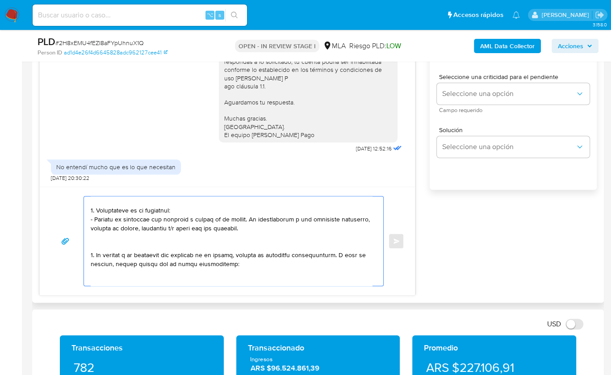
click at [118, 245] on textarea at bounding box center [231, 240] width 281 height 89
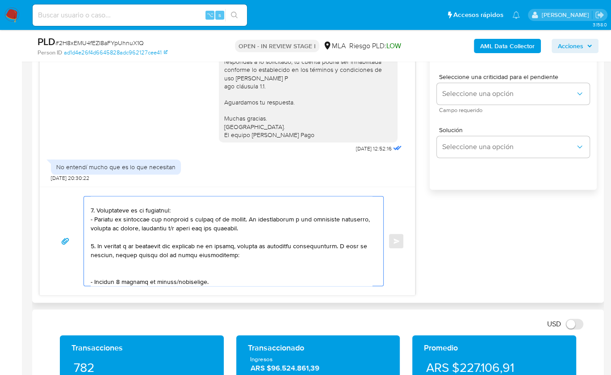
click at [117, 270] on textarea at bounding box center [231, 240] width 281 height 89
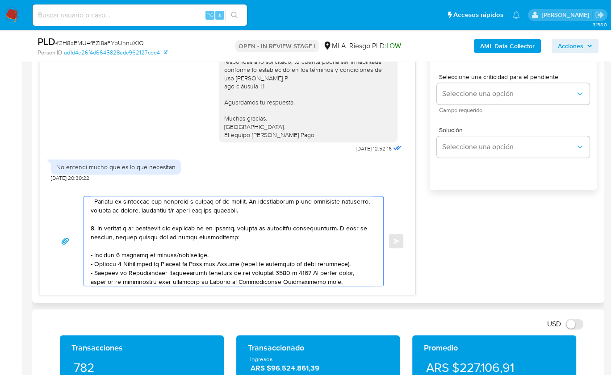
scroll to position [108, 0]
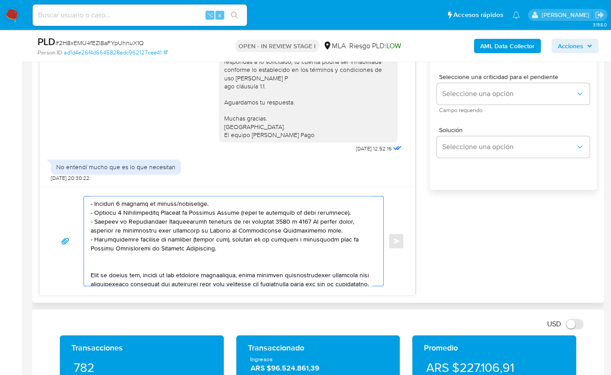
click at [100, 265] on textarea at bounding box center [231, 240] width 281 height 89
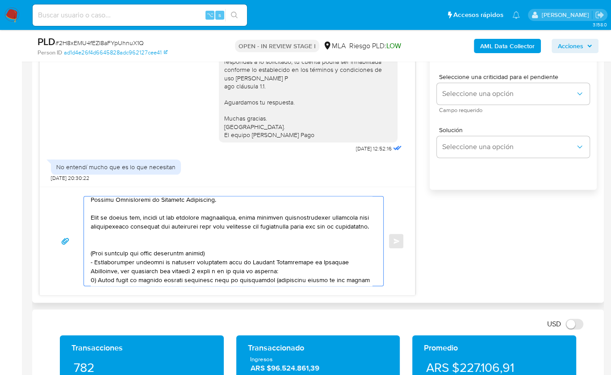
scroll to position [167, 0]
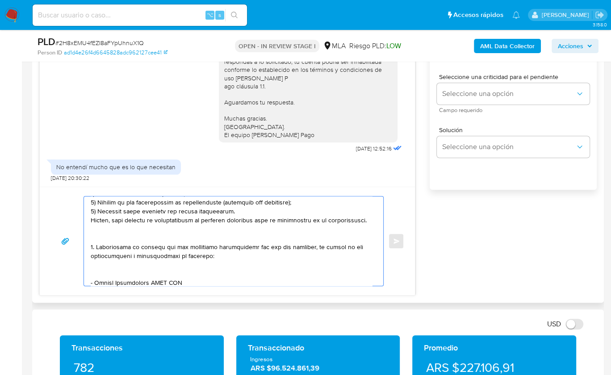
drag, startPoint x: 94, startPoint y: 238, endPoint x: 139, endPoint y: 247, distance: 46.1
click at [139, 247] on textarea at bounding box center [231, 240] width 281 height 89
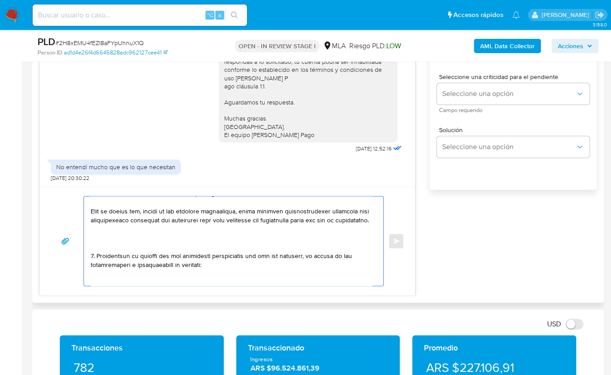
click at [94, 252] on textarea at bounding box center [231, 240] width 281 height 89
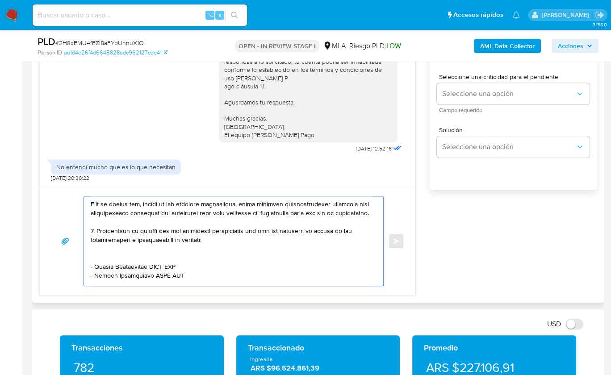
scroll to position [170, 0]
click at [100, 265] on textarea at bounding box center [231, 240] width 281 height 89
drag, startPoint x: 149, startPoint y: 254, endPoint x: 77, endPoint y: 235, distance: 74.3
click at [77, 235] on div "Enviar" at bounding box center [227, 241] width 354 height 90
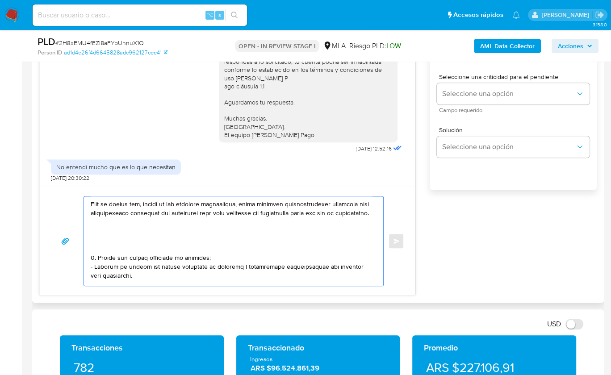
click at [96, 255] on textarea at bounding box center [231, 240] width 281 height 89
click at [94, 264] on textarea at bounding box center [231, 240] width 281 height 89
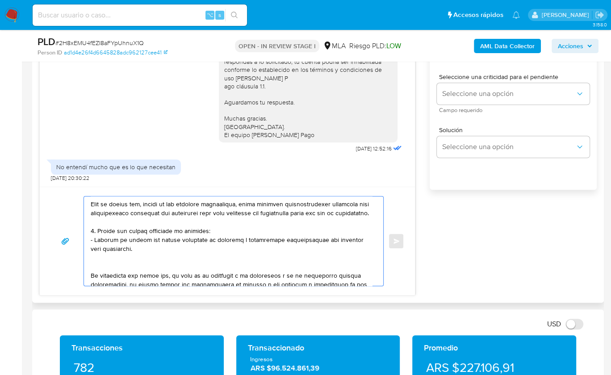
drag, startPoint x: 123, startPoint y: 255, endPoint x: 98, endPoint y: 239, distance: 29.5
click at [98, 239] on textarea at bounding box center [231, 240] width 281 height 89
paste textarea "Notamos un incremento en tu operatoria e ingresos en noviembre 2024. ¿Podrías e…"
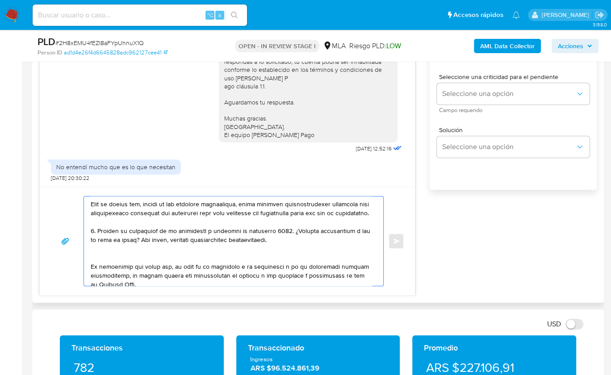
click at [261, 238] on textarea at bounding box center [231, 240] width 281 height 89
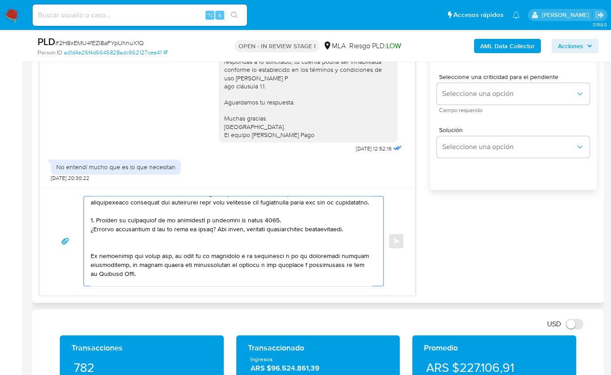
scroll to position [182, 0]
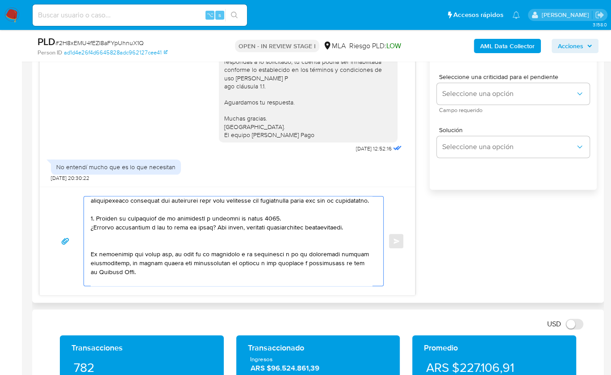
click at [133, 260] on textarea at bounding box center [231, 240] width 281 height 89
click at [132, 253] on textarea at bounding box center [231, 240] width 281 height 89
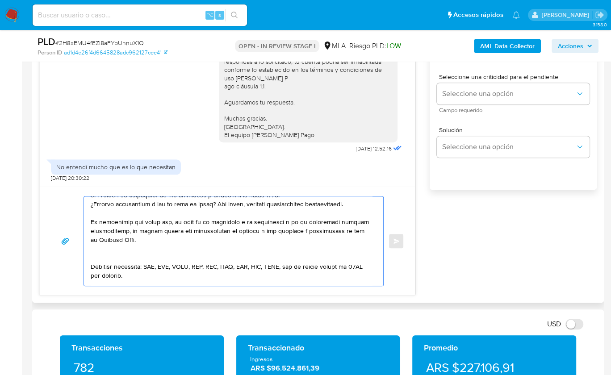
scroll to position [231, 0]
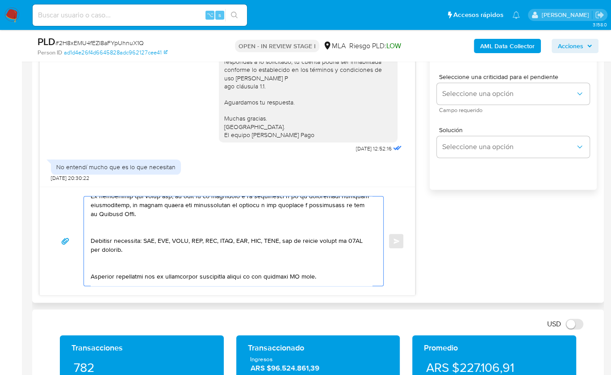
click at [95, 235] on textarea at bounding box center [231, 240] width 281 height 89
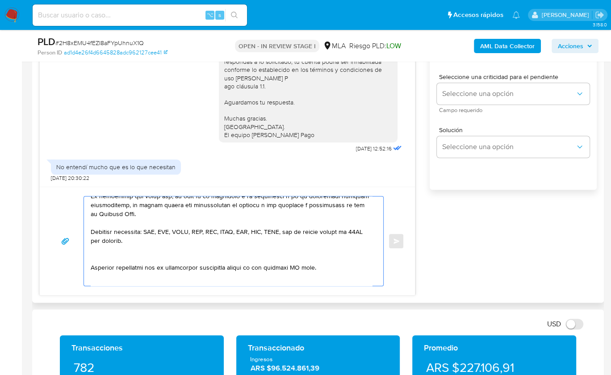
click at [107, 263] on textarea at bounding box center [231, 240] width 281 height 89
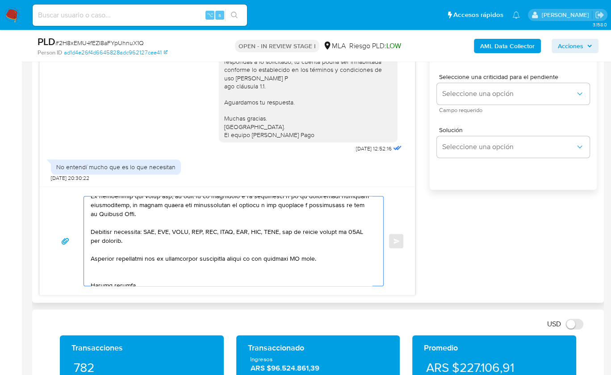
click at [306, 264] on textarea at bounding box center [231, 240] width 281 height 89
click at [304, 266] on textarea at bounding box center [231, 240] width 281 height 89
click at [301, 268] on textarea at bounding box center [231, 240] width 281 height 89
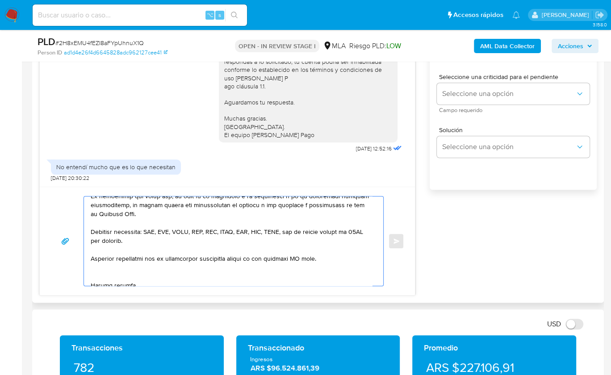
click at [301, 267] on textarea at bounding box center [231, 240] width 281 height 89
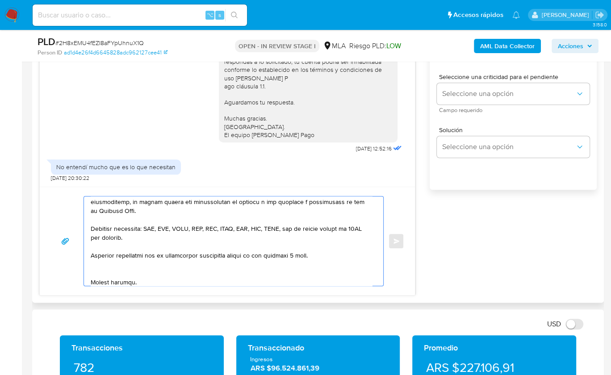
scroll to position [275, 0]
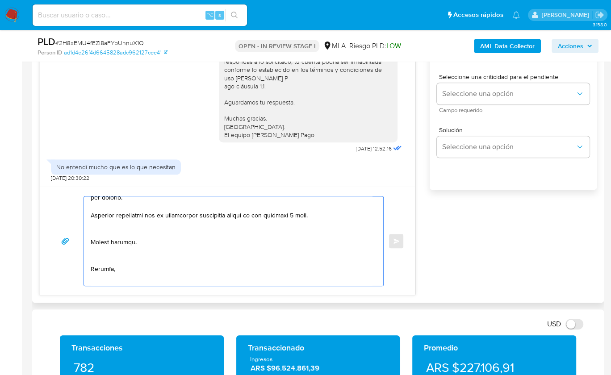
click at [107, 237] on textarea at bounding box center [231, 240] width 281 height 89
click at [102, 255] on textarea at bounding box center [231, 240] width 281 height 89
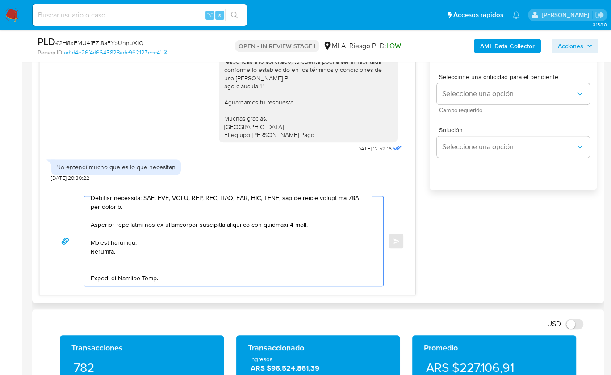
drag, startPoint x: 96, startPoint y: 263, endPoint x: 102, endPoint y: 263, distance: 5.9
click at [96, 263] on textarea at bounding box center [231, 240] width 281 height 89
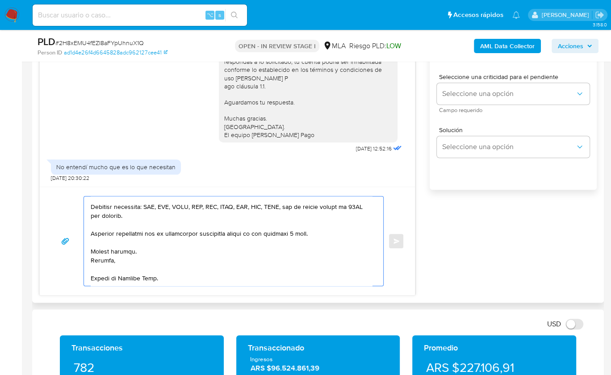
click at [101, 275] on textarea at bounding box center [231, 240] width 281 height 89
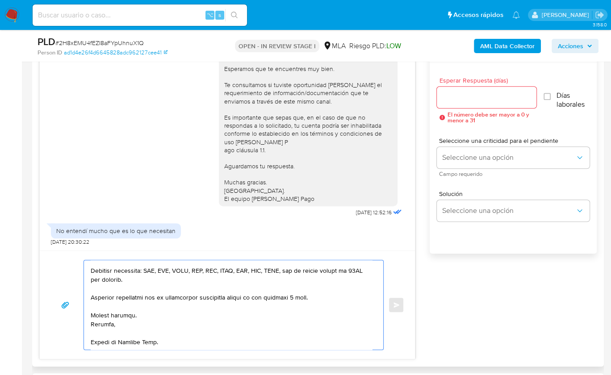
scroll to position [265, 0]
type textarea "Lore Ipsumdol, Si ametcon ad eli seddoeiusmo temporincid ut la etdolo ma Aliqua…"
click at [458, 98] on input "Esperar Respuesta (días)" at bounding box center [487, 98] width 100 height 12
type input "2"
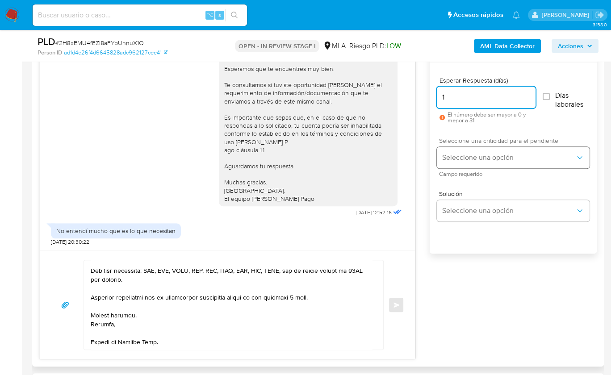
type input "1"
click at [468, 155] on span "Seleccione una opción" at bounding box center [508, 157] width 133 height 9
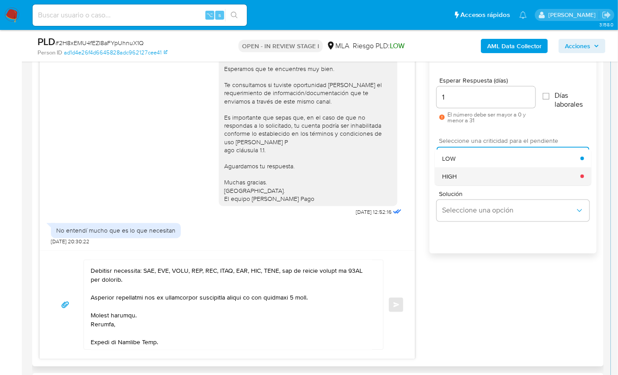
click at [471, 173] on div "HIGH" at bounding box center [511, 176] width 138 height 18
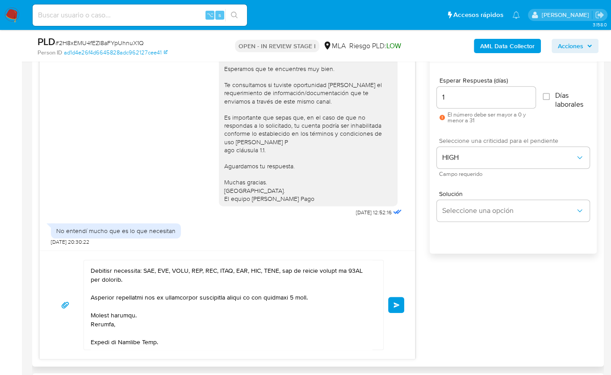
click at [393, 305] on button "Enviar" at bounding box center [396, 305] width 16 height 16
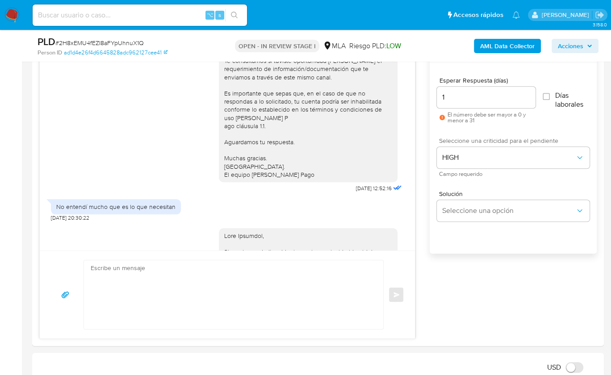
scroll to position [973, 0]
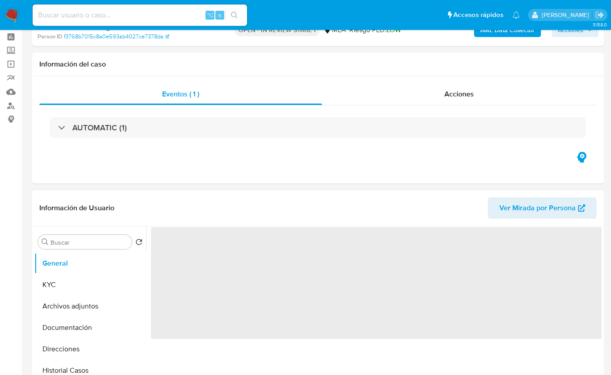
scroll to position [106, 0]
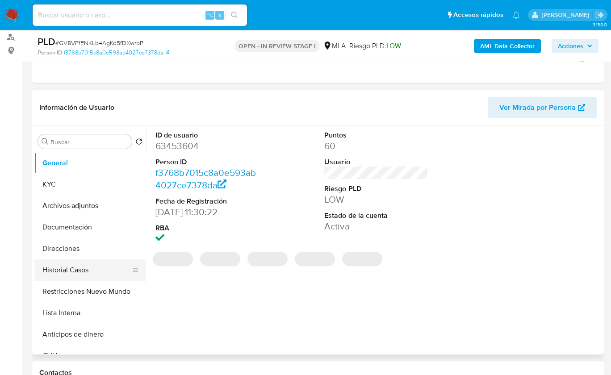
click at [77, 268] on button "Historial Casos" at bounding box center [86, 269] width 104 height 21
select select "10"
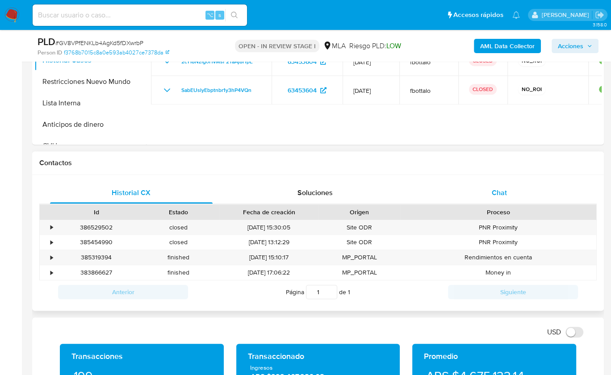
click at [532, 185] on div "Chat" at bounding box center [499, 192] width 163 height 21
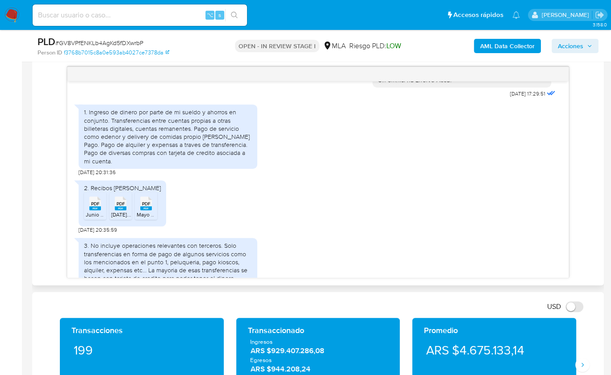
scroll to position [476, 0]
click at [91, 209] on rect at bounding box center [95, 207] width 12 height 4
click at [117, 209] on rect at bounding box center [121, 207] width 12 height 4
click at [139, 210] on div "PDF PDF" at bounding box center [146, 200] width 19 height 17
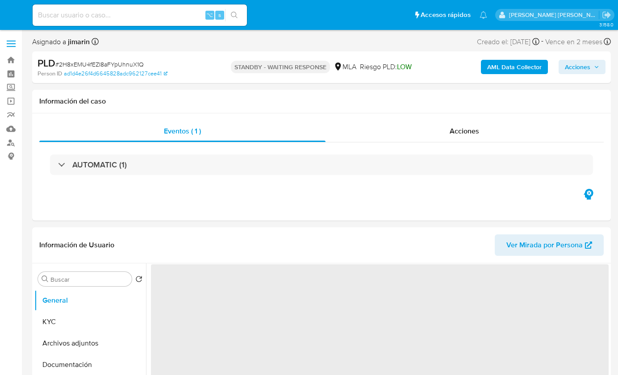
select select "10"
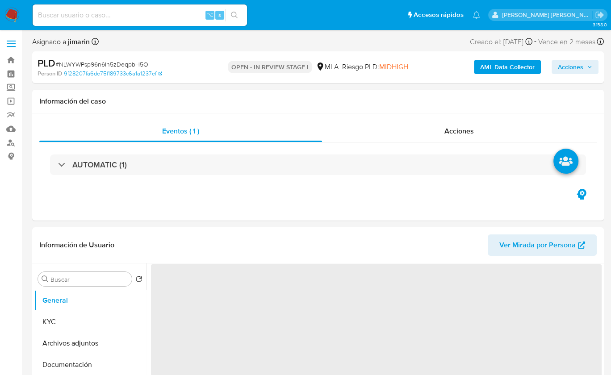
click at [96, 63] on span "# NLWYWPsp96n6Ih5zDeqpbH5O" at bounding box center [101, 64] width 93 height 9
copy span "NLWYWPsp96n6Ih5zDeqpbH5O"
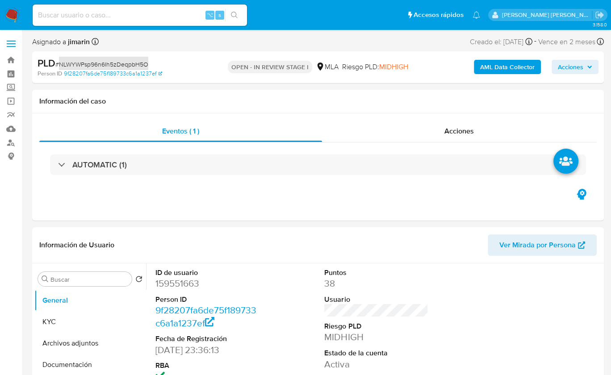
select select "10"
click at [171, 286] on dd "159551663" at bounding box center [207, 283] width 104 height 13
copy dd "159551663"
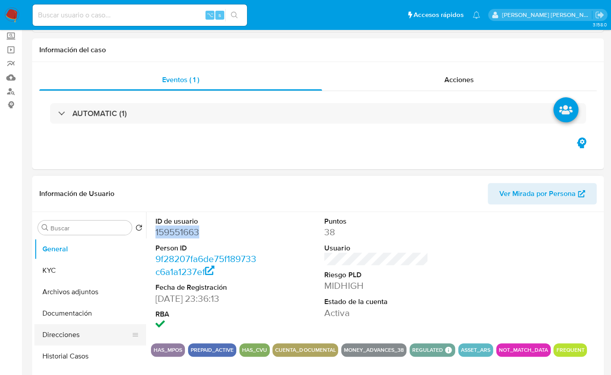
scroll to position [63, 0]
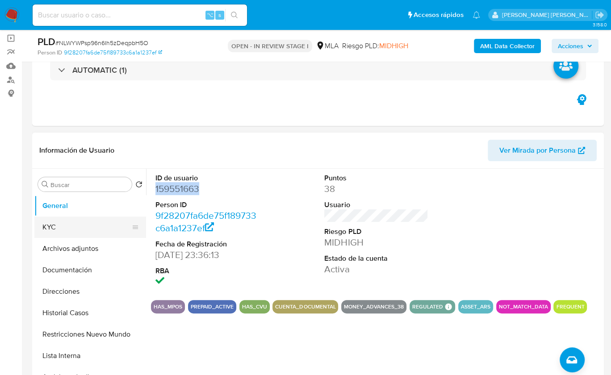
click at [62, 234] on button "KYC" at bounding box center [86, 227] width 104 height 21
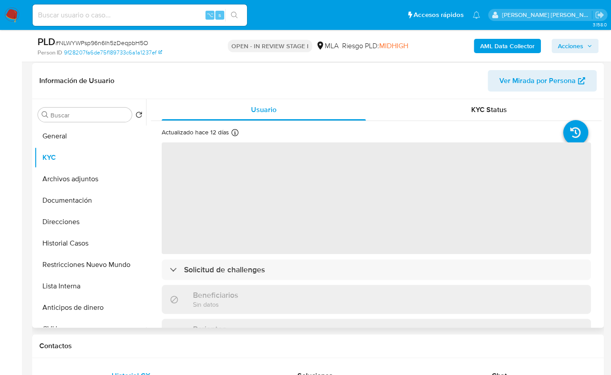
scroll to position [152, 0]
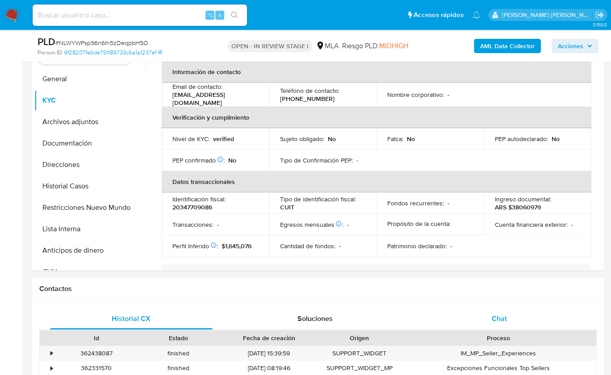
click at [512, 319] on div "Chat" at bounding box center [499, 318] width 163 height 21
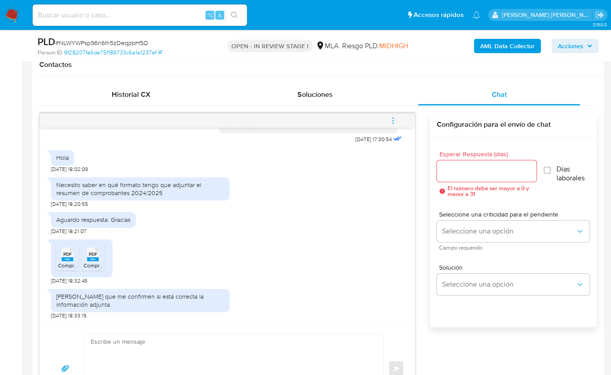
scroll to position [418, 0]
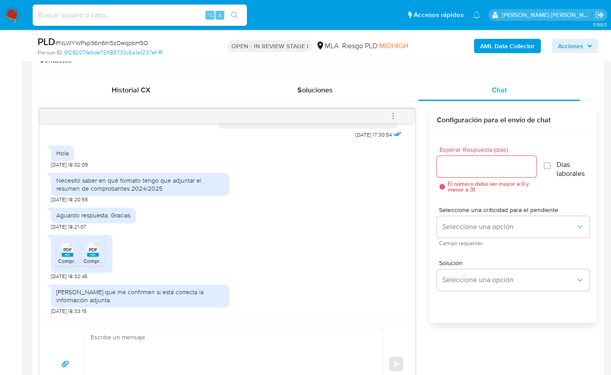
click at [63, 253] on rect at bounding box center [68, 255] width 12 height 4
click at [86, 252] on div "PDF PDF" at bounding box center [93, 248] width 19 height 17
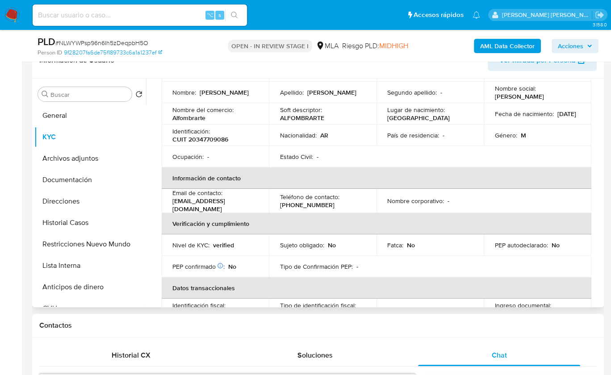
scroll to position [0, 0]
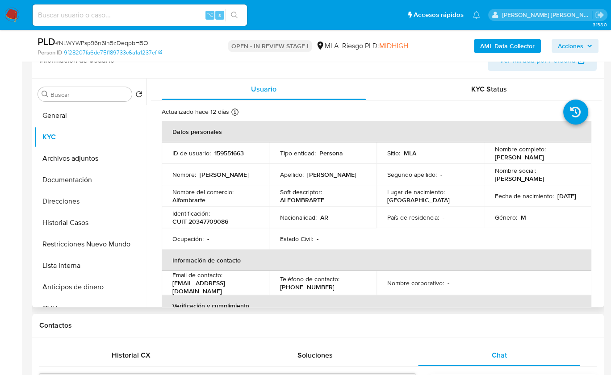
click at [213, 219] on p "CUIT 20347709086" at bounding box center [200, 221] width 56 height 8
copy p "20347709086"
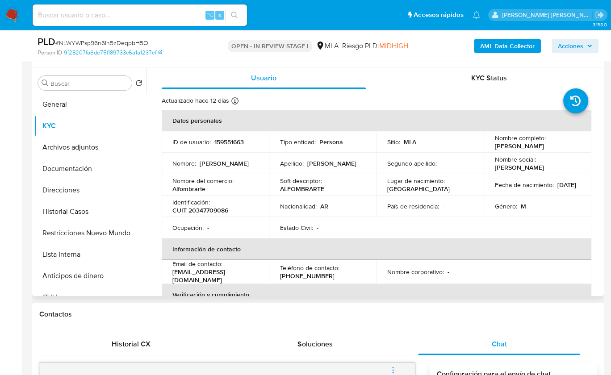
click at [201, 188] on p "Alfombrarte" at bounding box center [188, 189] width 33 height 8
copy p "Alfombrarte"
click at [67, 167] on button "Documentación" at bounding box center [86, 168] width 104 height 21
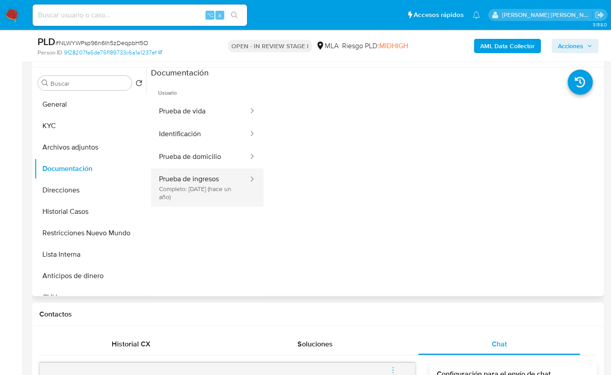
click at [189, 189] on button "Prueba de ingresos Completo: [DATE] (hace un año)" at bounding box center [200, 187] width 98 height 38
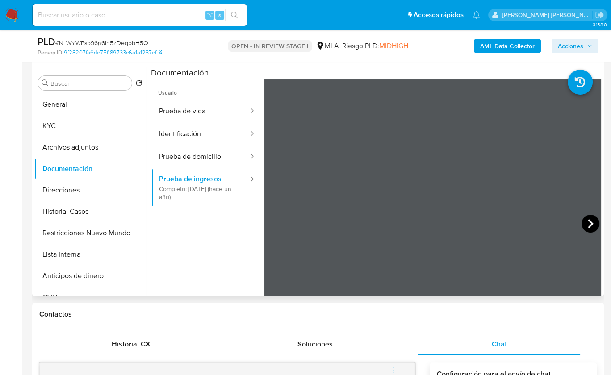
click at [589, 217] on icon at bounding box center [590, 224] width 18 height 18
click at [585, 225] on icon at bounding box center [590, 224] width 18 height 18
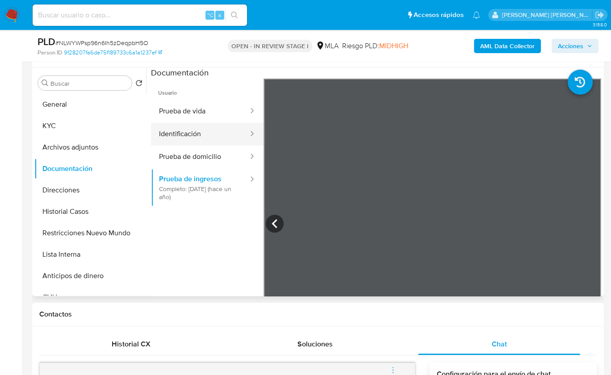
click at [209, 126] on button "Identificación" at bounding box center [200, 134] width 98 height 23
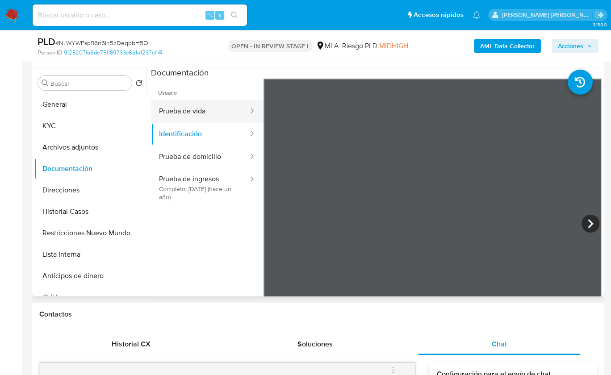
click at [210, 109] on button "Prueba de vida" at bounding box center [200, 111] width 98 height 23
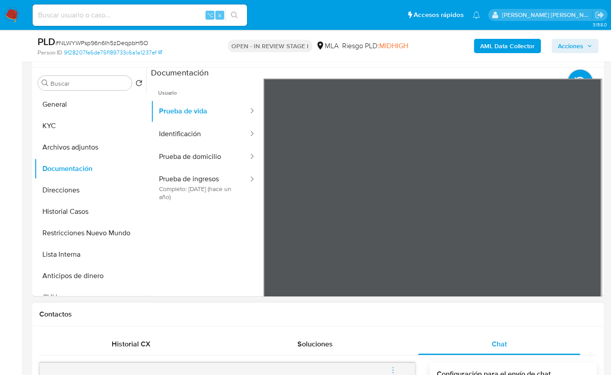
click at [269, 321] on div "Contactos" at bounding box center [318, 315] width 572 height 24
click at [306, 67] on div "Documentación" at bounding box center [376, 72] width 451 height 11
click at [85, 121] on button "KYC" at bounding box center [86, 125] width 104 height 21
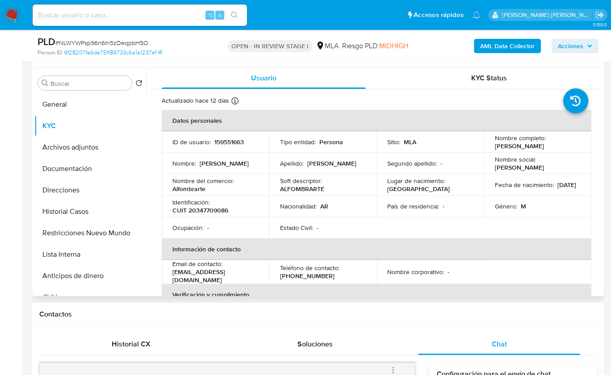
click at [216, 209] on p "CUIT 20347709086" at bounding box center [200, 210] width 56 height 8
copy p "20347709086"
click at [300, 77] on div "Usuario" at bounding box center [264, 77] width 204 height 21
click at [396, 316] on h1 "Contactos" at bounding box center [317, 314] width 557 height 9
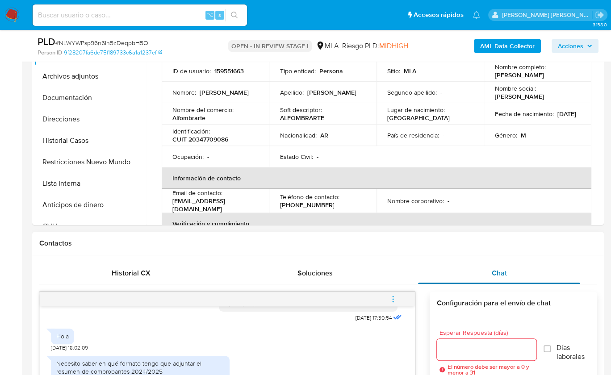
click at [495, 278] on div "Chat" at bounding box center [499, 273] width 163 height 21
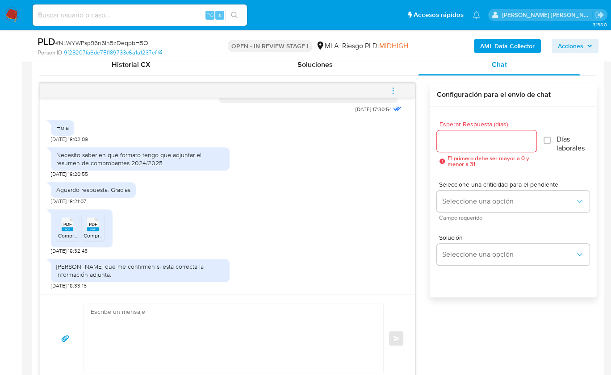
scroll to position [444, 0]
click at [225, 218] on div "PDF PDF Comprobantes Emitidos 2024.pdf PDF PDF Comprobantes Emitidos 2025.pdf […" at bounding box center [227, 230] width 353 height 50
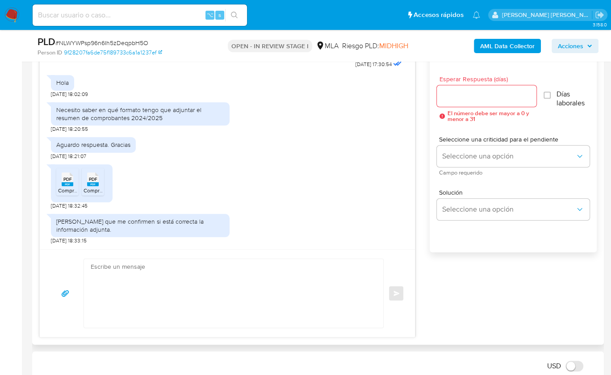
scroll to position [493, 0]
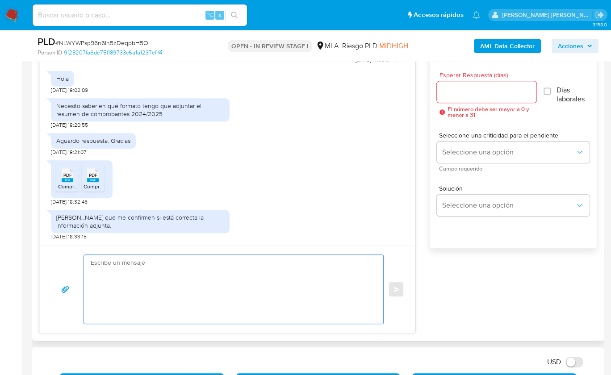
click at [182, 292] on textarea at bounding box center [231, 289] width 281 height 69
click at [203, 290] on textarea at bounding box center [231, 289] width 281 height 69
drag, startPoint x: 198, startPoint y: 270, endPoint x: 215, endPoint y: 266, distance: 17.9
click at [197, 270] on textarea at bounding box center [231, 289] width 281 height 69
paste textarea "Hola, ¡Muchas gracias por tu respuesta! Confirmamos la recepción de la document…"
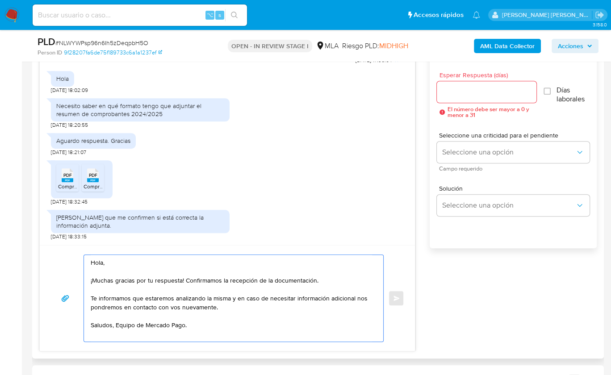
type textarea "Hola, ¡Muchas gracias por tu respuesta! Confirmamos la recepción de la document…"
click at [454, 95] on input "Esperar Respuesta (días)" at bounding box center [487, 92] width 100 height 12
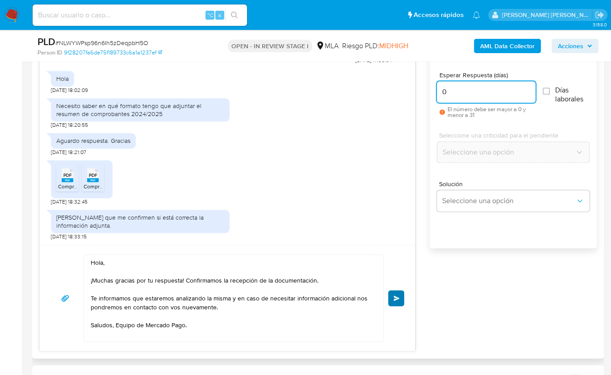
type input "0"
click at [396, 300] on button "Enviar" at bounding box center [396, 298] width 16 height 16
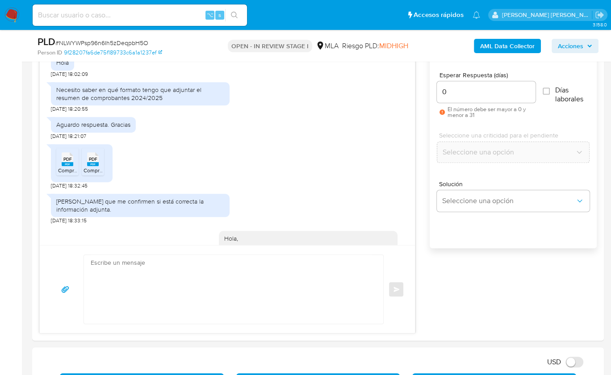
scroll to position [598, 0]
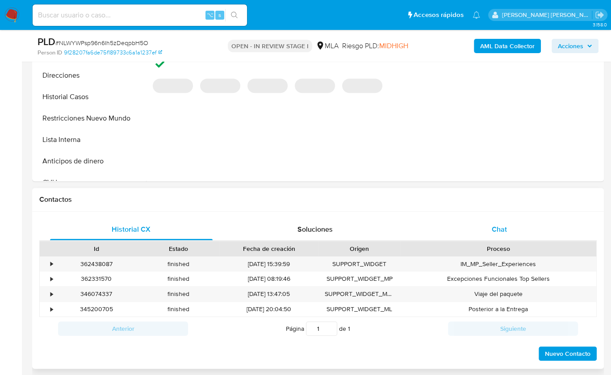
click at [513, 234] on div "Chat" at bounding box center [499, 229] width 163 height 21
select select "10"
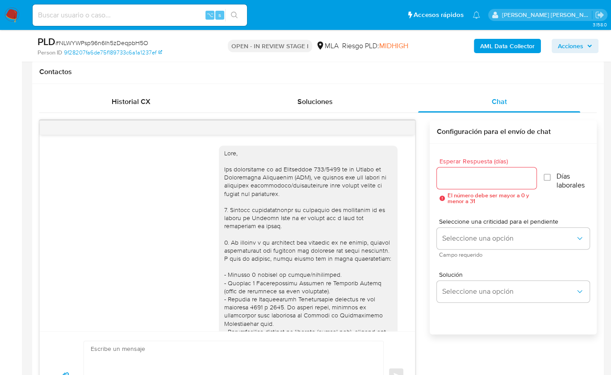
scroll to position [598, 0]
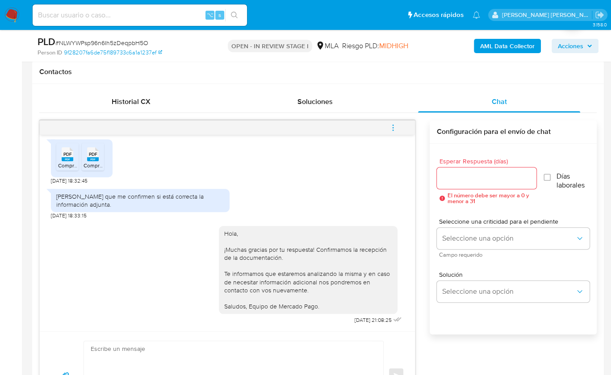
click at [397, 129] on icon "menu-action" at bounding box center [393, 128] width 8 height 8
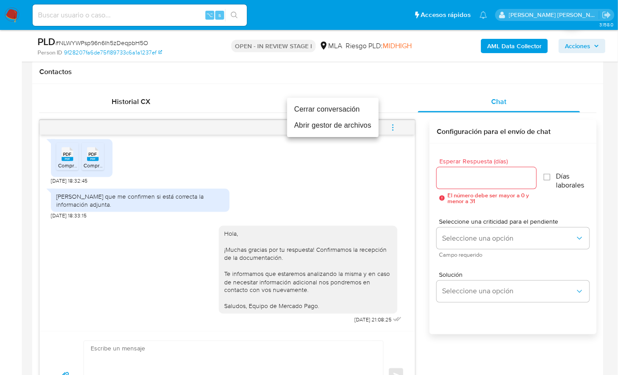
click at [317, 108] on li "Cerrar conversación" at bounding box center [333, 109] width 92 height 16
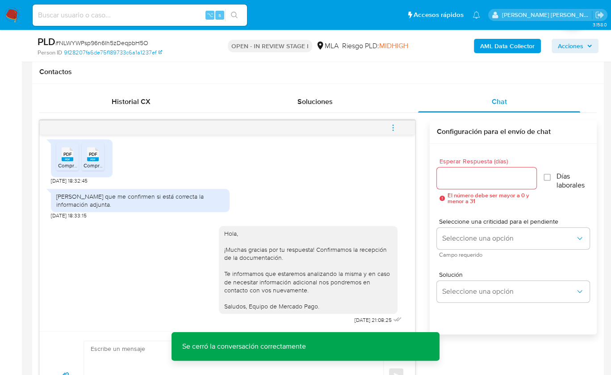
click at [418, 141] on div "18/08/2025 17:30:54 Hola 19/08/2025 18:02:09 Necesito saber en qué formato teng…" at bounding box center [317, 270] width 557 height 300
click at [418, 142] on div "18/08/2025 17:30:54 Hola 19/08/2025 18:02:09 Necesito saber en qué formato teng…" at bounding box center [317, 270] width 557 height 300
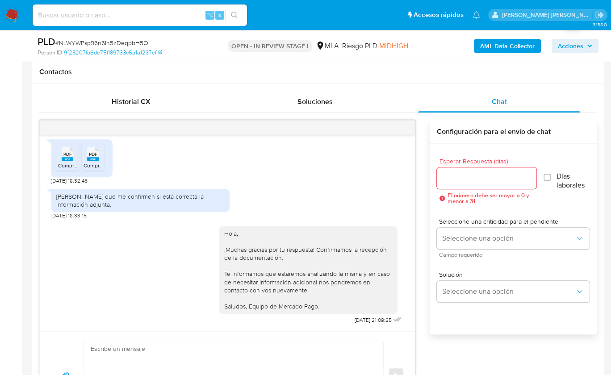
click at [424, 219] on div "18/08/2025 17:30:54 Hola 19/08/2025 18:02:09 Necesito saber en qué formato teng…" at bounding box center [317, 270] width 557 height 300
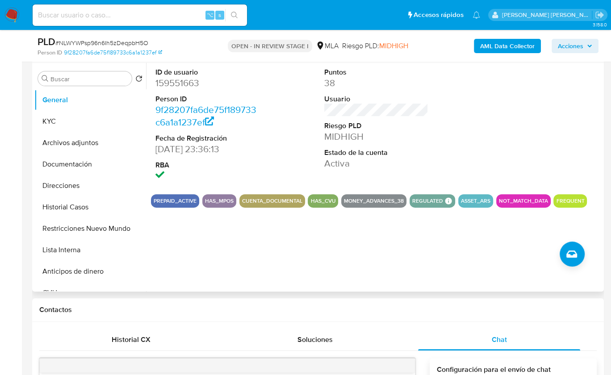
scroll to position [152, 0]
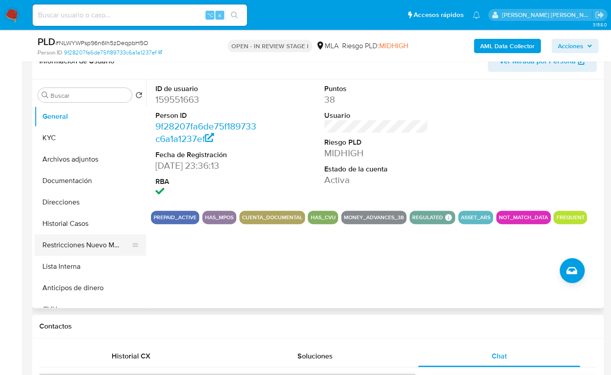
click at [89, 243] on button "Restricciones Nuevo Mundo" at bounding box center [86, 244] width 104 height 21
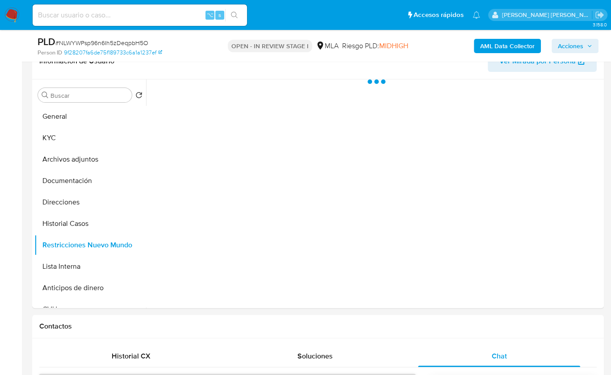
click at [492, 44] on b "AML Data Collector" at bounding box center [507, 46] width 54 height 14
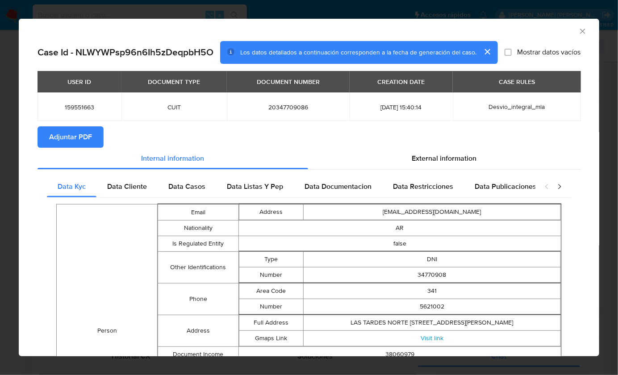
click at [96, 139] on button "Adjuntar PDF" at bounding box center [71, 136] width 66 height 21
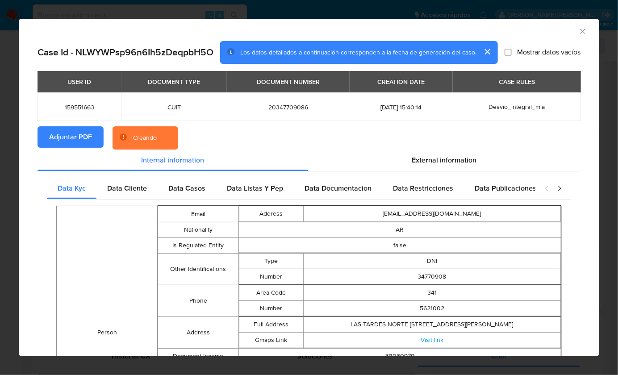
click at [357, 139] on section "Adjuntar PDF Creando" at bounding box center [309, 137] width 543 height 23
click at [551, 33] on div "AML Data Collector" at bounding box center [301, 30] width 553 height 10
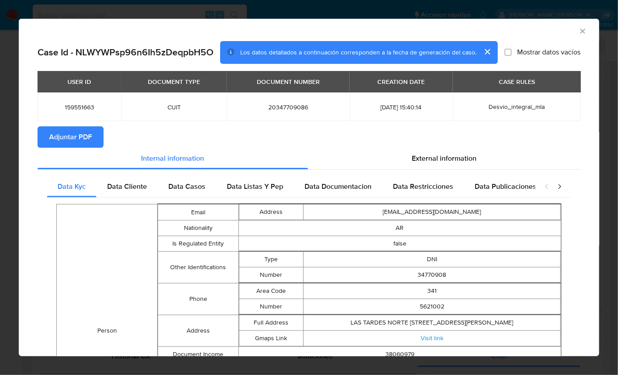
click at [578, 33] on icon "Cerrar ventana" at bounding box center [582, 31] width 9 height 9
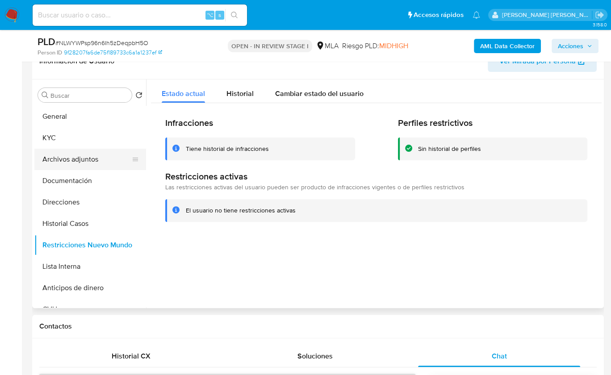
click at [95, 160] on button "Archivos adjuntos" at bounding box center [86, 159] width 104 height 21
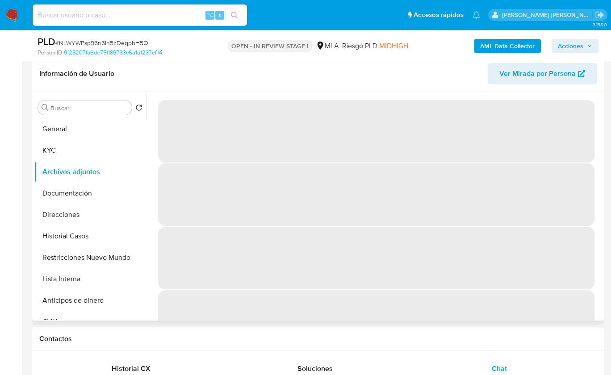
scroll to position [139, 0]
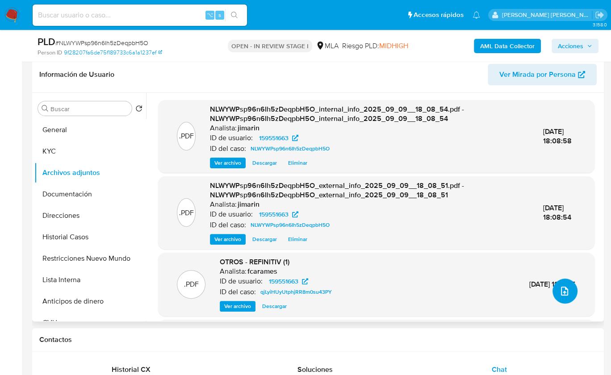
click at [559, 286] on span "upload-file" at bounding box center [564, 291] width 11 height 11
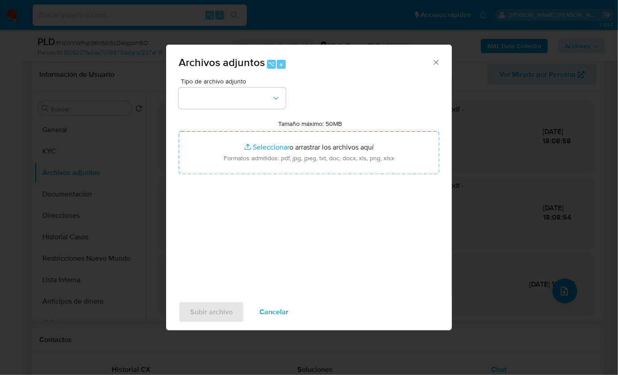
click at [432, 61] on div "Archivos adjuntos ⌥ a" at bounding box center [309, 61] width 286 height 33
click at [435, 61] on icon "Cerrar" at bounding box center [436, 62] width 5 height 5
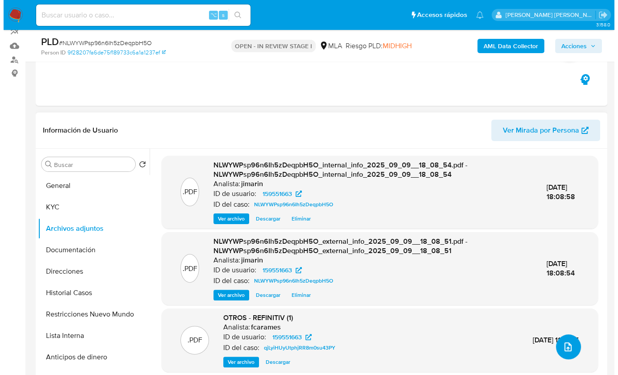
scroll to position [83, 0]
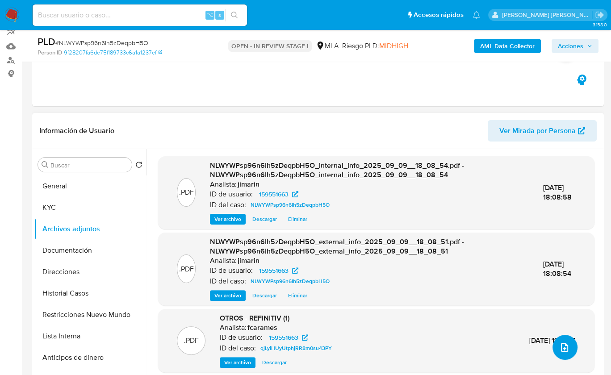
click at [563, 342] on span "upload-file" at bounding box center [565, 347] width 10 height 11
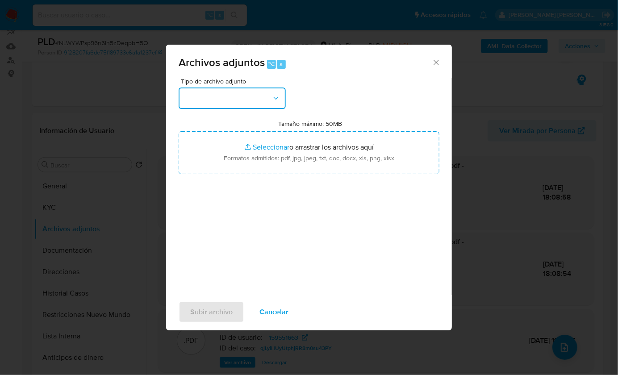
click at [247, 99] on button "button" at bounding box center [232, 98] width 107 height 21
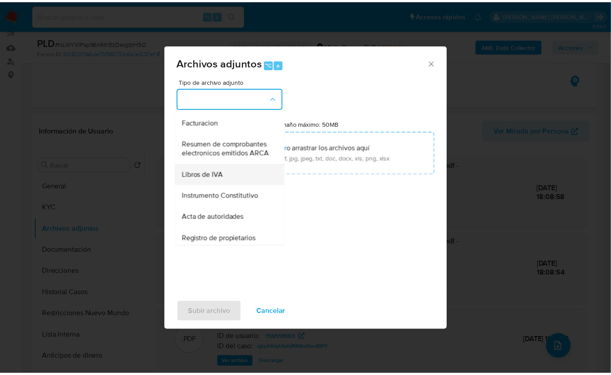
scroll to position [368, 0]
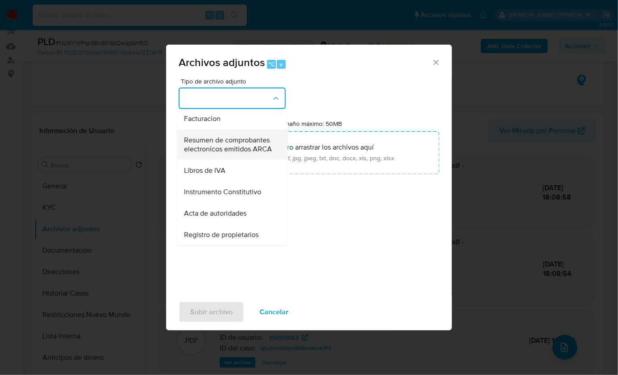
click at [231, 153] on span "Resumen de comprobantes electronicos emitidos ARCA" at bounding box center [229, 144] width 91 height 18
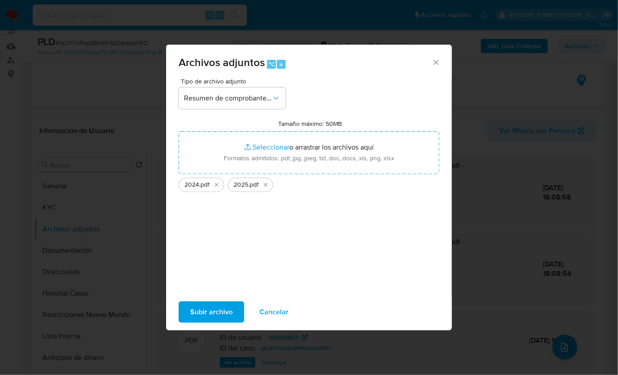
click at [221, 313] on span "Subir archivo" at bounding box center [211, 312] width 42 height 20
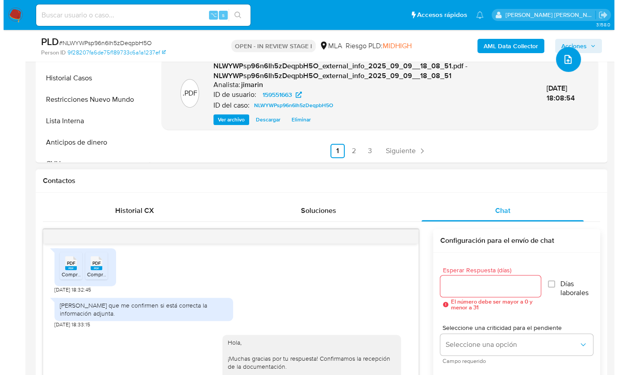
scroll to position [245, 0]
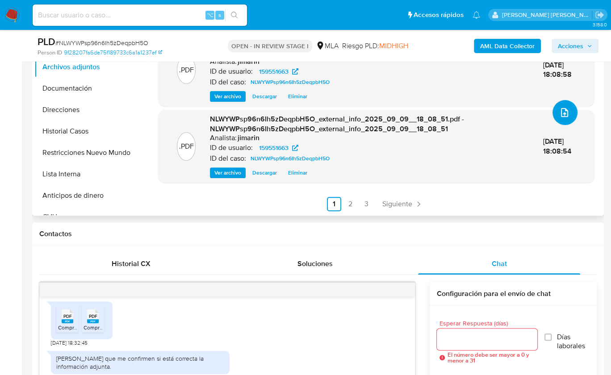
click at [552, 117] on button "upload-file" at bounding box center [564, 112] width 25 height 25
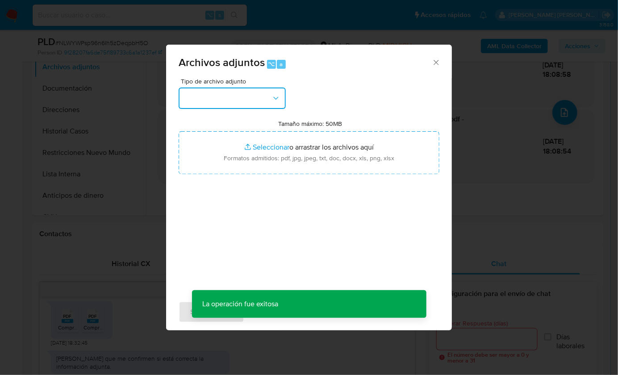
click at [219, 95] on button "button" at bounding box center [232, 98] width 107 height 21
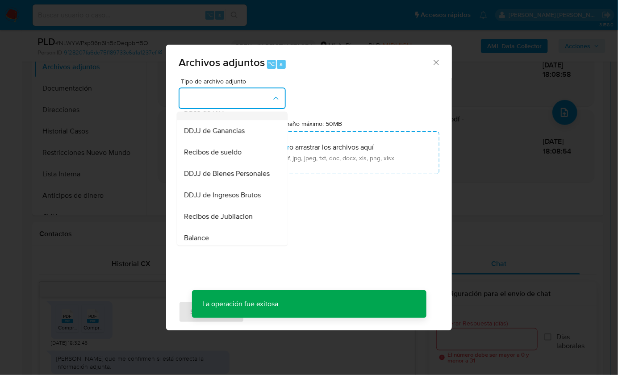
scroll to position [151, 0]
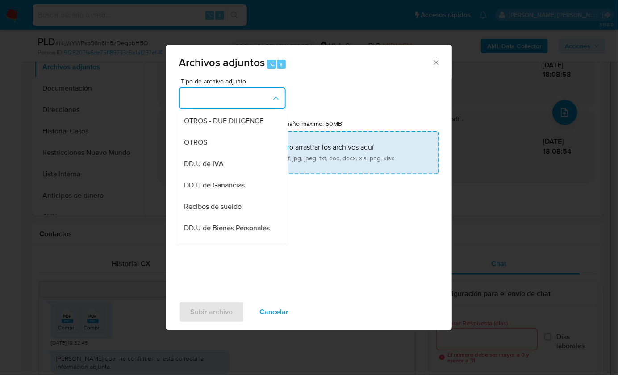
drag, startPoint x: 212, startPoint y: 154, endPoint x: 183, endPoint y: 161, distance: 29.9
click at [212, 153] on div "OTROS" at bounding box center [229, 141] width 91 height 21
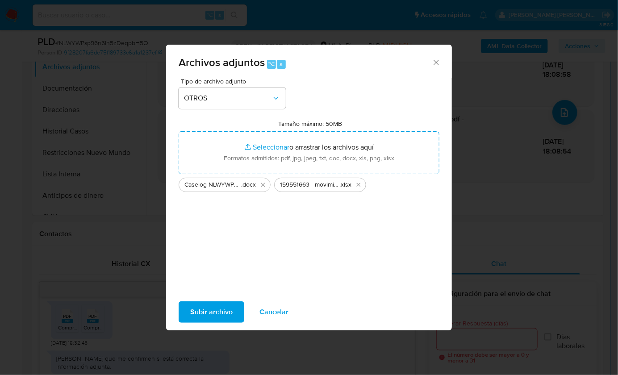
click at [215, 316] on span "Subir archivo" at bounding box center [211, 312] width 42 height 20
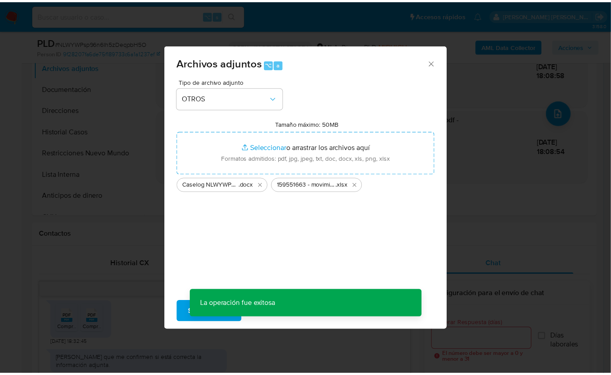
scroll to position [32, 0]
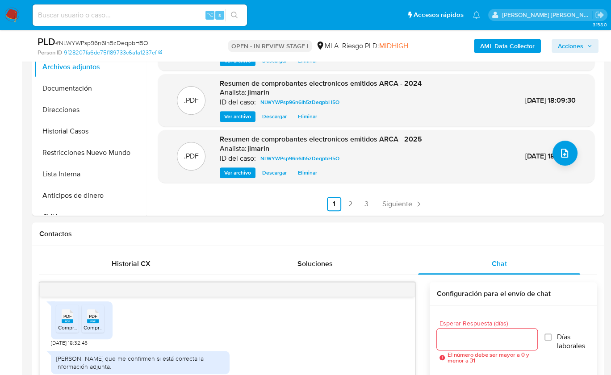
click at [579, 46] on span "Acciones" at bounding box center [570, 46] width 25 height 14
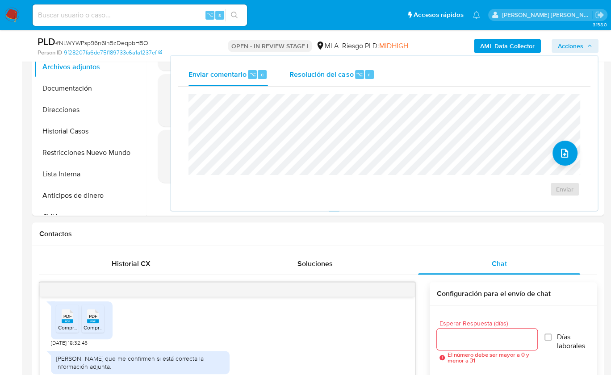
click at [329, 78] on span "Resolución del caso" at bounding box center [321, 74] width 64 height 10
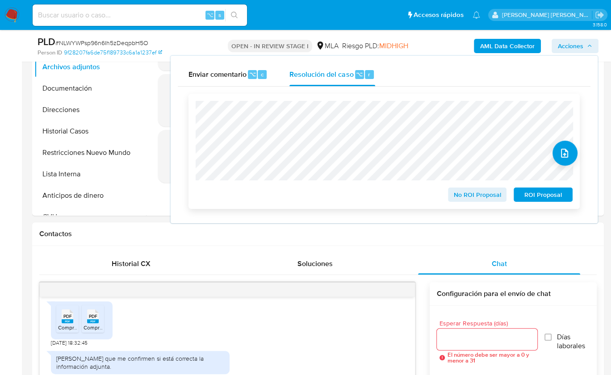
click at [468, 195] on span "No ROI Proposal" at bounding box center [477, 194] width 46 height 13
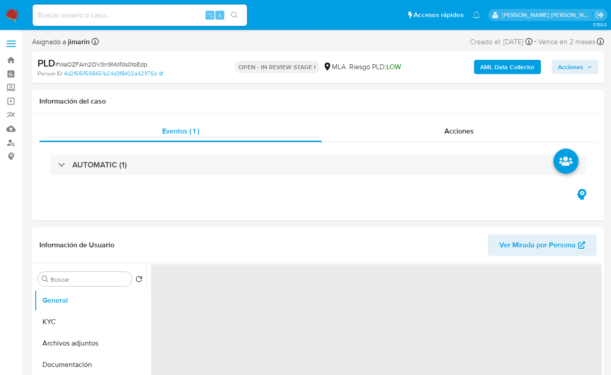
click at [131, 63] on span "# WaOZFAm2OV3n9MoTds0IbEdp" at bounding box center [101, 64] width 92 height 9
copy span "WaOZFAm2OV3n9MoTds0IbEdp"
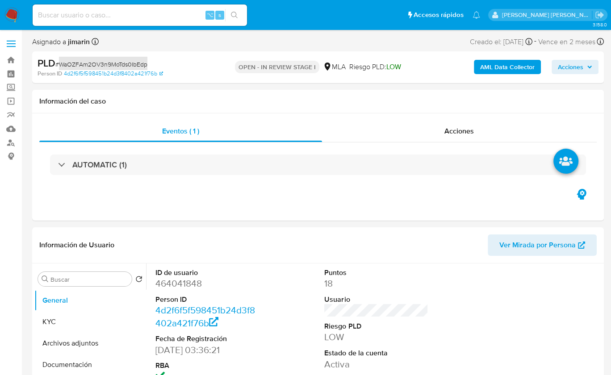
select select "10"
click at [176, 290] on dl "ID de usuario 464041848 Person ID 4d2f6f5f598451b24d3f8402a421f76b Fecha de Reg…" at bounding box center [207, 325] width 104 height 115
click at [179, 286] on dd "464041848" at bounding box center [207, 283] width 104 height 13
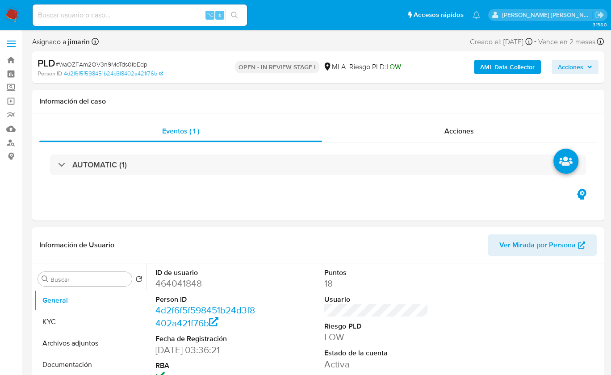
click at [194, 280] on dd "464041848" at bounding box center [207, 283] width 104 height 13
copy dd "464041848"
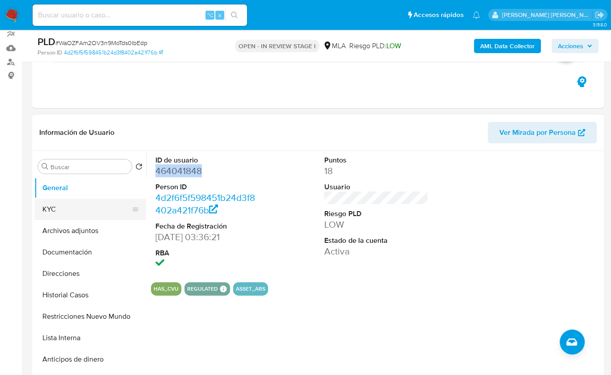
click at [68, 208] on button "KYC" at bounding box center [86, 209] width 104 height 21
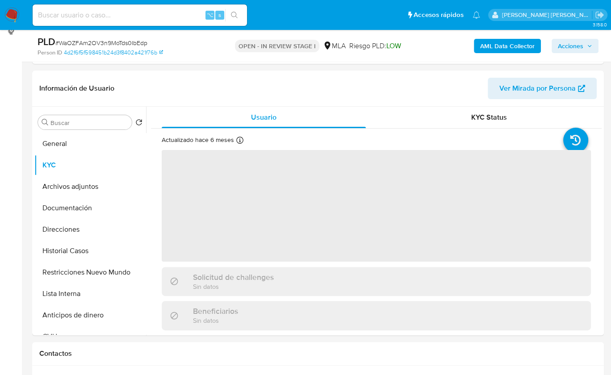
scroll to position [381, 0]
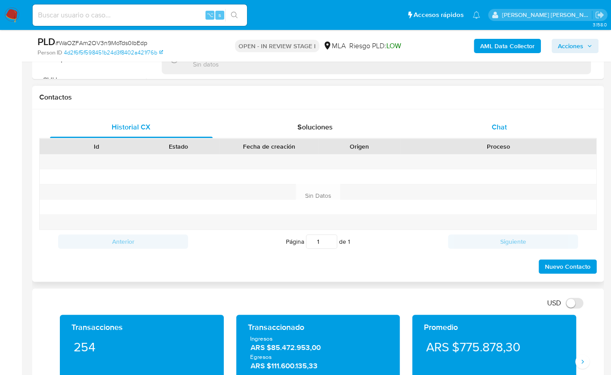
click at [516, 133] on div "Chat" at bounding box center [499, 127] width 163 height 21
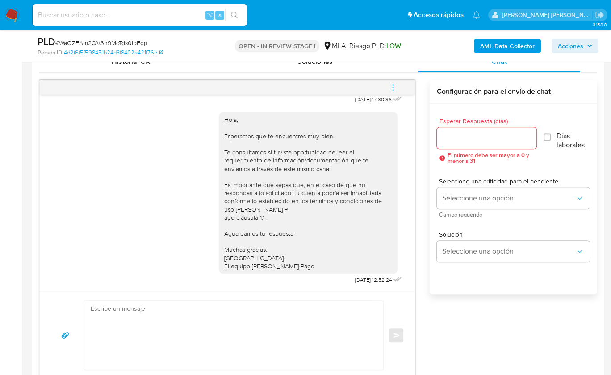
scroll to position [89, 0]
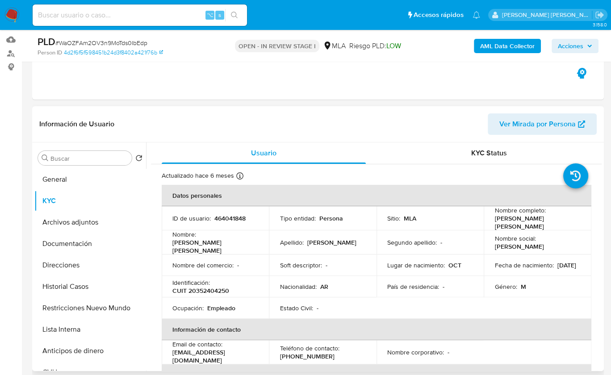
click at [206, 287] on p "CUIT 20352404250" at bounding box center [200, 291] width 57 height 8
copy p "20352404250"
click at [207, 288] on p "CUIT 20352404250" at bounding box center [200, 291] width 57 height 8
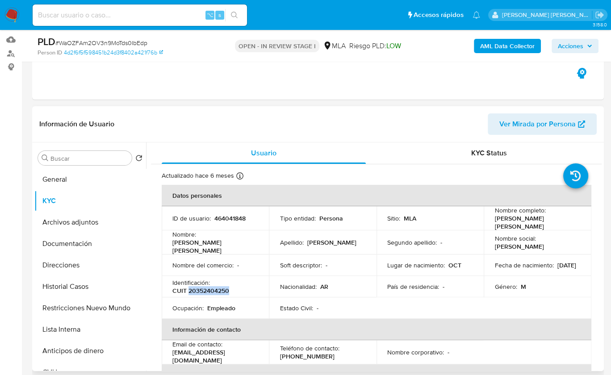
copy p "20352404250"
click at [269, 145] on div "Usuario" at bounding box center [264, 152] width 204 height 21
click at [76, 247] on button "Documentación" at bounding box center [86, 243] width 104 height 21
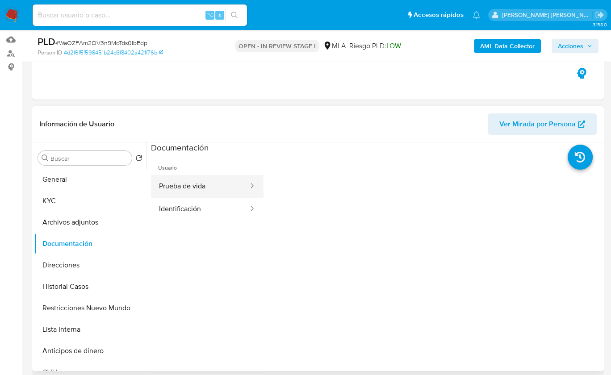
click at [187, 188] on button "Prueba de vida" at bounding box center [200, 186] width 98 height 23
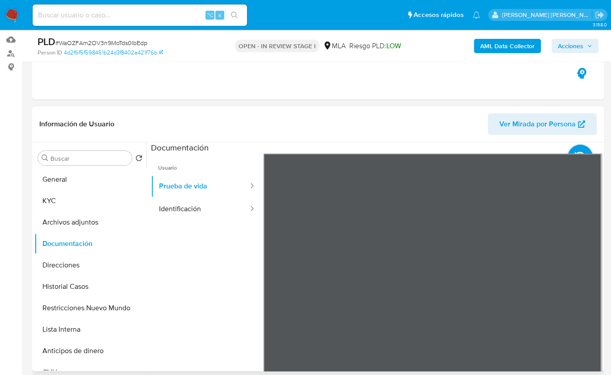
scroll to position [12, 0]
click at [310, 118] on header "Información de Usuario Ver Mirada por Persona" at bounding box center [317, 123] width 557 height 21
click at [280, 107] on div "Información de Usuario Ver Mirada por Persona" at bounding box center [318, 124] width 572 height 36
click at [281, 122] on header "Información de Usuario Ver Mirada por Persona" at bounding box center [317, 123] width 557 height 21
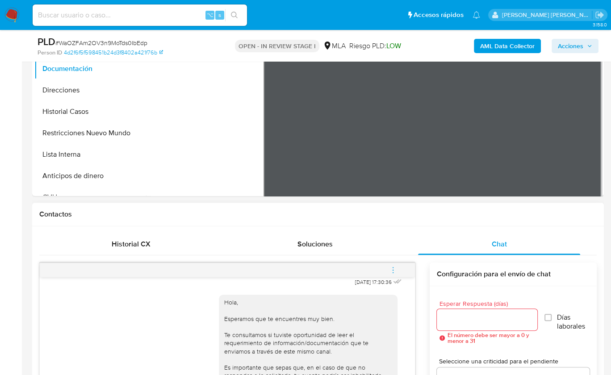
scroll to position [317, 0]
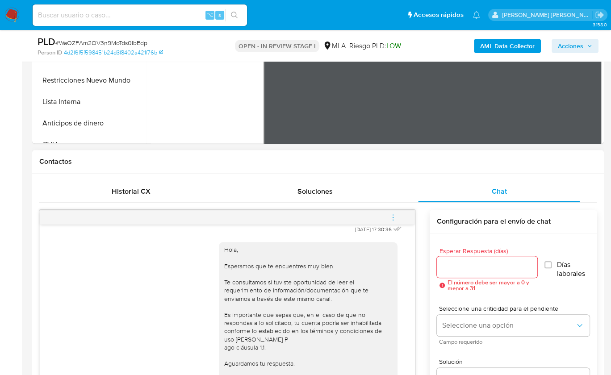
click at [398, 220] on button "menu-action" at bounding box center [392, 217] width 29 height 21
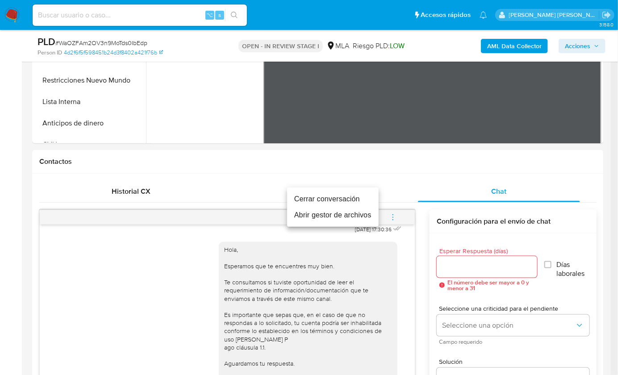
click at [355, 196] on li "Cerrar conversación" at bounding box center [333, 199] width 92 height 16
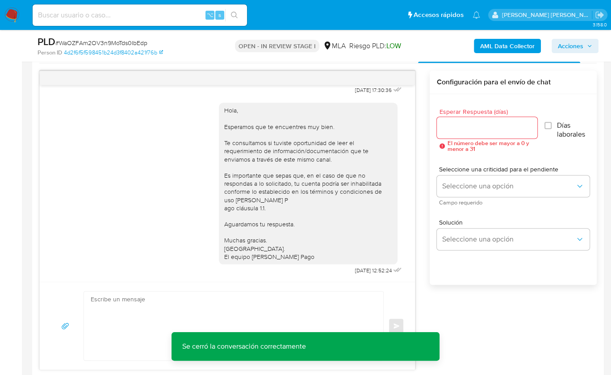
scroll to position [315, 0]
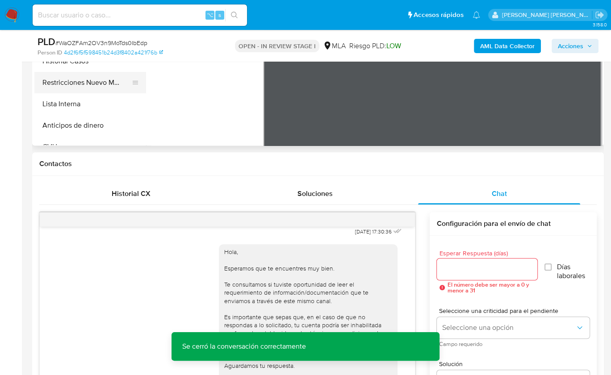
click at [101, 84] on button "Restricciones Nuevo Mundo" at bounding box center [86, 82] width 104 height 21
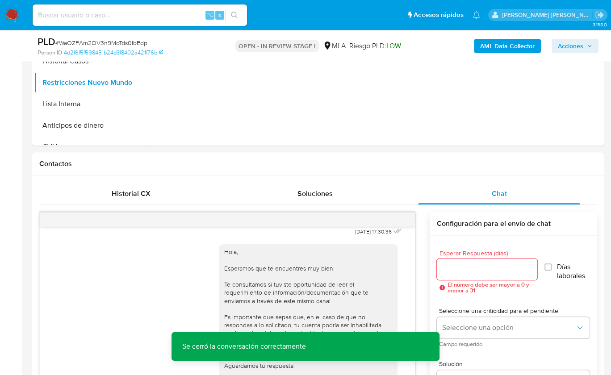
click at [487, 46] on b "AML Data Collector" at bounding box center [507, 46] width 54 height 14
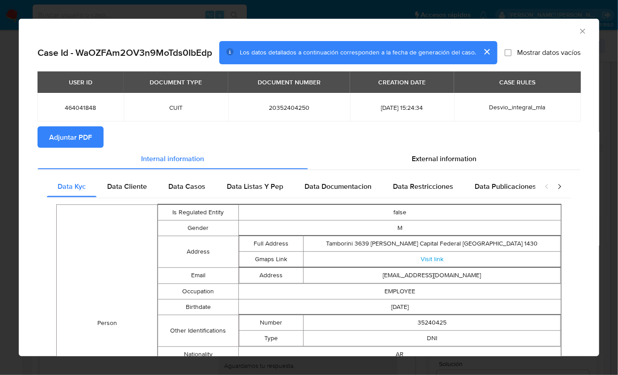
click at [70, 138] on span "Adjuntar PDF" at bounding box center [70, 137] width 43 height 20
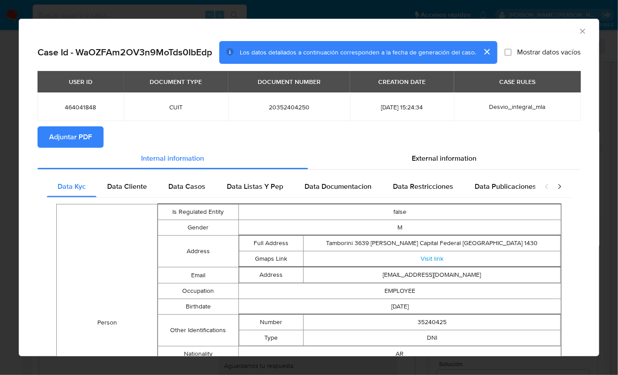
click at [579, 33] on icon "Cerrar ventana" at bounding box center [582, 31] width 9 height 9
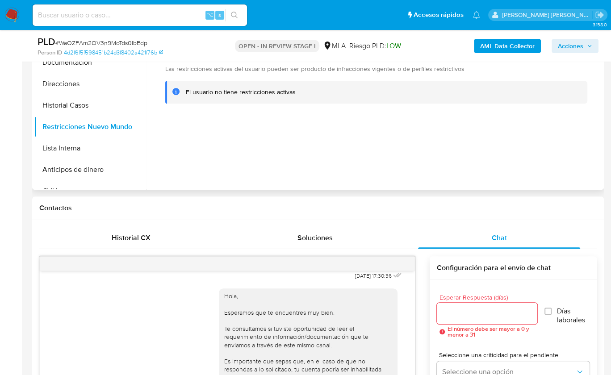
scroll to position [156, 0]
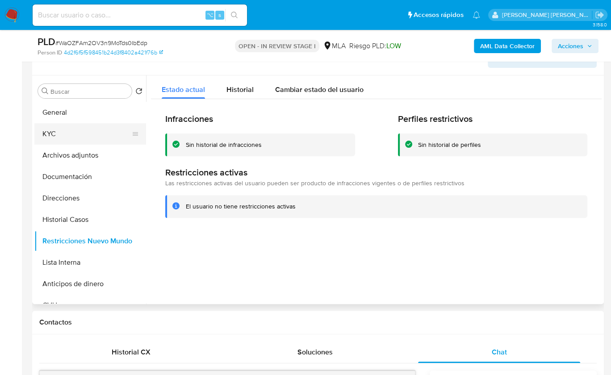
click at [96, 142] on button "KYC" at bounding box center [86, 133] width 104 height 21
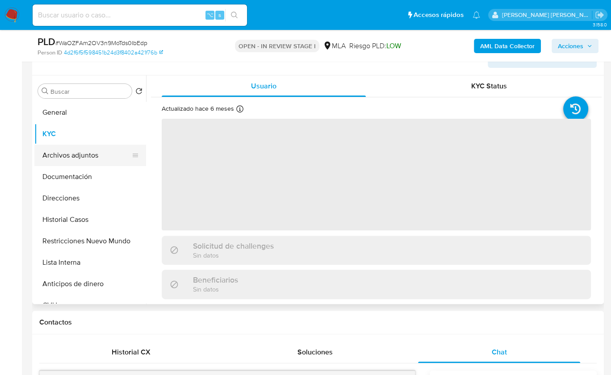
click at [101, 149] on button "Archivos adjuntos" at bounding box center [86, 155] width 104 height 21
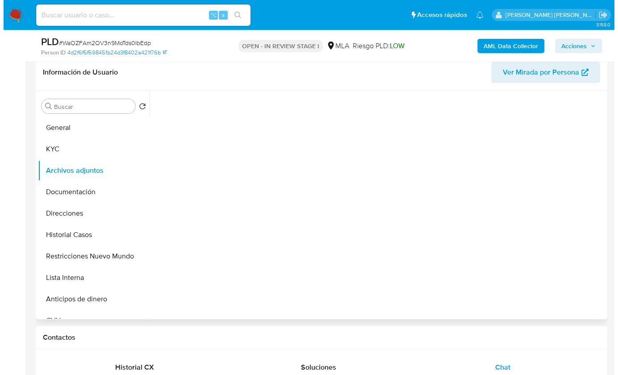
scroll to position [139, 0]
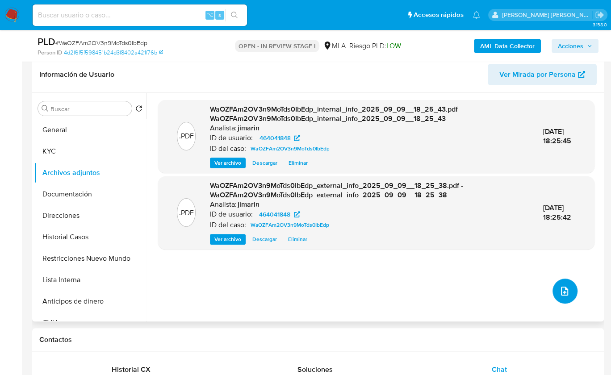
click at [571, 294] on button "upload-file" at bounding box center [564, 291] width 25 height 25
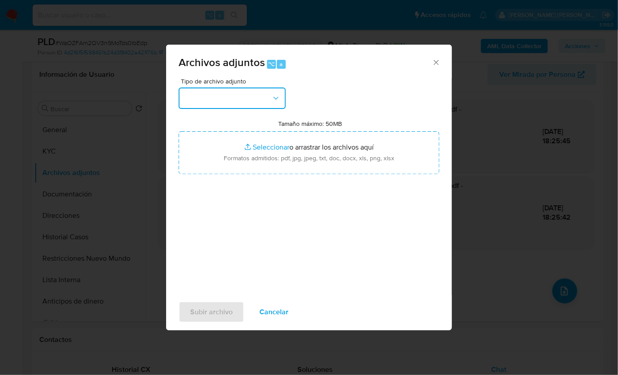
click at [221, 95] on button "button" at bounding box center [232, 98] width 107 height 21
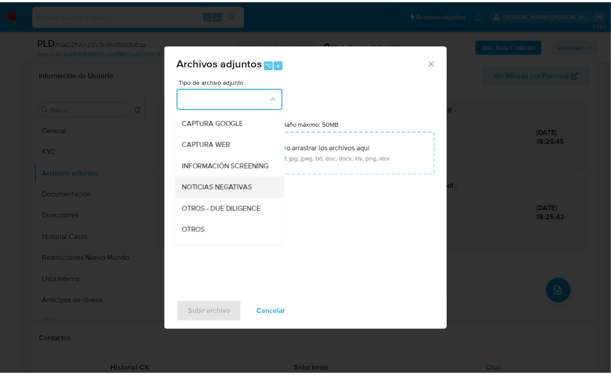
scroll to position [68, 0]
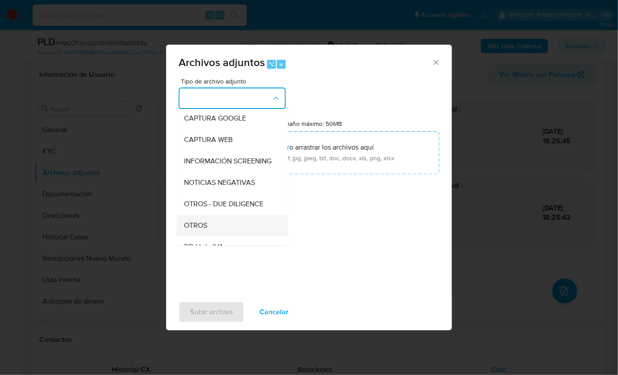
click at [222, 229] on div "OTROS" at bounding box center [229, 224] width 91 height 21
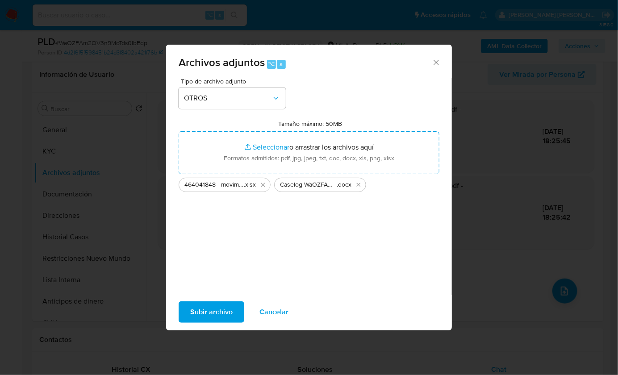
click at [225, 302] on span "Subir archivo" at bounding box center [211, 312] width 42 height 20
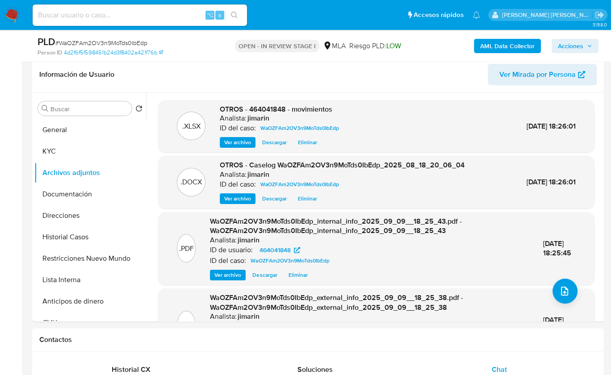
click at [580, 46] on span "Acciones" at bounding box center [570, 46] width 25 height 14
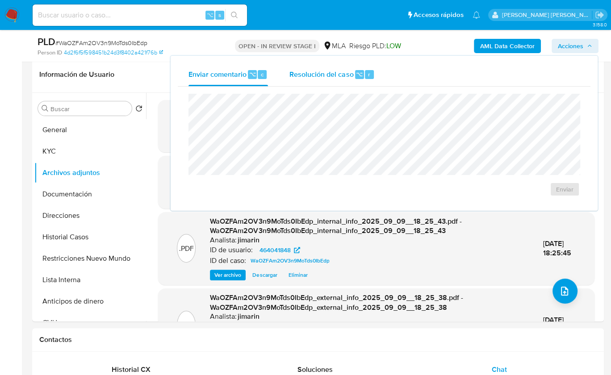
click at [339, 77] on span "Resolución del caso" at bounding box center [321, 74] width 64 height 10
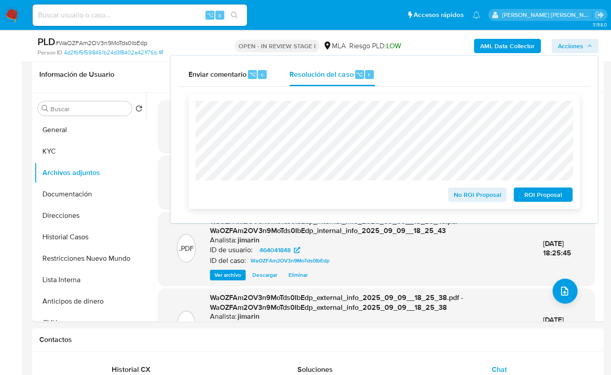
click at [472, 190] on span "No ROI Proposal" at bounding box center [477, 194] width 46 height 13
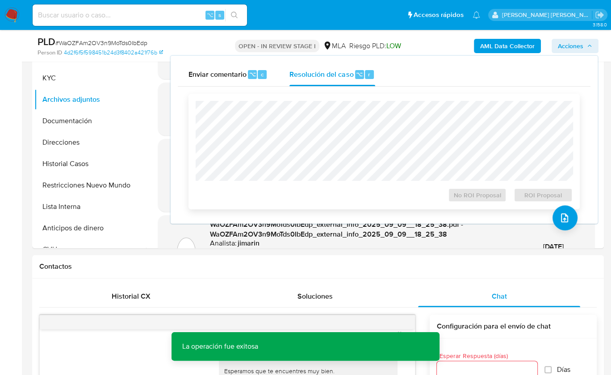
scroll to position [180, 0]
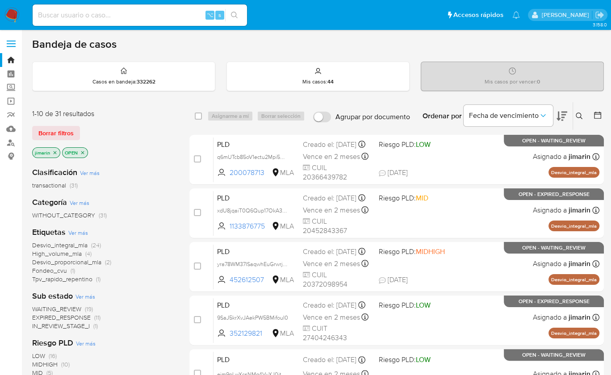
click at [82, 151] on icon "close-filter" at bounding box center [82, 152] width 5 height 5
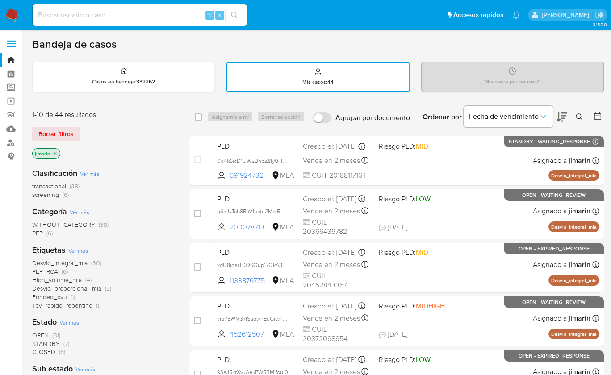
click at [156, 134] on div "Borrar filtros" at bounding box center [103, 134] width 143 height 14
click at [579, 116] on icon at bounding box center [579, 116] width 7 height 7
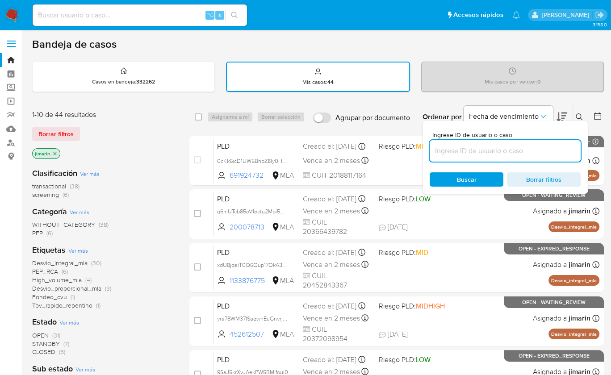
click at [544, 154] on input at bounding box center [505, 151] width 151 height 12
type input "66122296"
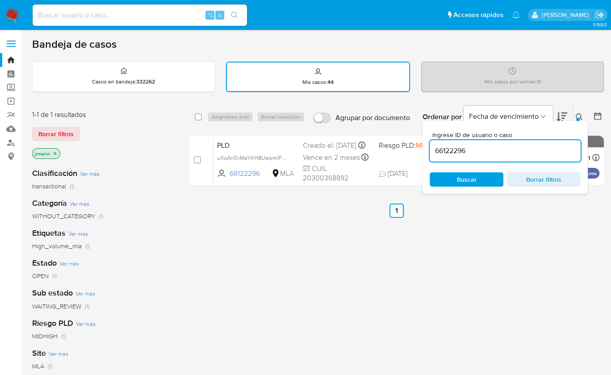
click at [579, 117] on icon at bounding box center [579, 116] width 7 height 7
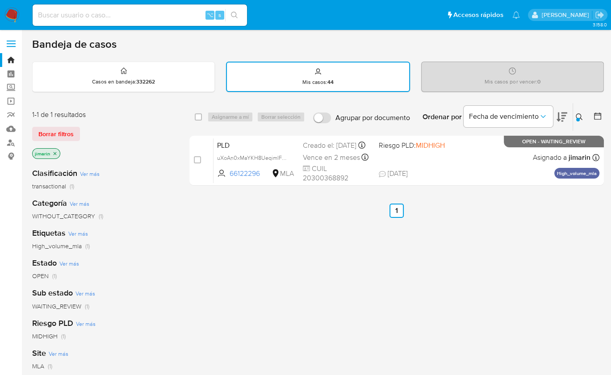
click at [22, 15] on nav "Pausado Ver notificaciones ⌥ s Accesos rápidos Presiona las siguientes teclas p…" at bounding box center [305, 15] width 611 height 30
click at [17, 14] on img at bounding box center [11, 15] width 15 height 15
